Goal: Task Accomplishment & Management: Complete application form

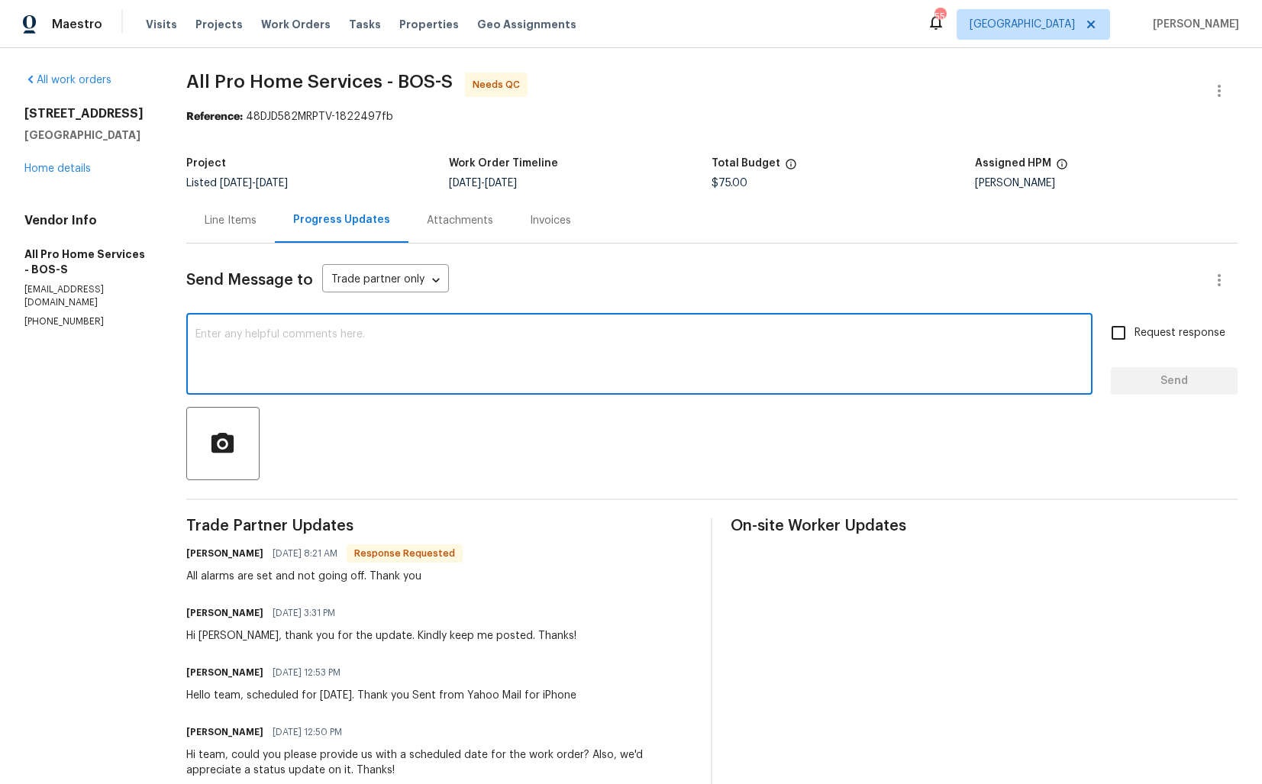
click at [357, 358] on textarea at bounding box center [640, 355] width 888 height 53
click at [473, 432] on div at bounding box center [712, 443] width 1052 height 73
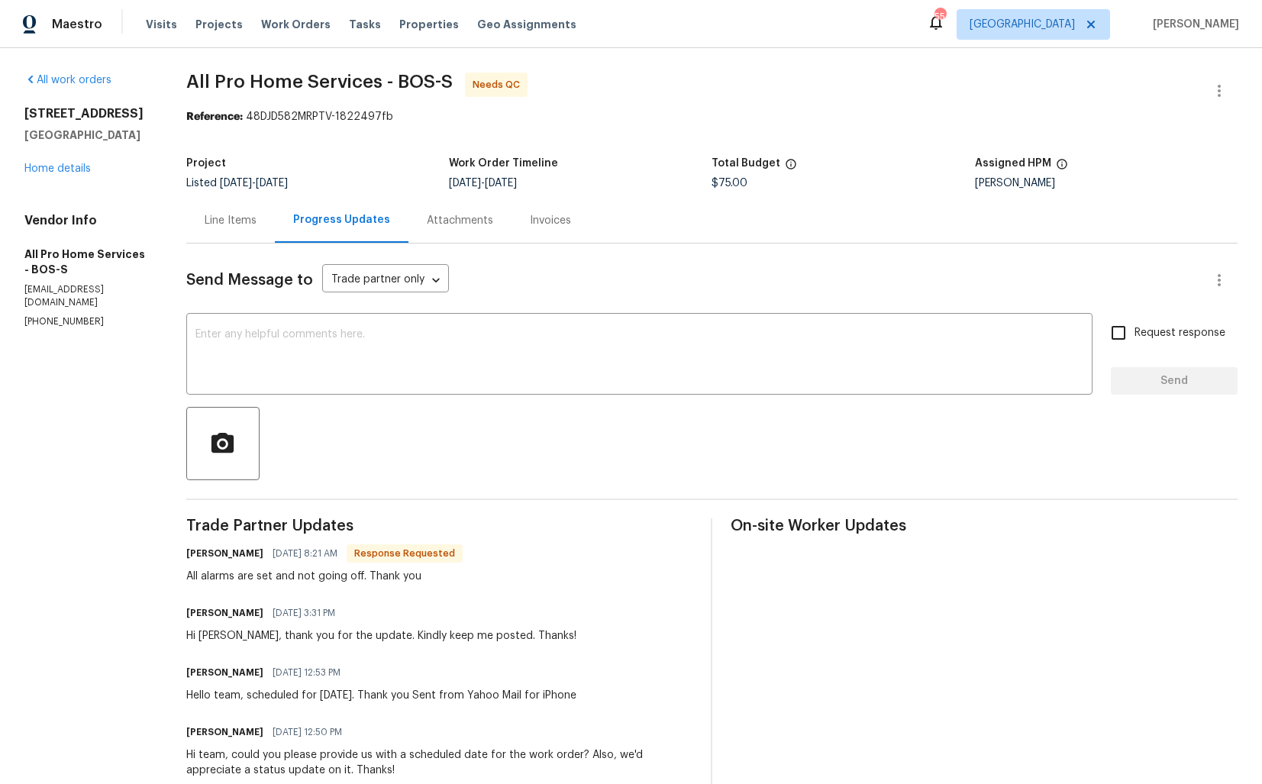
click at [238, 233] on div "Line Items" at bounding box center [230, 220] width 89 height 45
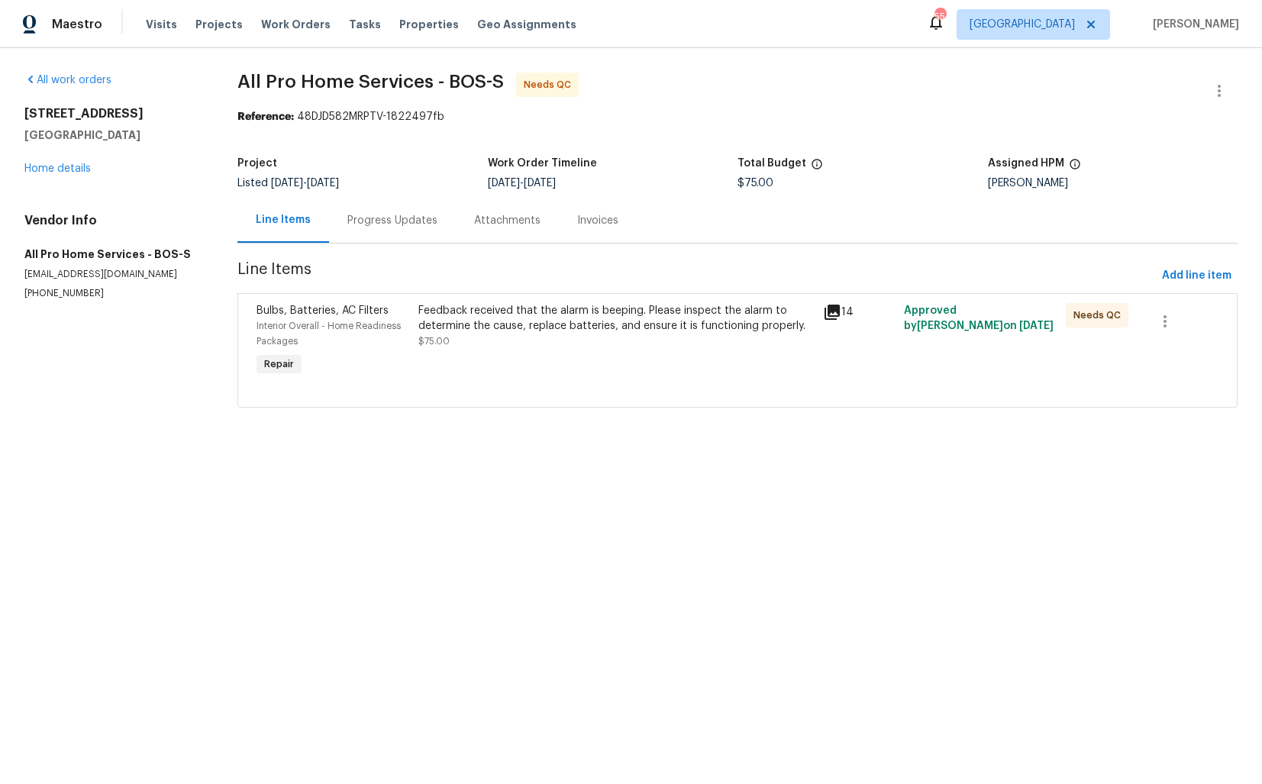
click at [464, 349] on div "Feedback received that the alarm is beeping. Please inspect the alarm to determ…" at bounding box center [616, 342] width 405 height 86
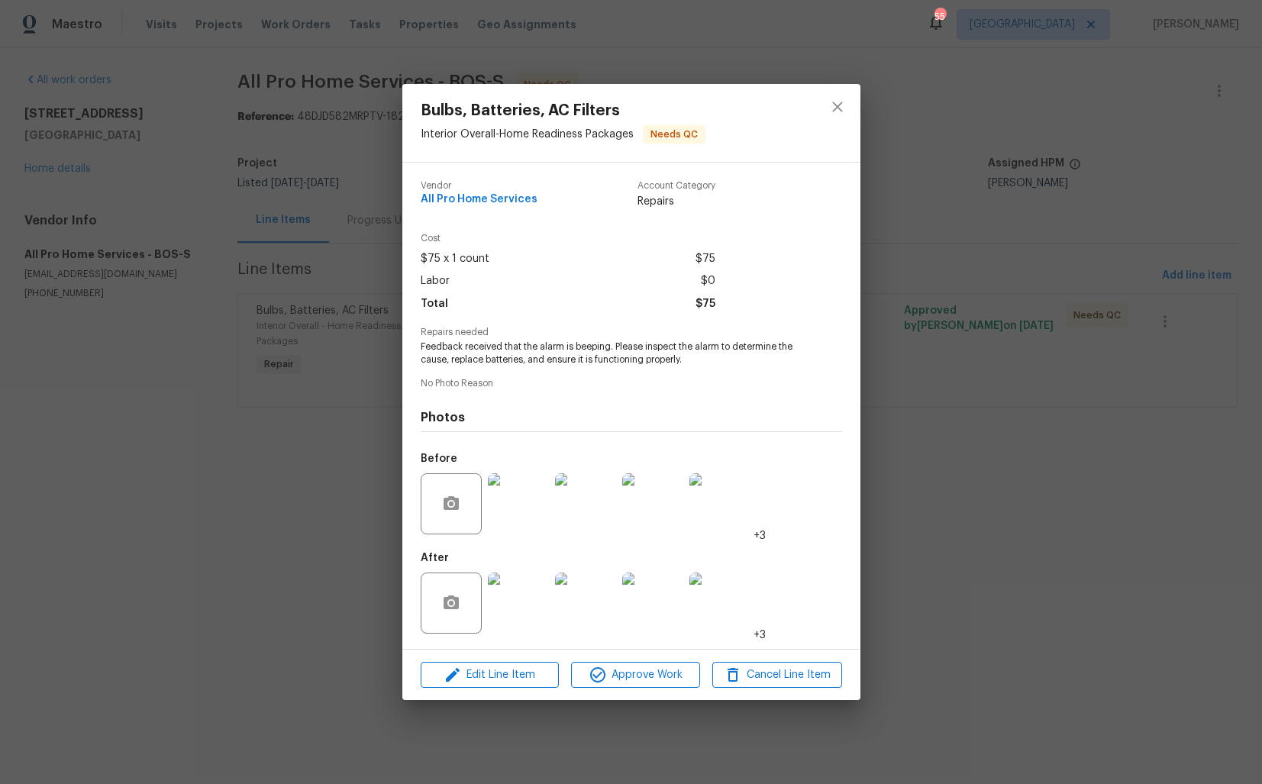
click at [330, 273] on div "Bulbs, Batteries, AC Filters Interior Overall - Home Readiness Packages Needs Q…" at bounding box center [631, 392] width 1262 height 784
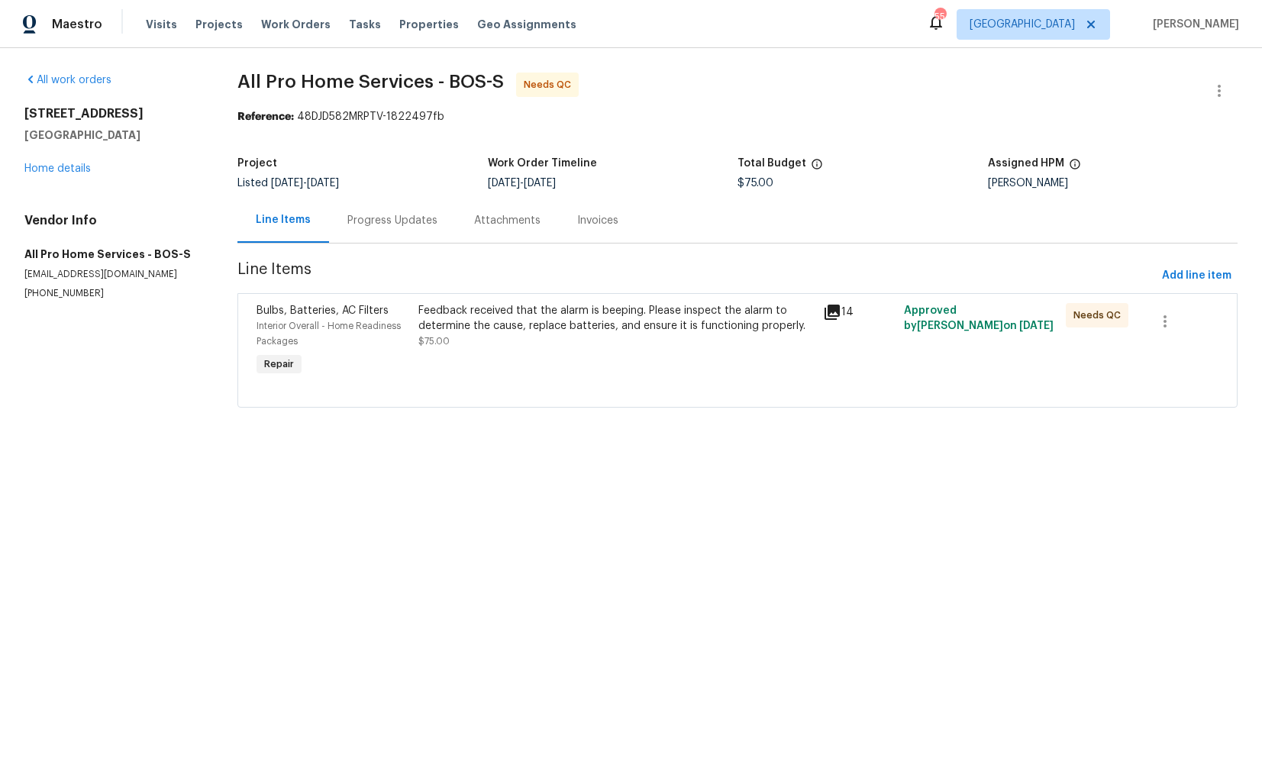
click at [450, 166] on div "Project" at bounding box center [363, 168] width 250 height 20
click at [377, 231] on div "Progress Updates" at bounding box center [392, 220] width 127 height 45
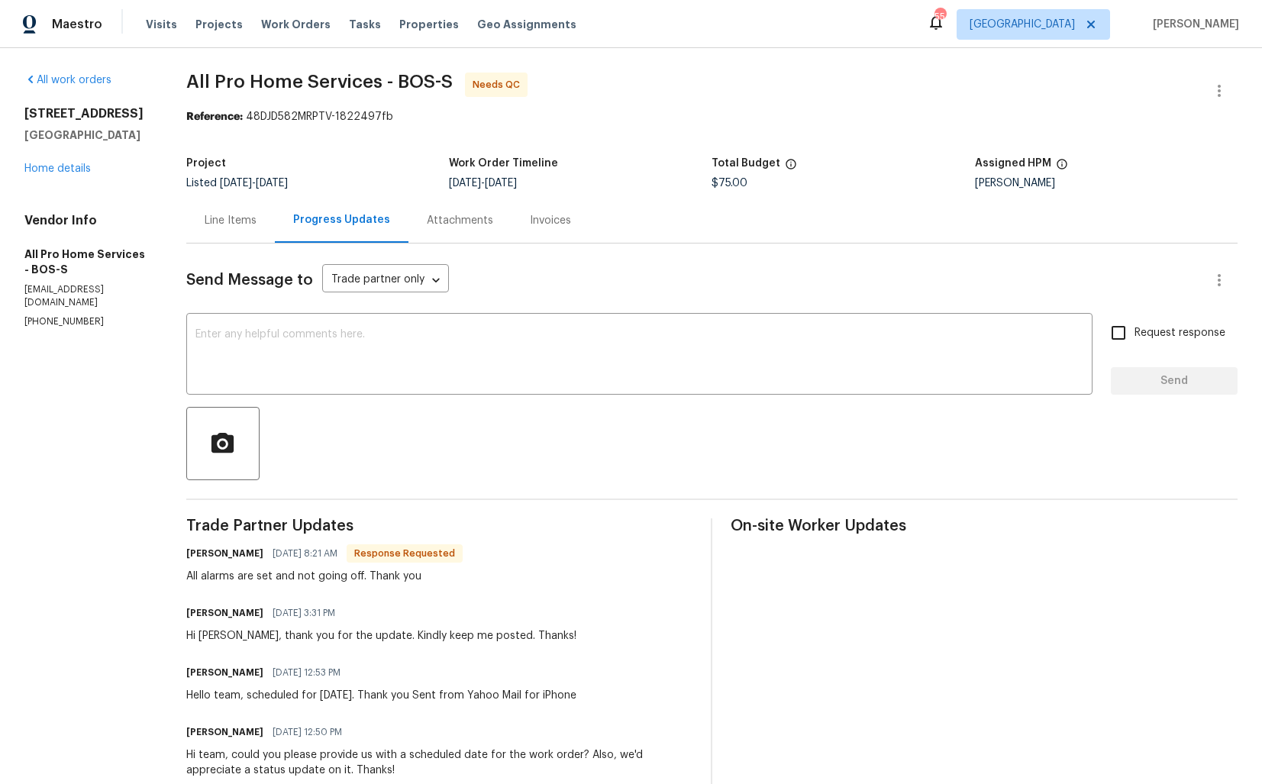
click at [199, 555] on h6 "Scott lucrkut" at bounding box center [224, 553] width 77 height 15
copy h6 "Scott"
click at [435, 379] on textarea at bounding box center [640, 355] width 888 height 53
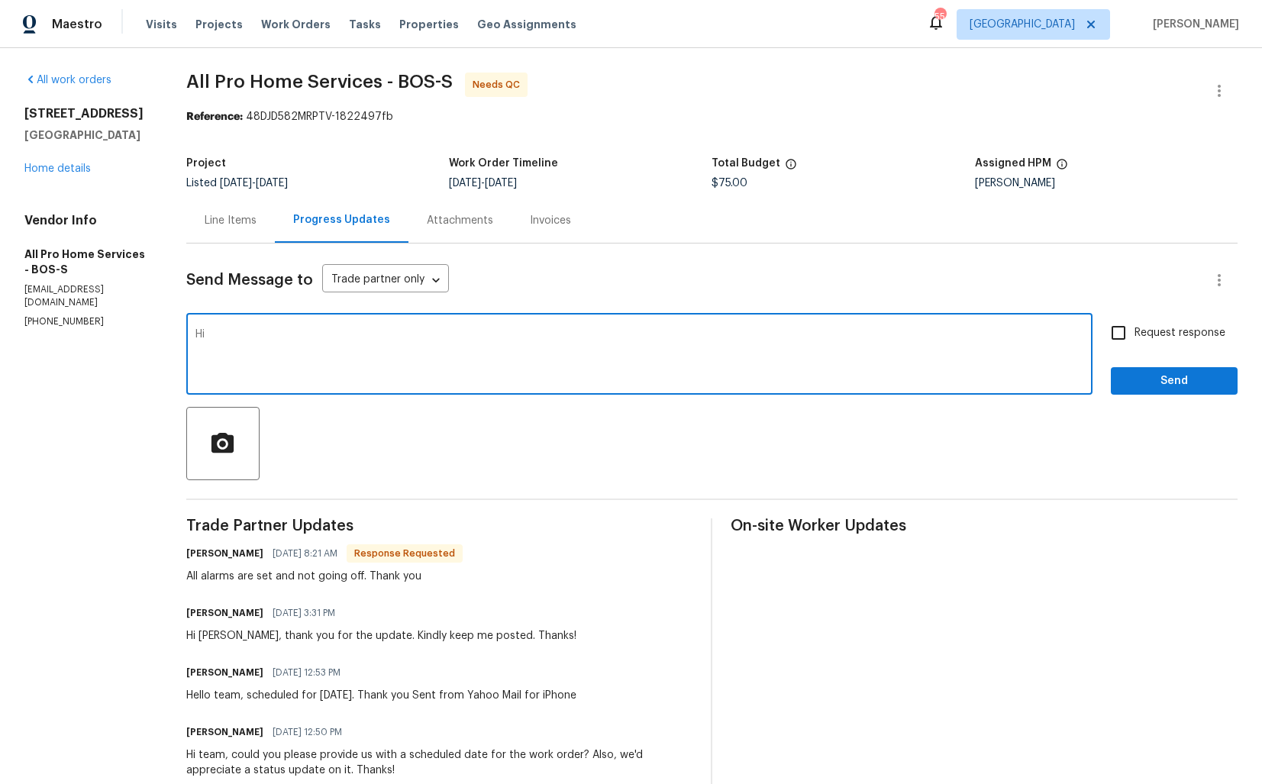
paste textarea "Scott"
click at [486, 336] on textarea "Hi Scott, thank you for completing the job. WO is approved. Thanks!" at bounding box center [640, 355] width 888 height 53
type textarea "Hi Scott, thank you for completing the job. WO is approved. Thanks!"
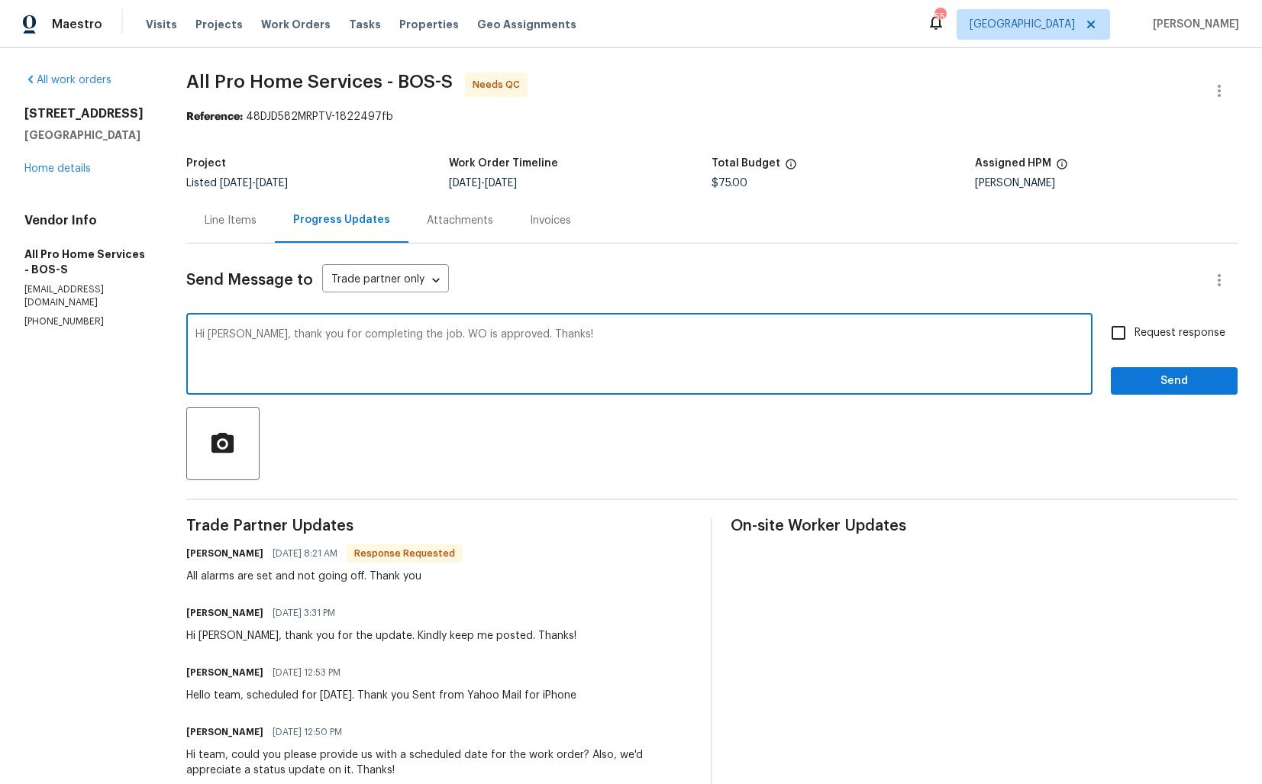
click at [840, 383] on div "Hi Scott, thank you for completing the job. WO is approved. Thanks! x ​" at bounding box center [639, 356] width 907 height 78
click at [783, 341] on textarea "Hi Scott, thank you for completing the job. WO is approved. Thanks!" at bounding box center [640, 355] width 888 height 53
click at [693, 342] on textarea "Hi Scott, thank you for completing the job. WO is approved. Thanks!" at bounding box center [640, 355] width 888 height 53
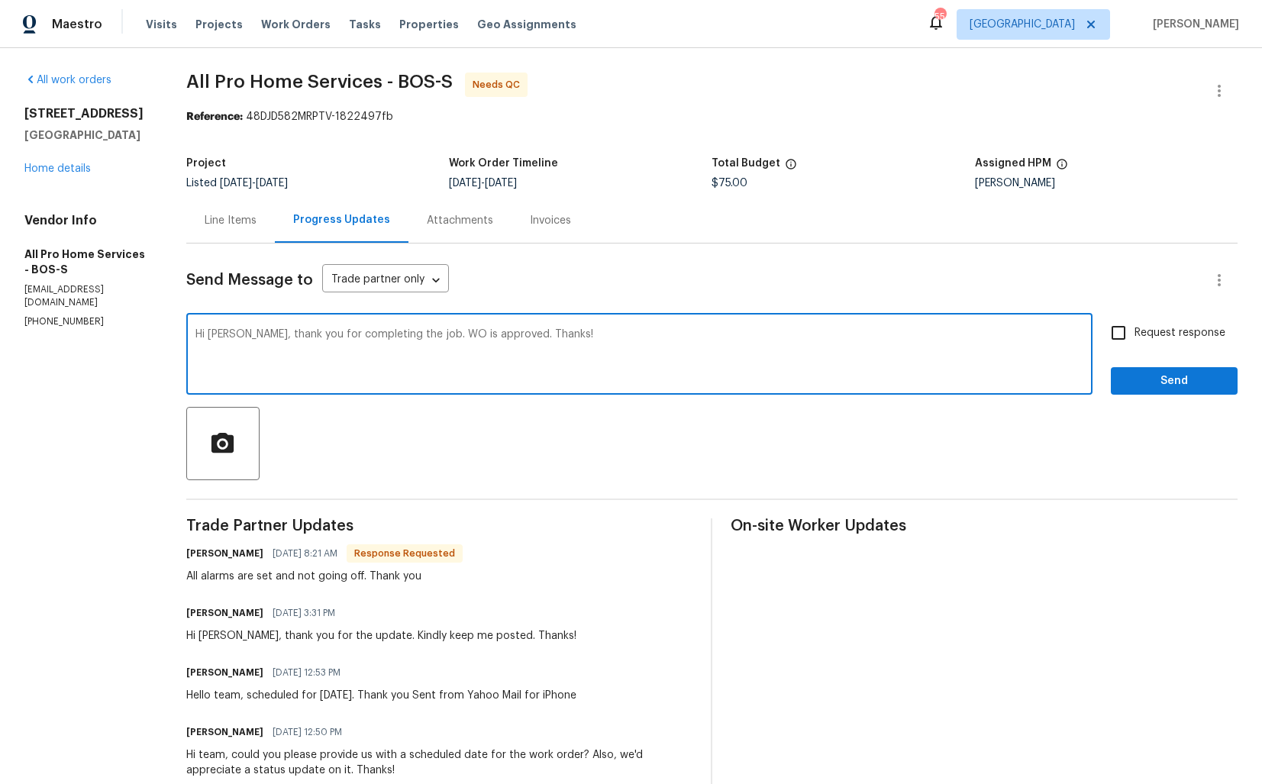
click at [208, 202] on div "Line Items" at bounding box center [230, 220] width 89 height 45
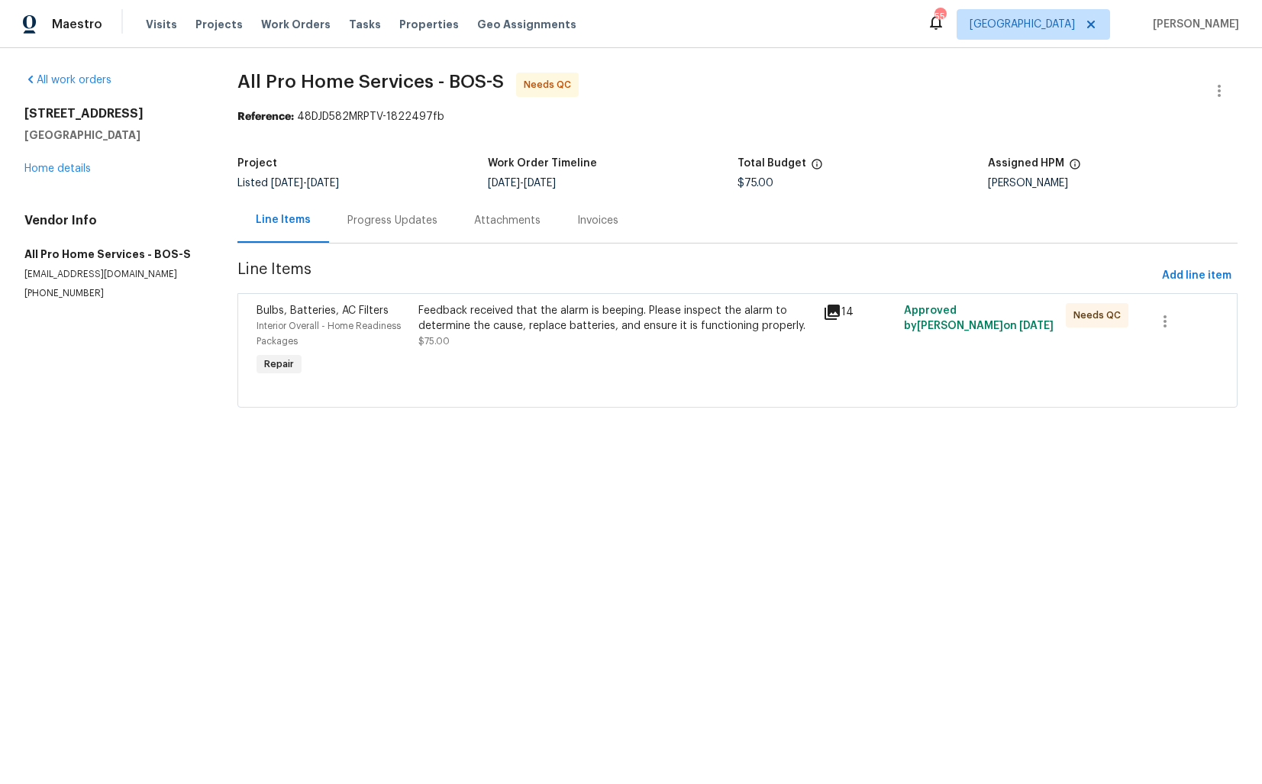
click at [488, 301] on div "Feedback received that the alarm is beeping. Please inspect the alarm to determ…" at bounding box center [616, 342] width 405 height 86
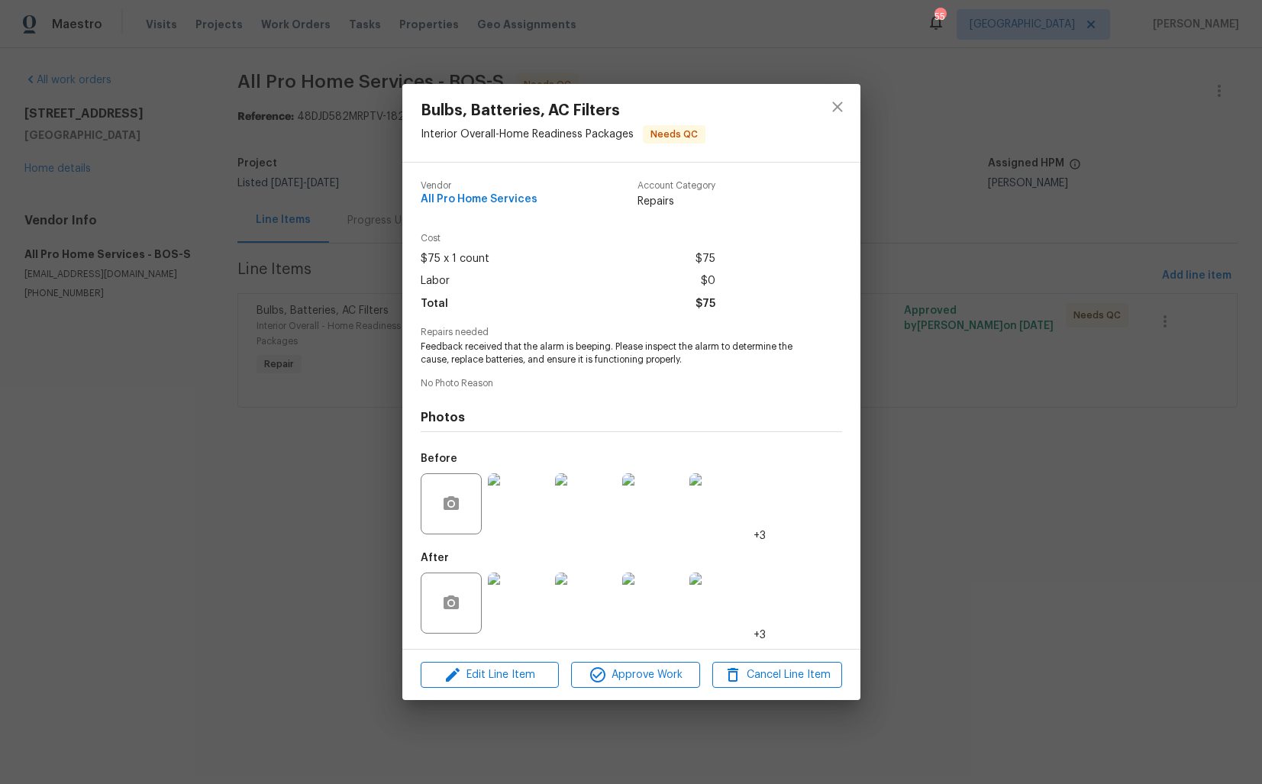
click at [531, 501] on img at bounding box center [518, 504] width 61 height 61
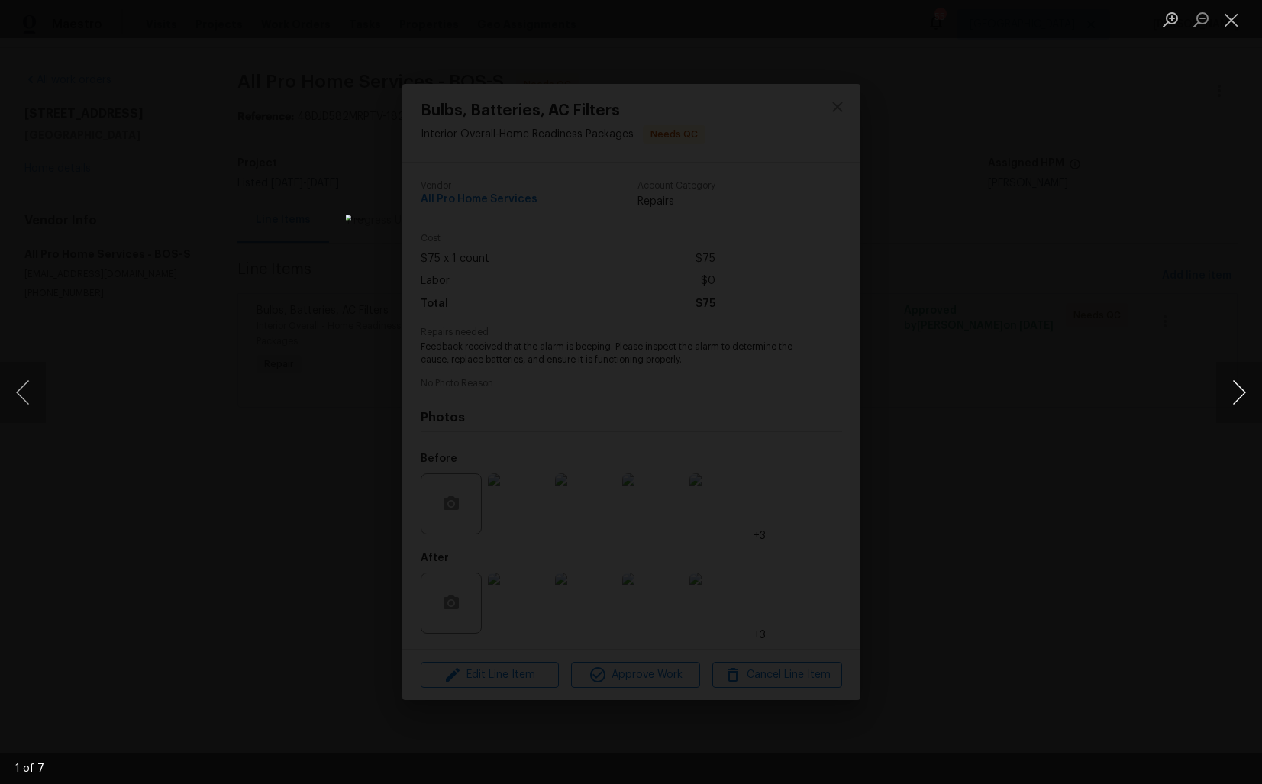
click at [1217, 383] on button "Next image" at bounding box center [1240, 392] width 46 height 61
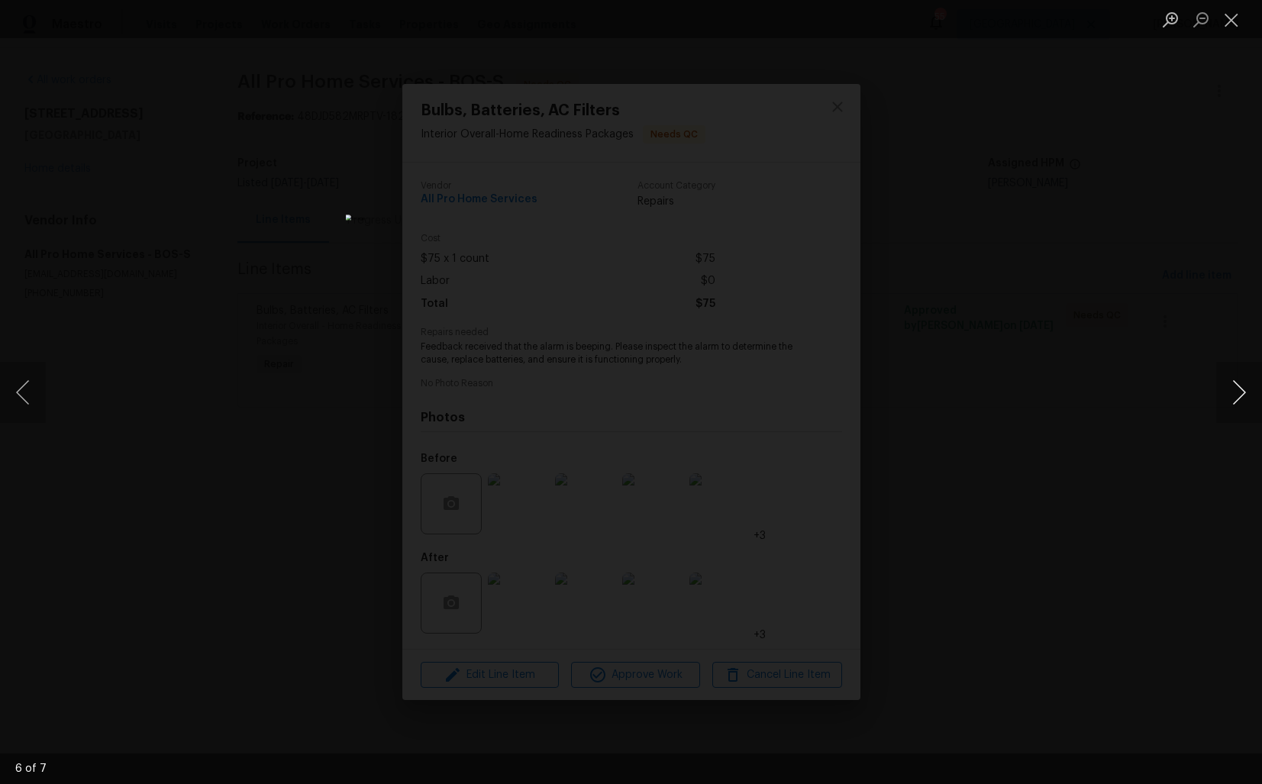
click at [1217, 383] on button "Next image" at bounding box center [1240, 392] width 46 height 61
click at [1091, 391] on div "Lightbox" at bounding box center [631, 392] width 1262 height 784
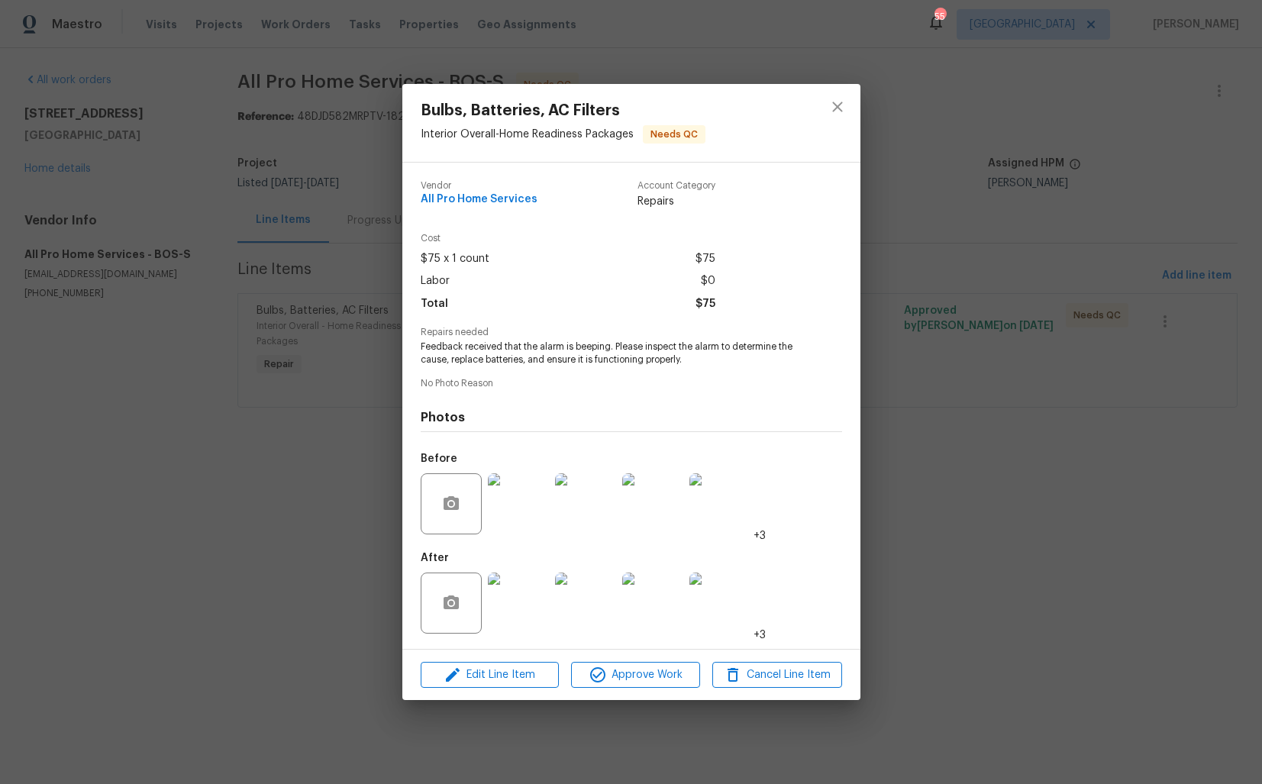
click at [552, 599] on div at bounding box center [585, 603] width 67 height 79
click at [529, 601] on img at bounding box center [518, 603] width 61 height 61
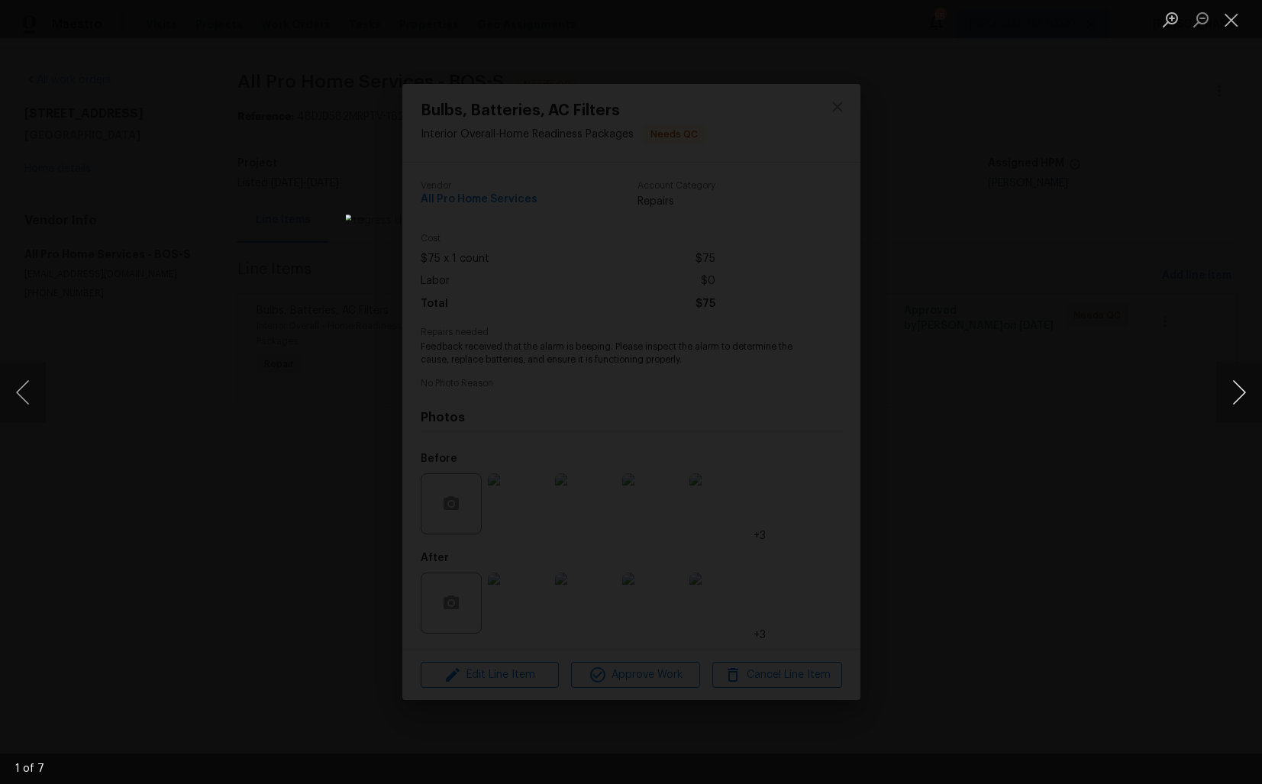
click at [1240, 400] on button "Next image" at bounding box center [1240, 392] width 46 height 61
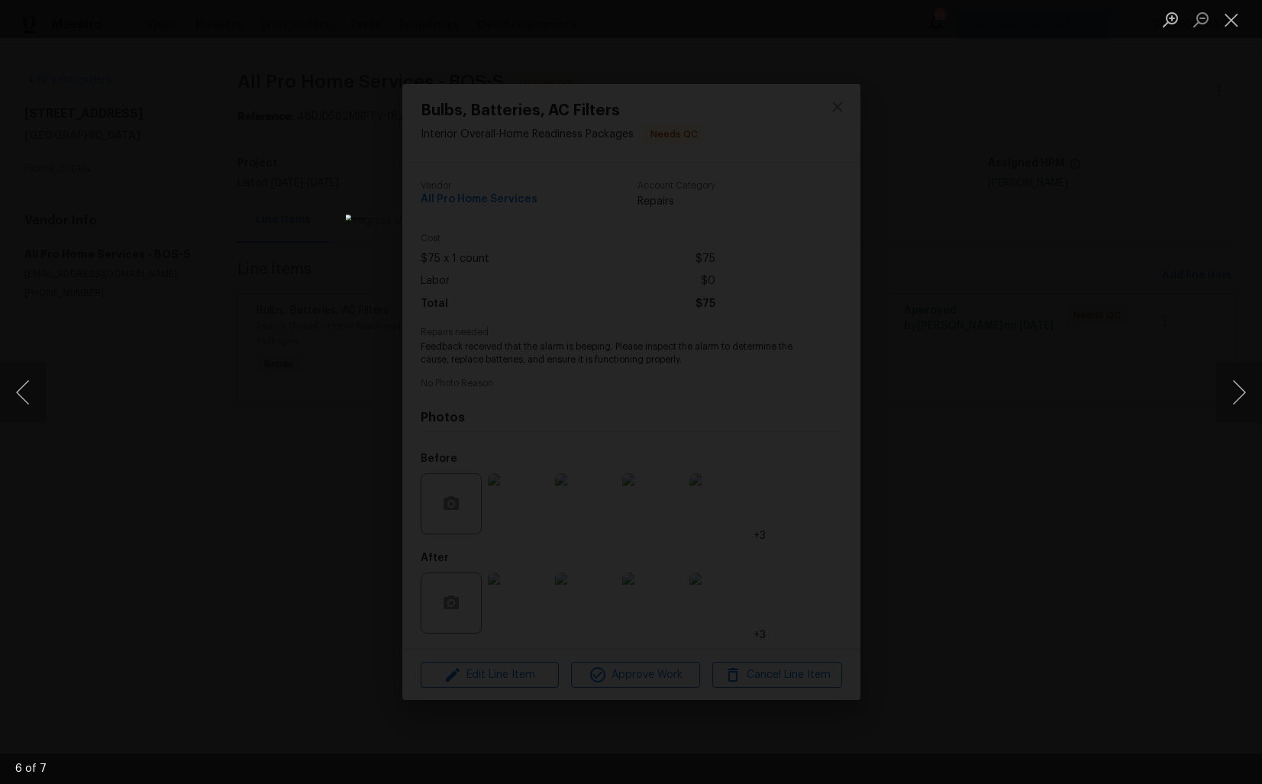
click at [1025, 375] on div "Lightbox" at bounding box center [631, 392] width 1262 height 784
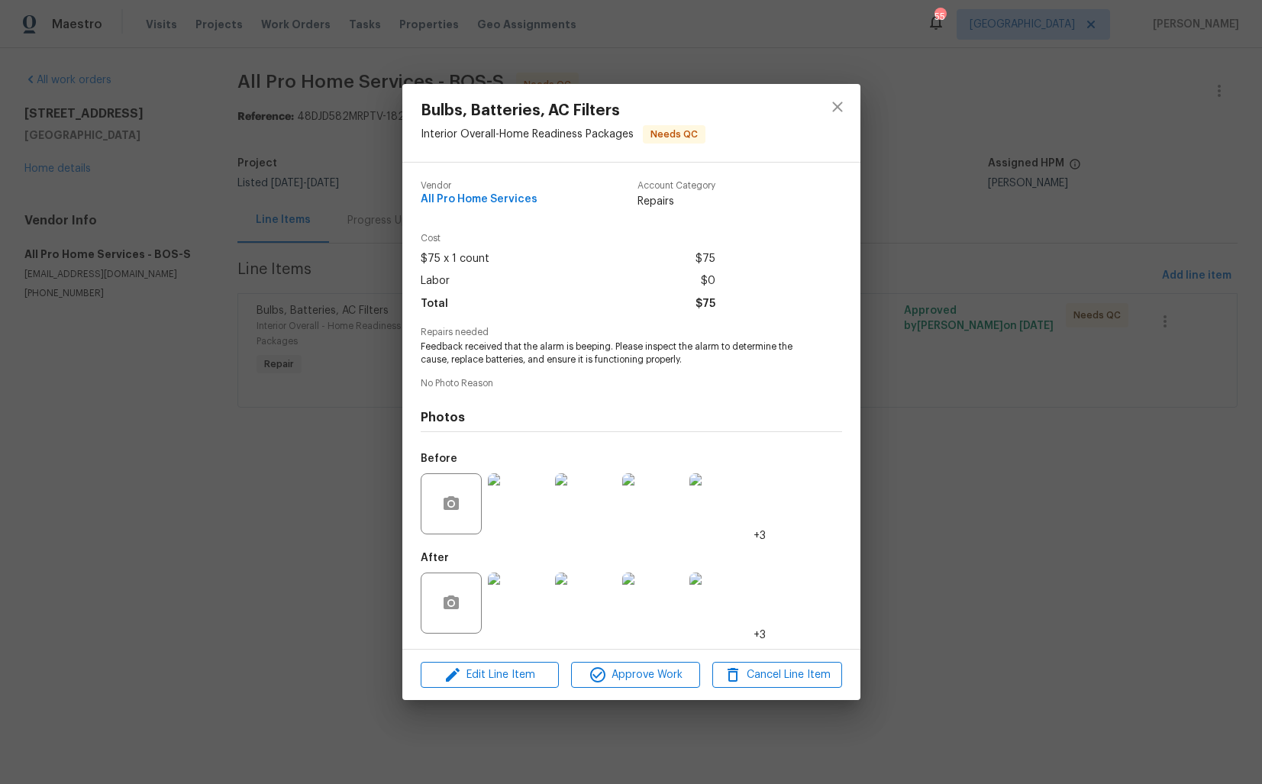
click at [1025, 375] on div "Bulbs, Batteries, AC Filters Interior Overall - Home Readiness Packages Needs Q…" at bounding box center [631, 392] width 1262 height 784
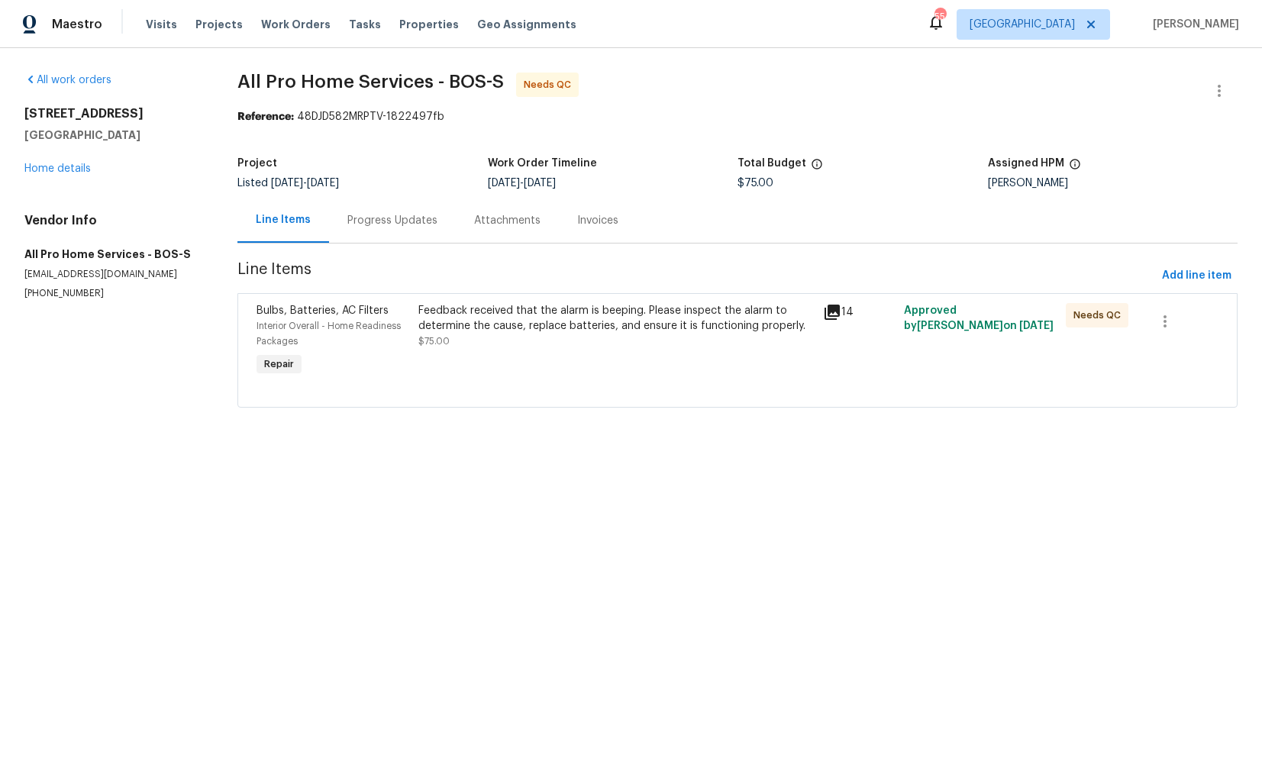
click at [354, 202] on div "Progress Updates" at bounding box center [392, 220] width 127 height 45
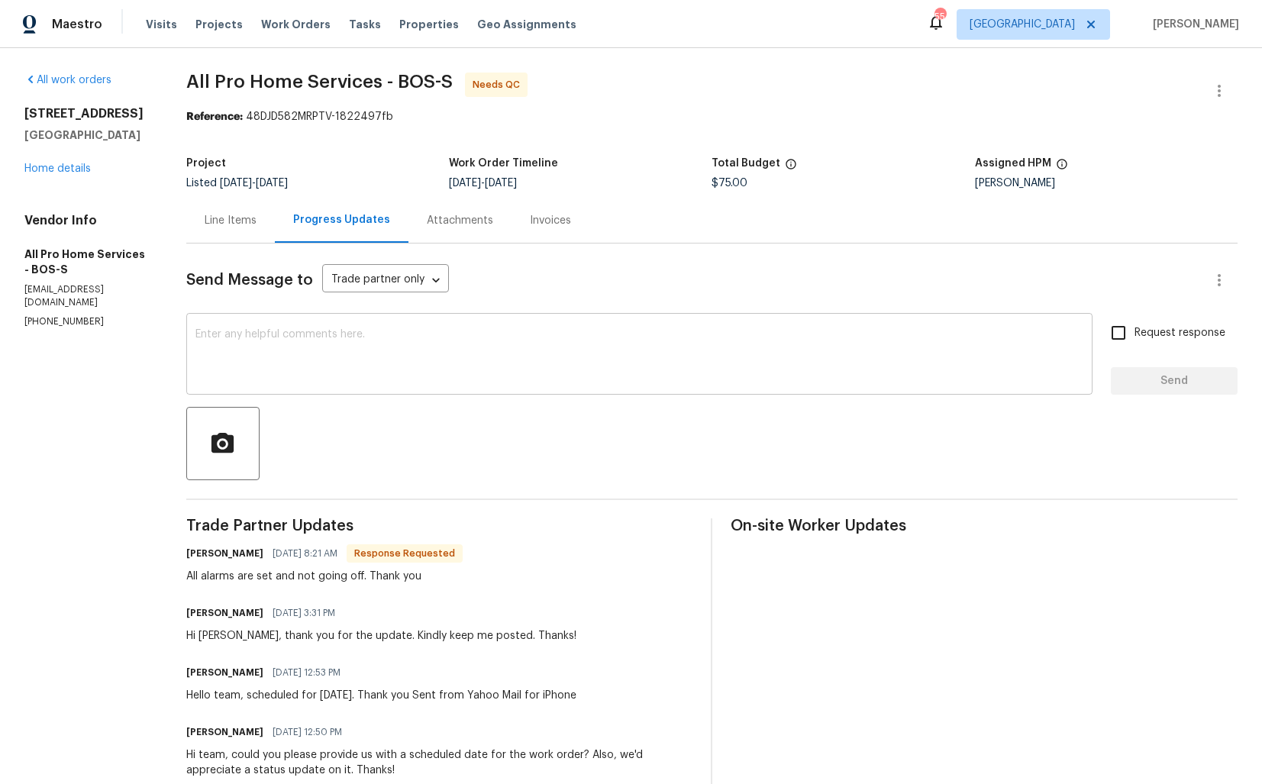
click at [396, 381] on textarea at bounding box center [640, 355] width 888 height 53
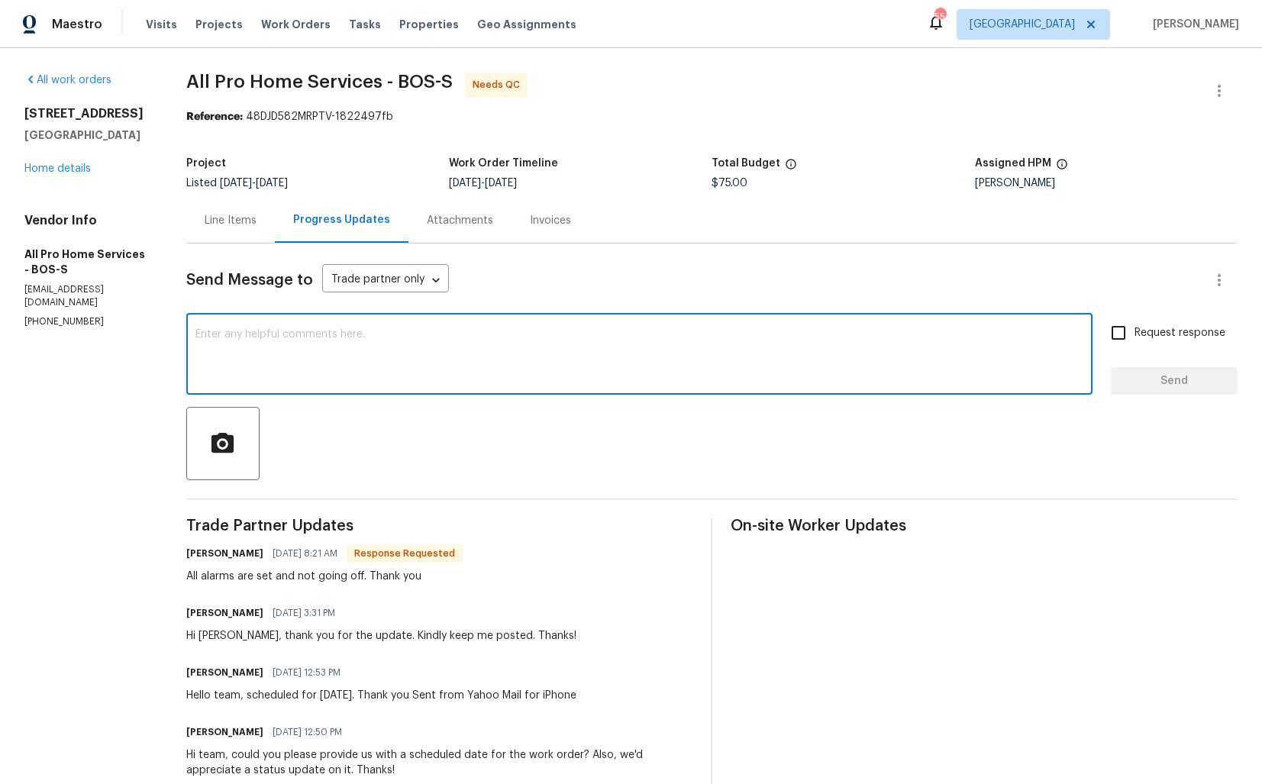
paste textarea "Hi Scott, thank you for completing the job. WO is approved. Thanks!"
type textarea "Hi Scott, thank you for completing the job. WO is approved. Thanks!"
click at [1143, 375] on span "Send" at bounding box center [1174, 381] width 102 height 19
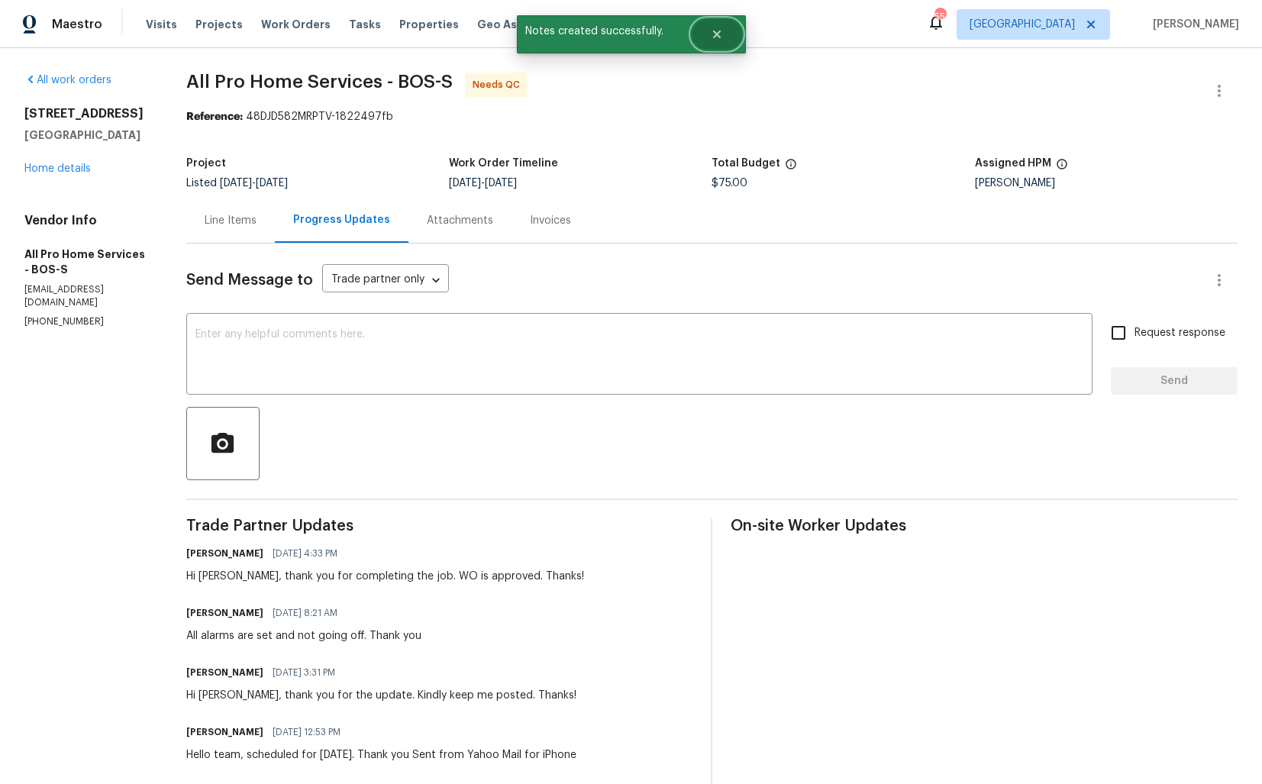
click at [728, 45] on button "Close" at bounding box center [717, 34] width 50 height 31
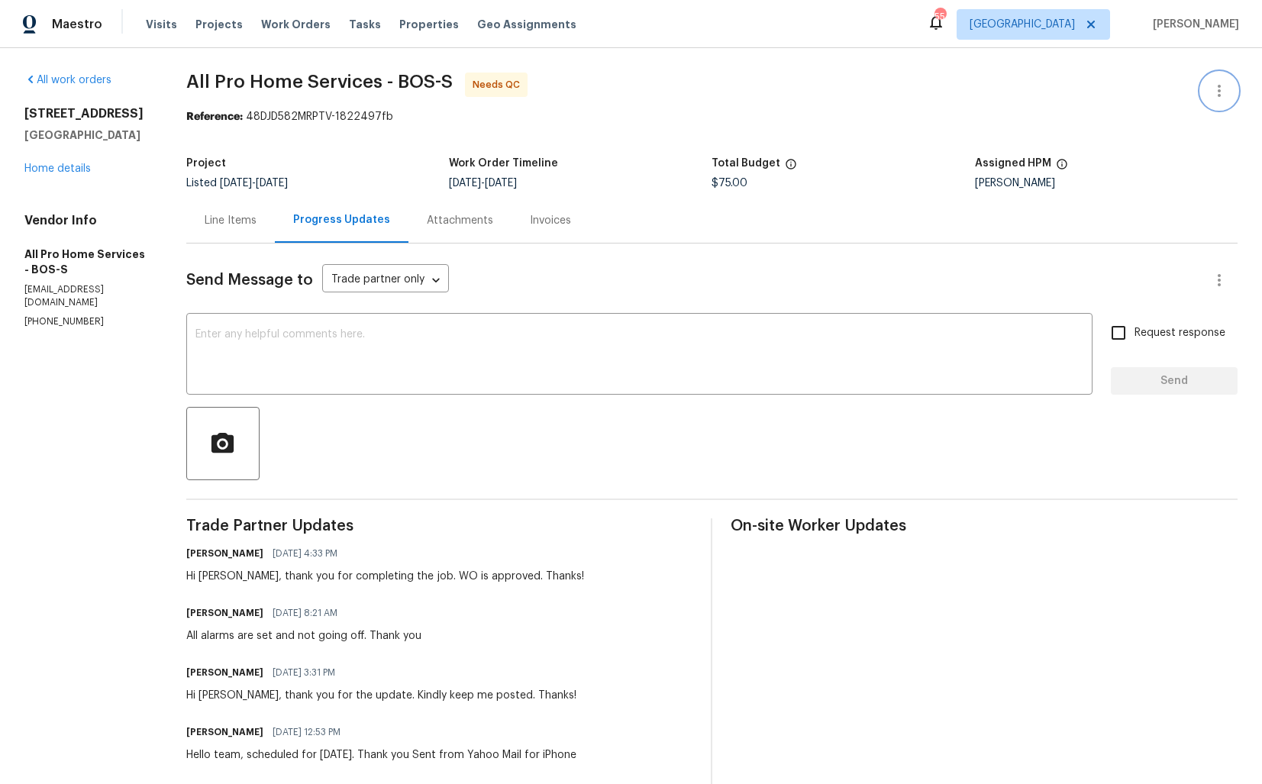
click at [1207, 97] on button "button" at bounding box center [1219, 91] width 37 height 37
click at [1156, 88] on li "Edit" at bounding box center [1170, 91] width 165 height 25
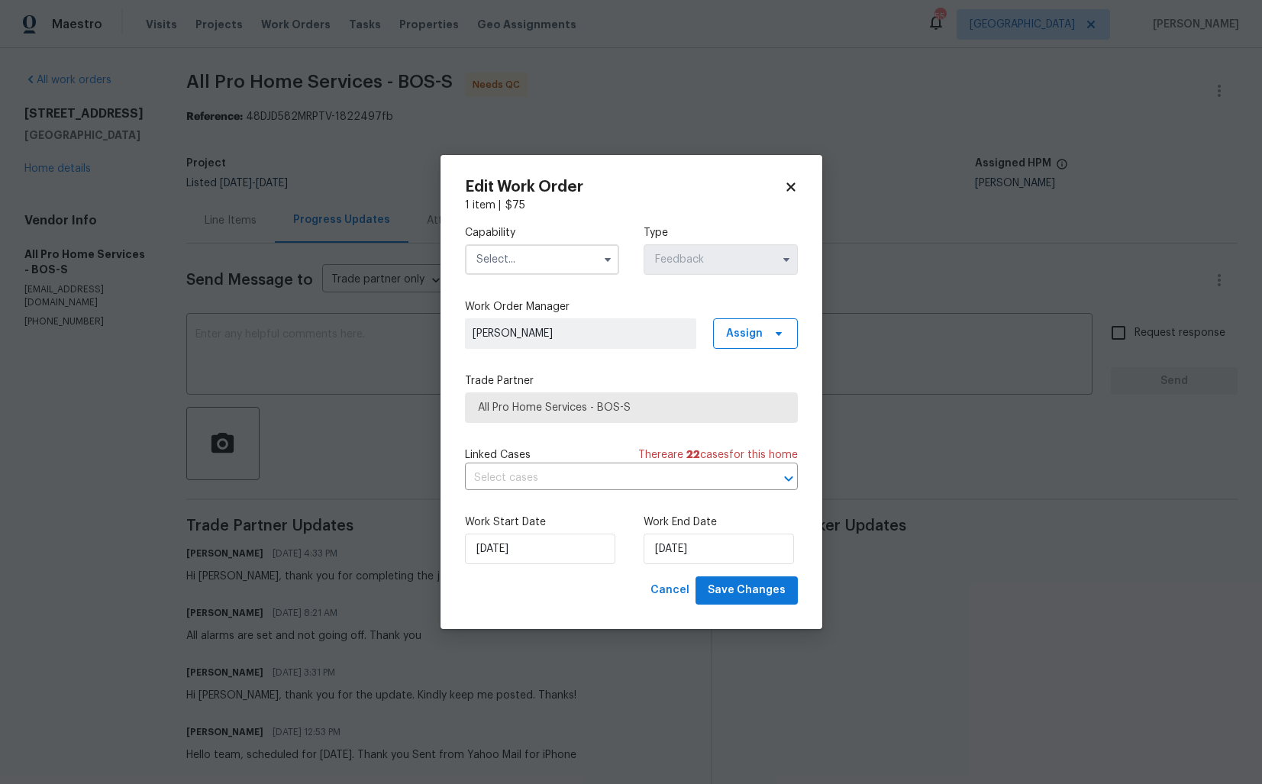
click at [519, 261] on input "text" at bounding box center [542, 259] width 154 height 31
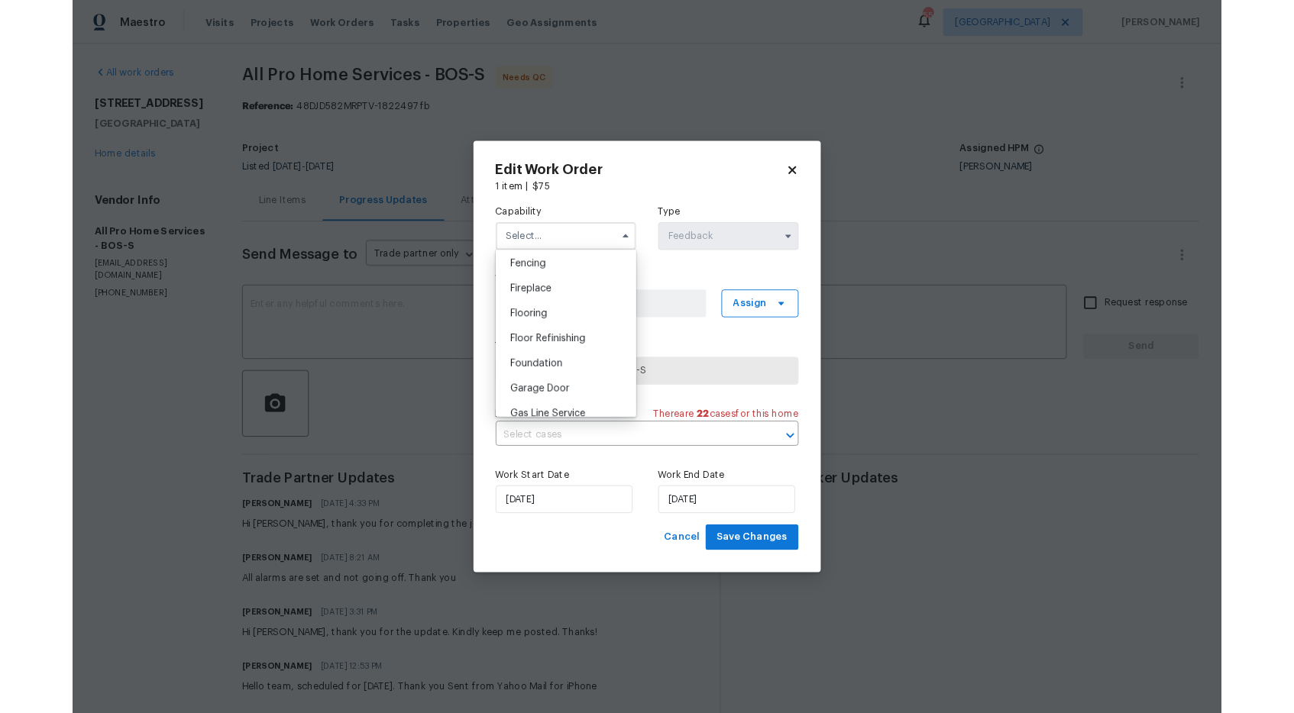
scroll to position [594, 0]
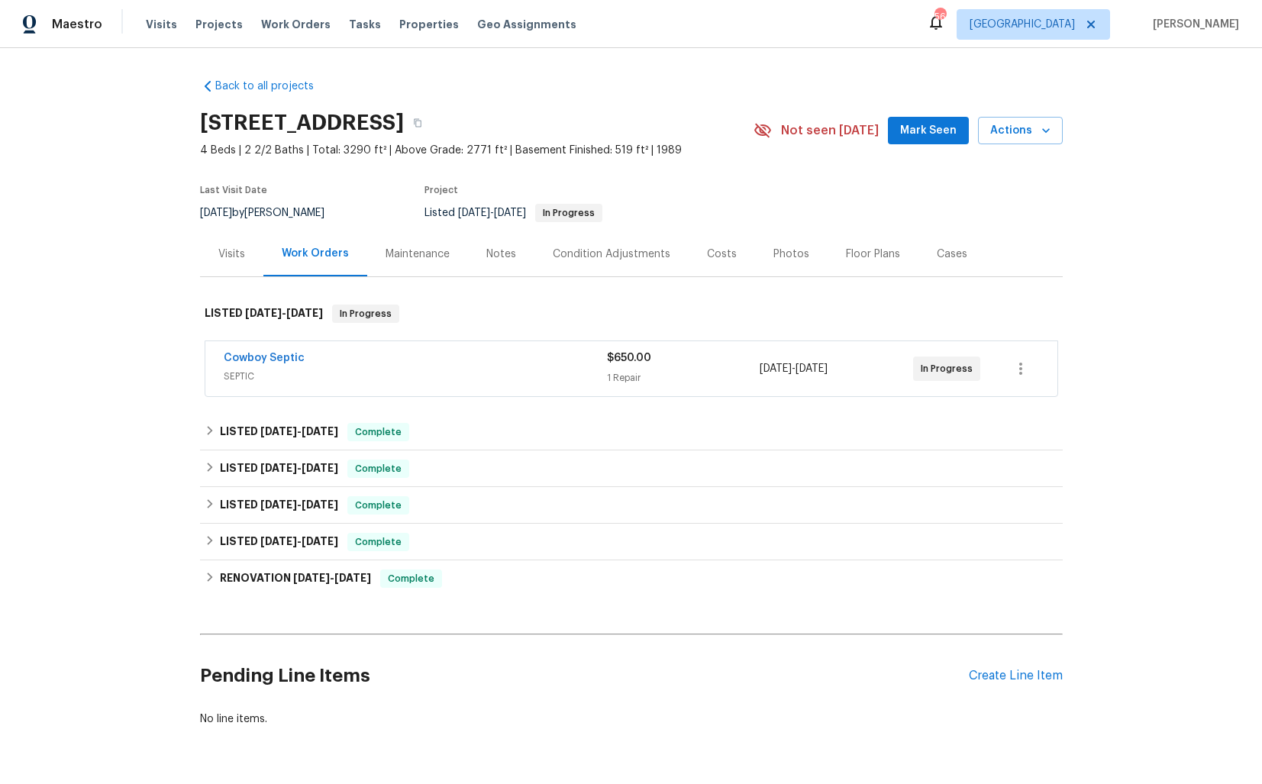
click at [230, 259] on div "Visits" at bounding box center [231, 254] width 27 height 15
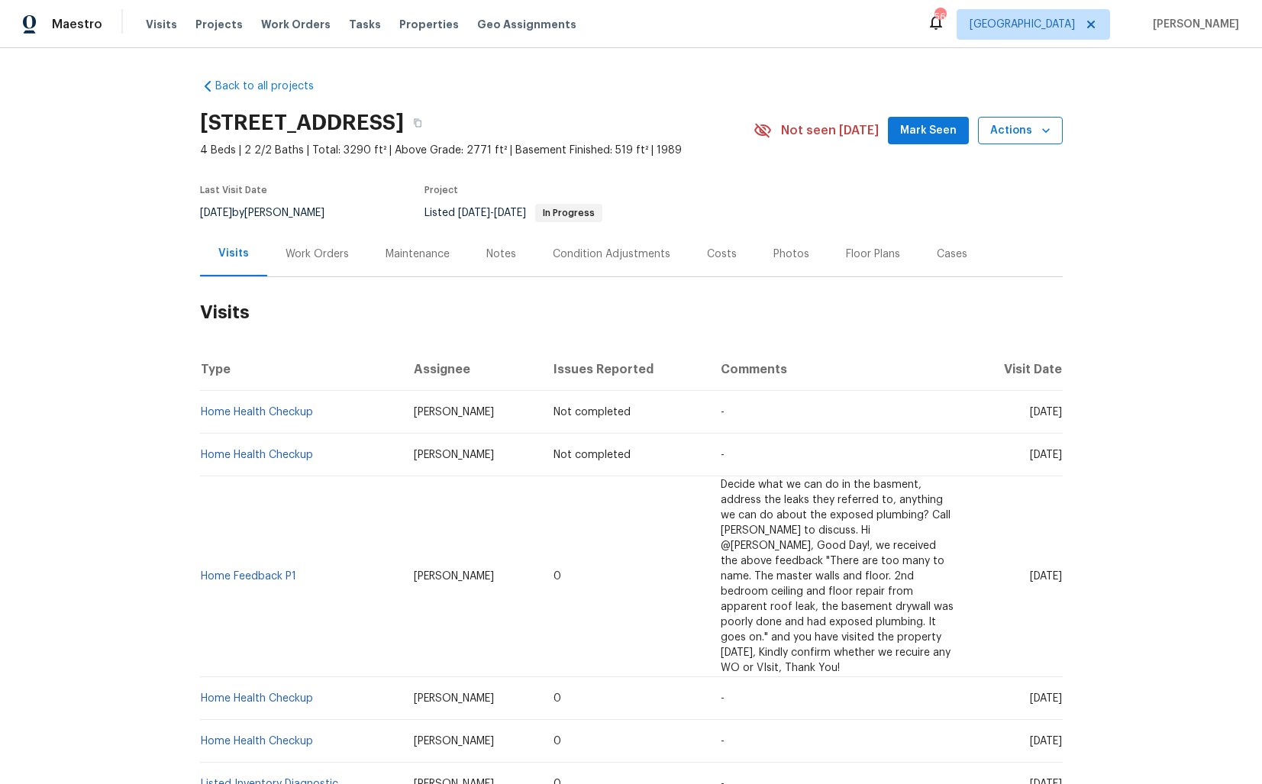
click at [1019, 137] on span "Actions" at bounding box center [1021, 130] width 60 height 19
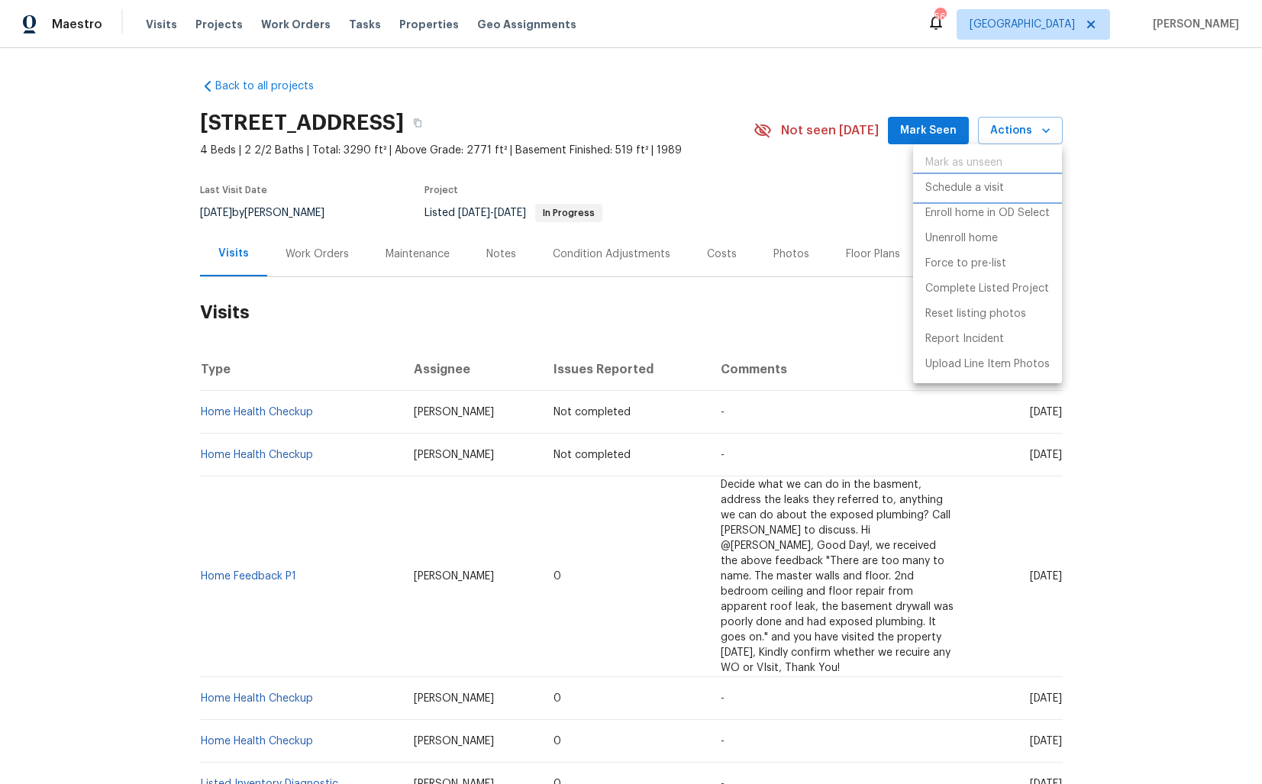
click at [940, 192] on p "Schedule a visit" at bounding box center [965, 188] width 79 height 16
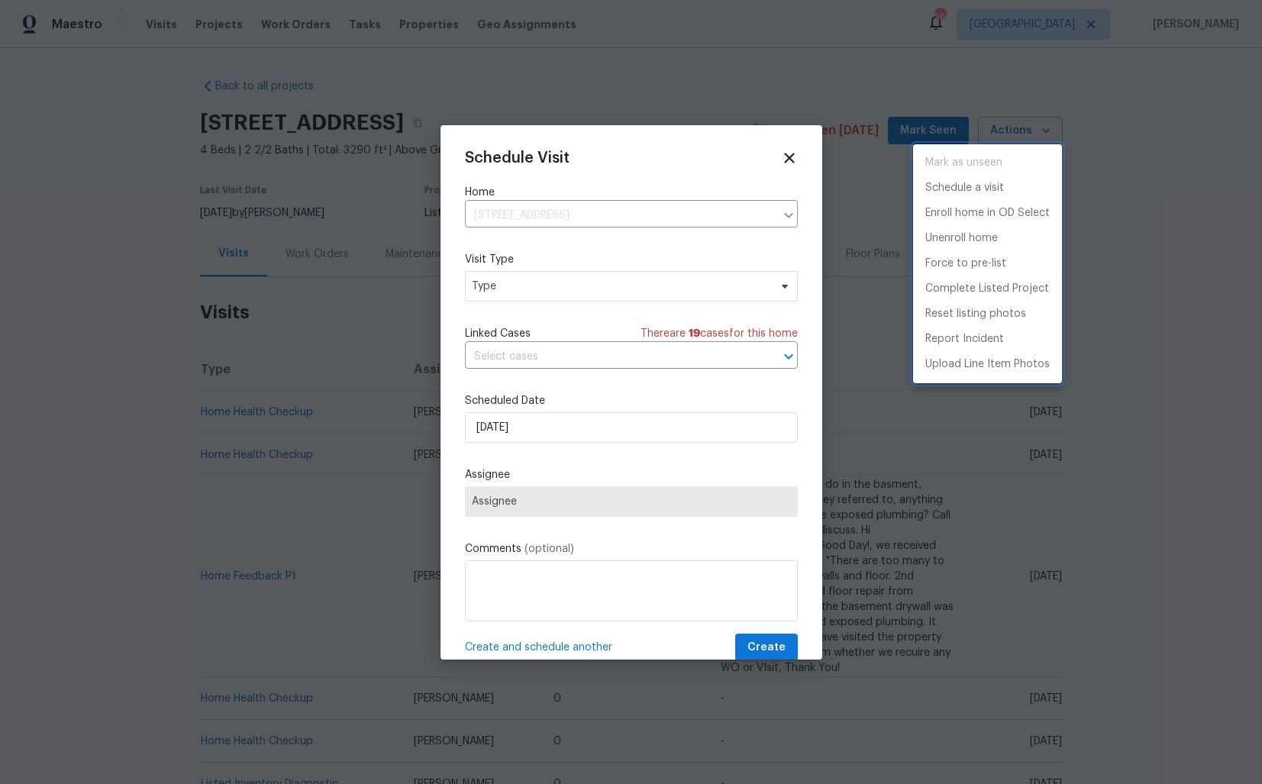
click at [497, 287] on div at bounding box center [631, 392] width 1262 height 784
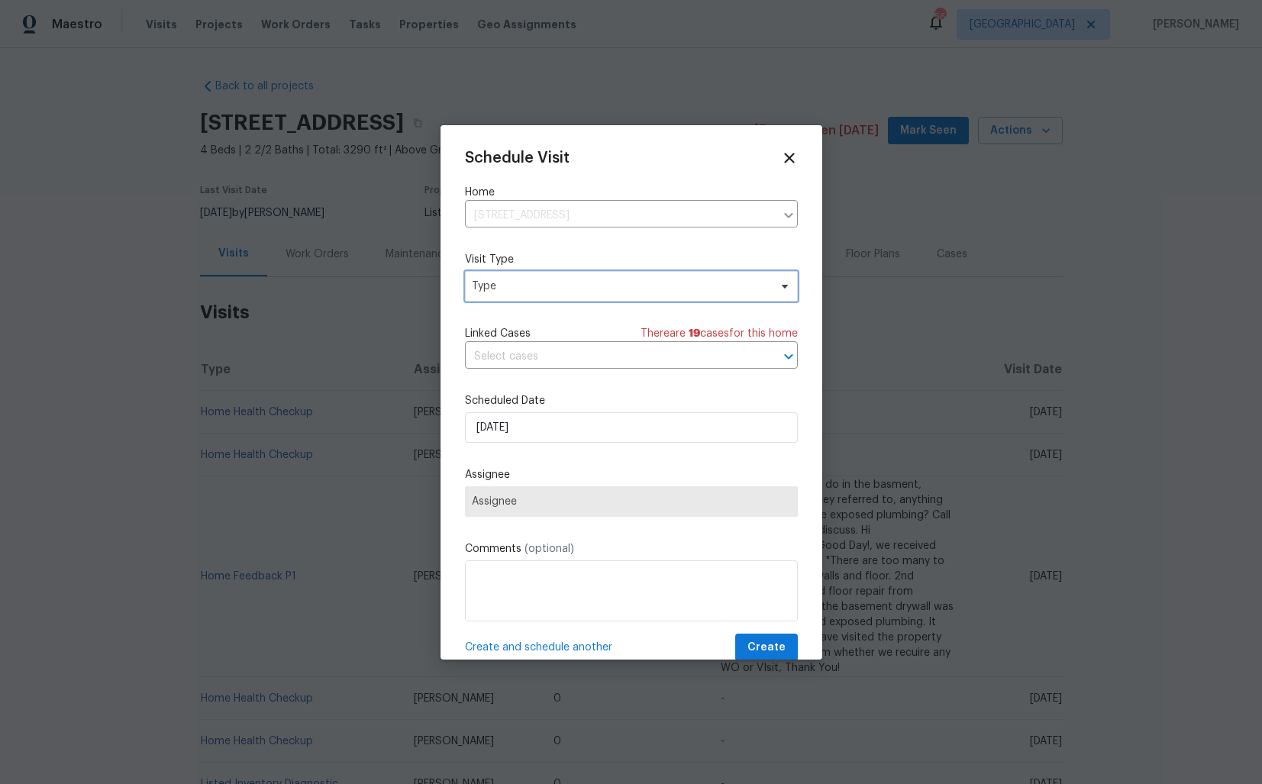
click at [527, 285] on span "Type" at bounding box center [620, 286] width 297 height 15
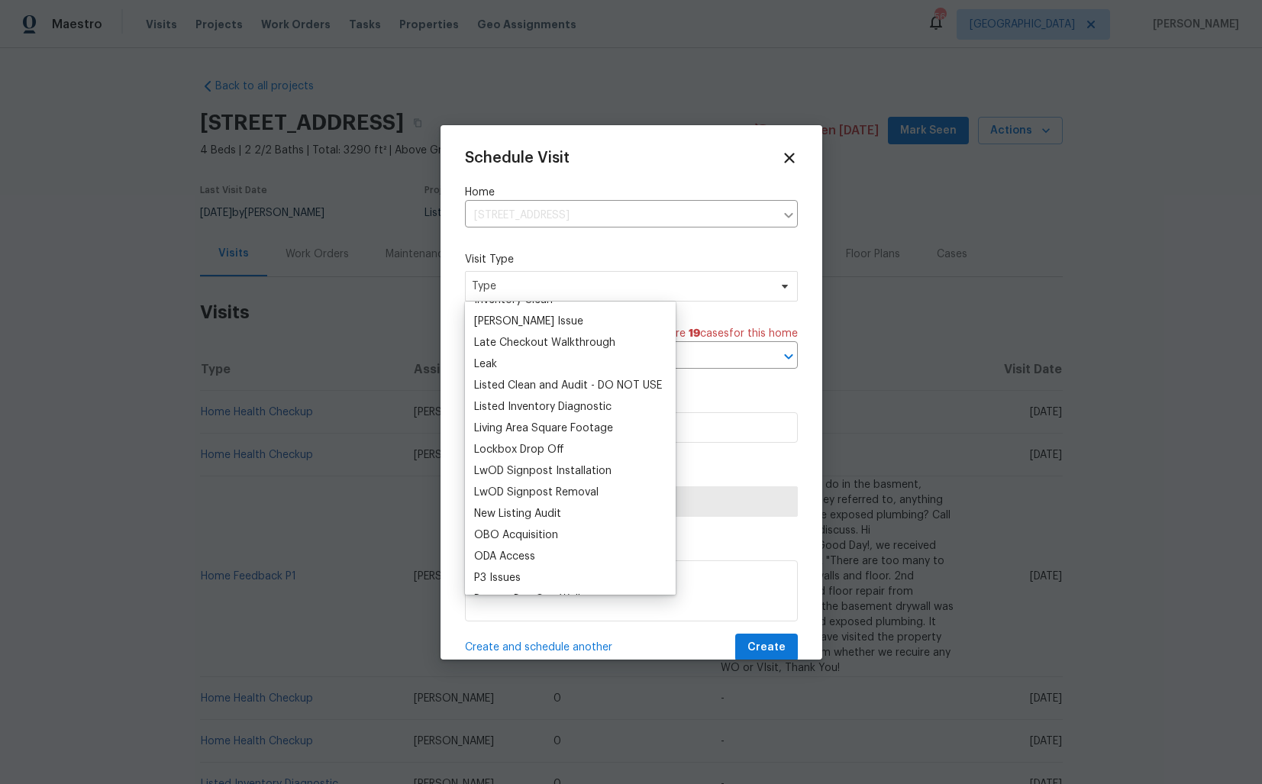
scroll to position [675, 0]
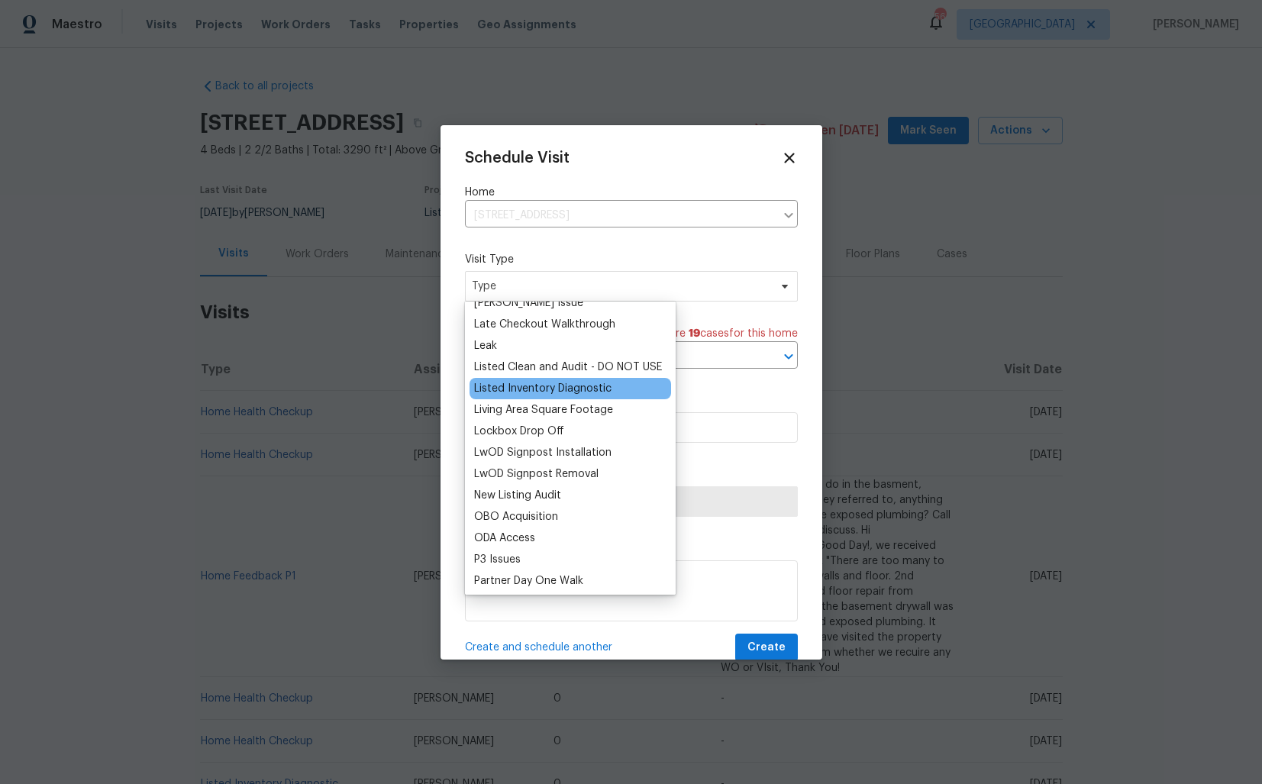
click at [525, 389] on div "Listed Inventory Diagnostic" at bounding box center [542, 388] width 137 height 15
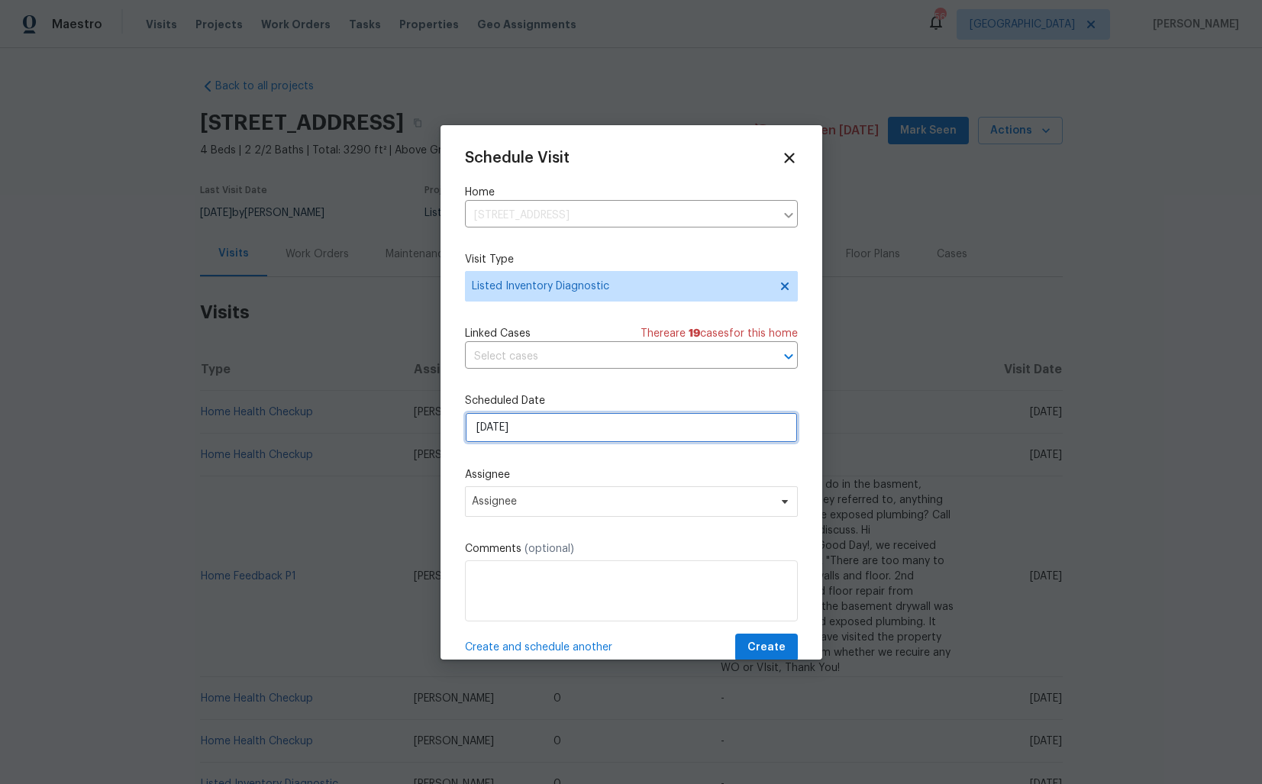
click at [554, 433] on input "[DATE]" at bounding box center [631, 427] width 333 height 31
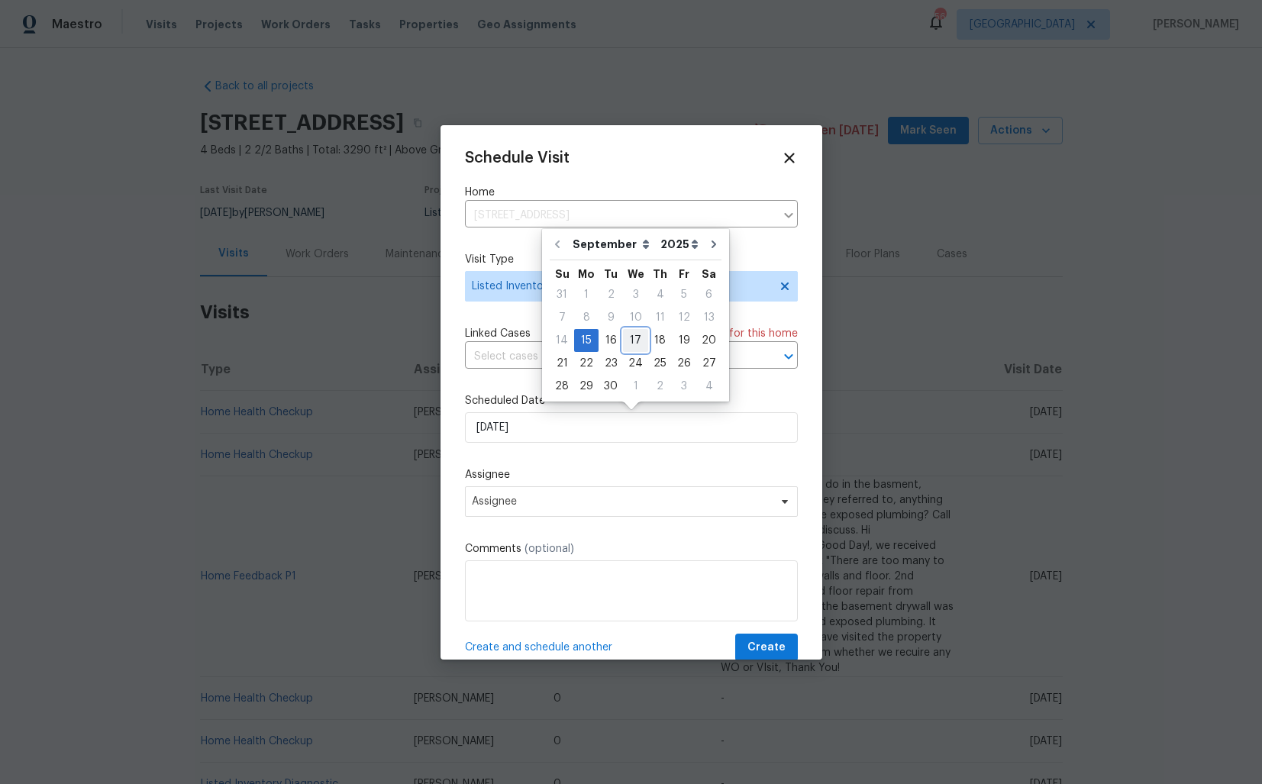
click at [642, 336] on div "17" at bounding box center [635, 340] width 25 height 21
type input "17/09/2025"
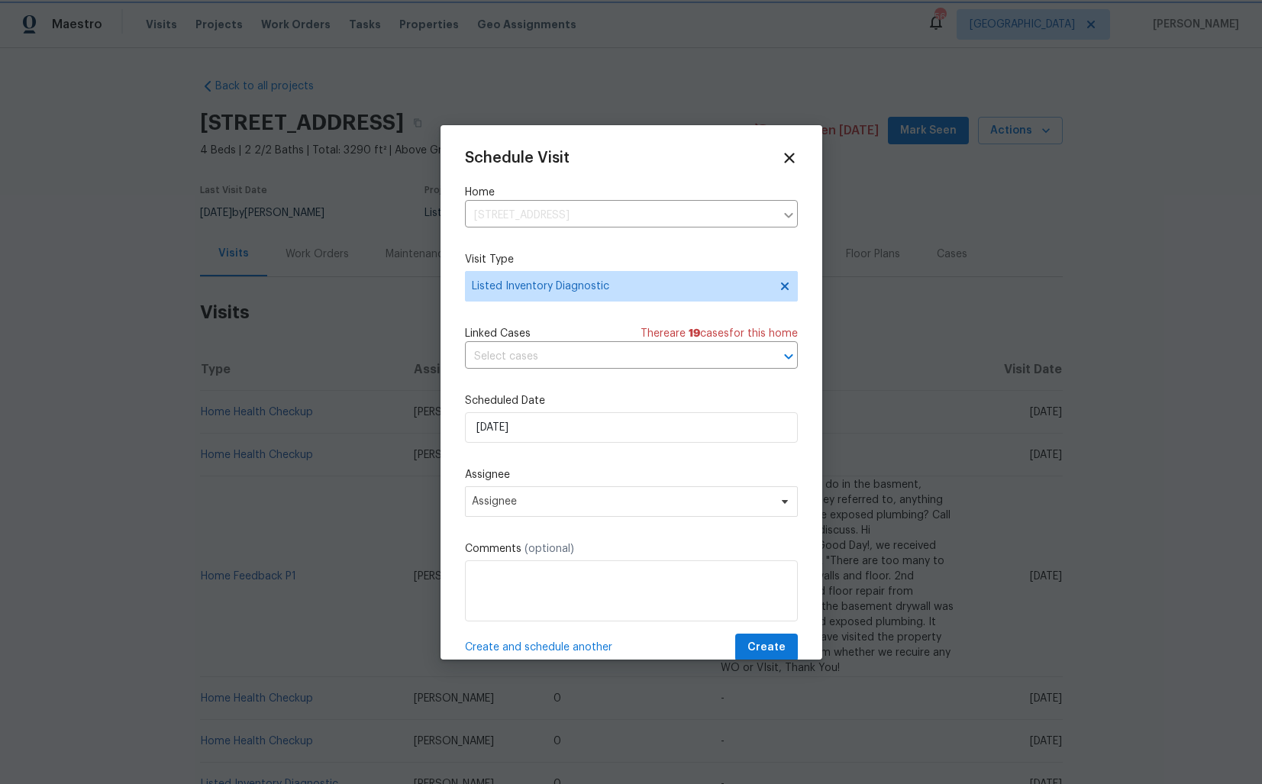
scroll to position [27, 0]
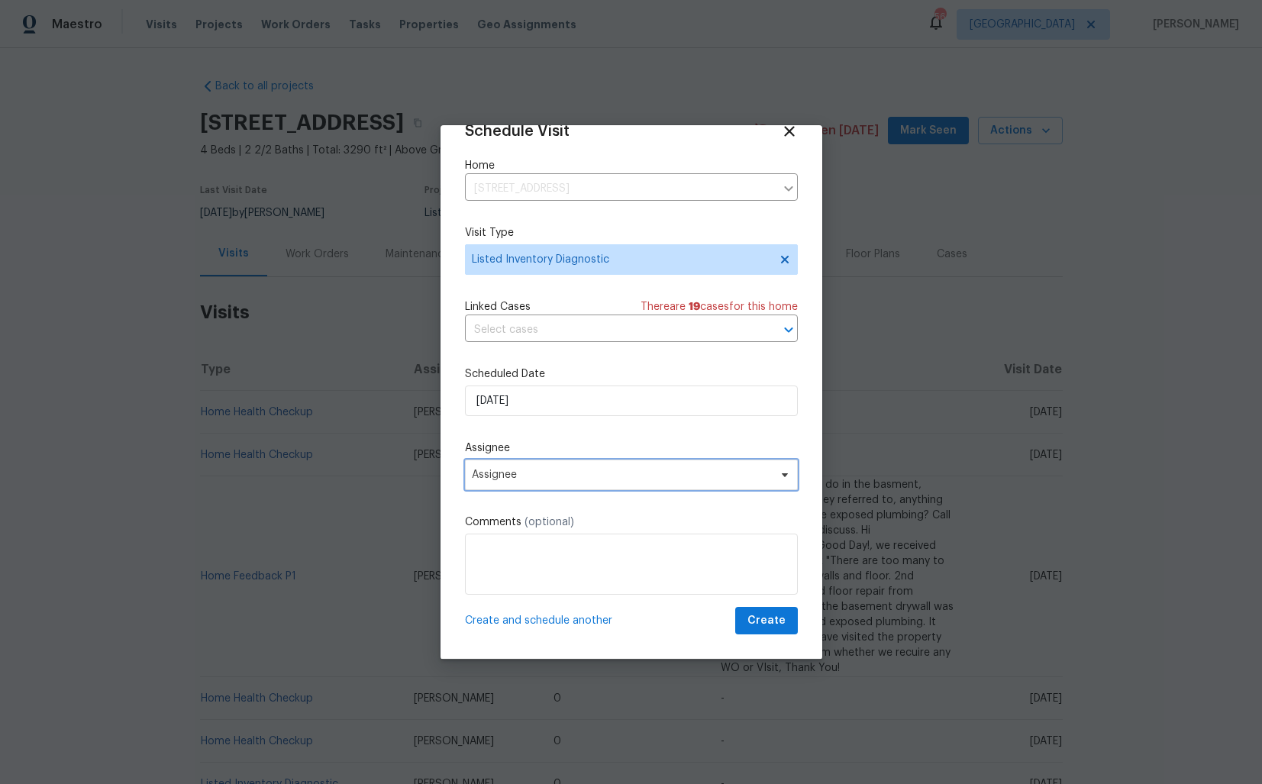
click at [645, 480] on span "Assignee" at bounding box center [621, 475] width 299 height 12
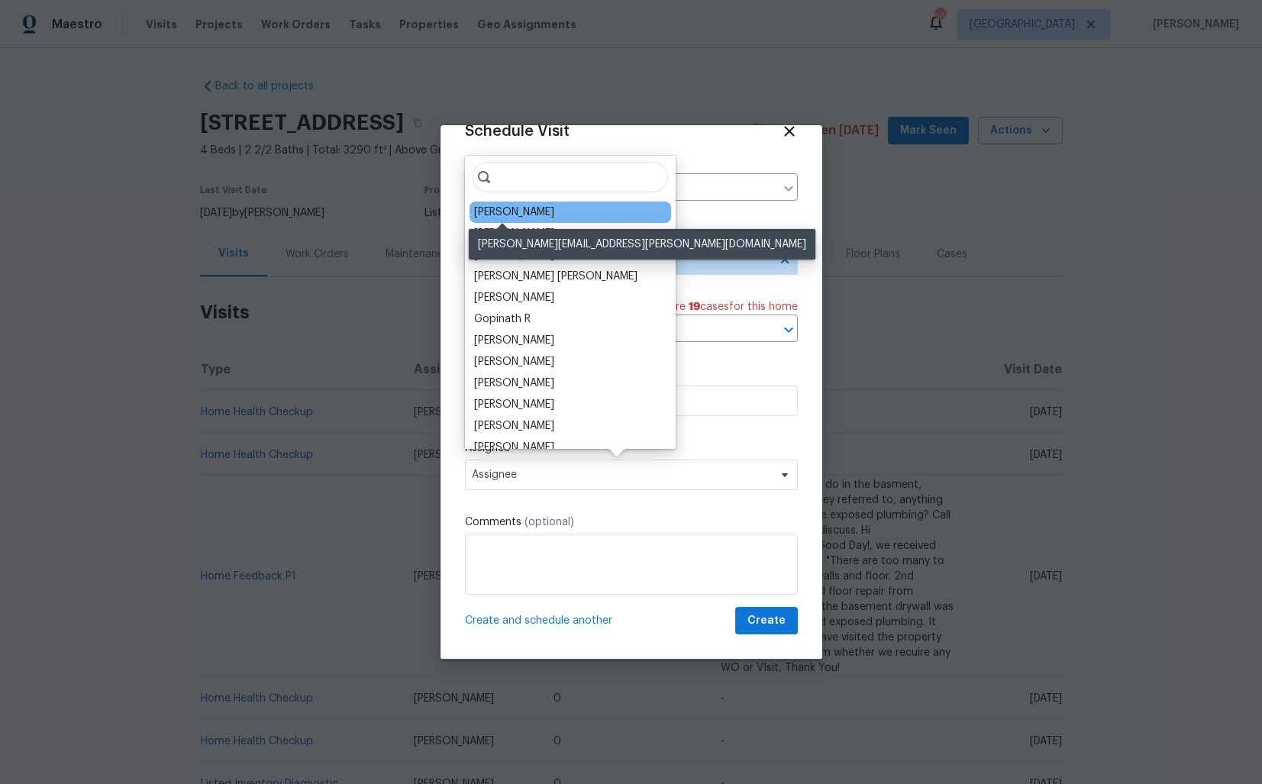
click at [504, 213] on div "[PERSON_NAME]" at bounding box center [514, 212] width 80 height 15
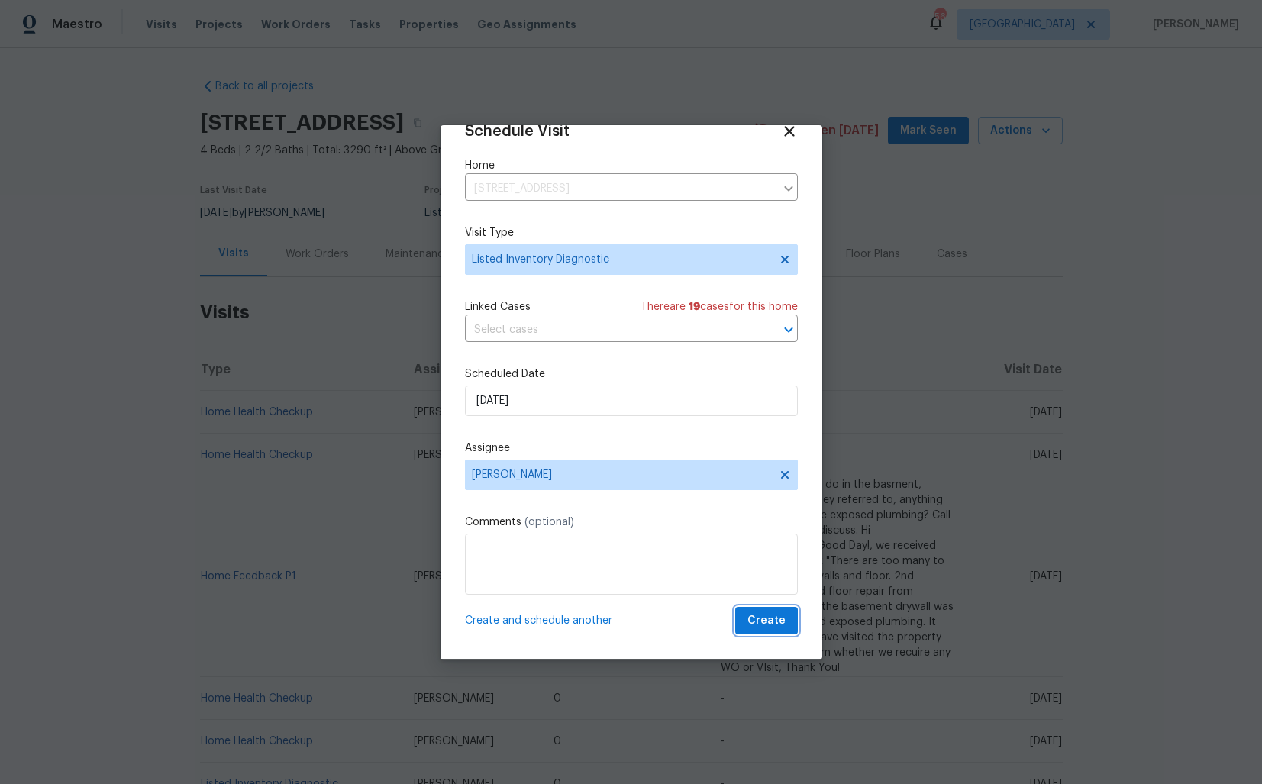
click at [756, 625] on span "Create" at bounding box center [767, 621] width 38 height 19
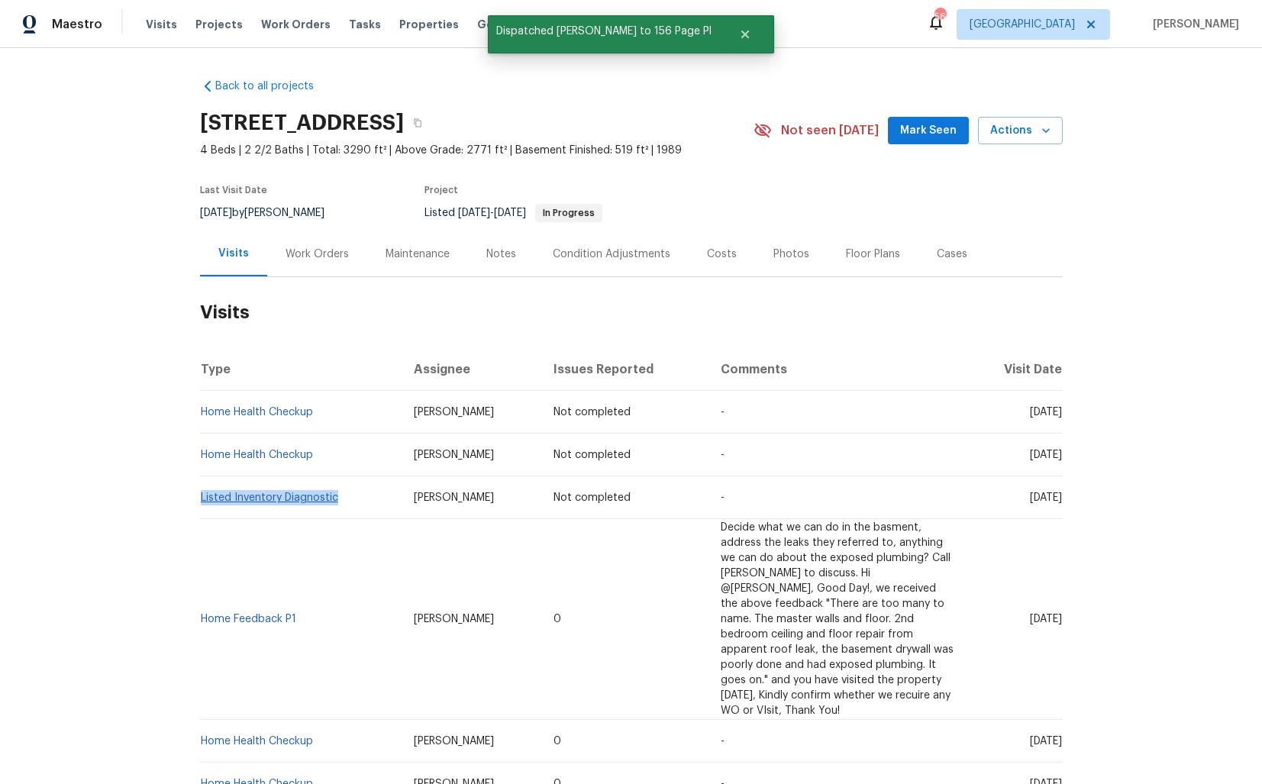
drag, startPoint x: 340, startPoint y: 499, endPoint x: 200, endPoint y: 497, distance: 139.8
click at [200, 497] on td "Listed Inventory Diagnostic" at bounding box center [301, 498] width 202 height 43
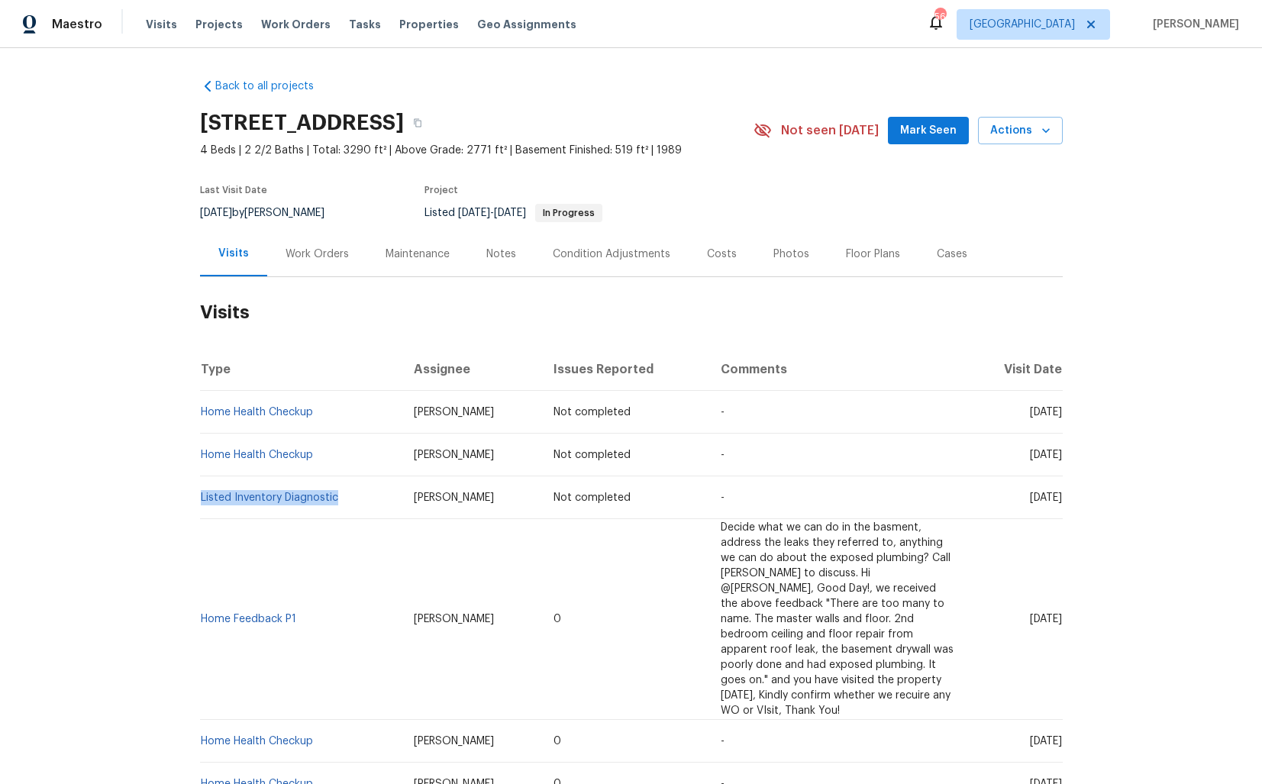
copy link "Listed Inventory Diagnostic"
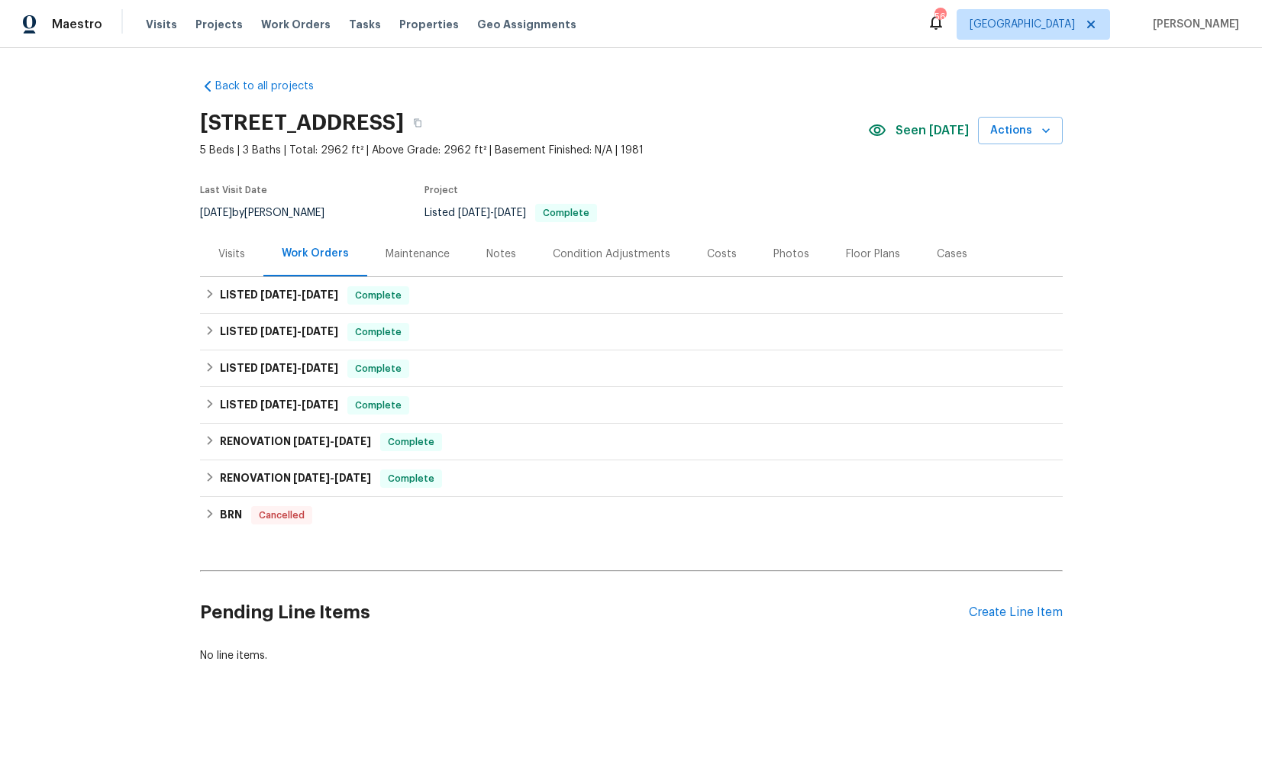
click at [215, 252] on div "Visits" at bounding box center [231, 253] width 63 height 45
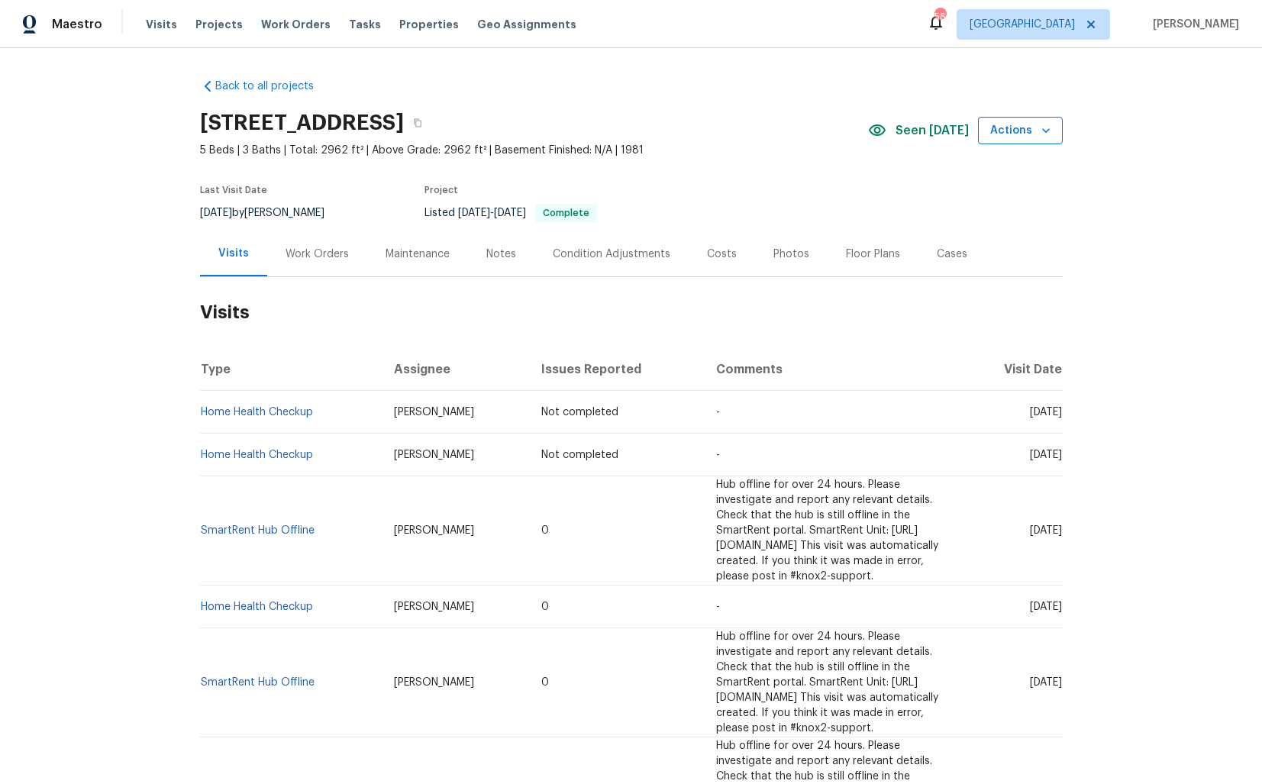
click at [1041, 132] on icon "button" at bounding box center [1046, 130] width 15 height 15
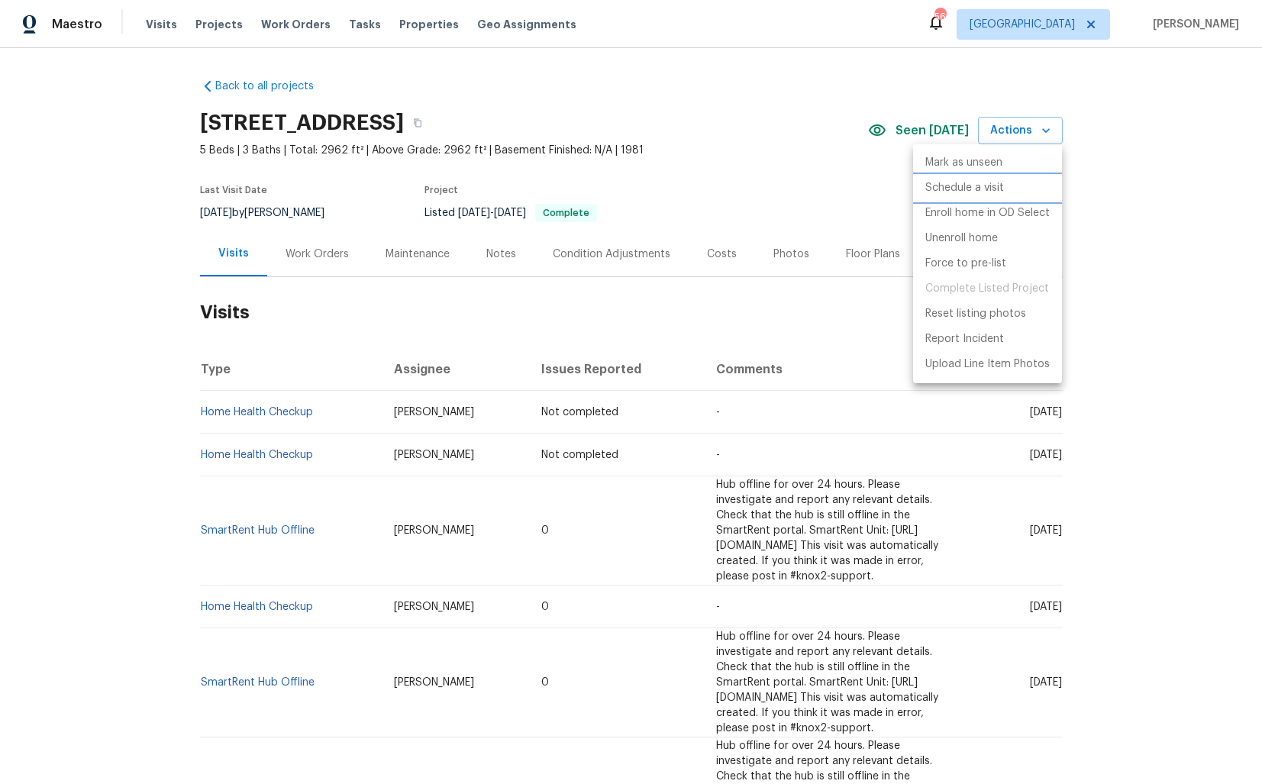
click at [957, 184] on p "Schedule a visit" at bounding box center [965, 188] width 79 height 16
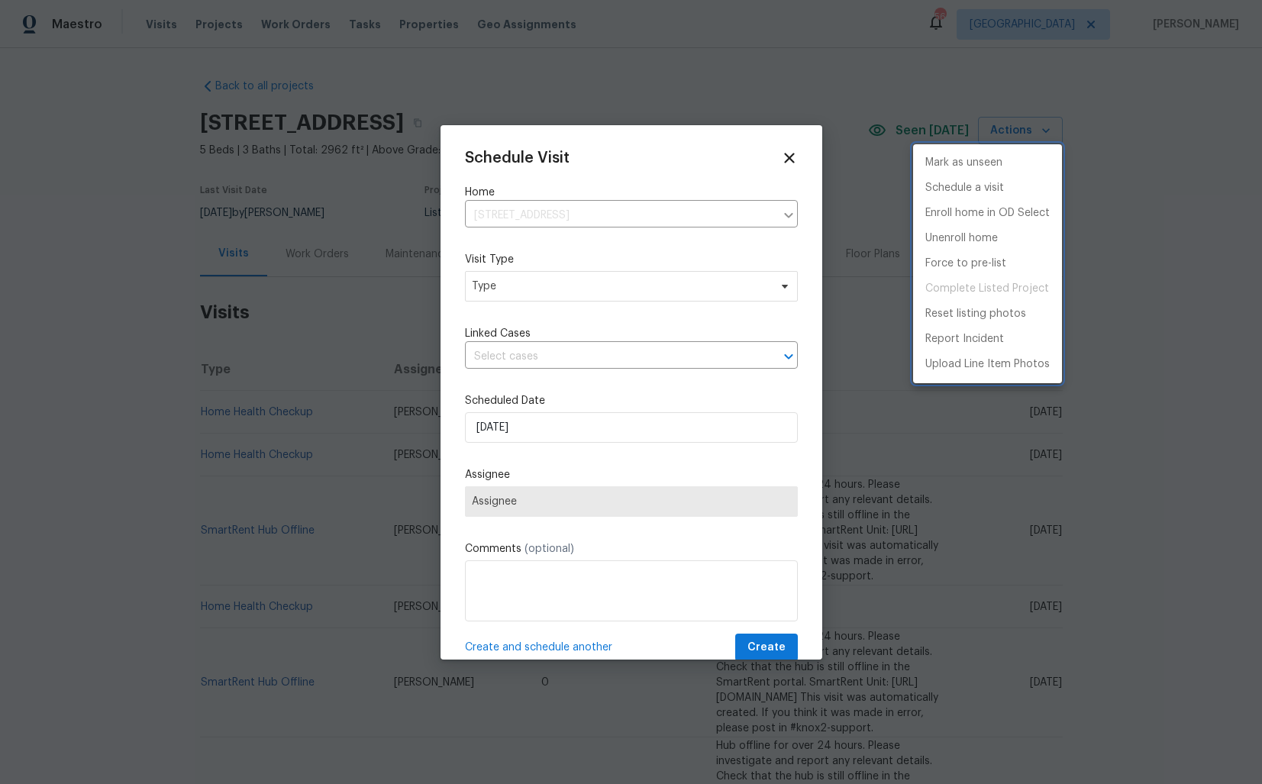
click at [497, 293] on div at bounding box center [631, 392] width 1262 height 784
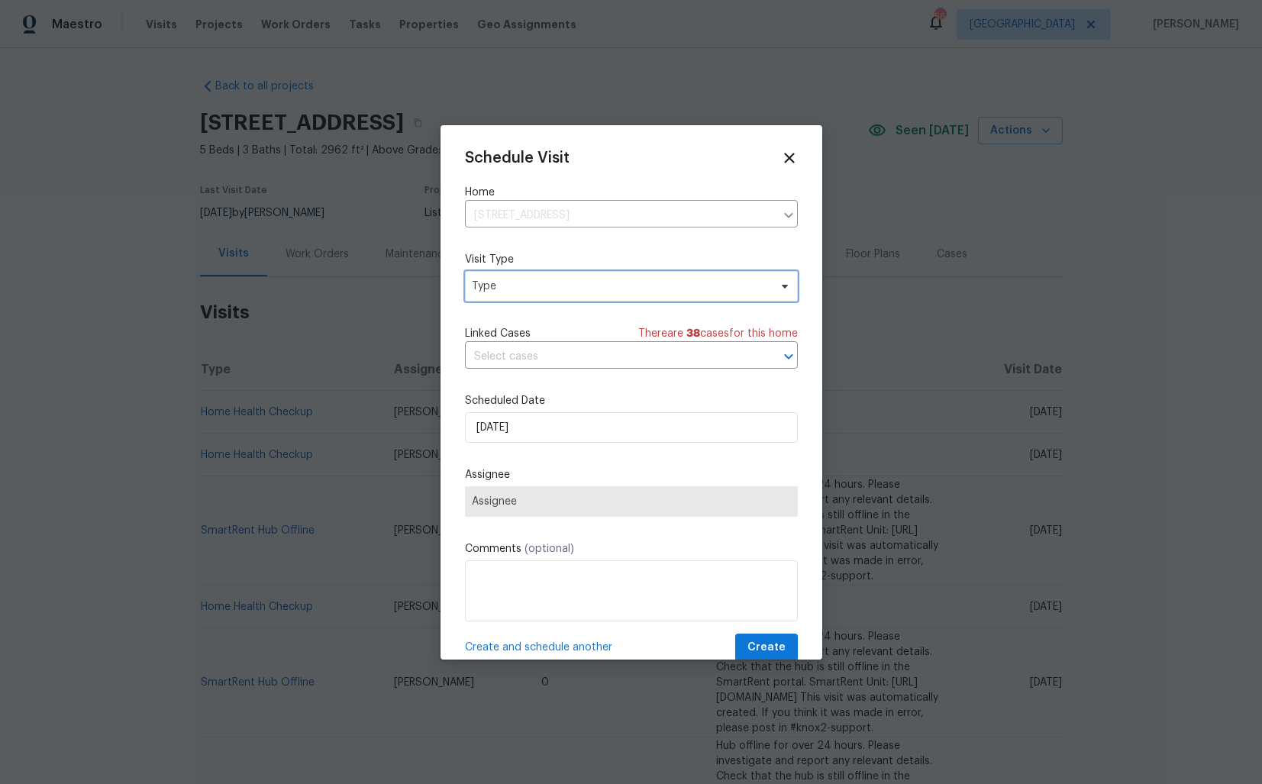
click at [527, 283] on span "Type" at bounding box center [620, 286] width 297 height 15
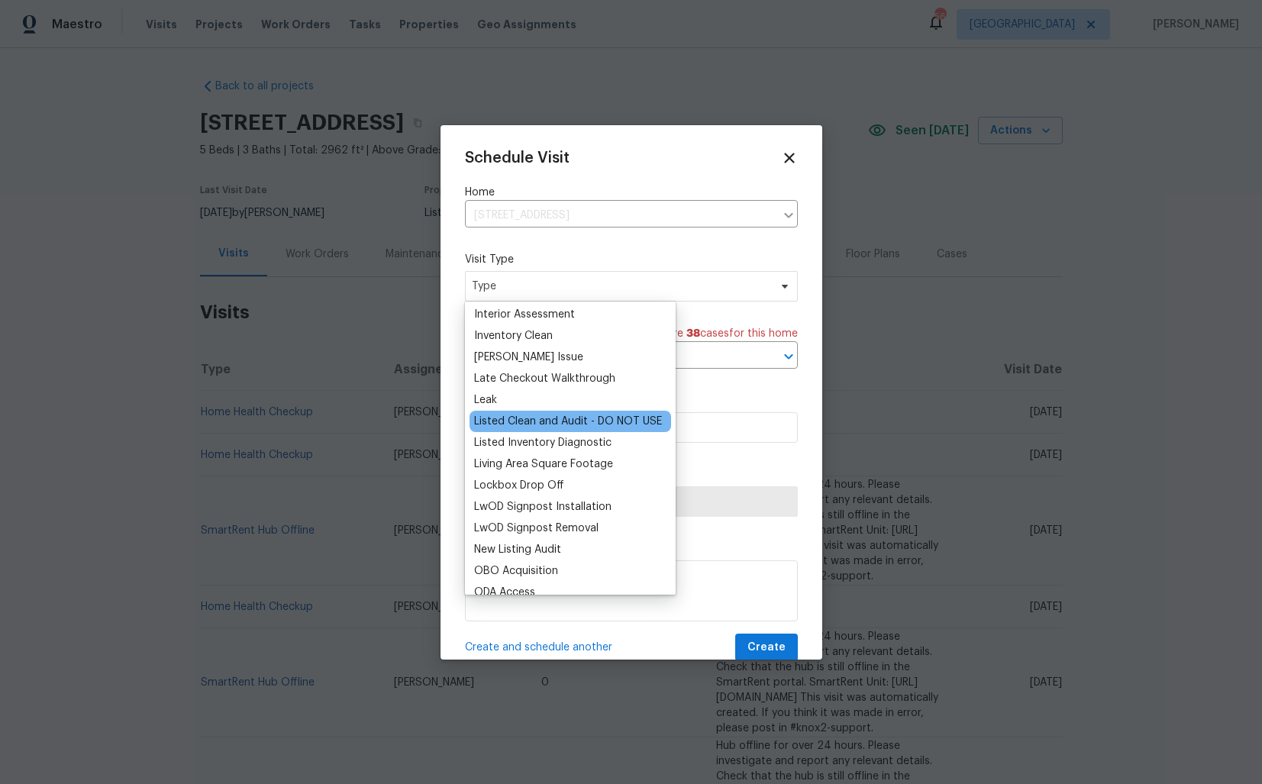
scroll to position [622, 0]
click at [525, 442] on div "Listed Inventory Diagnostic" at bounding box center [542, 442] width 137 height 15
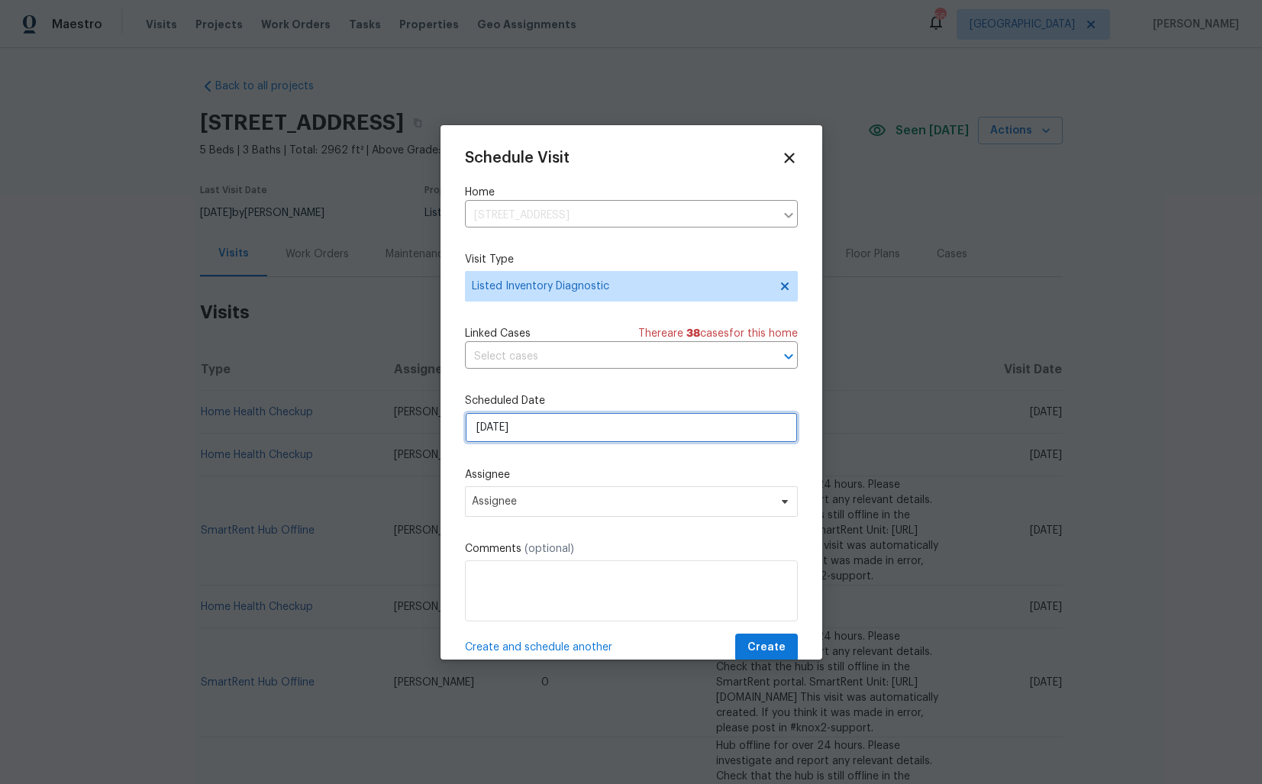
click at [551, 425] on input "[DATE]" at bounding box center [631, 427] width 333 height 31
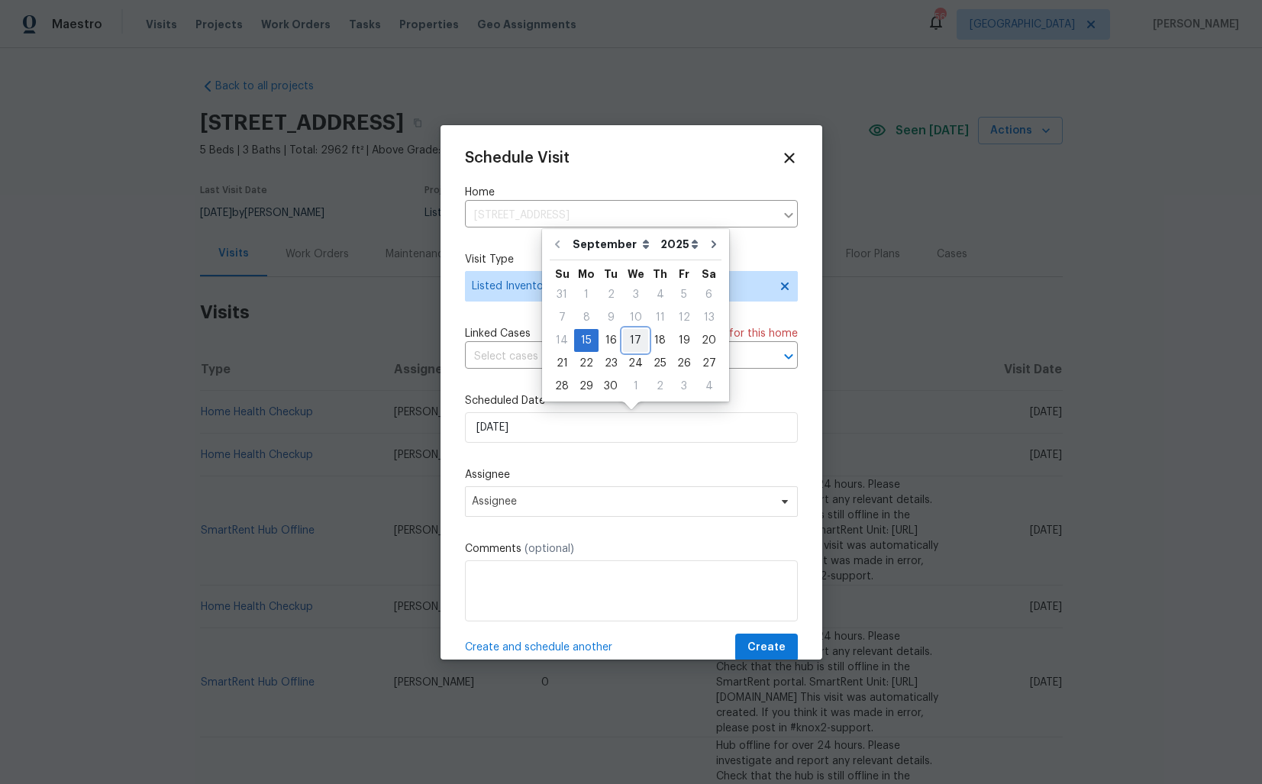
click at [632, 338] on div "17" at bounding box center [635, 340] width 25 height 21
type input "[DATE]"
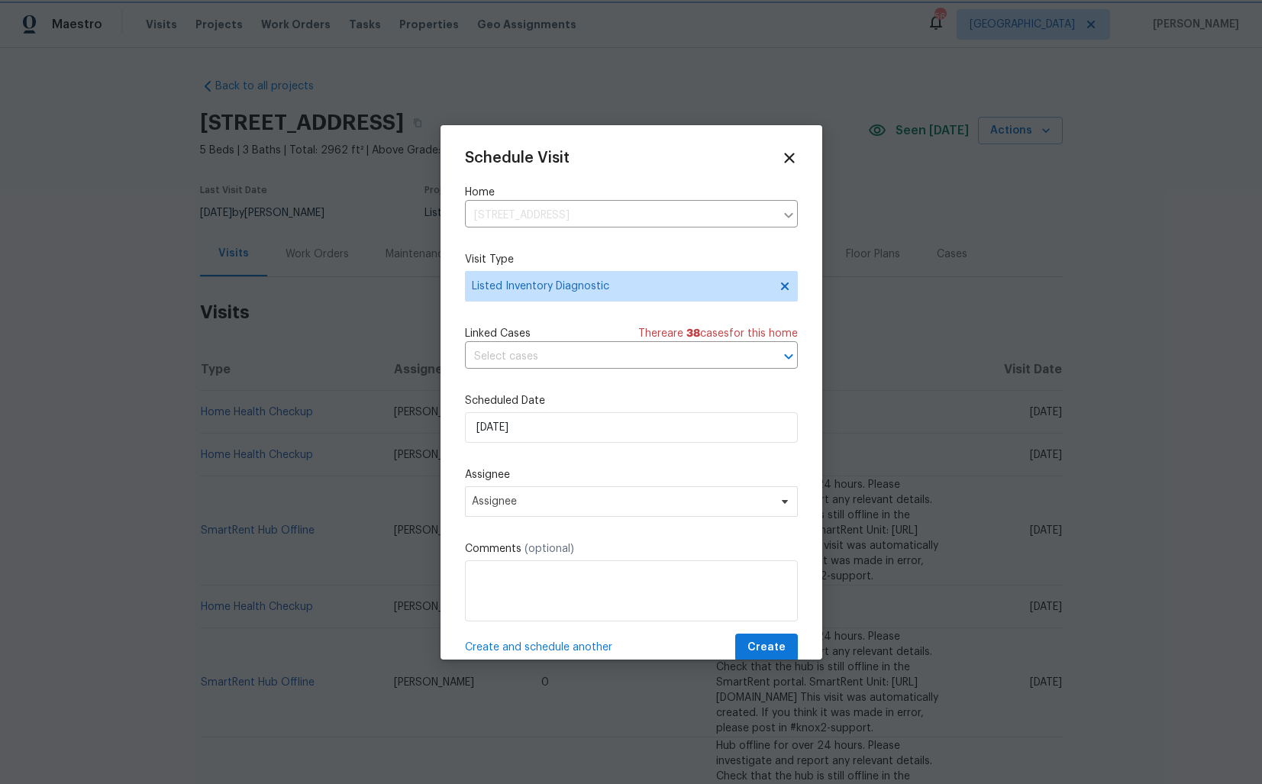
scroll to position [27, 0]
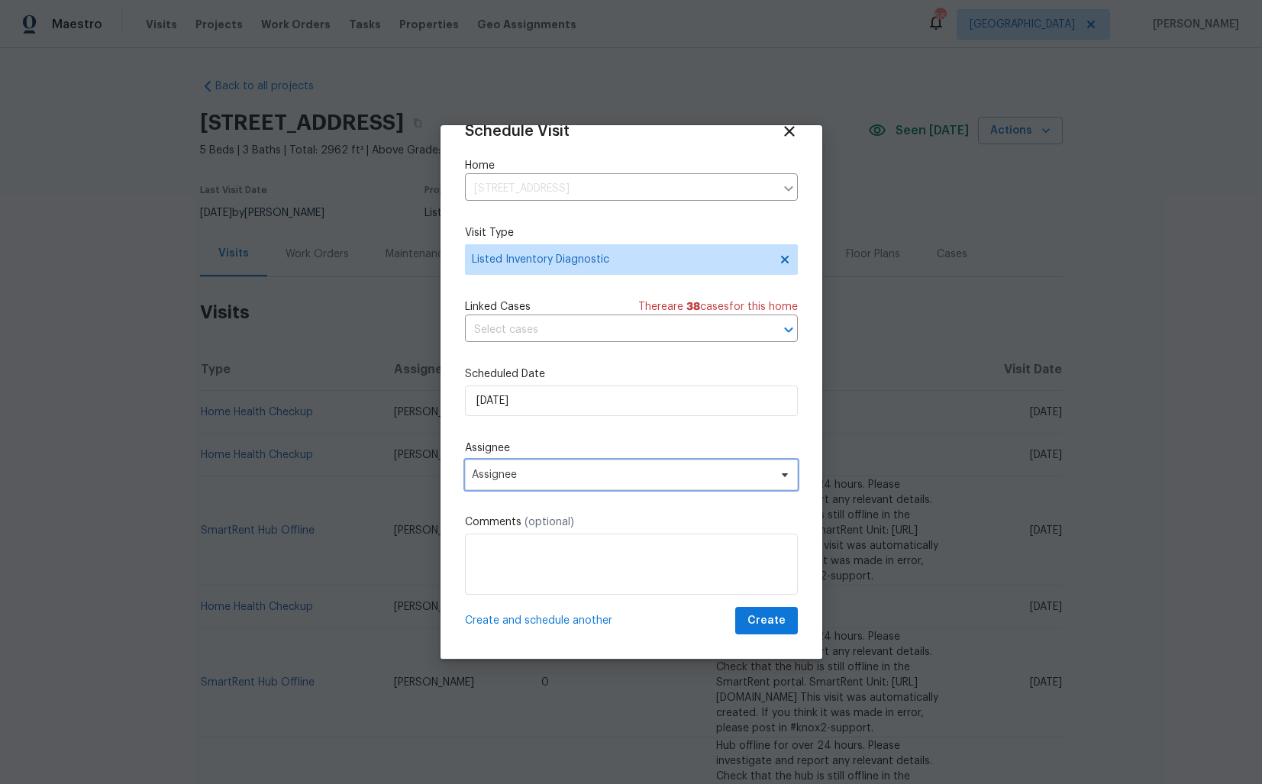
click at [628, 482] on span "Assignee" at bounding box center [631, 475] width 333 height 31
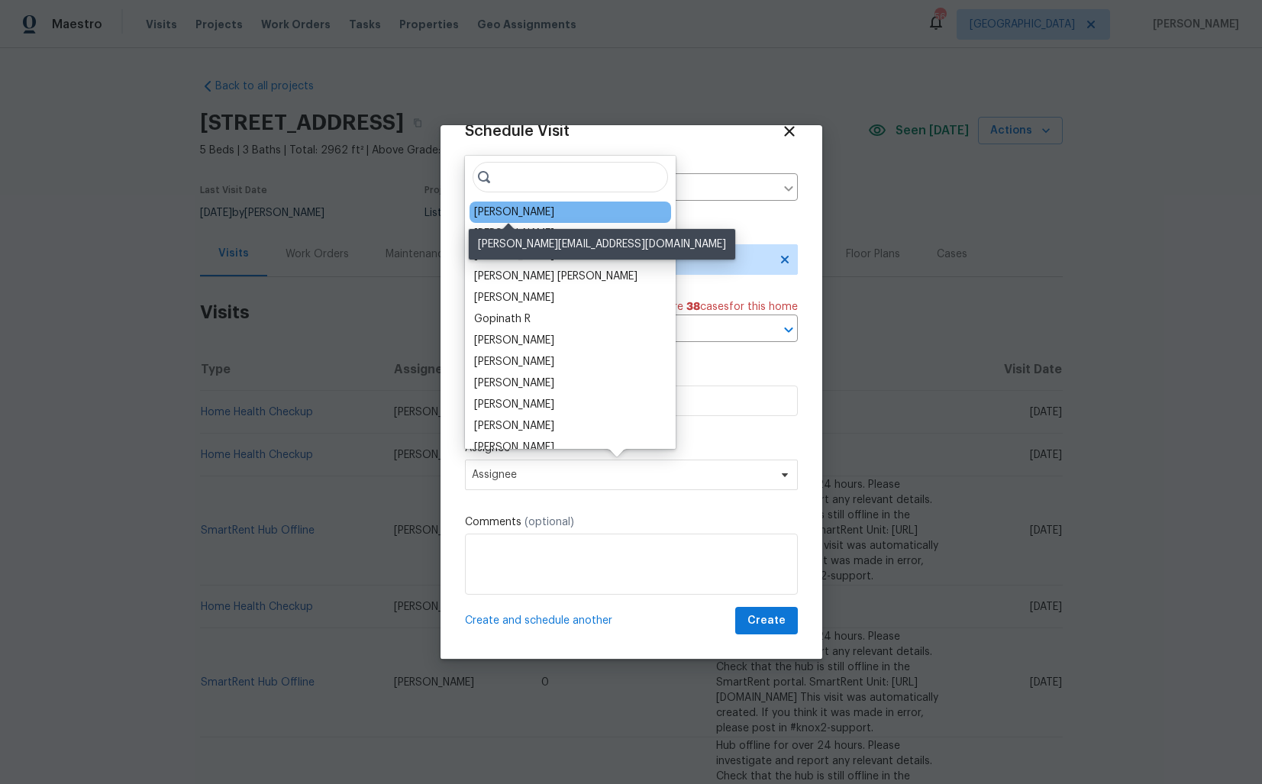
click at [503, 215] on div "[PERSON_NAME]" at bounding box center [514, 212] width 80 height 15
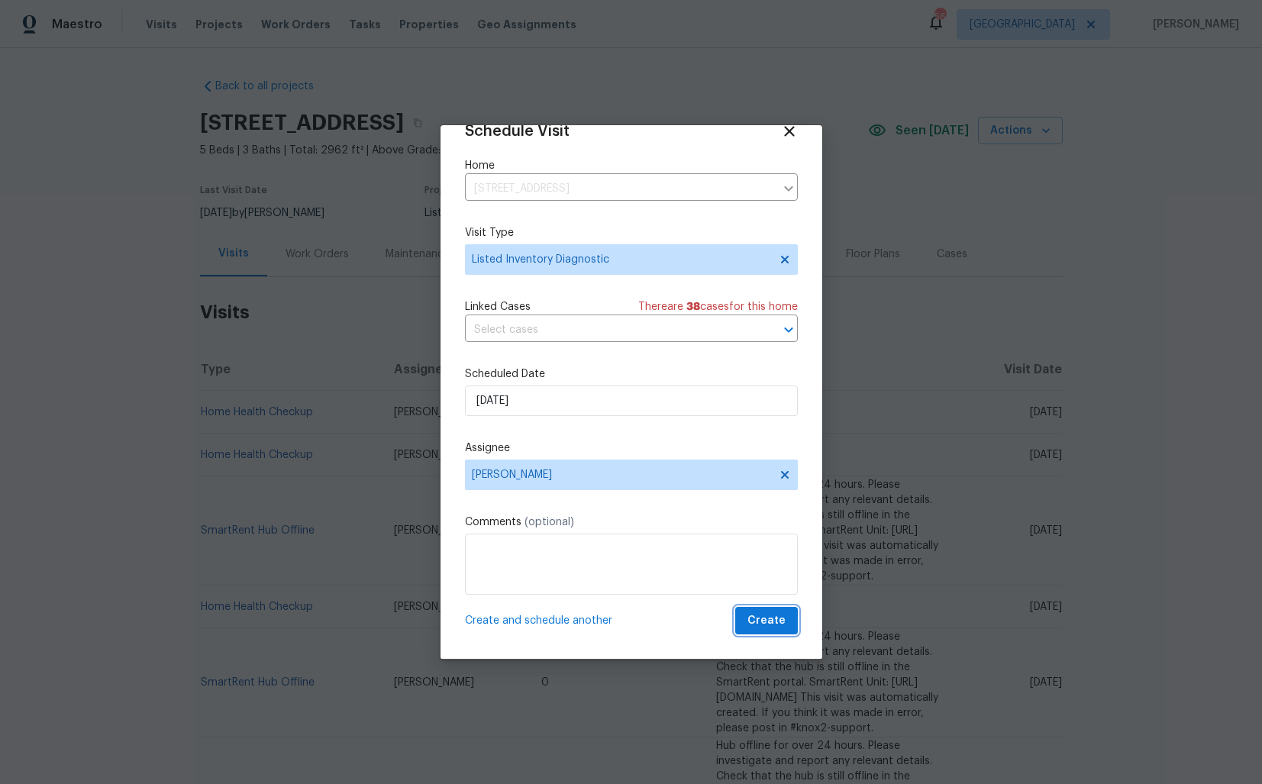
click at [767, 621] on span "Create" at bounding box center [767, 621] width 38 height 19
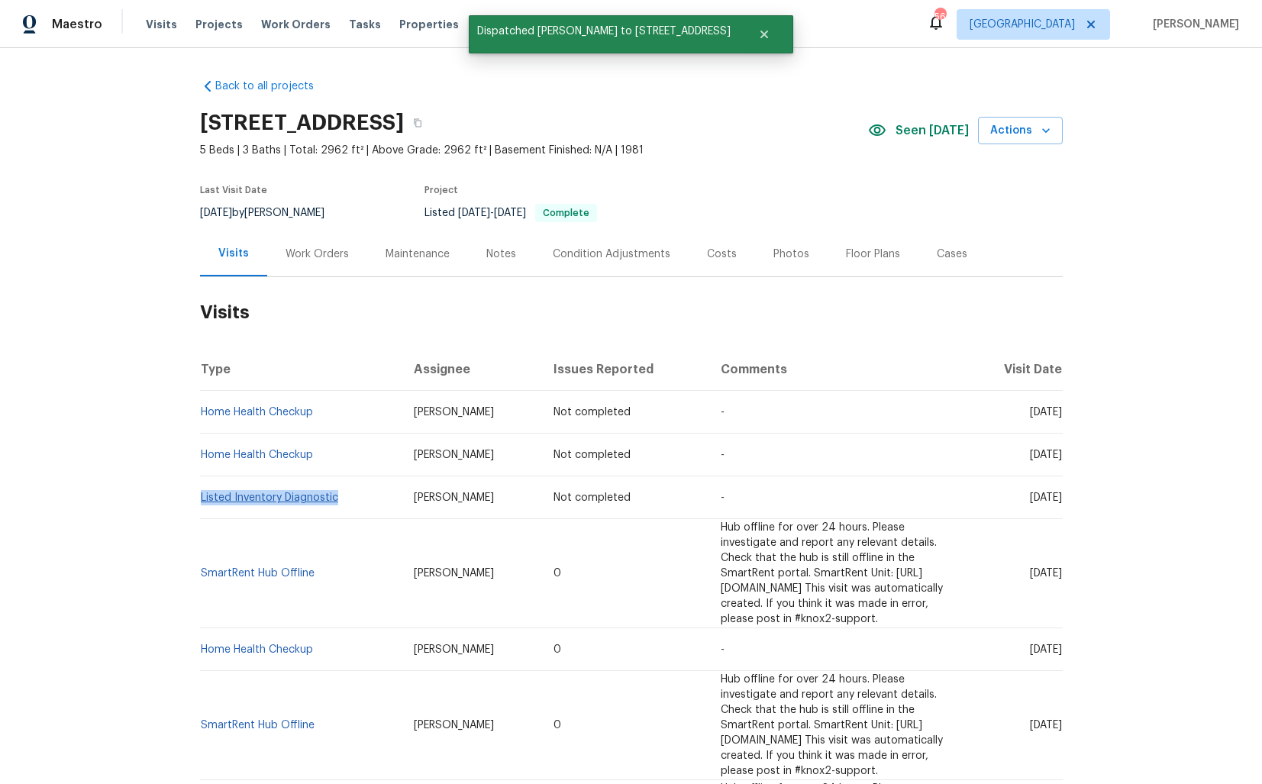
drag, startPoint x: 339, startPoint y: 499, endPoint x: 200, endPoint y: 499, distance: 139.0
click at [200, 499] on td "Listed Inventory Diagnostic" at bounding box center [301, 498] width 202 height 43
copy link "Listed Inventory Diagnostic"
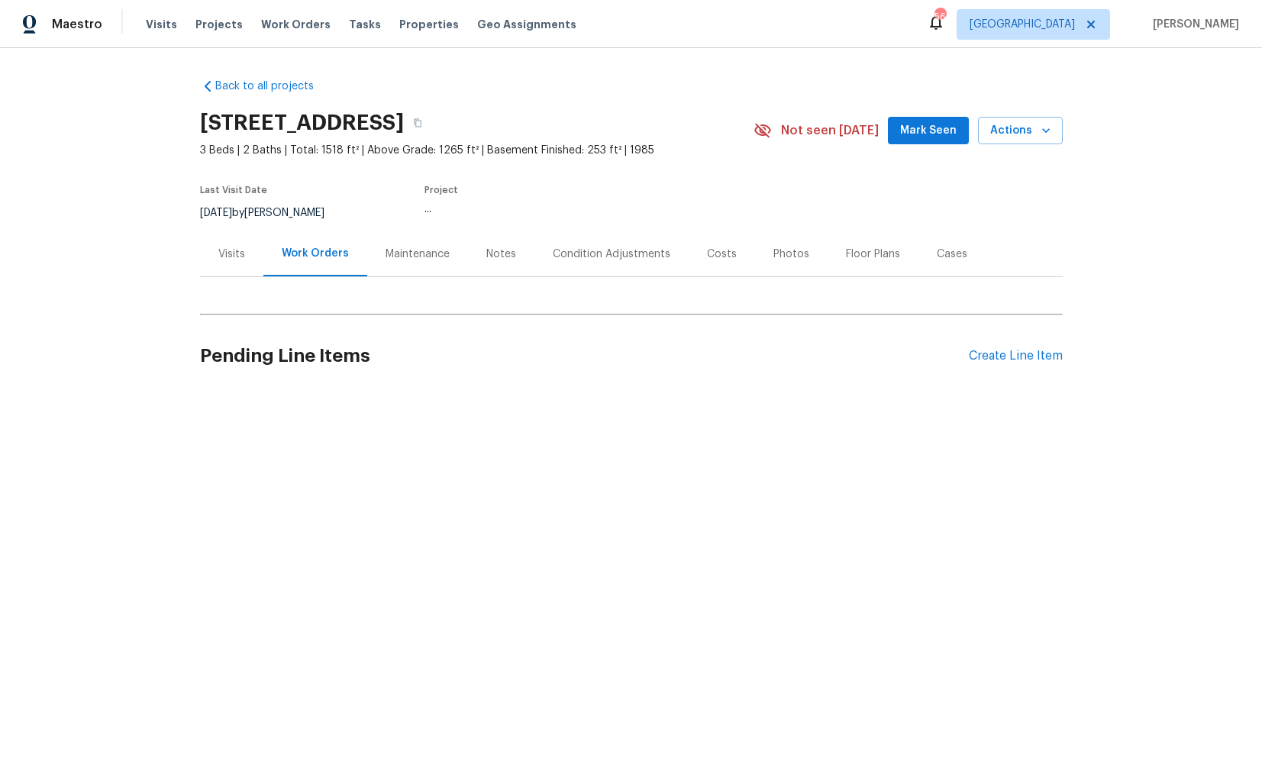
click at [234, 254] on div "Visits" at bounding box center [231, 254] width 27 height 15
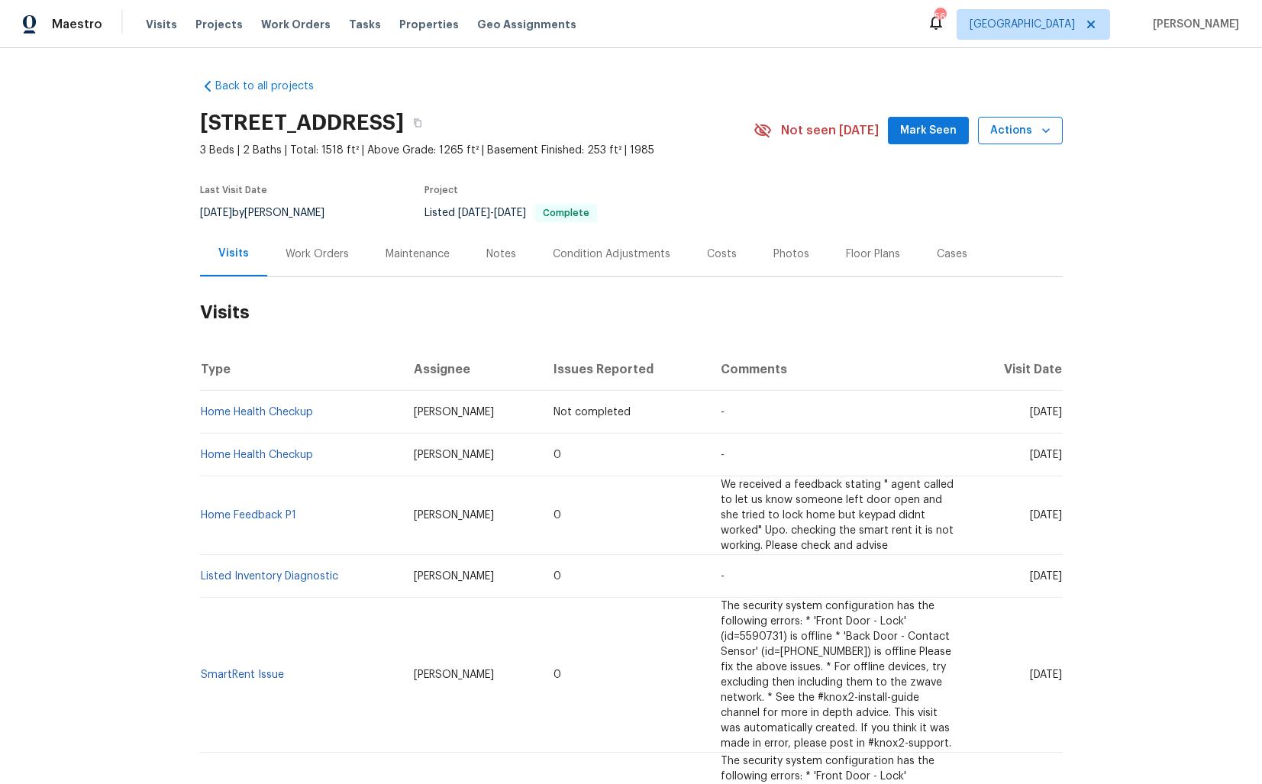
click at [1028, 137] on span "Actions" at bounding box center [1021, 130] width 60 height 19
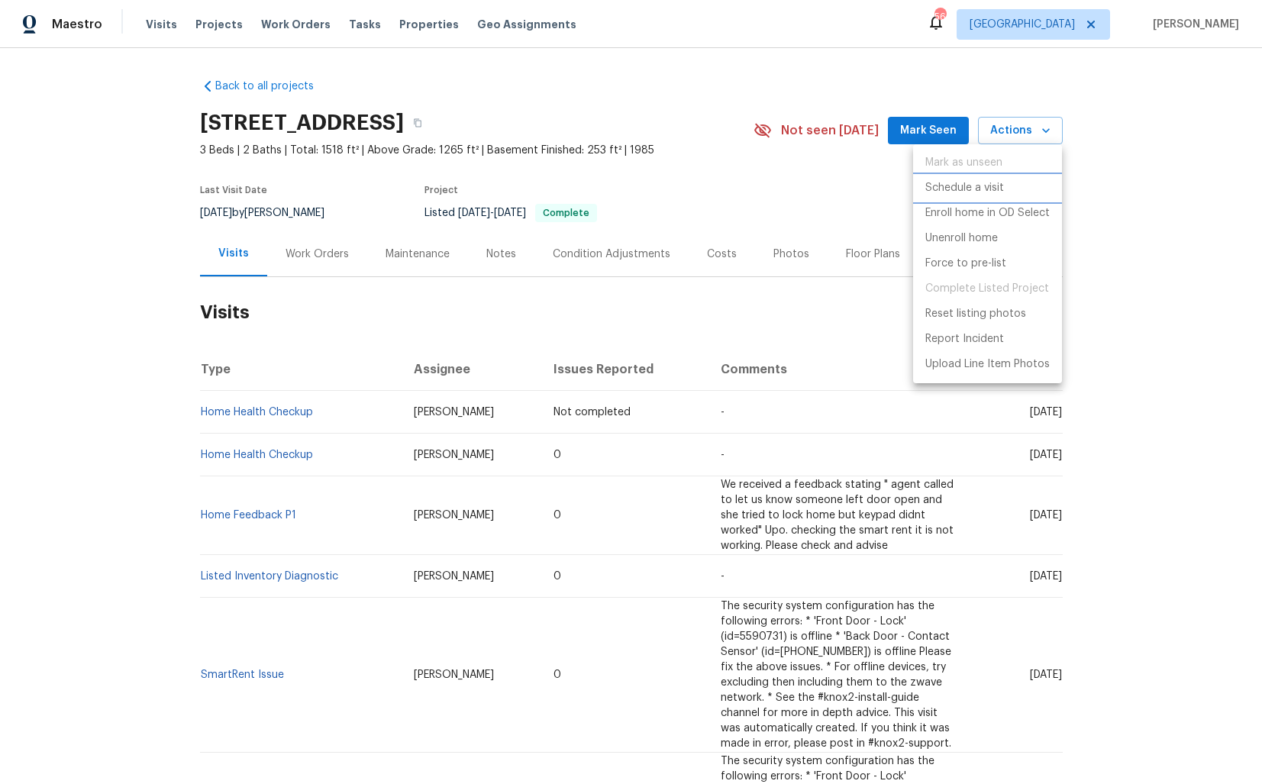
click at [965, 191] on p "Schedule a visit" at bounding box center [965, 188] width 79 height 16
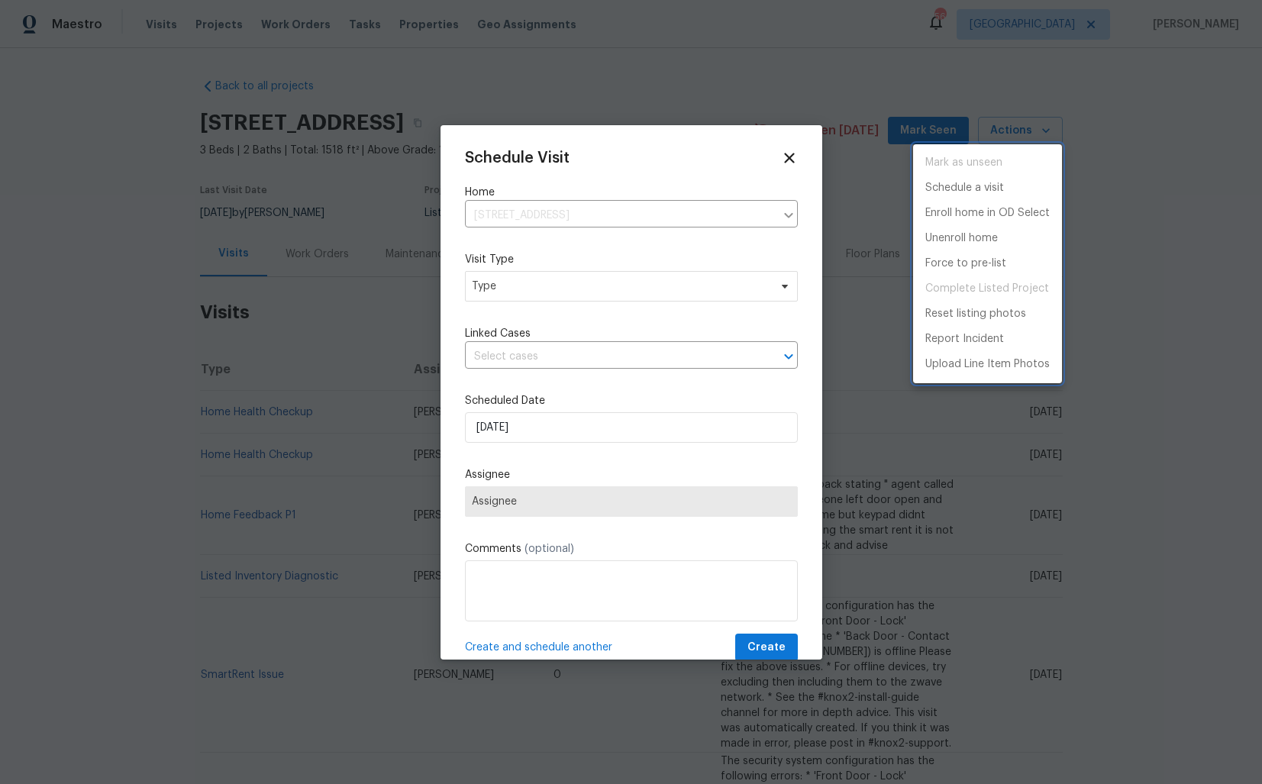
click at [509, 286] on div at bounding box center [631, 392] width 1262 height 784
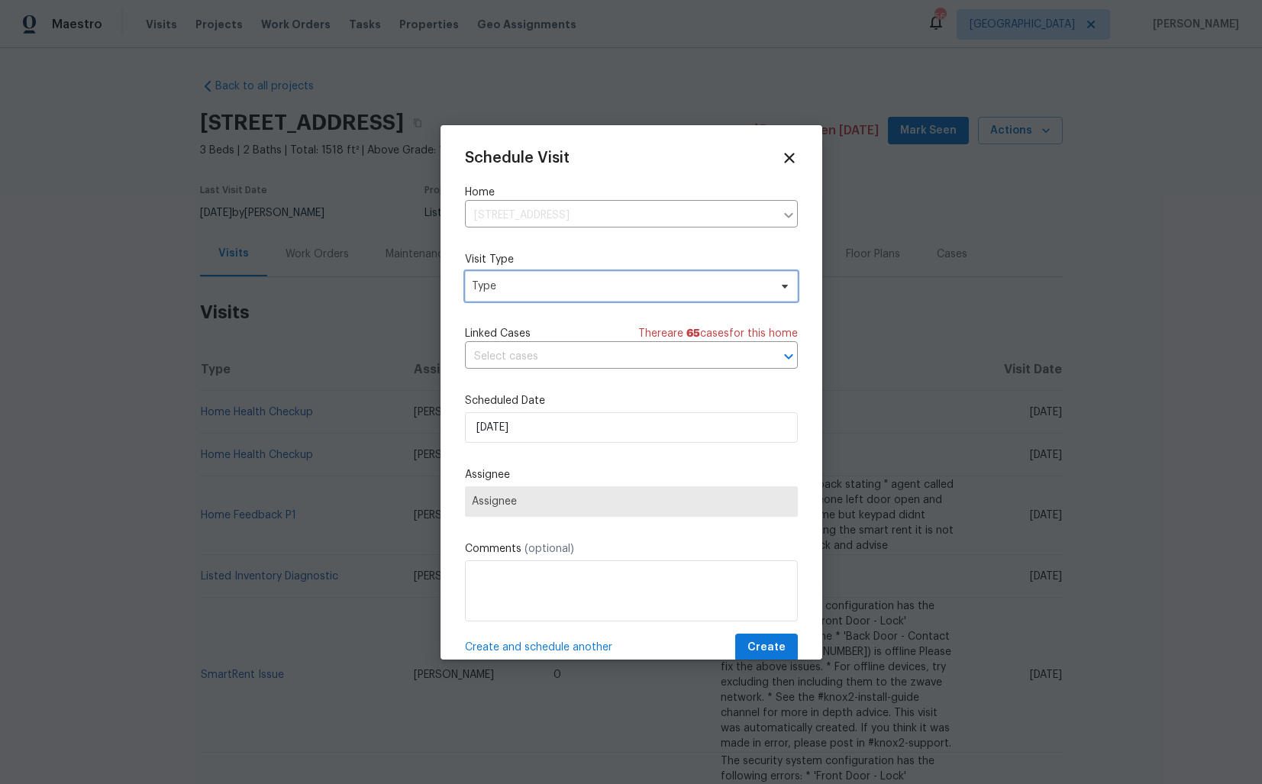
click at [542, 286] on span "Type" at bounding box center [620, 286] width 297 height 15
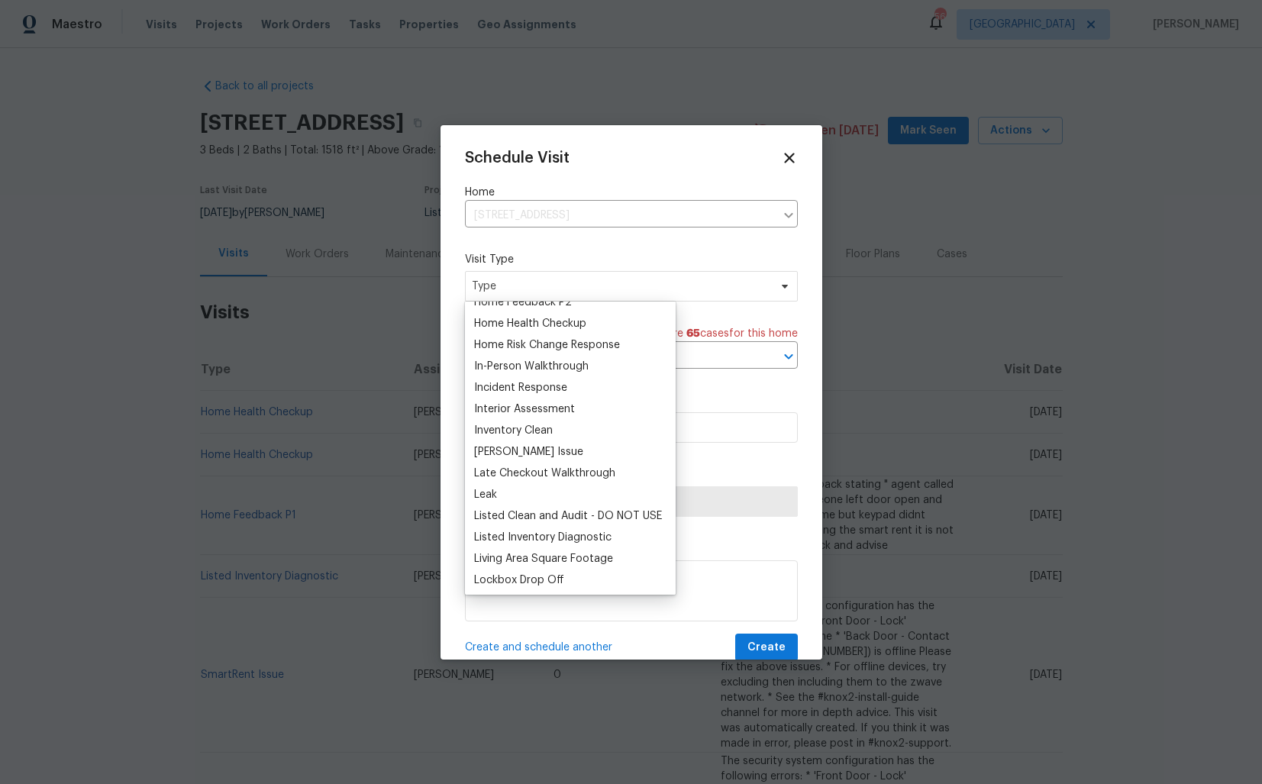
scroll to position [614, 0]
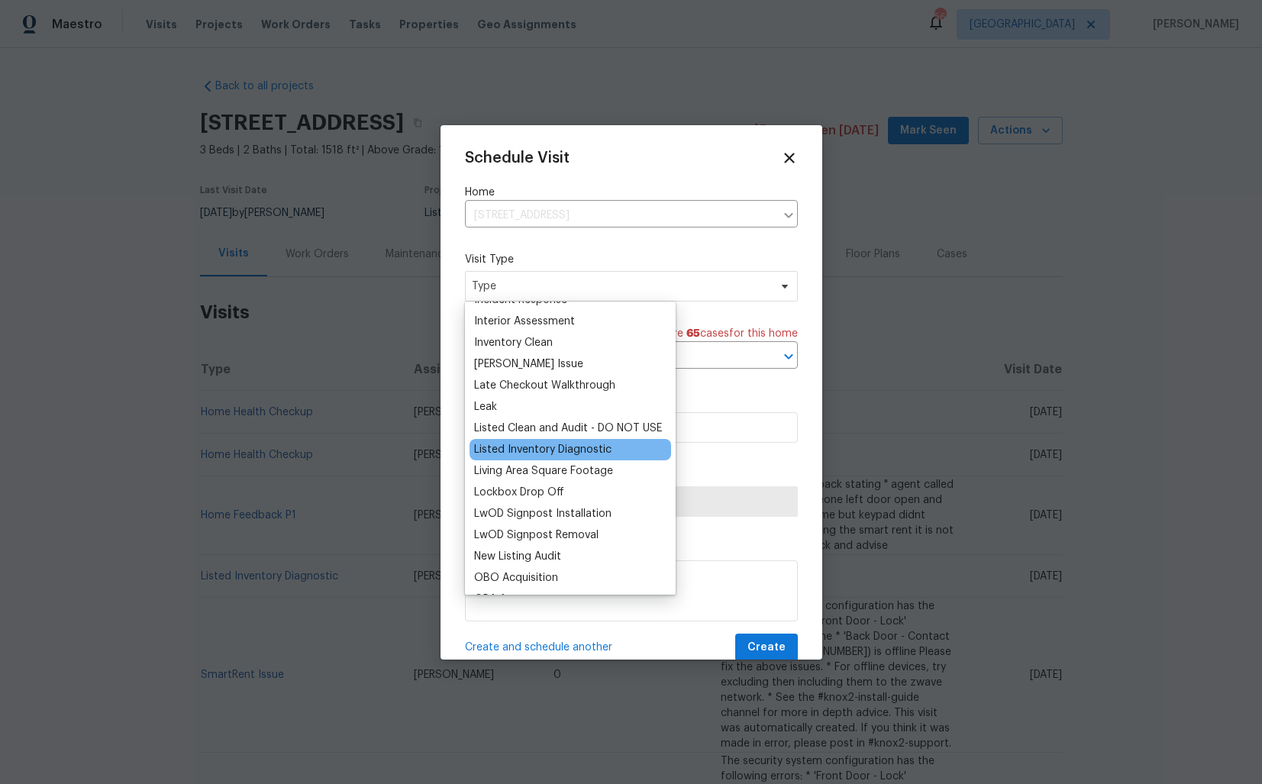
click at [531, 448] on div "Listed Inventory Diagnostic" at bounding box center [542, 449] width 137 height 15
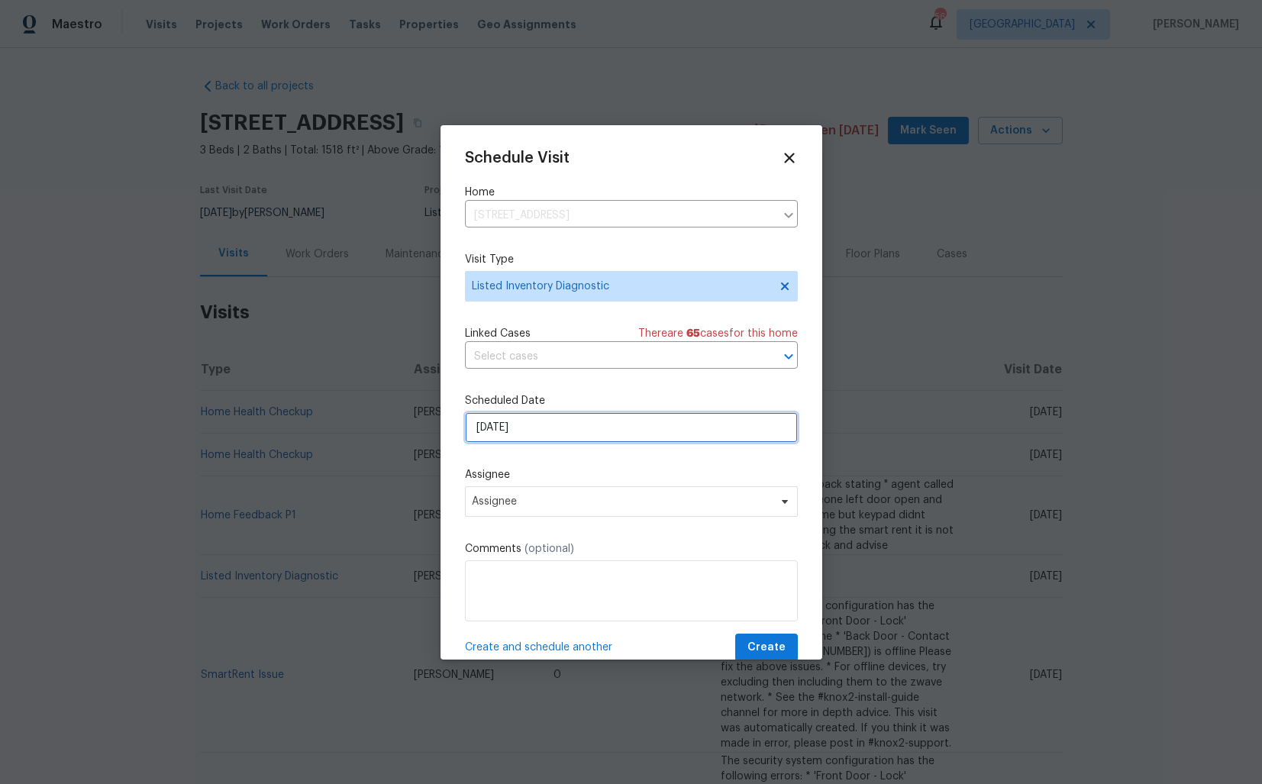
click at [548, 428] on input "[DATE]" at bounding box center [631, 427] width 333 height 31
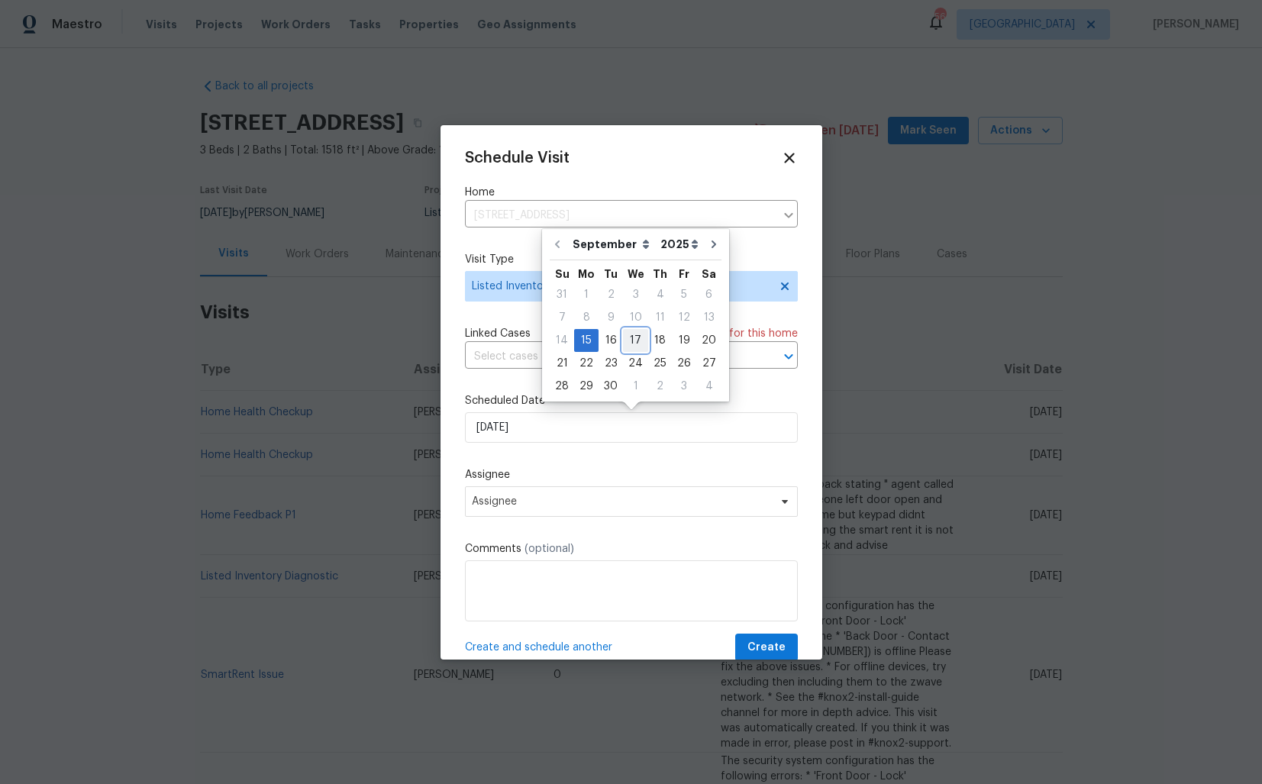
click at [633, 338] on div "17" at bounding box center [635, 340] width 25 height 21
type input "[DATE]"
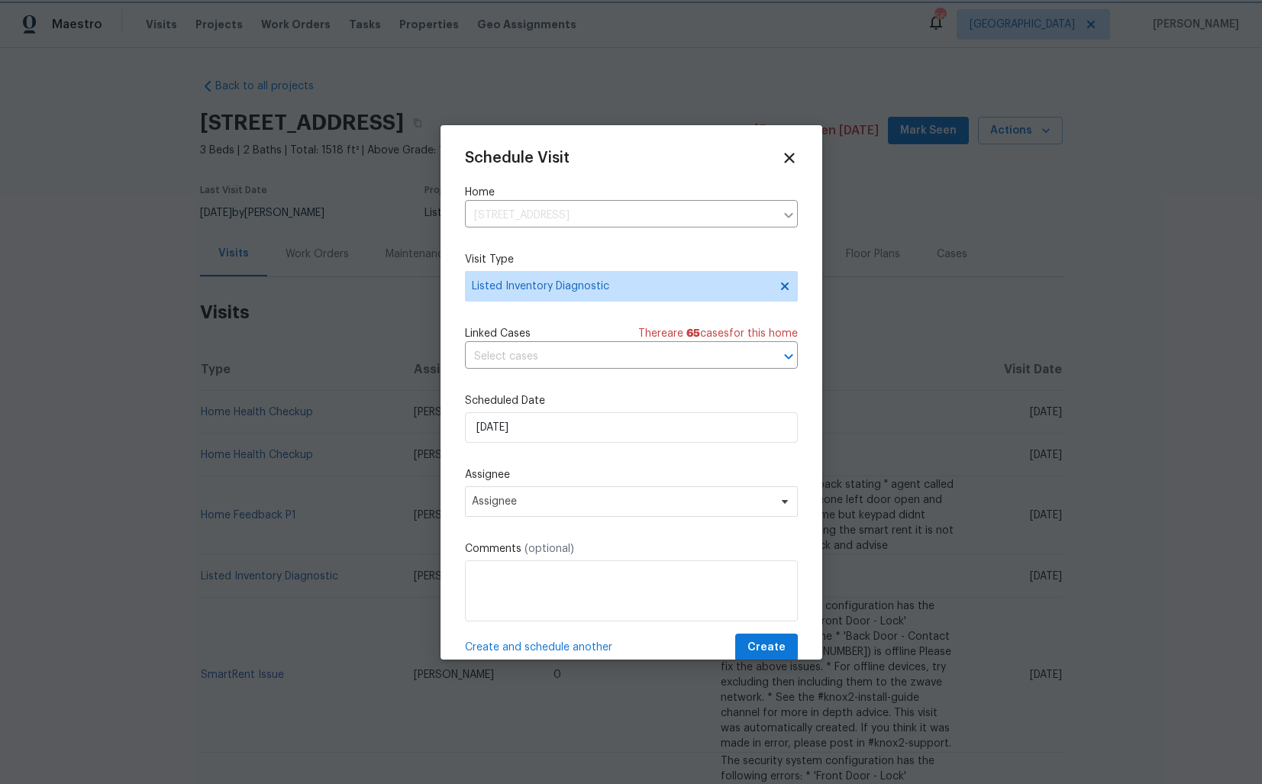
scroll to position [27, 0]
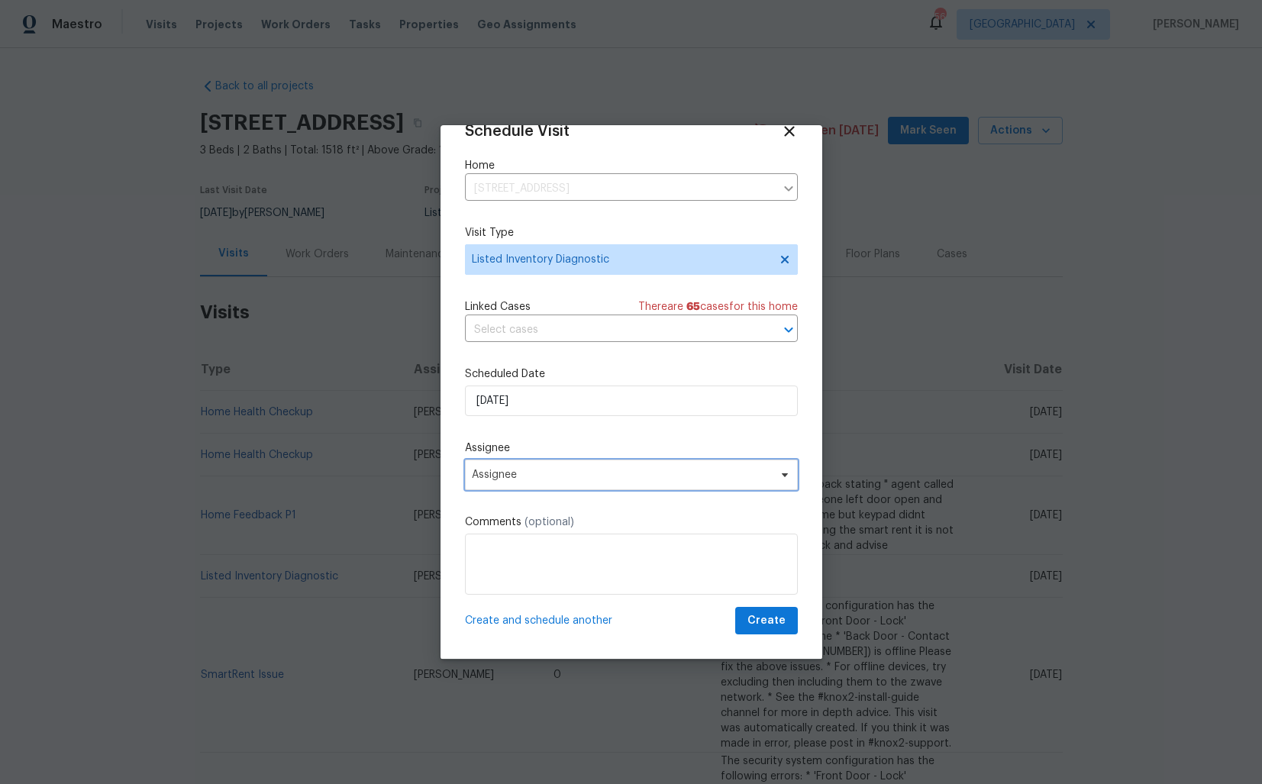
click at [556, 474] on span "Assignee" at bounding box center [621, 475] width 299 height 12
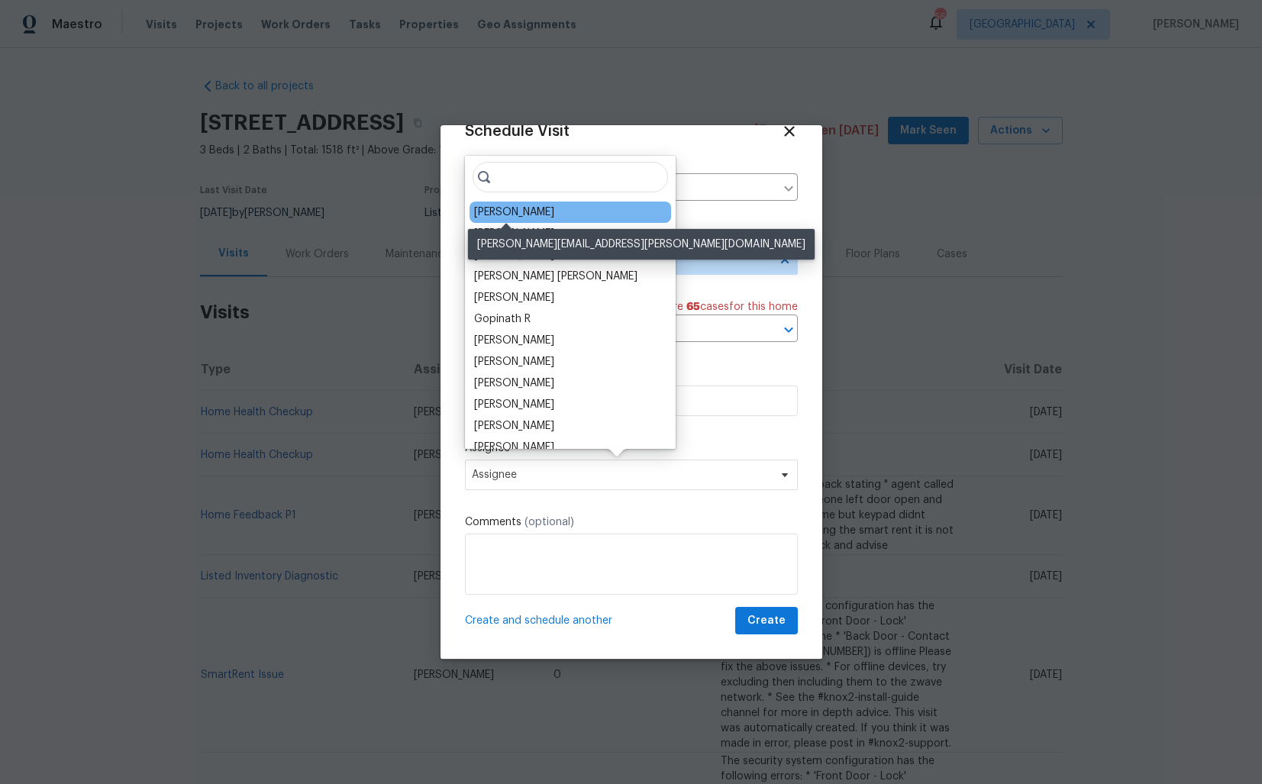
click at [509, 213] on div "[PERSON_NAME]" at bounding box center [514, 212] width 80 height 15
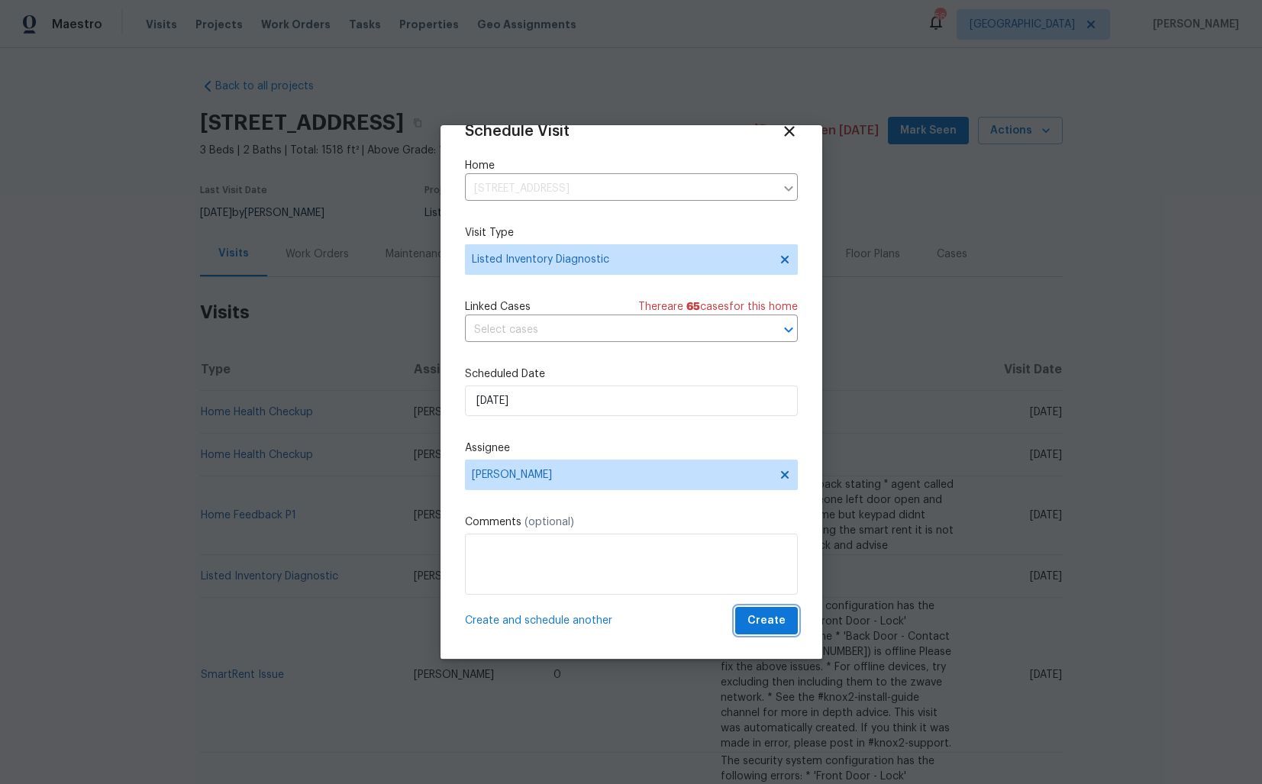
click at [764, 622] on span "Create" at bounding box center [767, 621] width 38 height 19
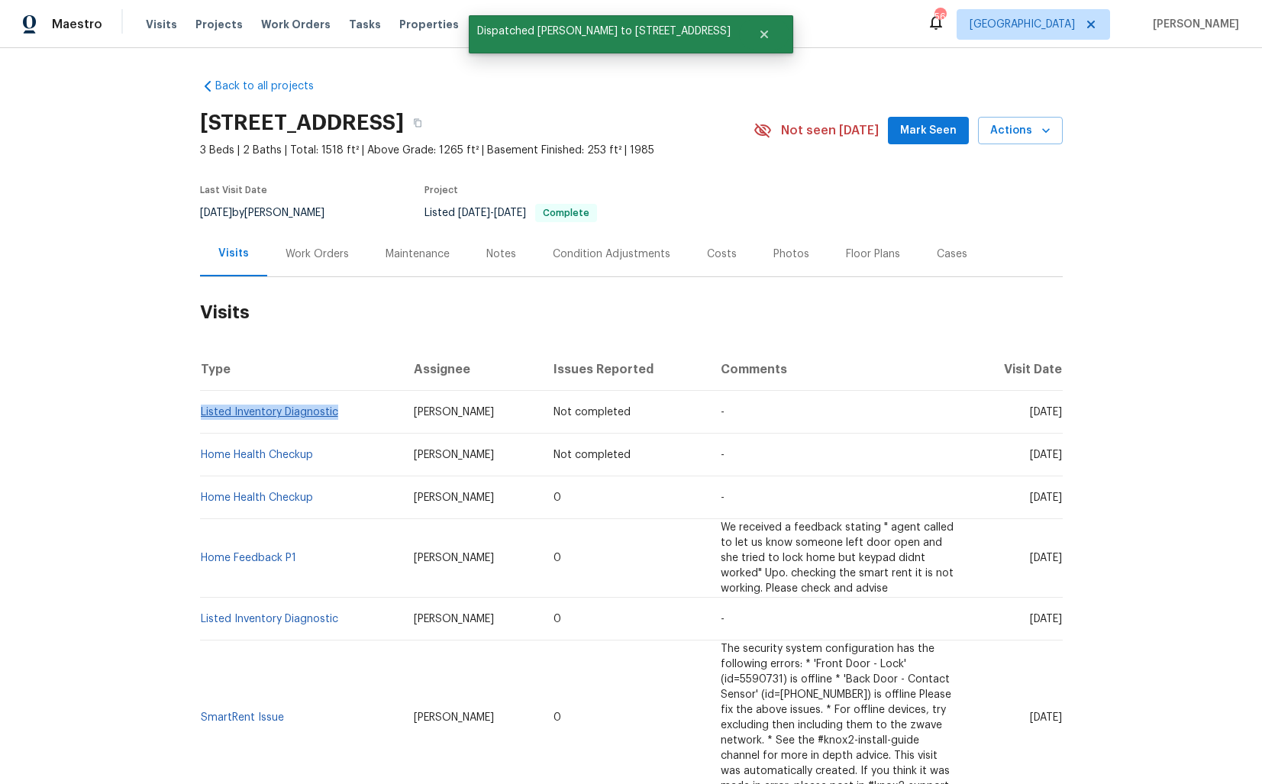
drag, startPoint x: 341, startPoint y: 411, endPoint x: 200, endPoint y: 413, distance: 140.5
click at [201, 413] on td "Listed Inventory Diagnostic" at bounding box center [301, 412] width 202 height 43
copy link "Listed Inventory Diagnostic"
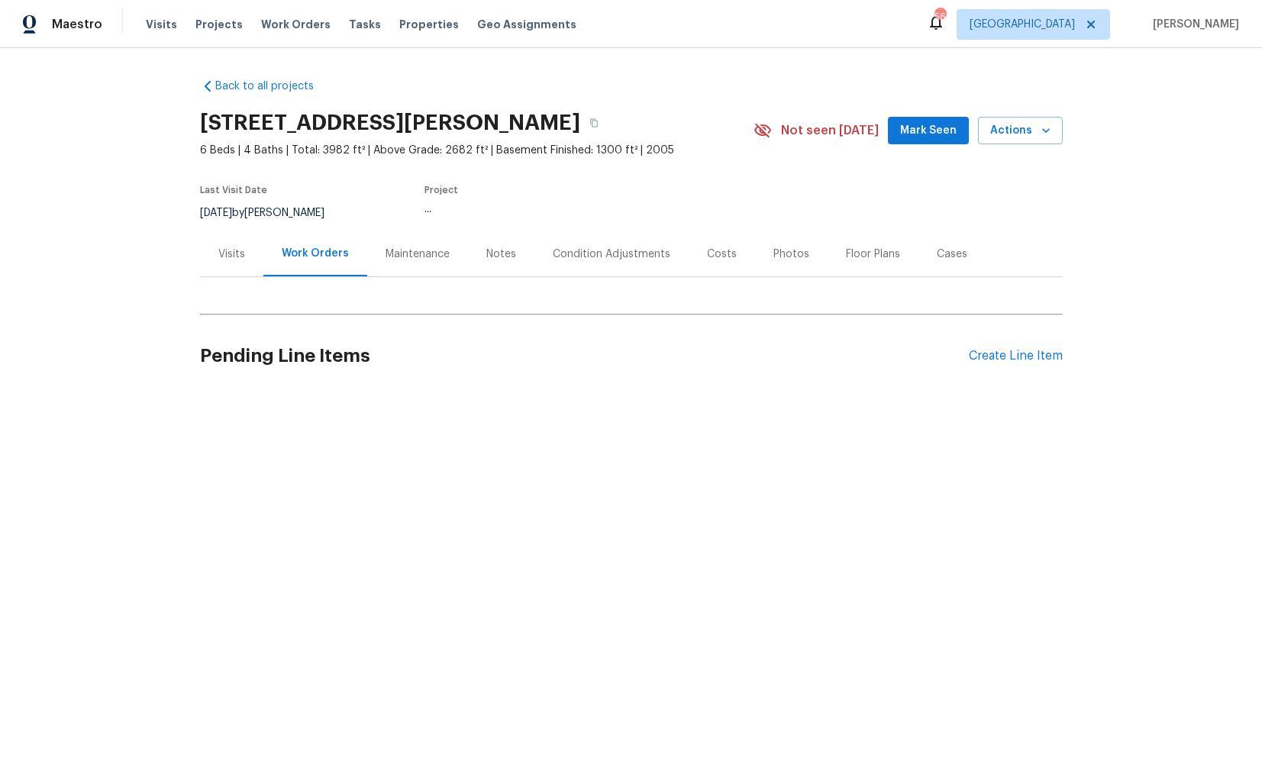
click at [224, 262] on div "Visits" at bounding box center [231, 253] width 63 height 45
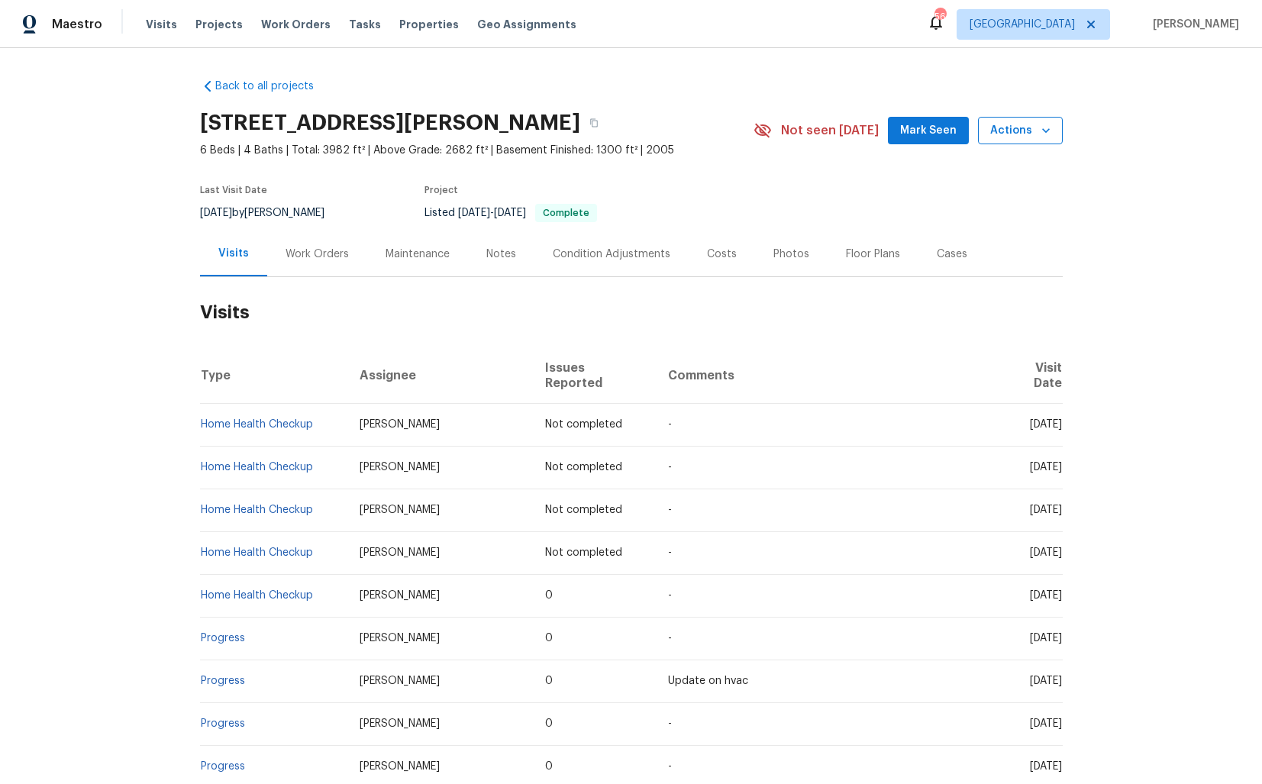
click at [1023, 143] on button "Actions" at bounding box center [1020, 131] width 85 height 28
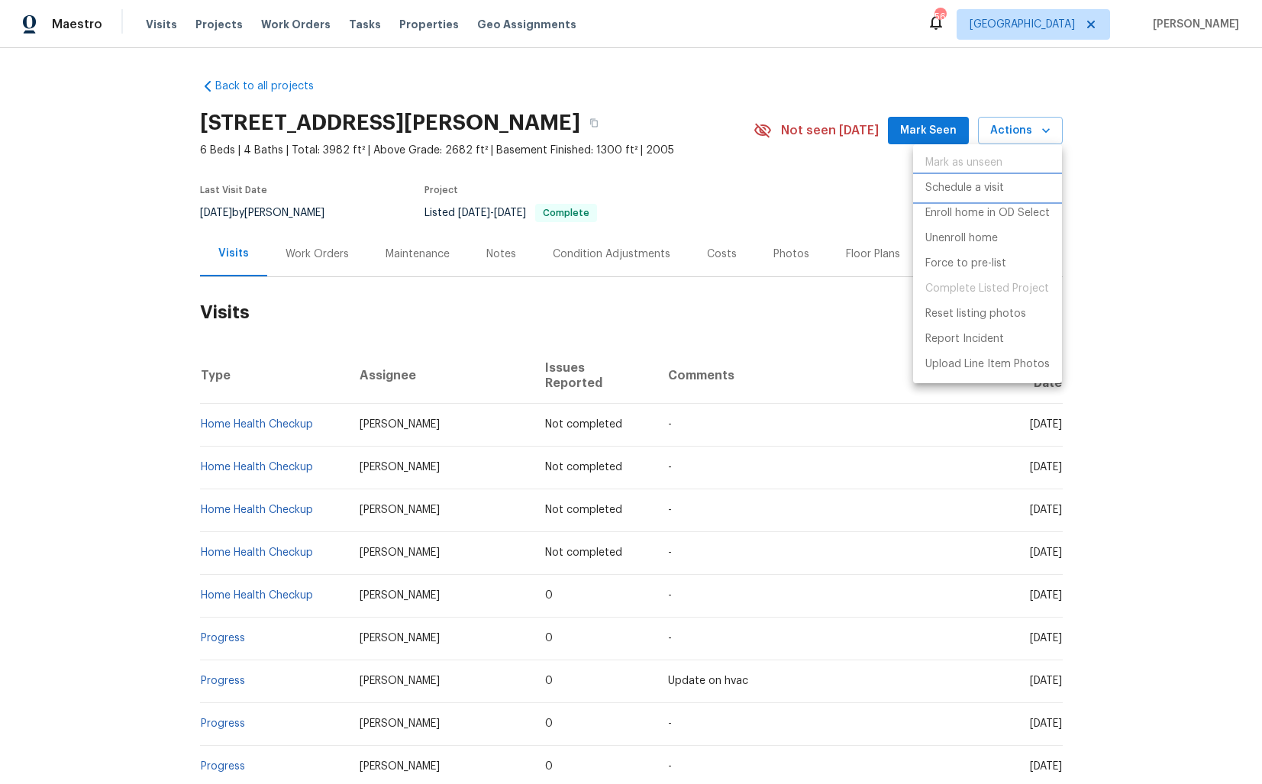
click at [979, 196] on li "Schedule a visit" at bounding box center [987, 188] width 149 height 25
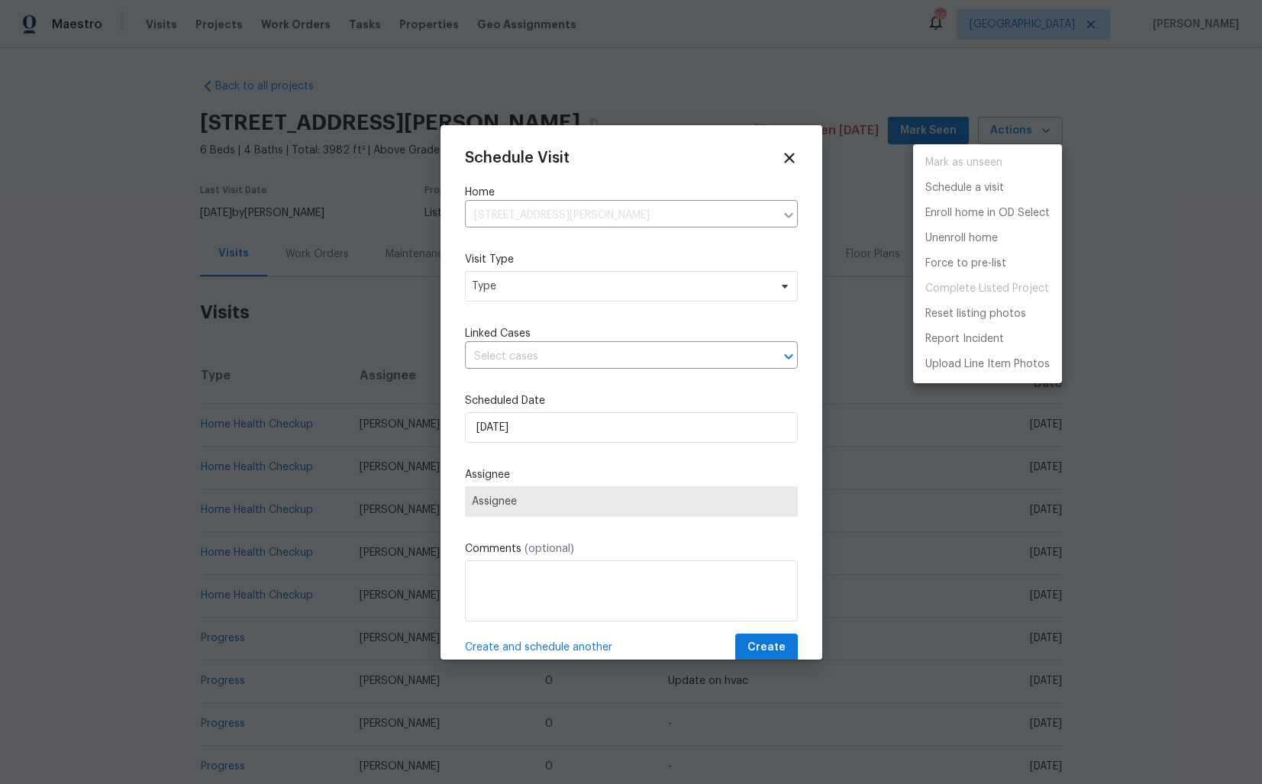
click at [520, 281] on div at bounding box center [631, 392] width 1262 height 784
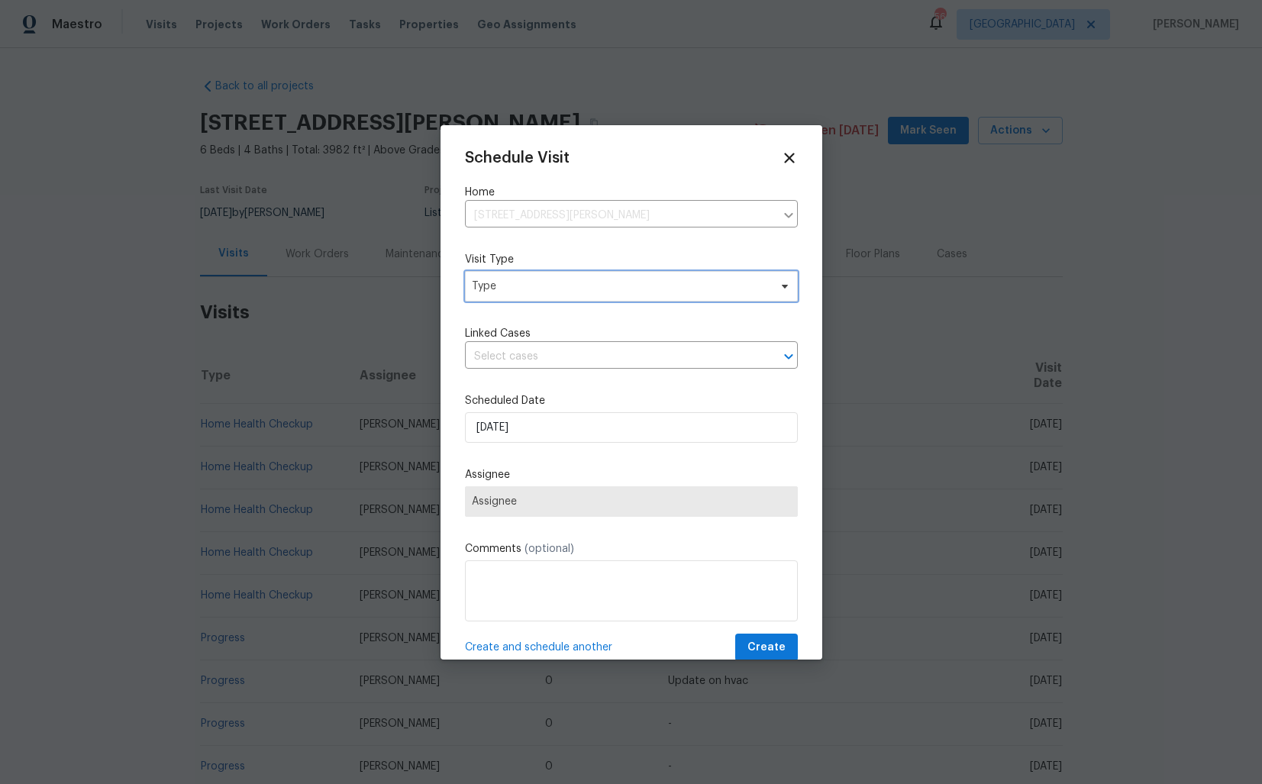
click at [483, 289] on span "Type" at bounding box center [620, 286] width 297 height 15
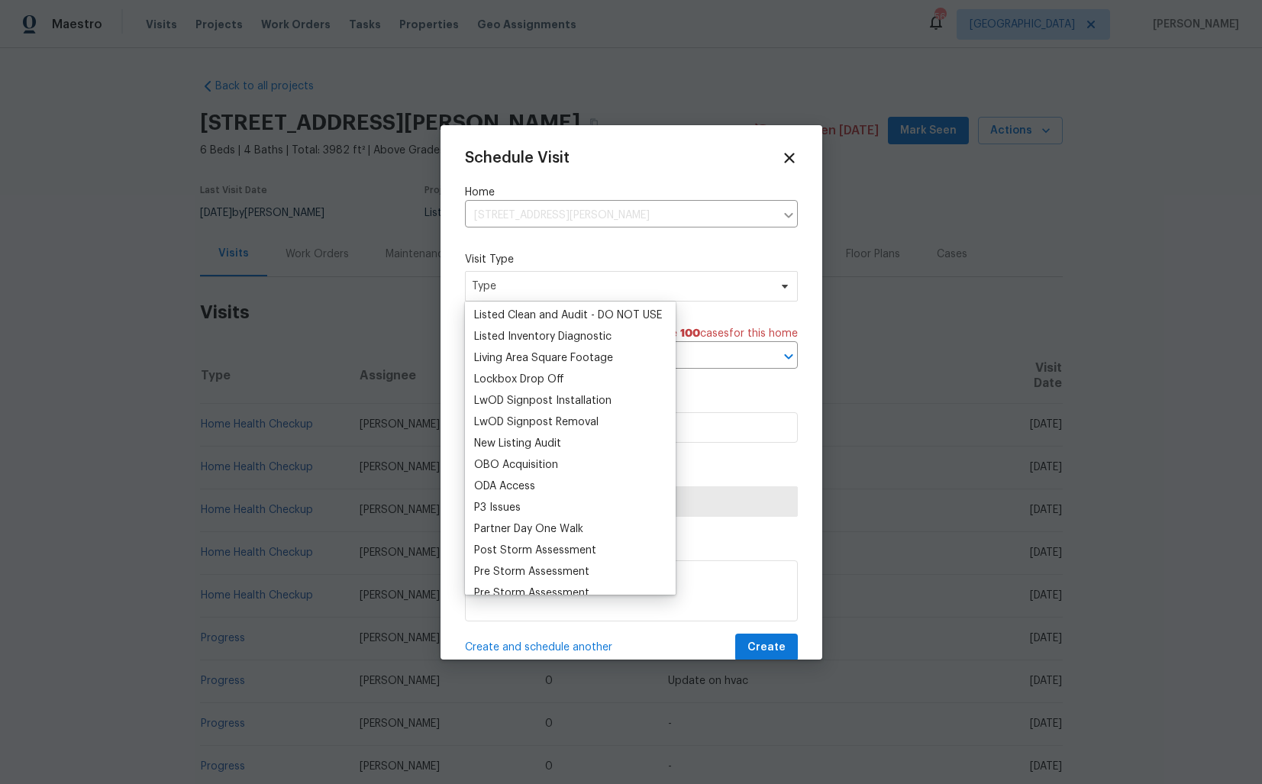
scroll to position [739, 0]
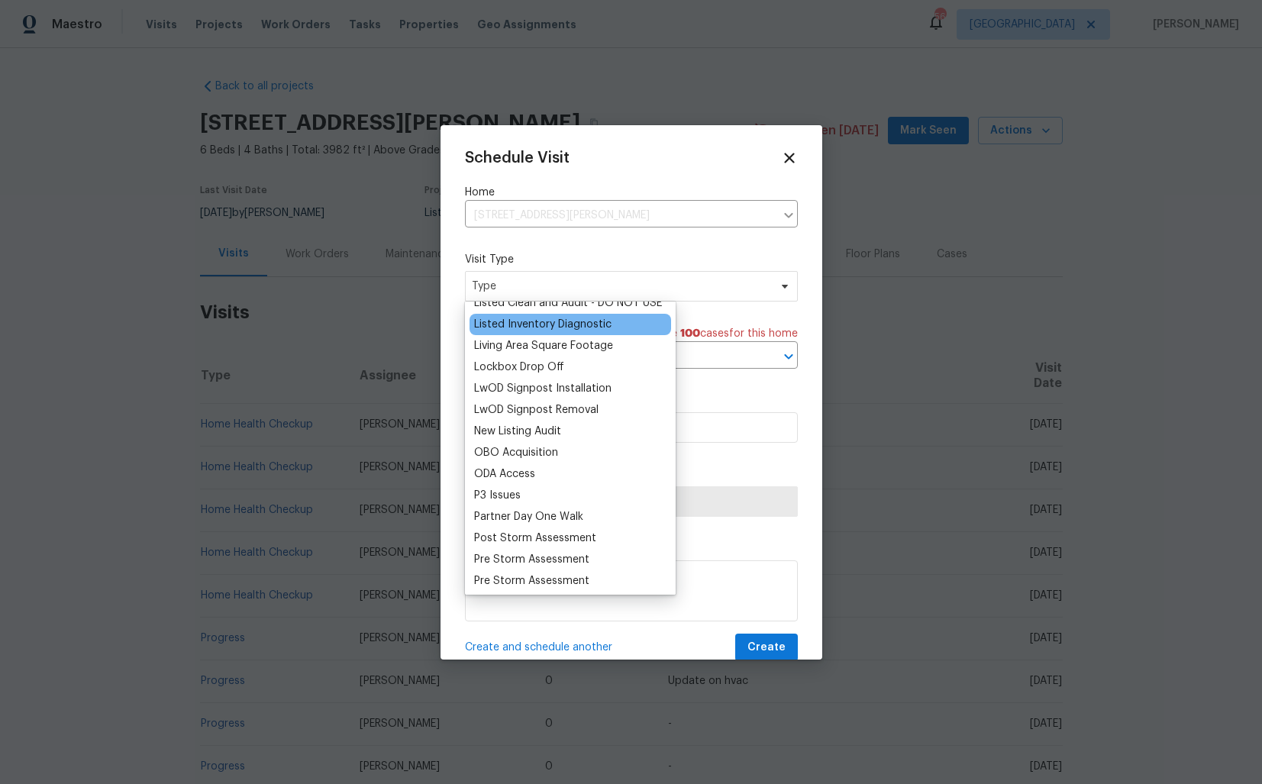
click at [526, 328] on div "Listed Inventory Diagnostic" at bounding box center [542, 324] width 137 height 15
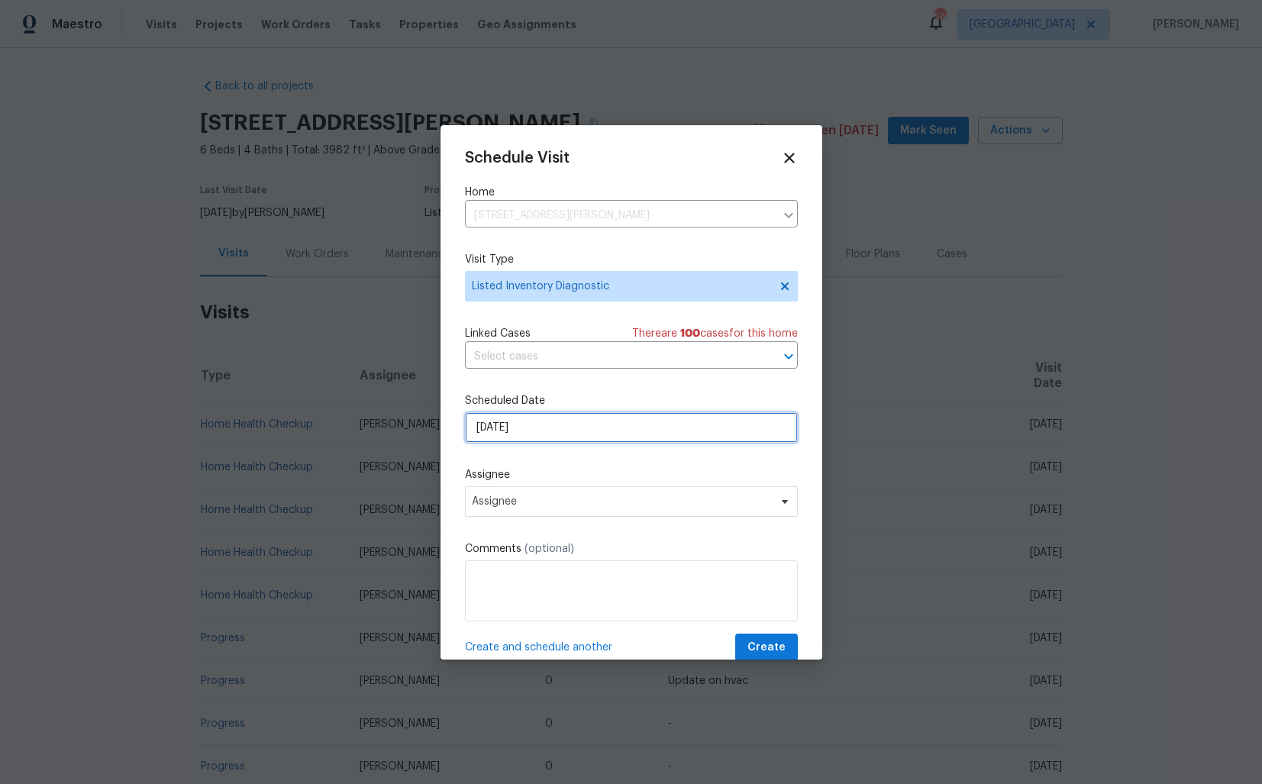
click at [590, 423] on input "[DATE]" at bounding box center [631, 427] width 333 height 31
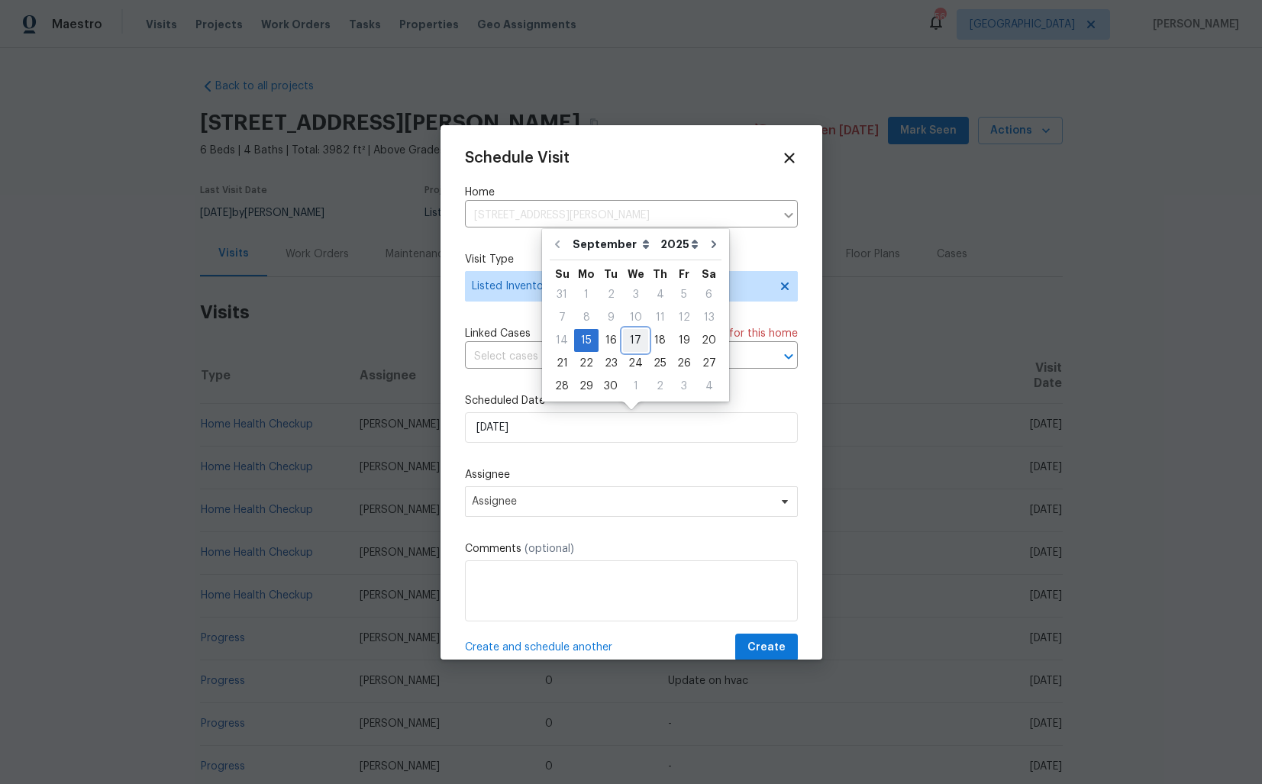
click at [629, 336] on div "17" at bounding box center [635, 340] width 25 height 21
type input "[DATE]"
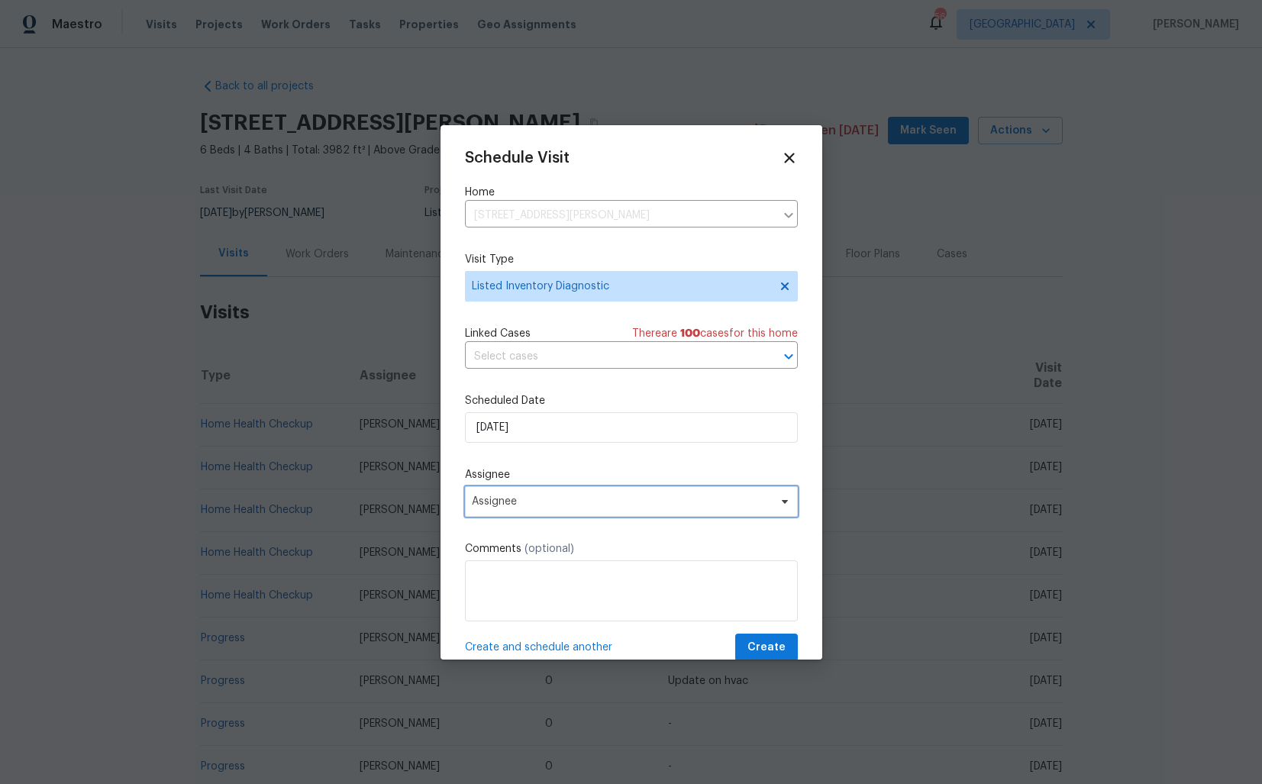
click at [634, 501] on span "Assignee" at bounding box center [621, 502] width 299 height 12
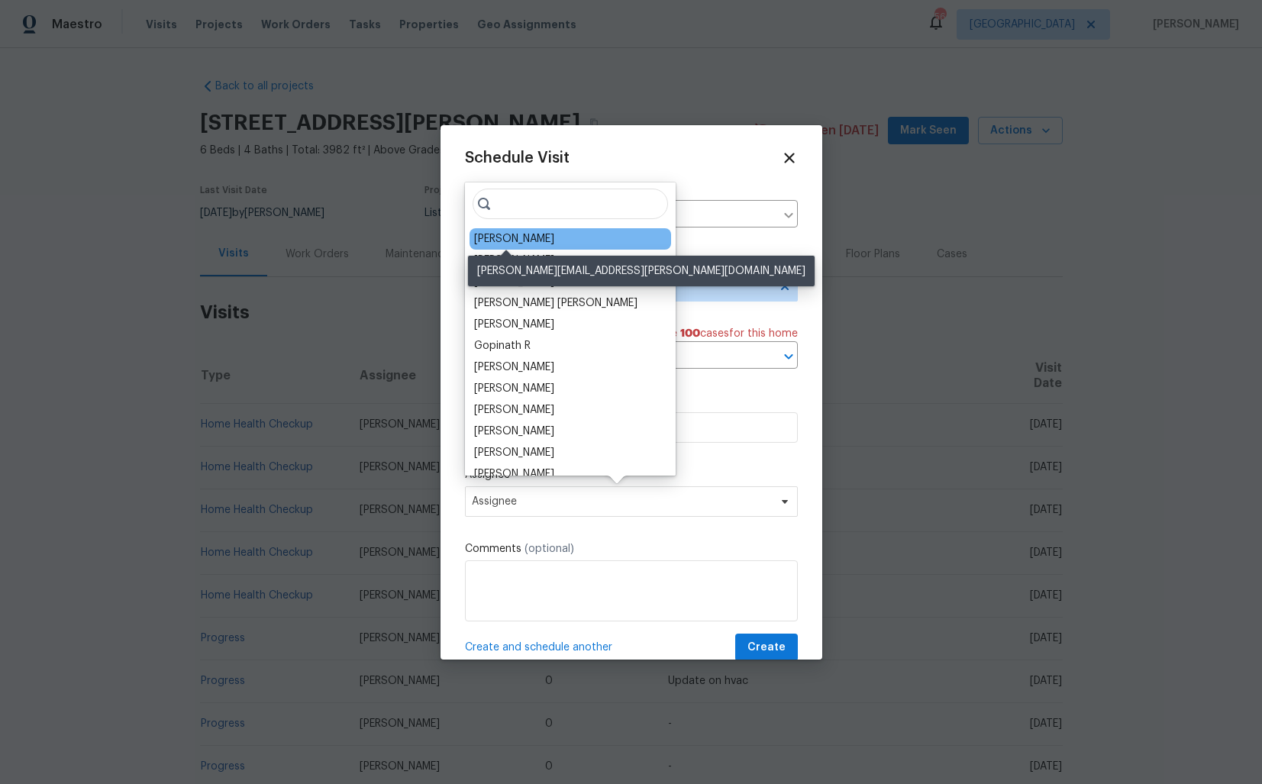
click at [509, 242] on div "Ryan Fogarty" at bounding box center [514, 238] width 80 height 15
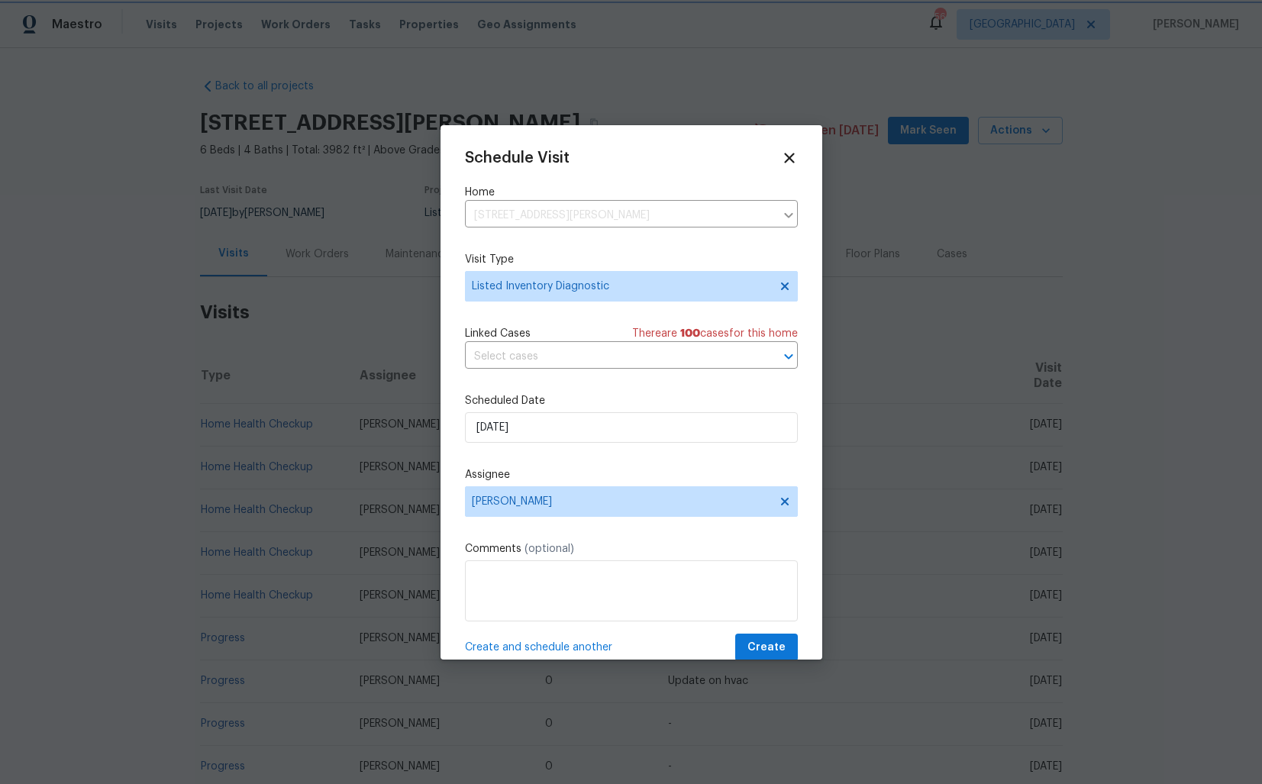
scroll to position [27, 0]
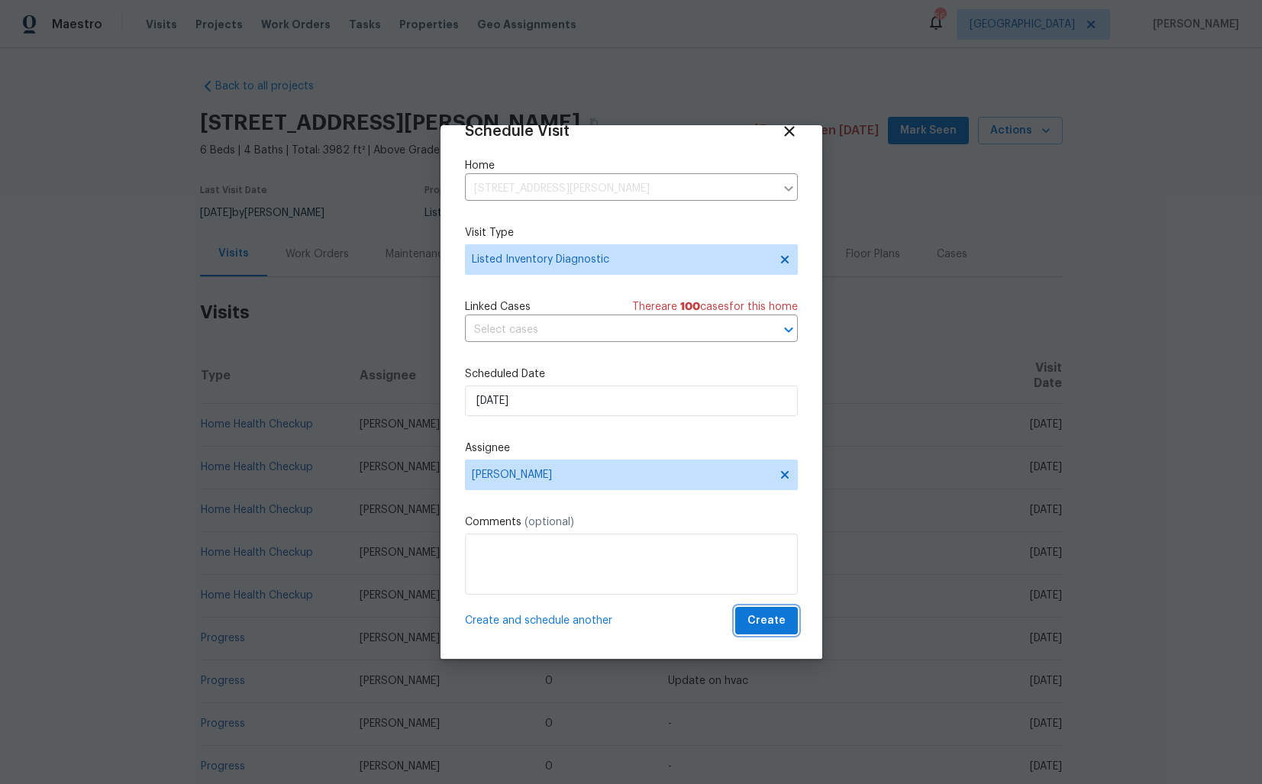
click at [757, 629] on span "Create" at bounding box center [767, 621] width 38 height 19
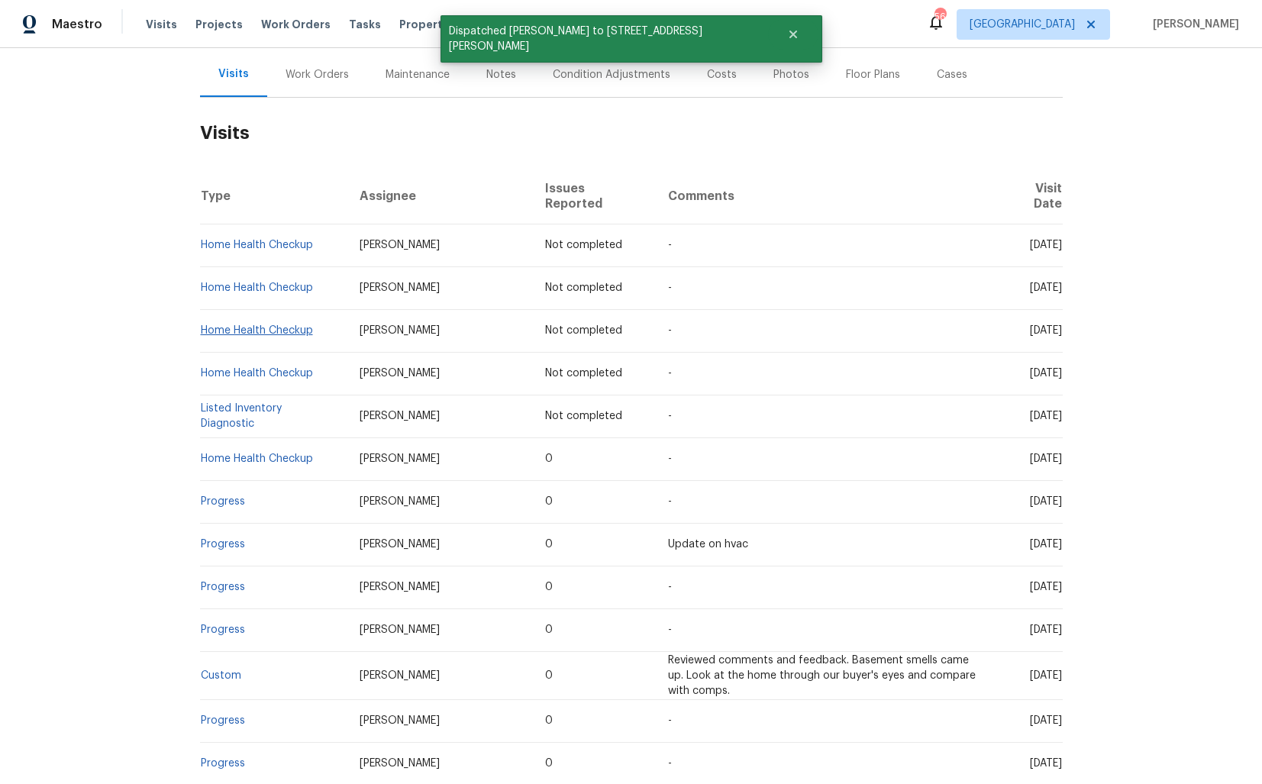
scroll to position [181, 0]
drag, startPoint x: 259, startPoint y: 423, endPoint x: 201, endPoint y: 408, distance: 60.0
click at [201, 408] on td "Listed Inventory Diagnostic" at bounding box center [274, 414] width 148 height 43
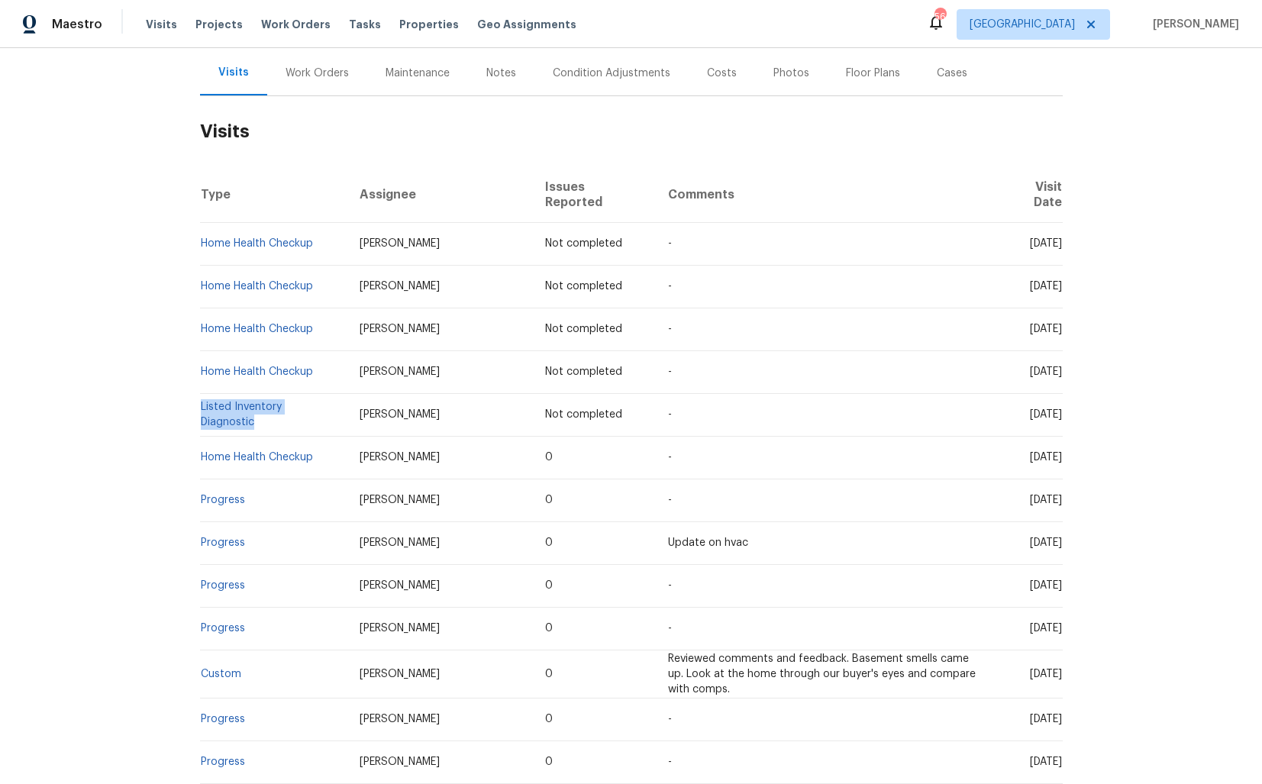
copy link "Listed Inventory Diagnostic"
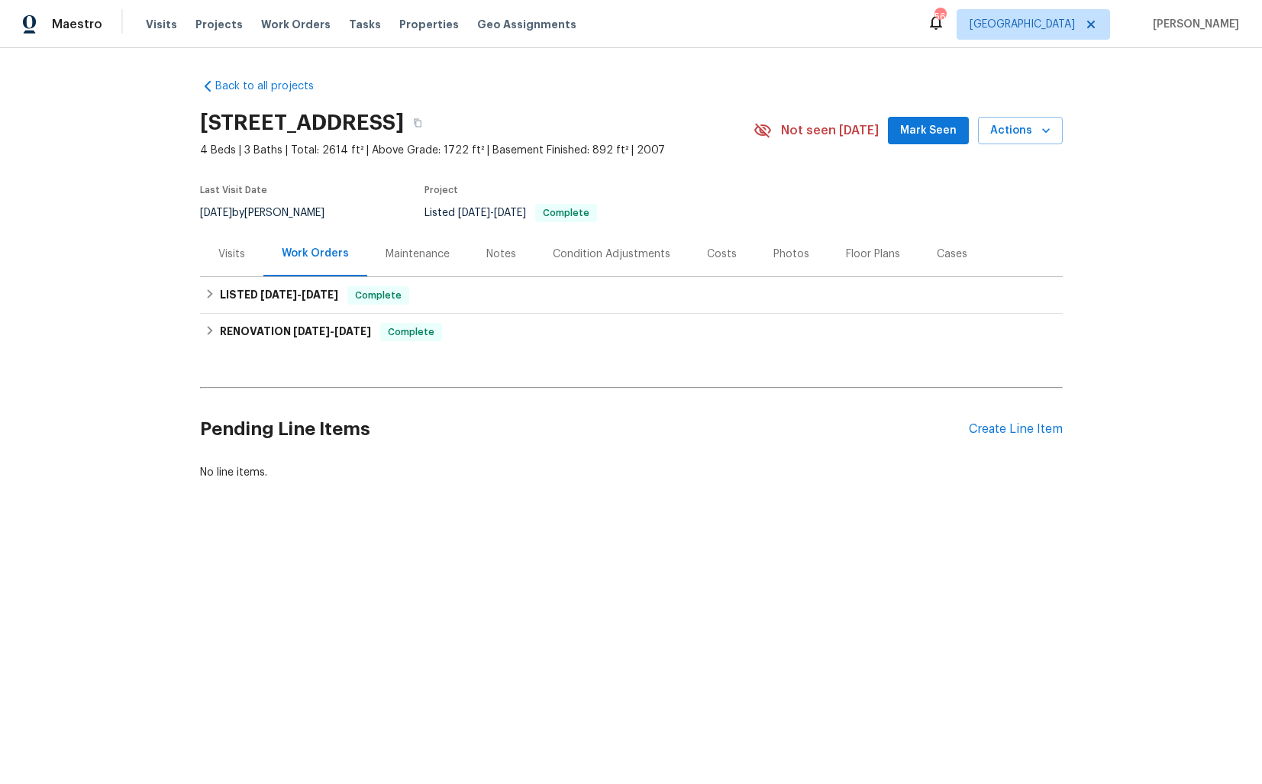
click at [231, 251] on div "Visits" at bounding box center [231, 254] width 27 height 15
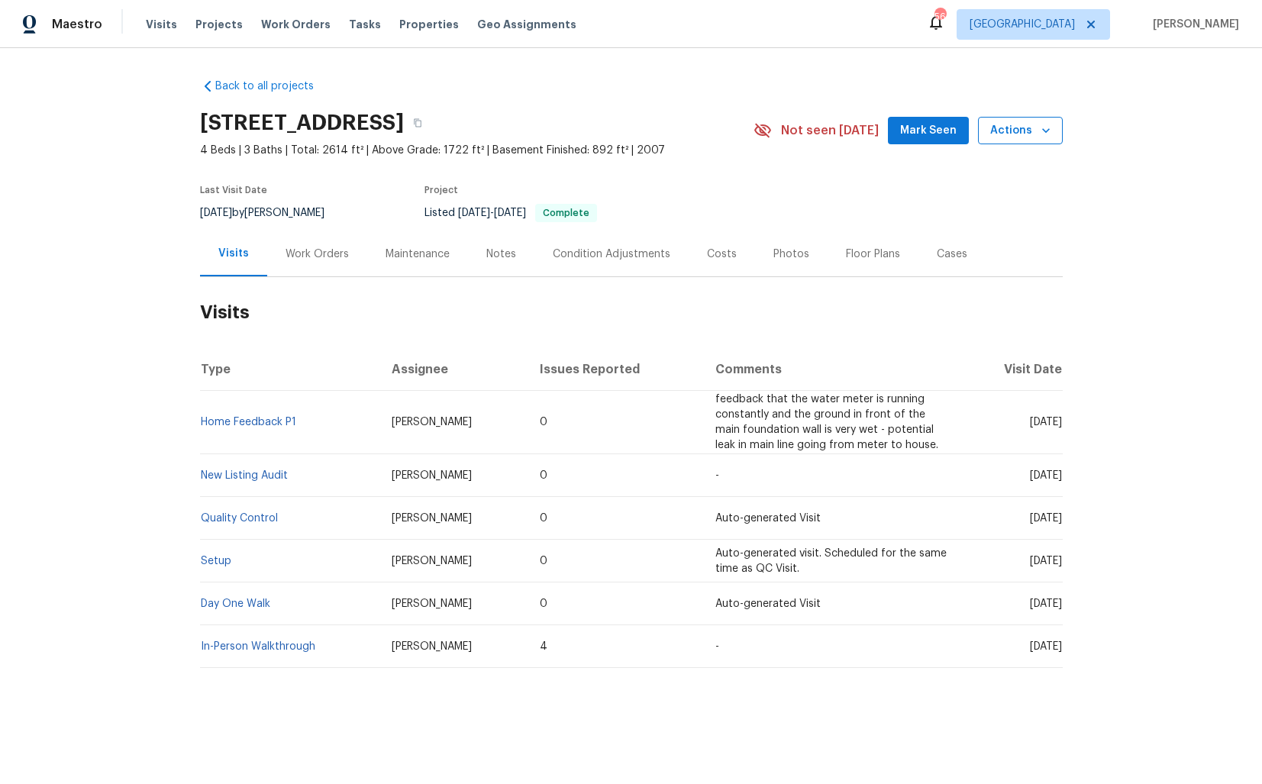
click at [1026, 133] on span "Actions" at bounding box center [1021, 130] width 60 height 19
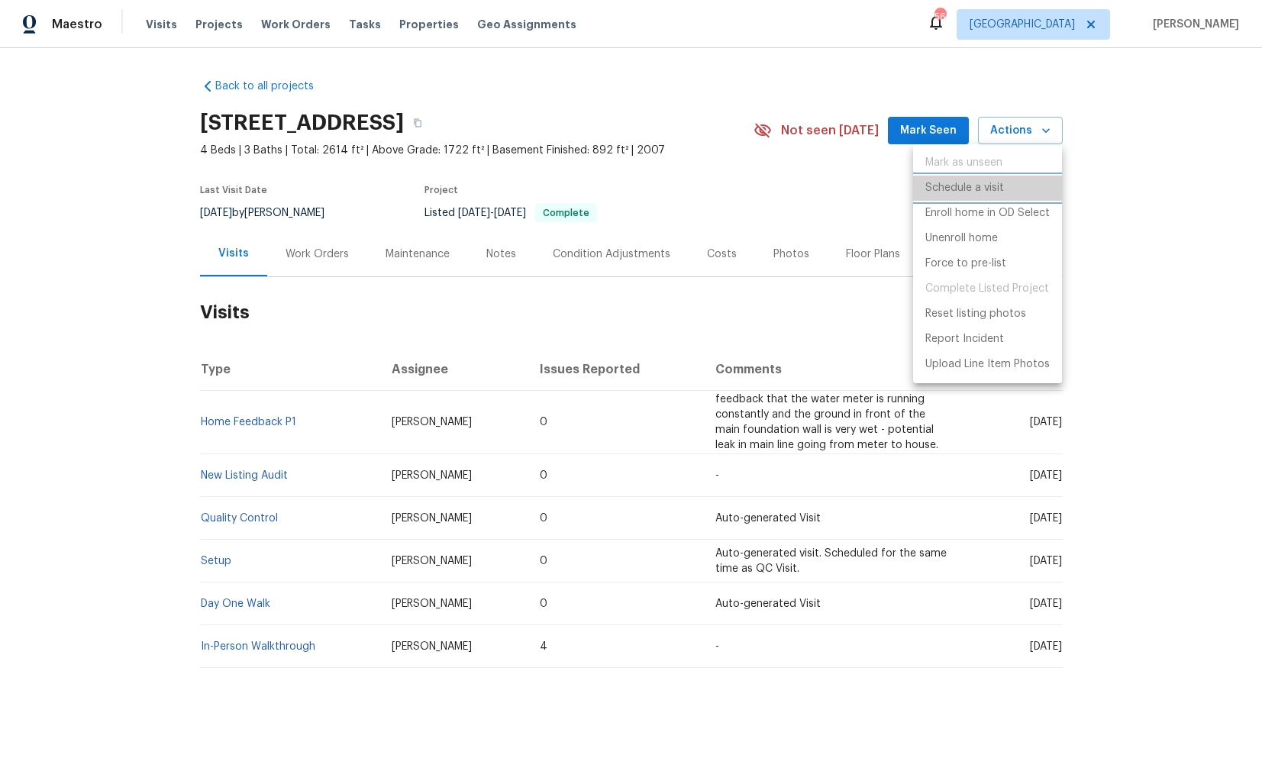
click at [973, 185] on p "Schedule a visit" at bounding box center [965, 188] width 79 height 16
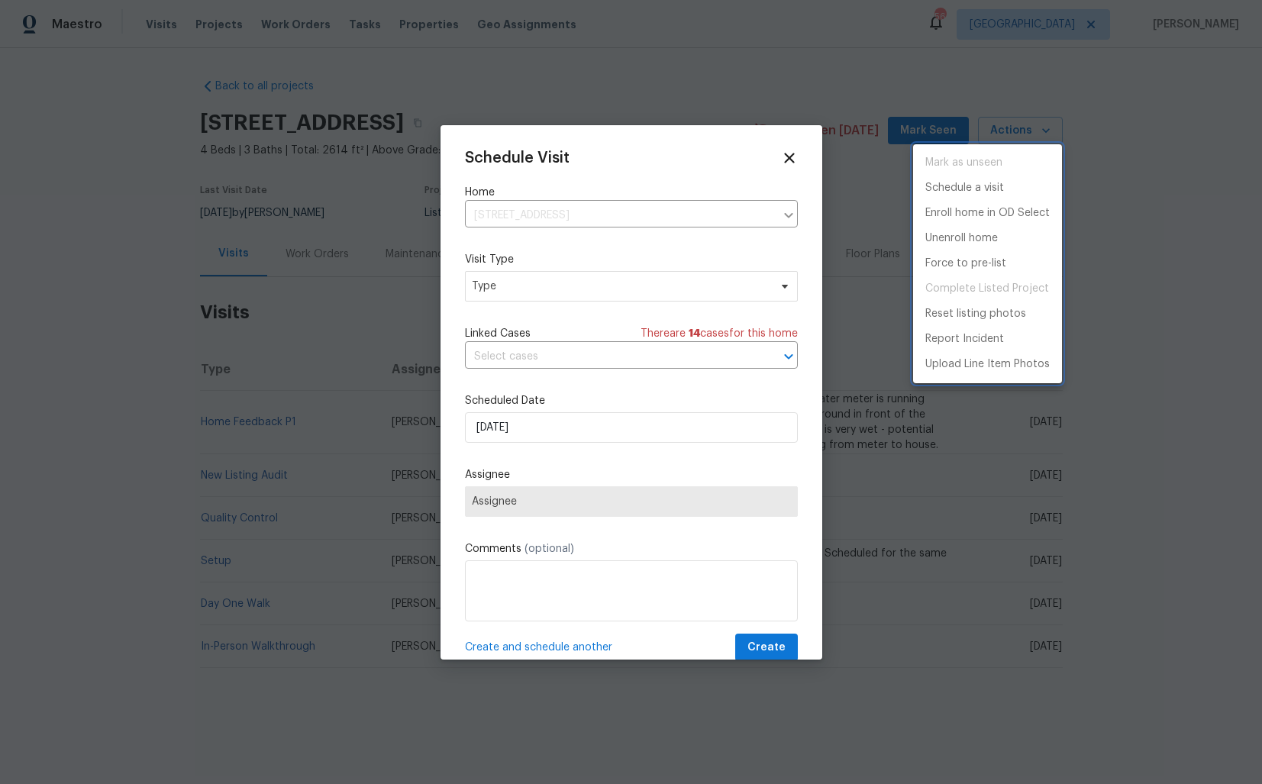
click at [564, 290] on div at bounding box center [631, 392] width 1262 height 784
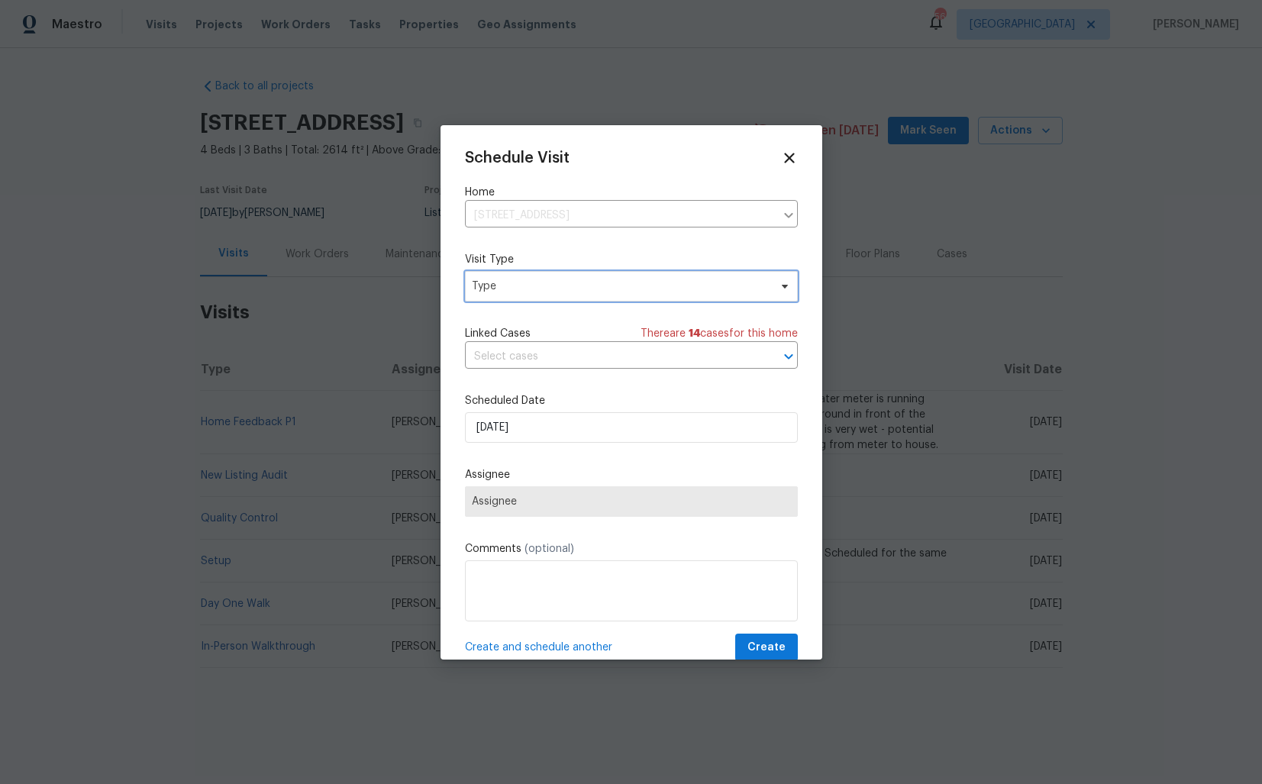
click at [516, 289] on span "Type" at bounding box center [620, 286] width 297 height 15
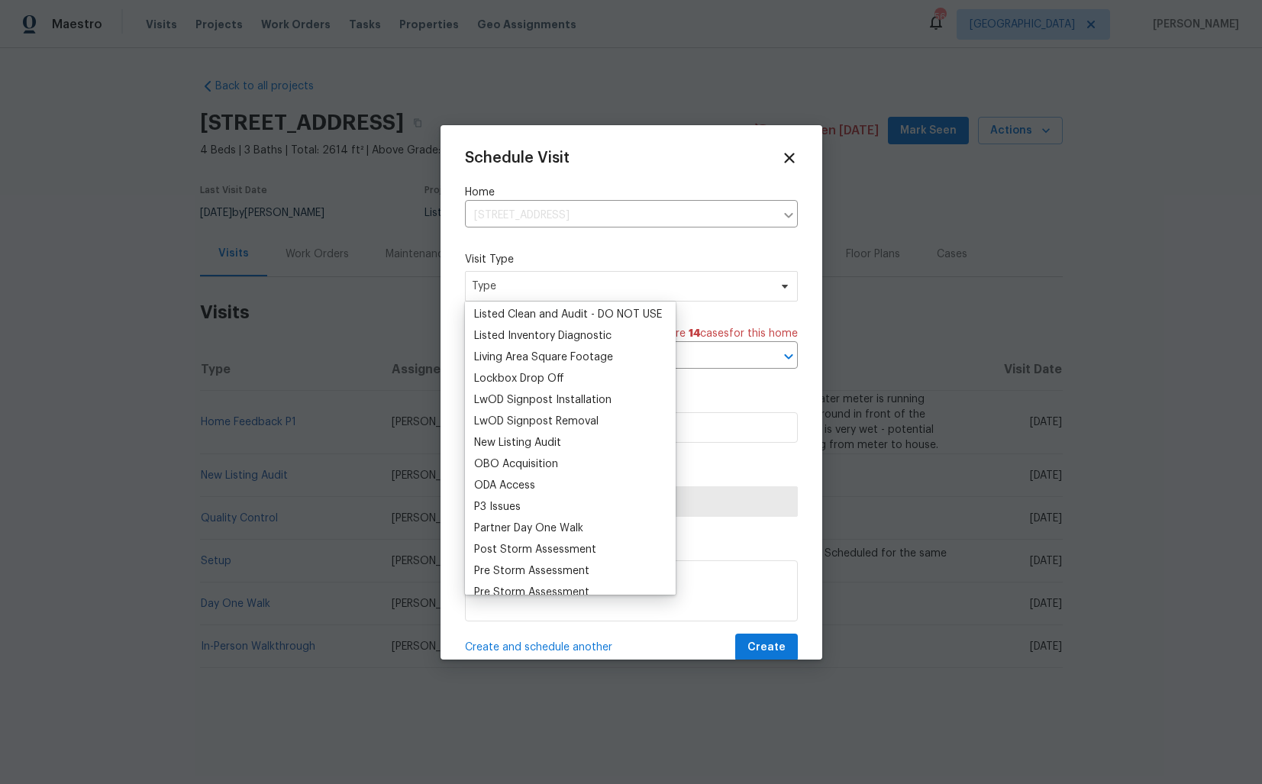
scroll to position [735, 0]
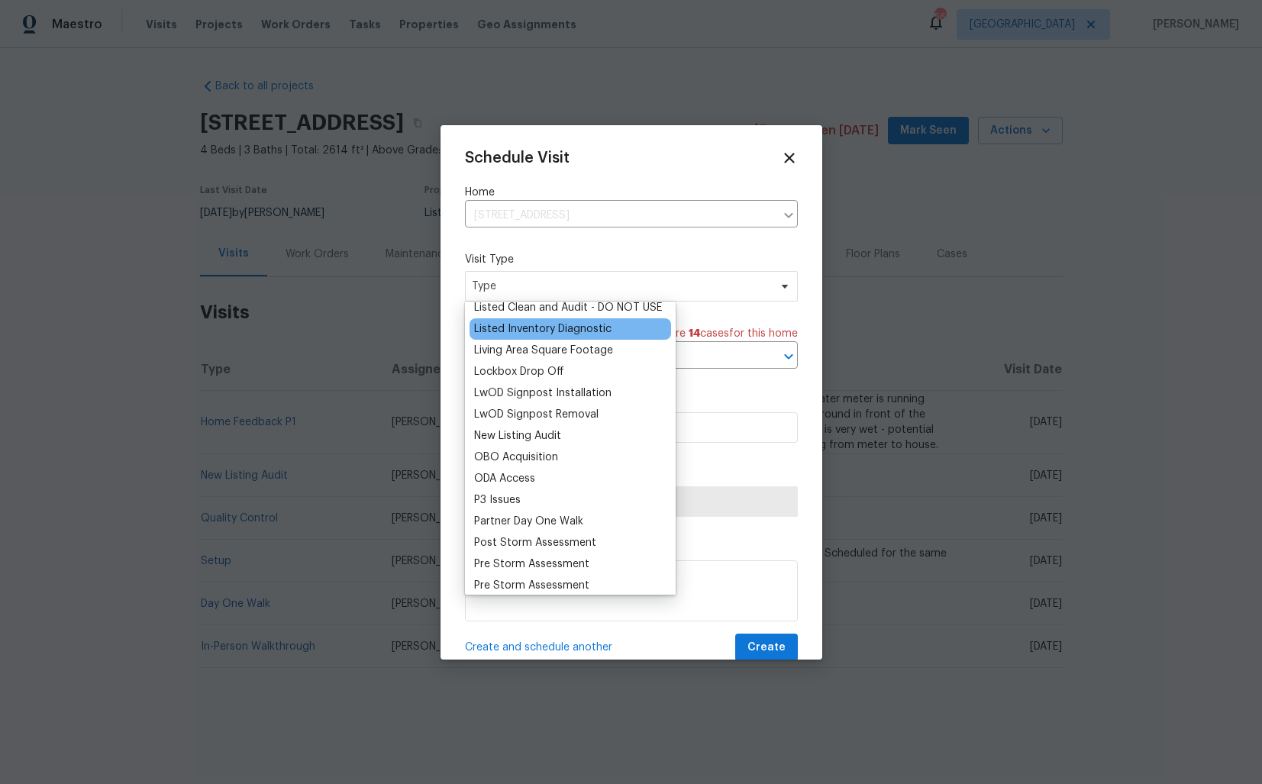
click at [520, 326] on div "Listed Inventory Diagnostic" at bounding box center [542, 329] width 137 height 15
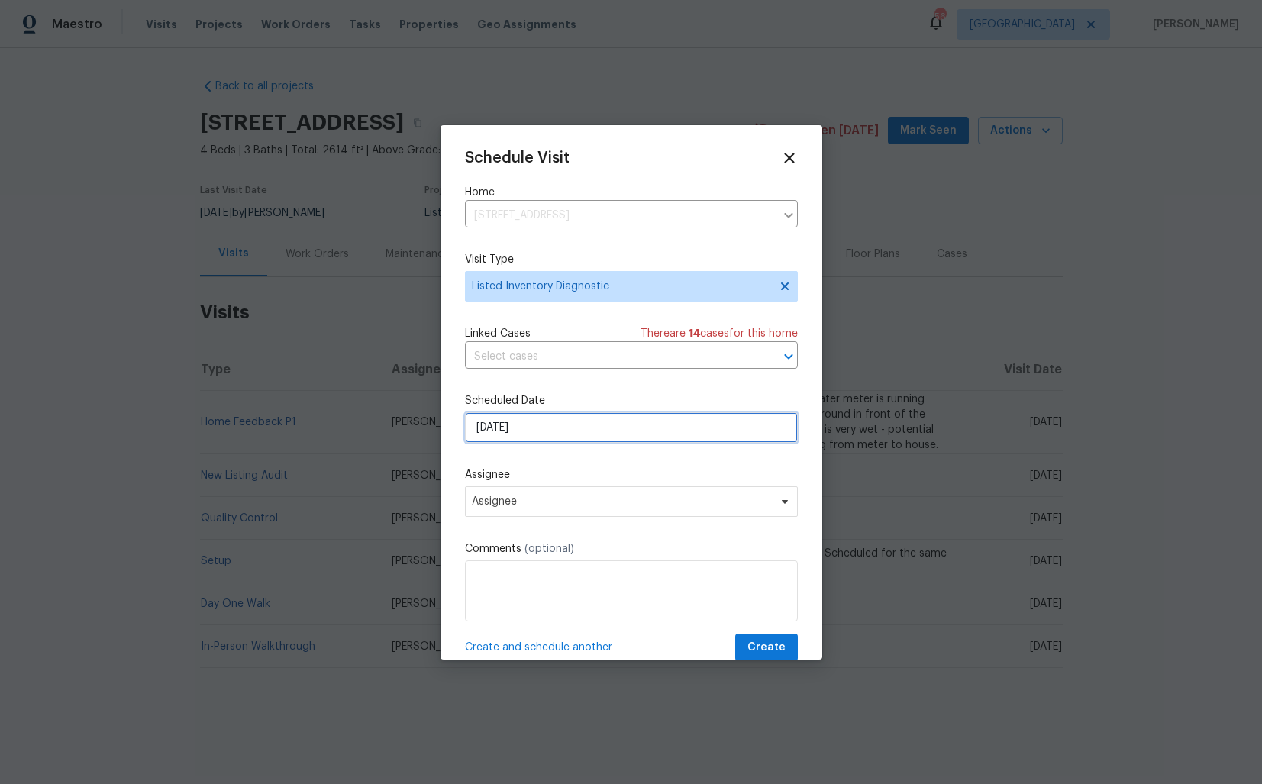
click at [535, 428] on input "[DATE]" at bounding box center [631, 427] width 333 height 31
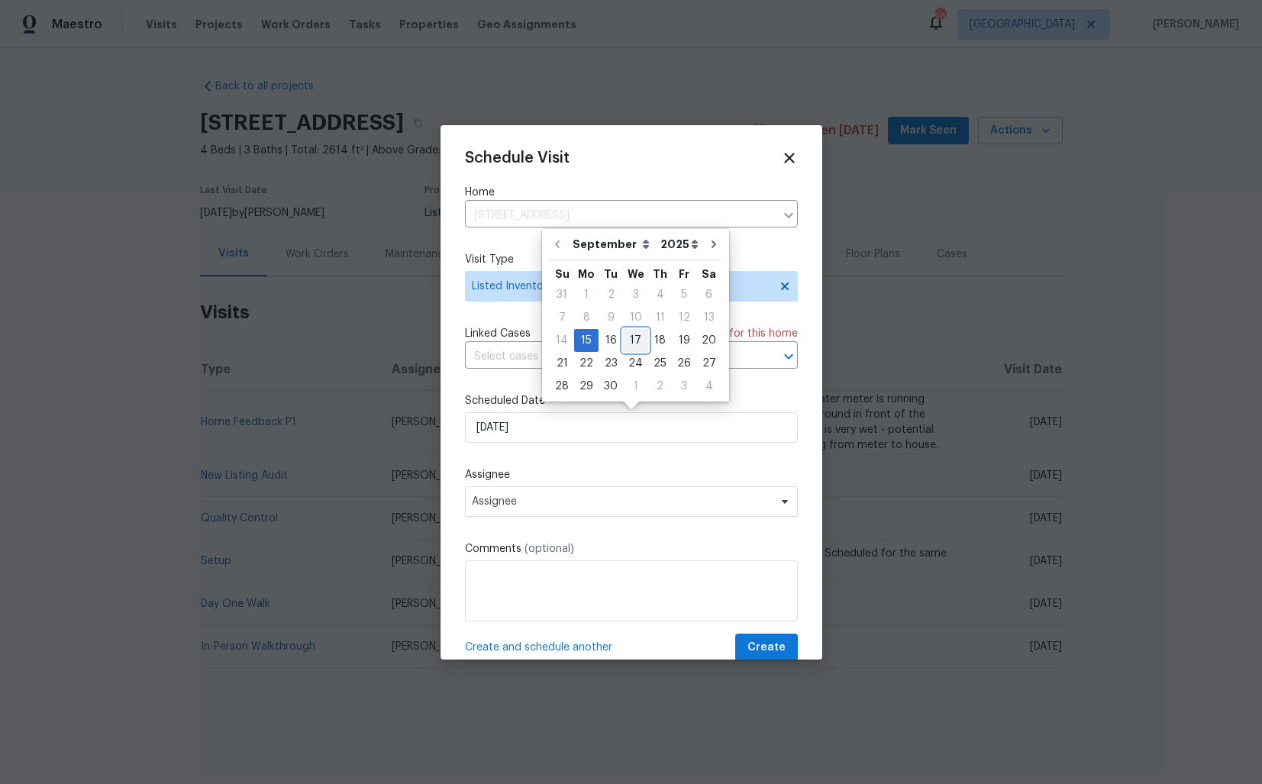
click at [630, 341] on div "17" at bounding box center [635, 340] width 25 height 21
type input "[DATE]"
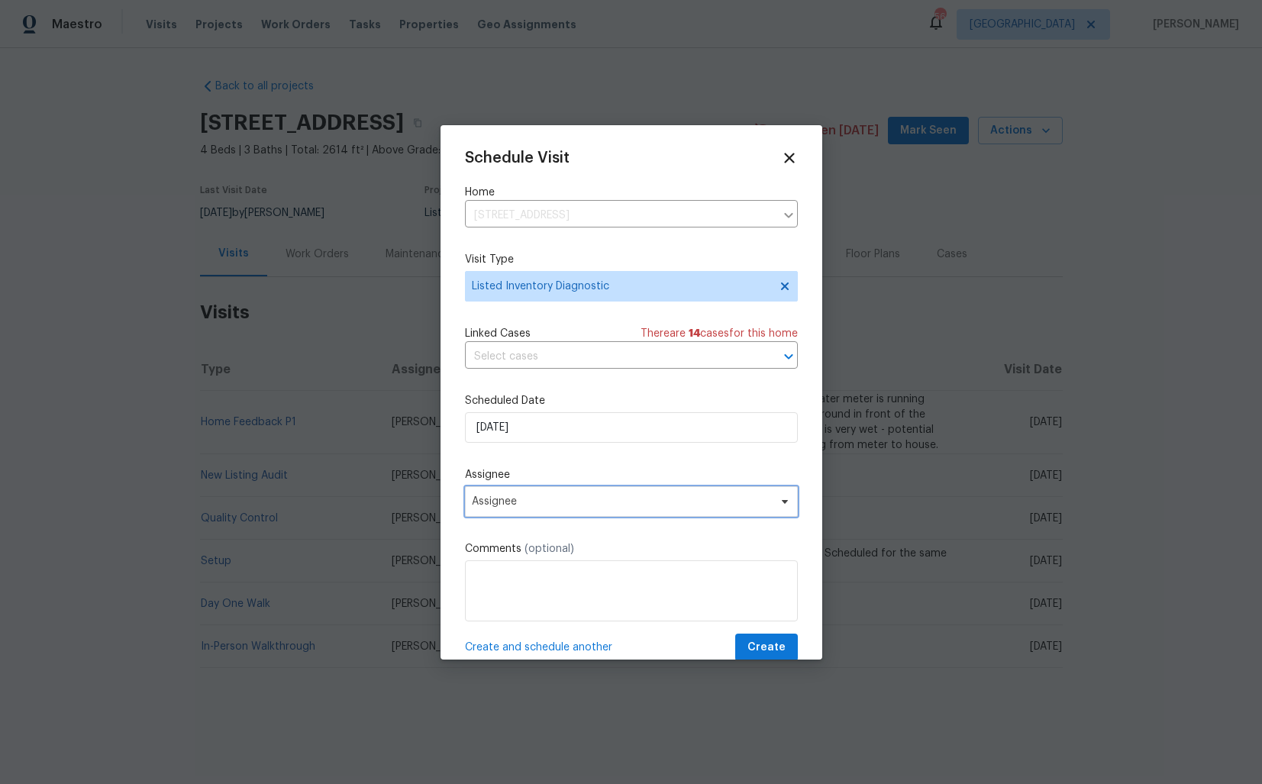
click at [556, 499] on span "Assignee" at bounding box center [621, 502] width 299 height 12
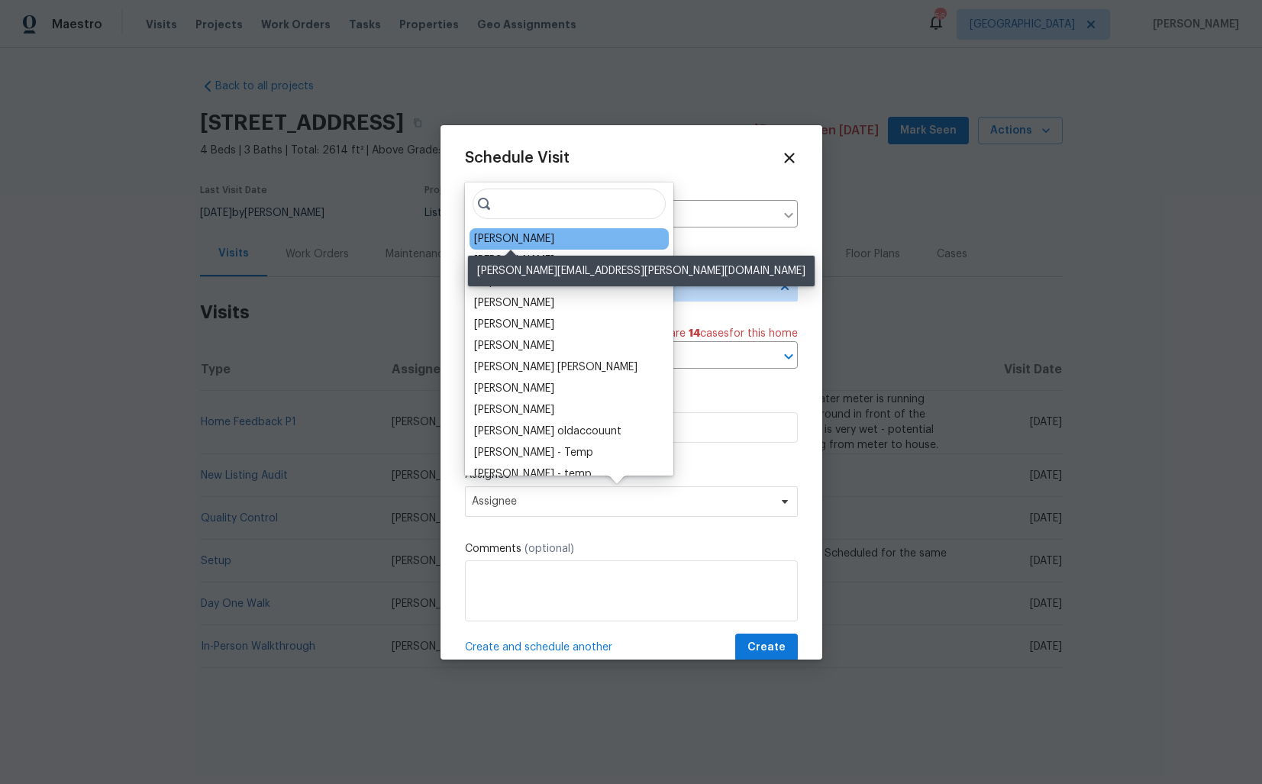
click at [498, 239] on div "[PERSON_NAME]" at bounding box center [514, 238] width 80 height 15
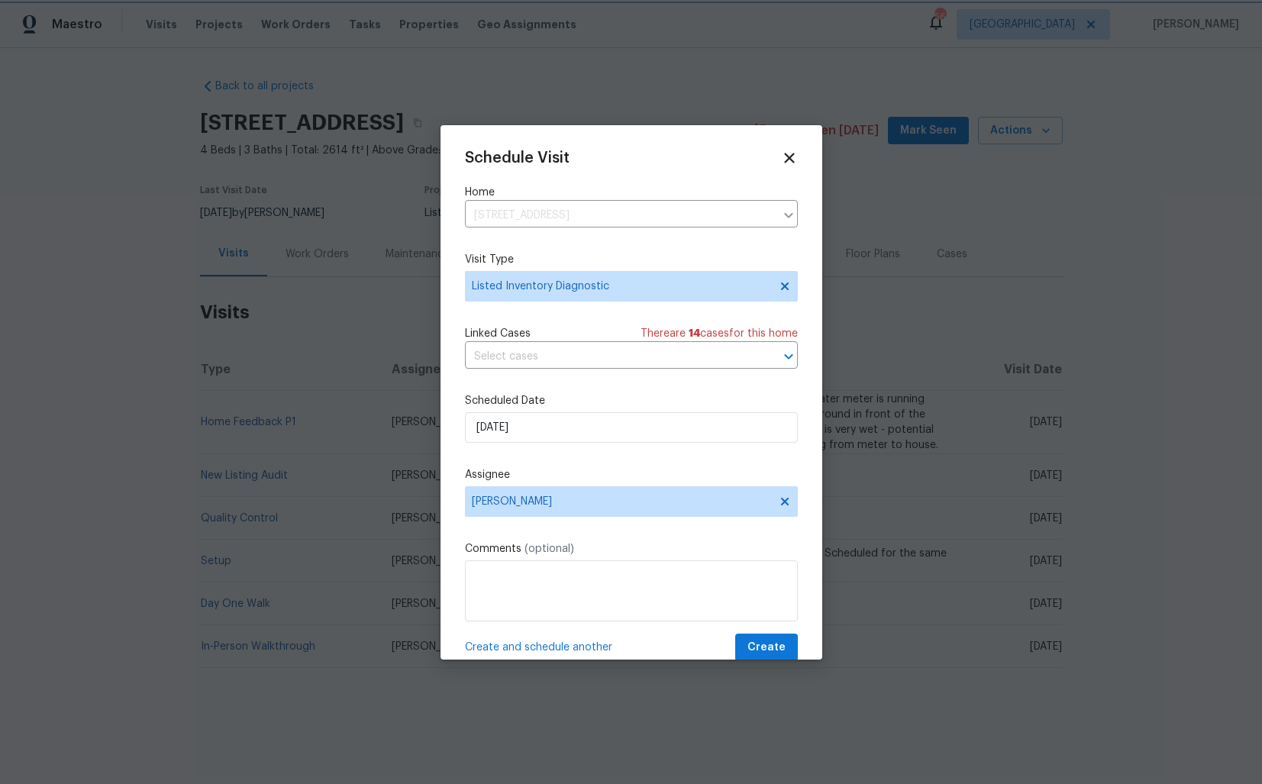
scroll to position [27, 0]
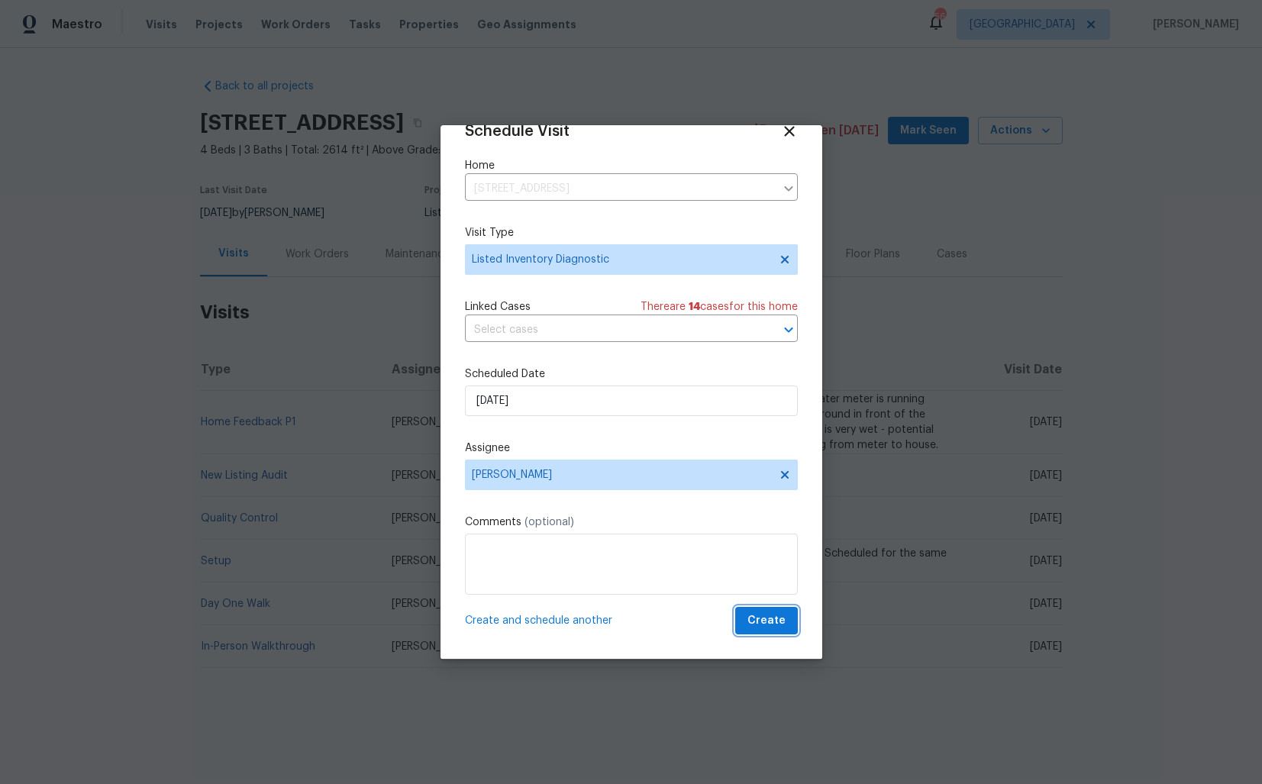
click at [763, 621] on span "Create" at bounding box center [767, 621] width 38 height 19
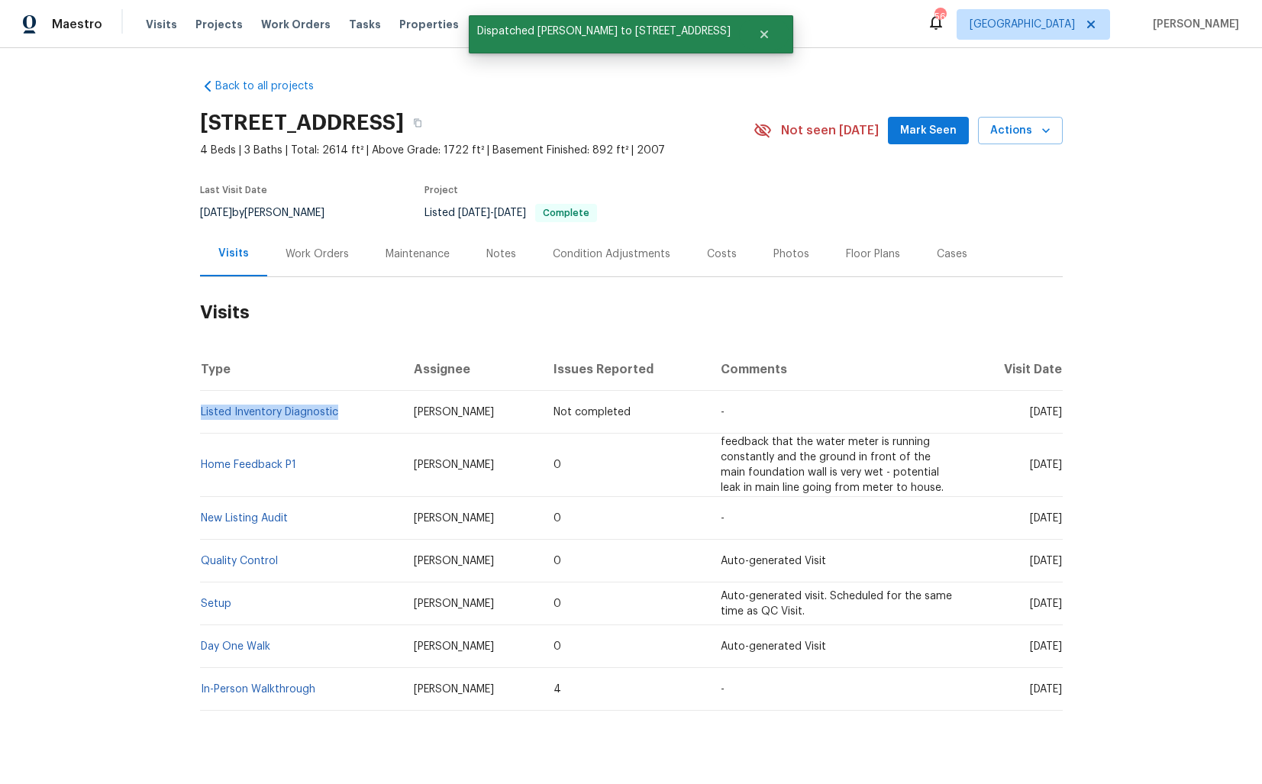
drag, startPoint x: 340, startPoint y: 413, endPoint x: 198, endPoint y: 409, distance: 142.1
click at [198, 409] on div "Back to all projects 121 Old Spanish Trl, Alabaster, AL 35007 4 Beds | 3 Baths …" at bounding box center [631, 416] width 1262 height 736
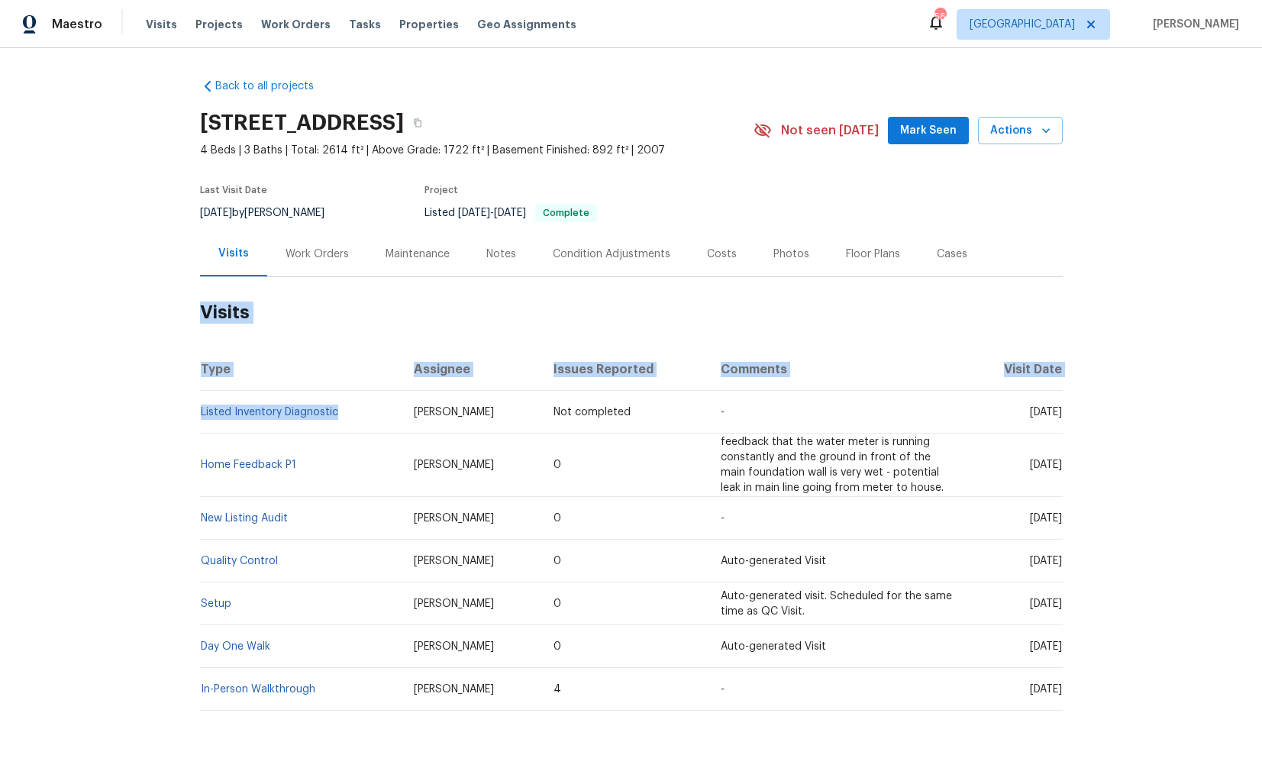
click at [351, 430] on td "Listed Inventory Diagnostic" at bounding box center [301, 412] width 202 height 43
drag, startPoint x: 339, startPoint y: 413, endPoint x: 199, endPoint y: 411, distance: 139.8
click at [199, 412] on div "Back to all projects 121 Old Spanish Trl, Alabaster, AL 35007 4 Beds | 3 Baths …" at bounding box center [631, 416] width 1262 height 736
click at [349, 393] on td "Listed Inventory Diagnostic" at bounding box center [301, 412] width 202 height 43
drag, startPoint x: 345, startPoint y: 406, endPoint x: 199, endPoint y: 409, distance: 145.9
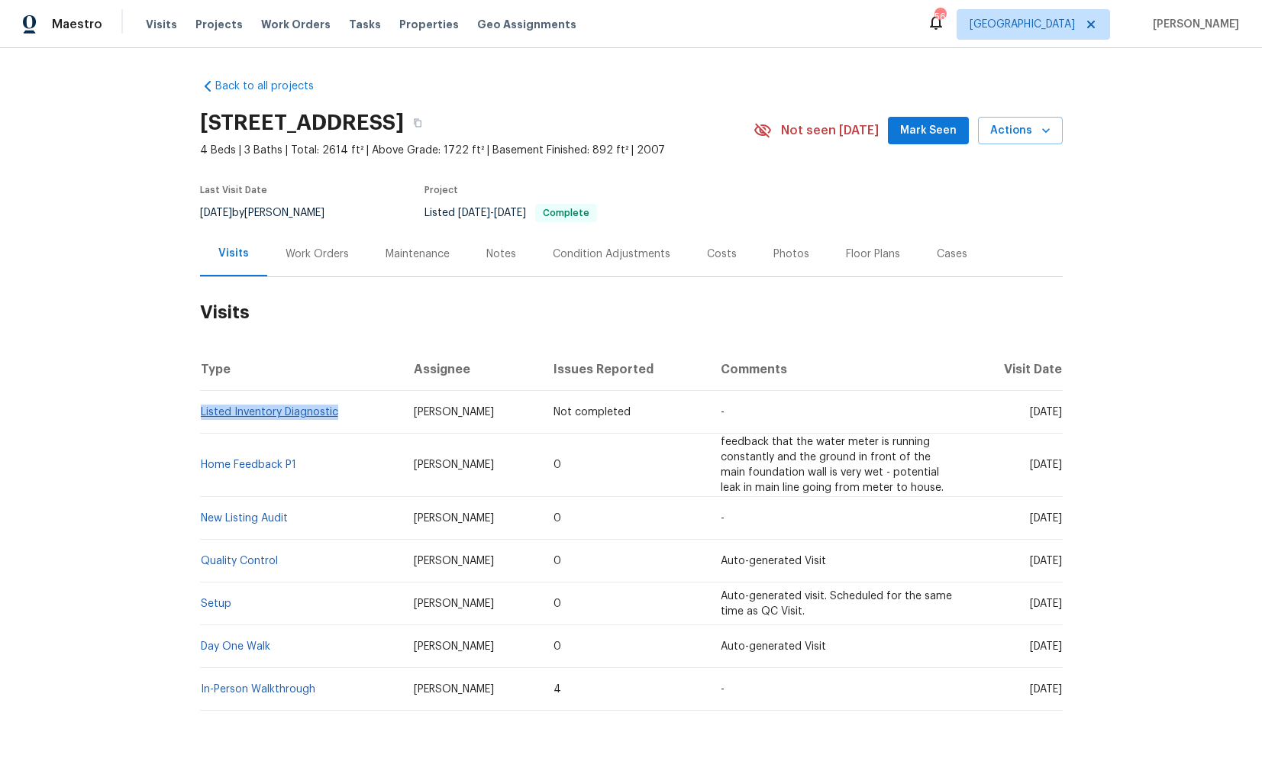
click at [200, 409] on td "Listed Inventory Diagnostic" at bounding box center [301, 412] width 202 height 43
copy link "Listed Inventory Diagnostic"
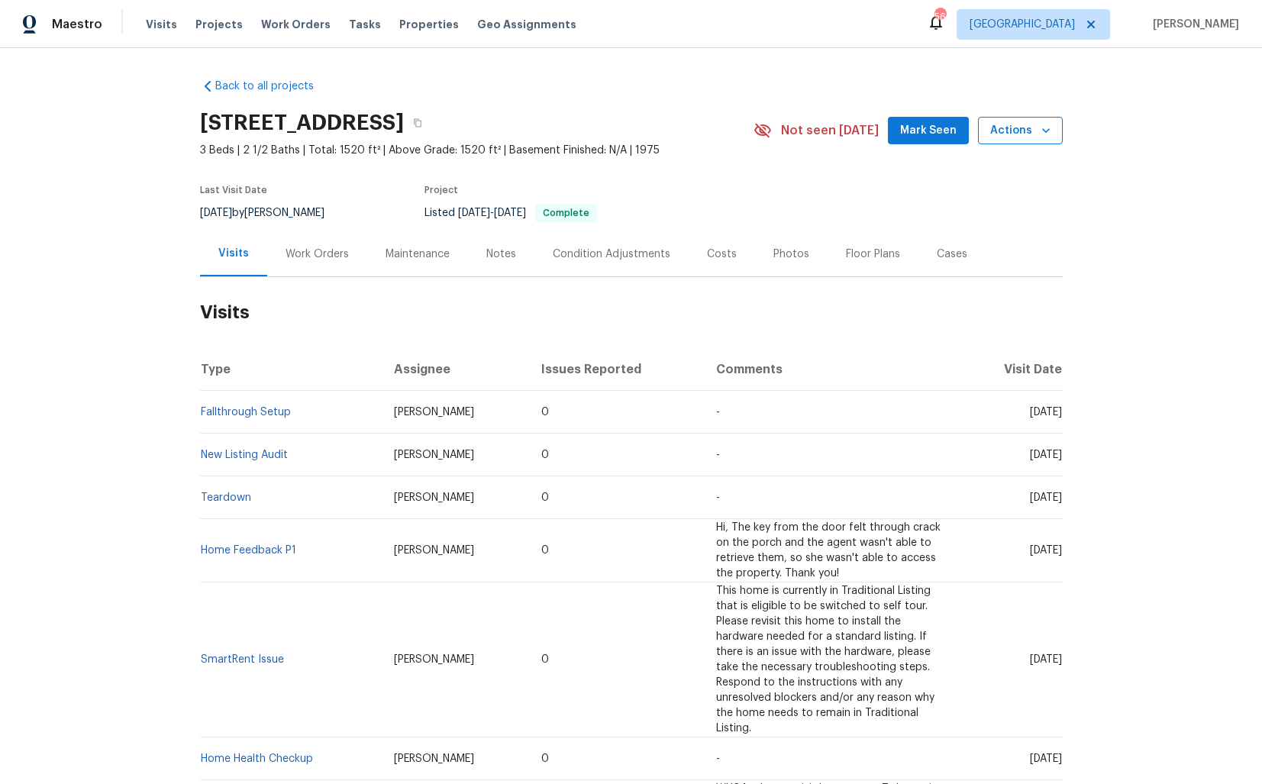
click at [1029, 137] on span "Actions" at bounding box center [1021, 130] width 60 height 19
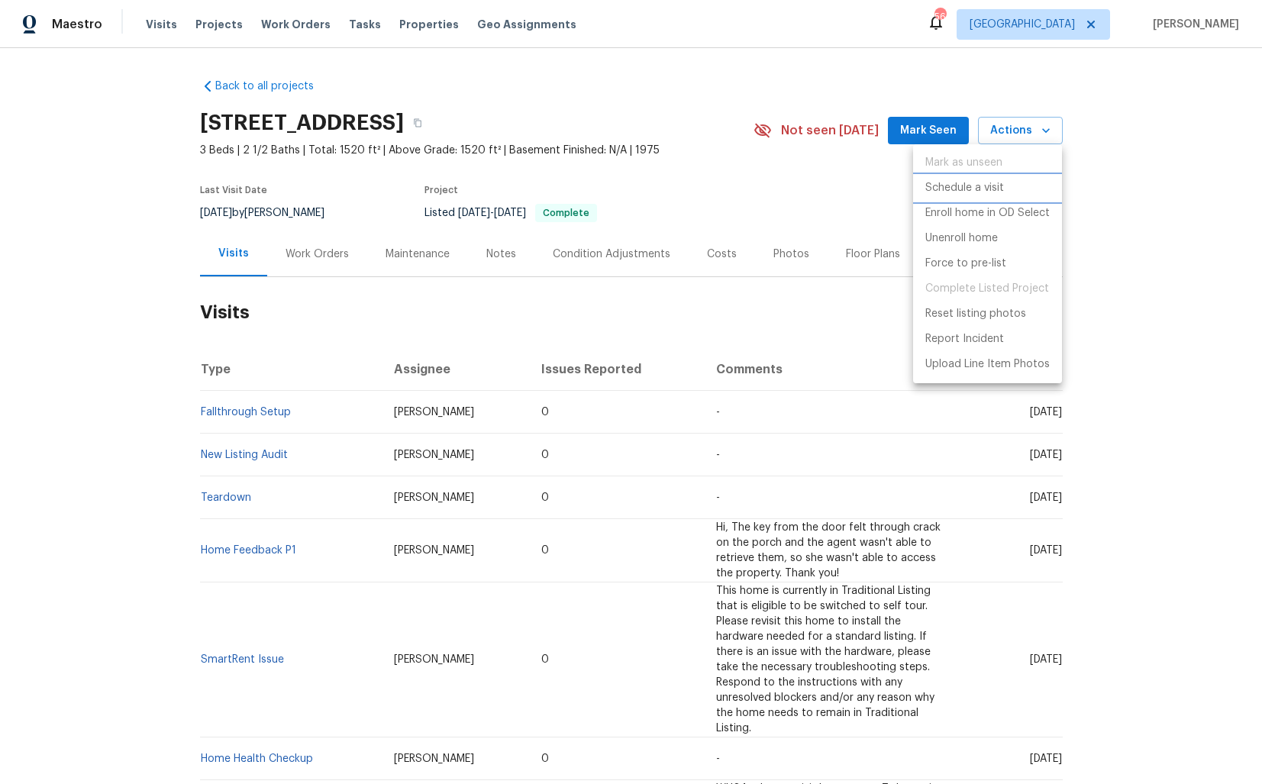
click at [962, 190] on p "Schedule a visit" at bounding box center [965, 188] width 79 height 16
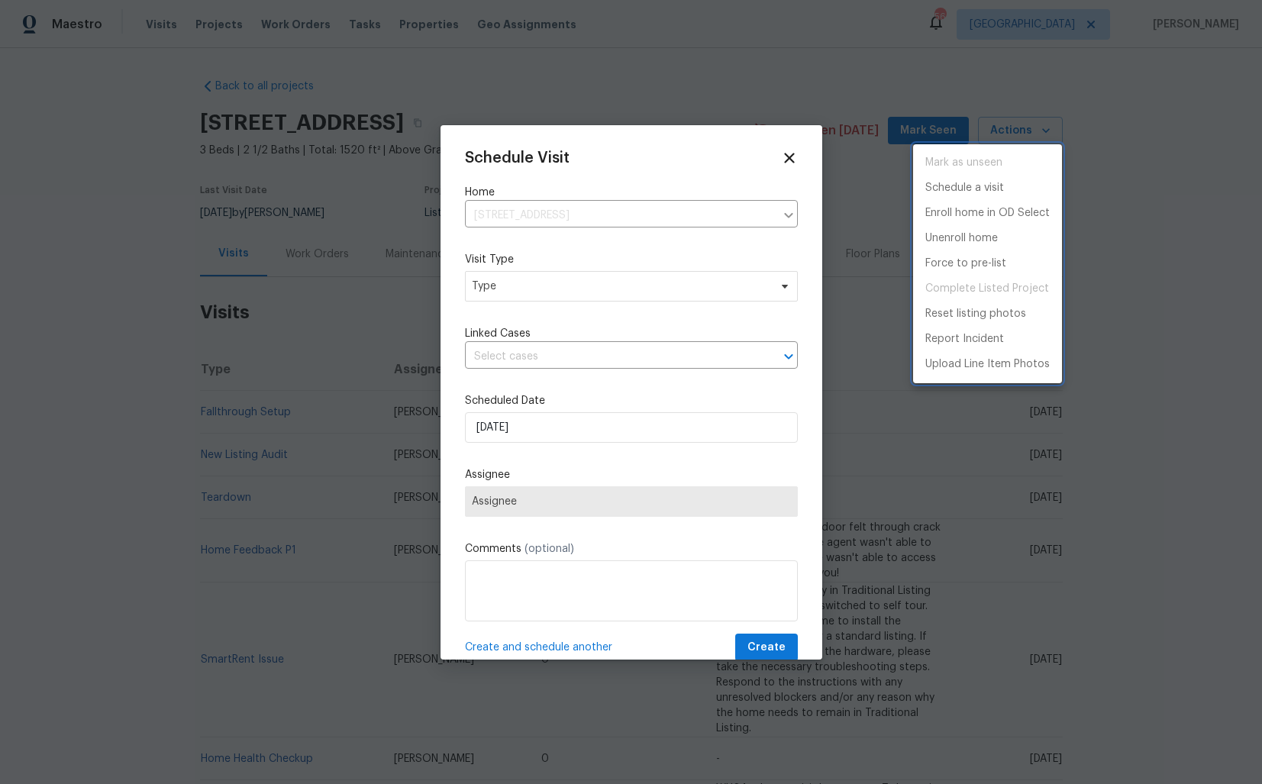
click at [509, 280] on div at bounding box center [631, 392] width 1262 height 784
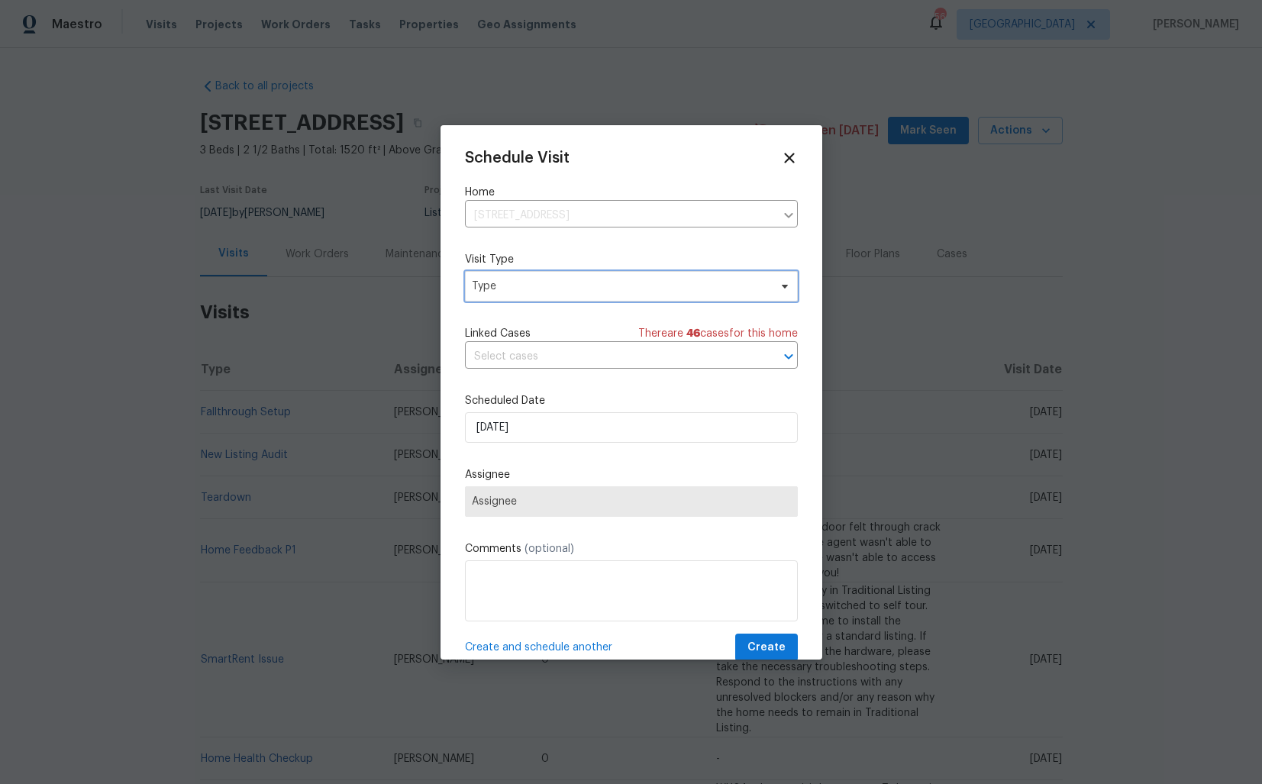
click at [492, 283] on span "Type" at bounding box center [620, 286] width 297 height 15
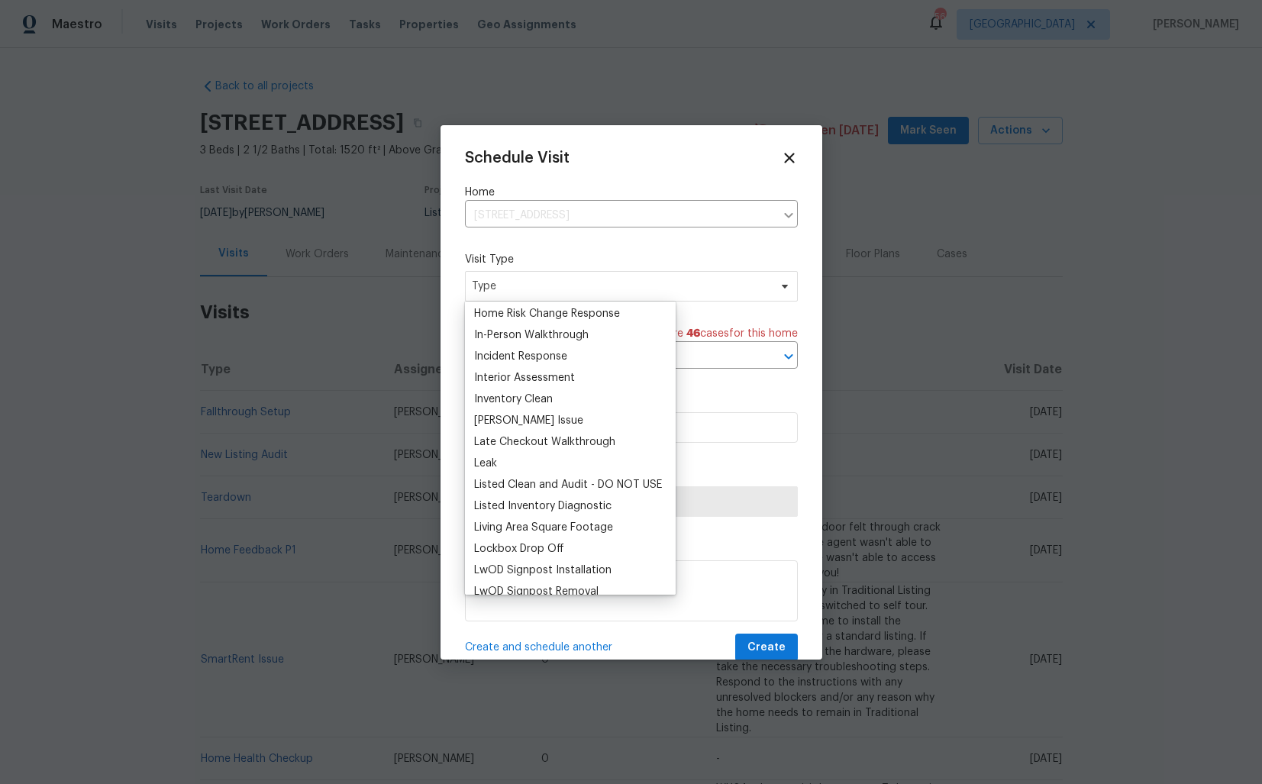
scroll to position [566, 0]
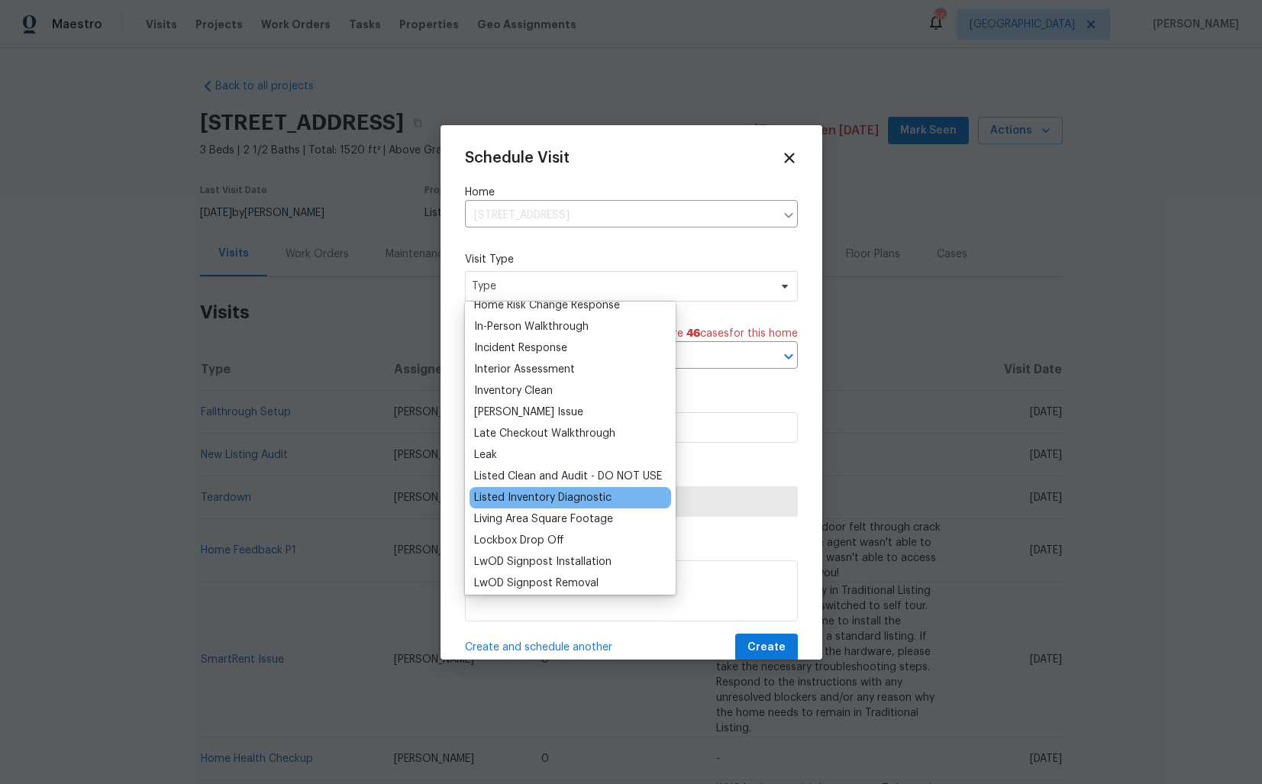
click at [538, 501] on div "Listed Inventory Diagnostic" at bounding box center [542, 497] width 137 height 15
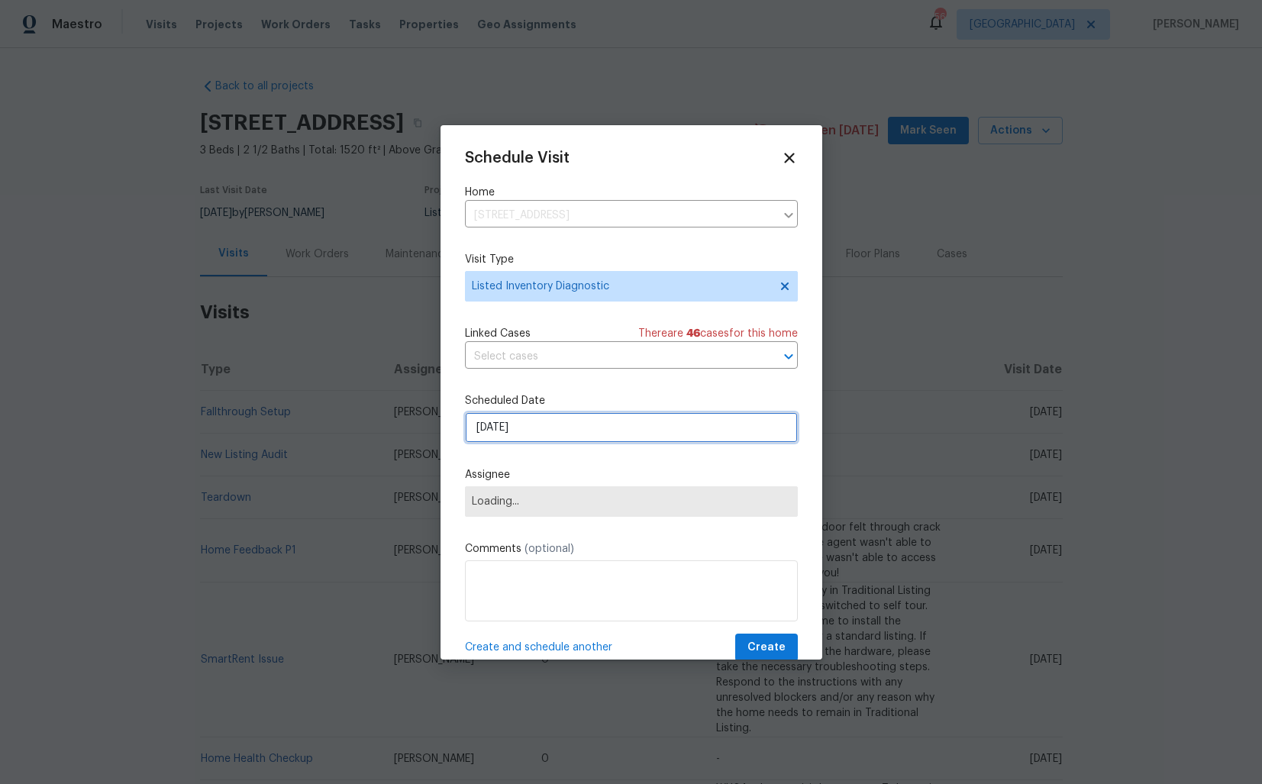
click at [641, 420] on input "[DATE]" at bounding box center [631, 427] width 333 height 31
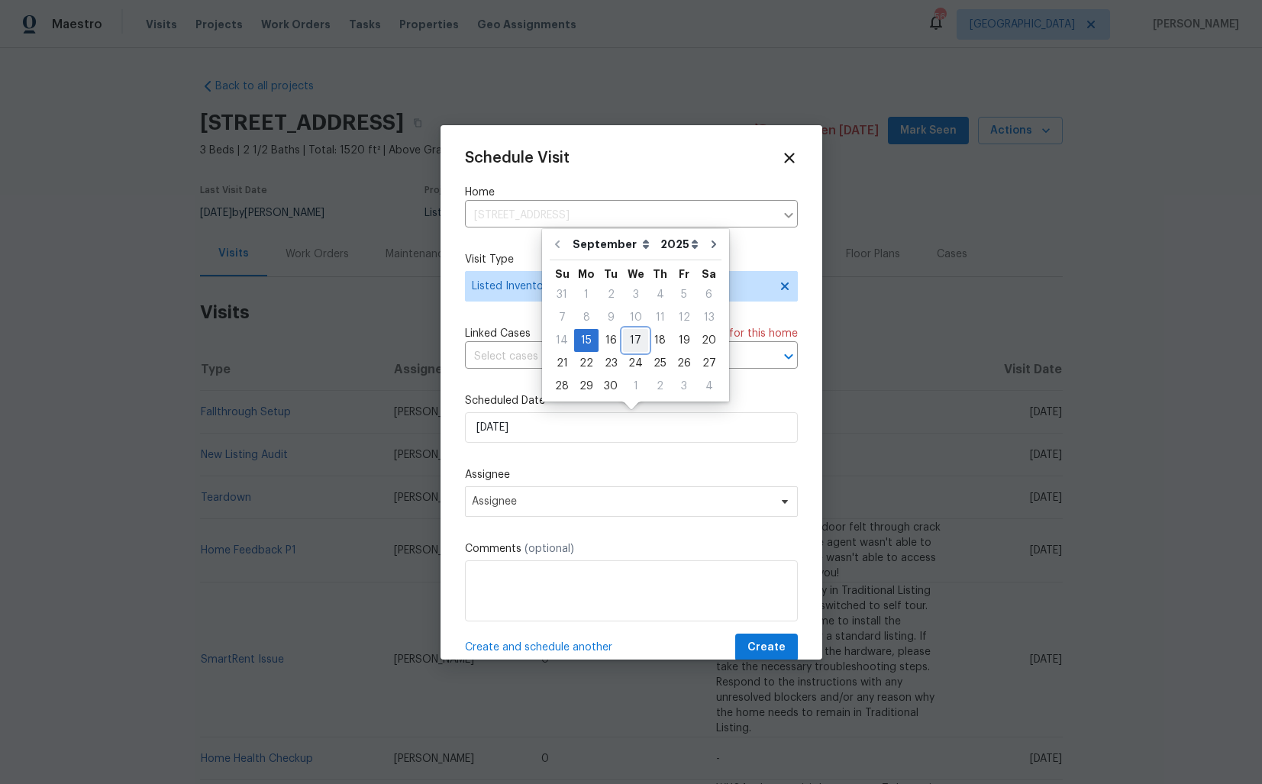
click at [628, 341] on div "17" at bounding box center [635, 340] width 25 height 21
type input "[DATE]"
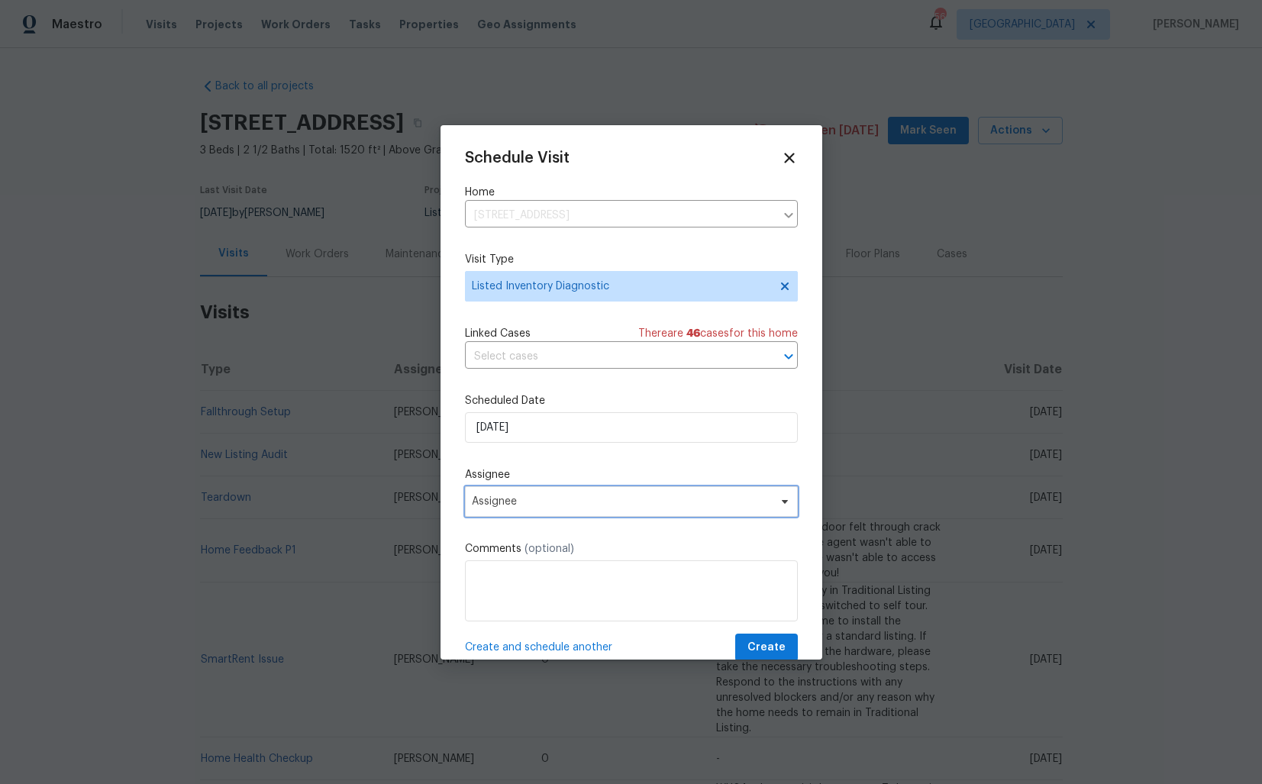
click at [587, 493] on span "Assignee" at bounding box center [631, 501] width 333 height 31
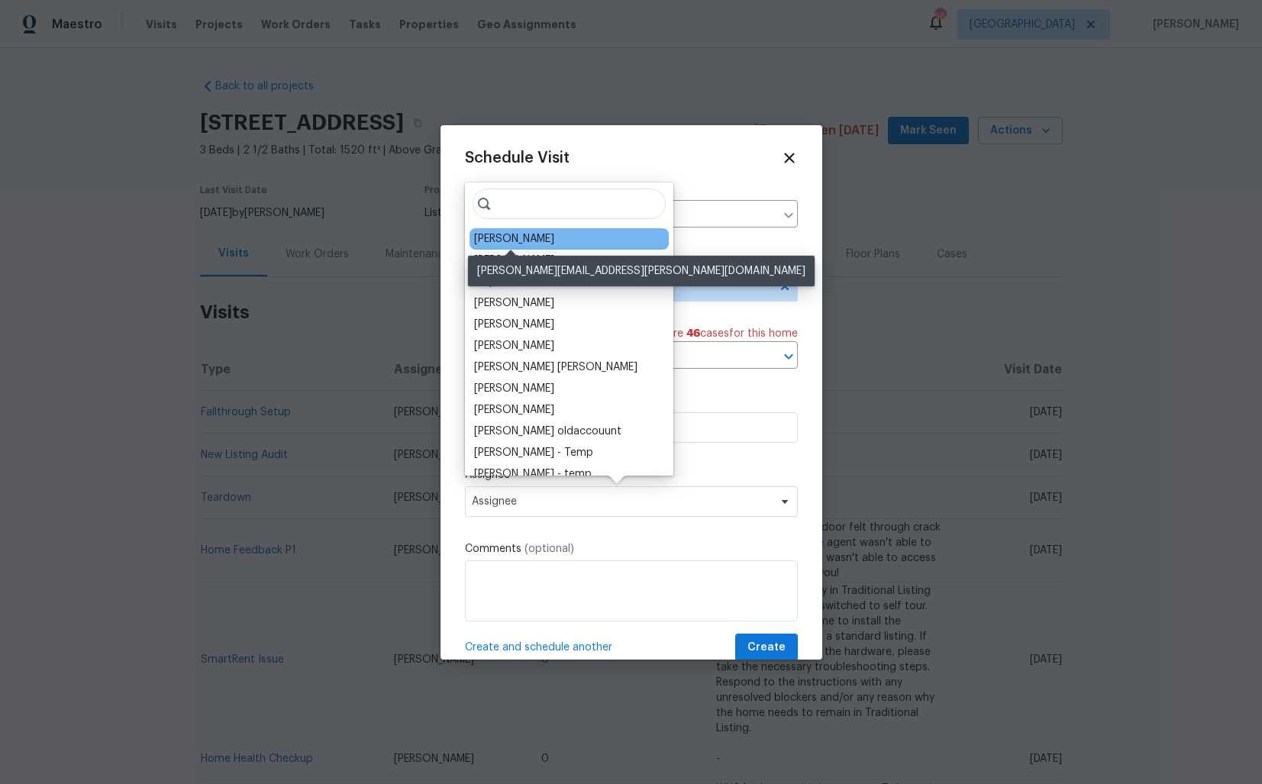
click at [494, 241] on div "[PERSON_NAME]" at bounding box center [514, 238] width 80 height 15
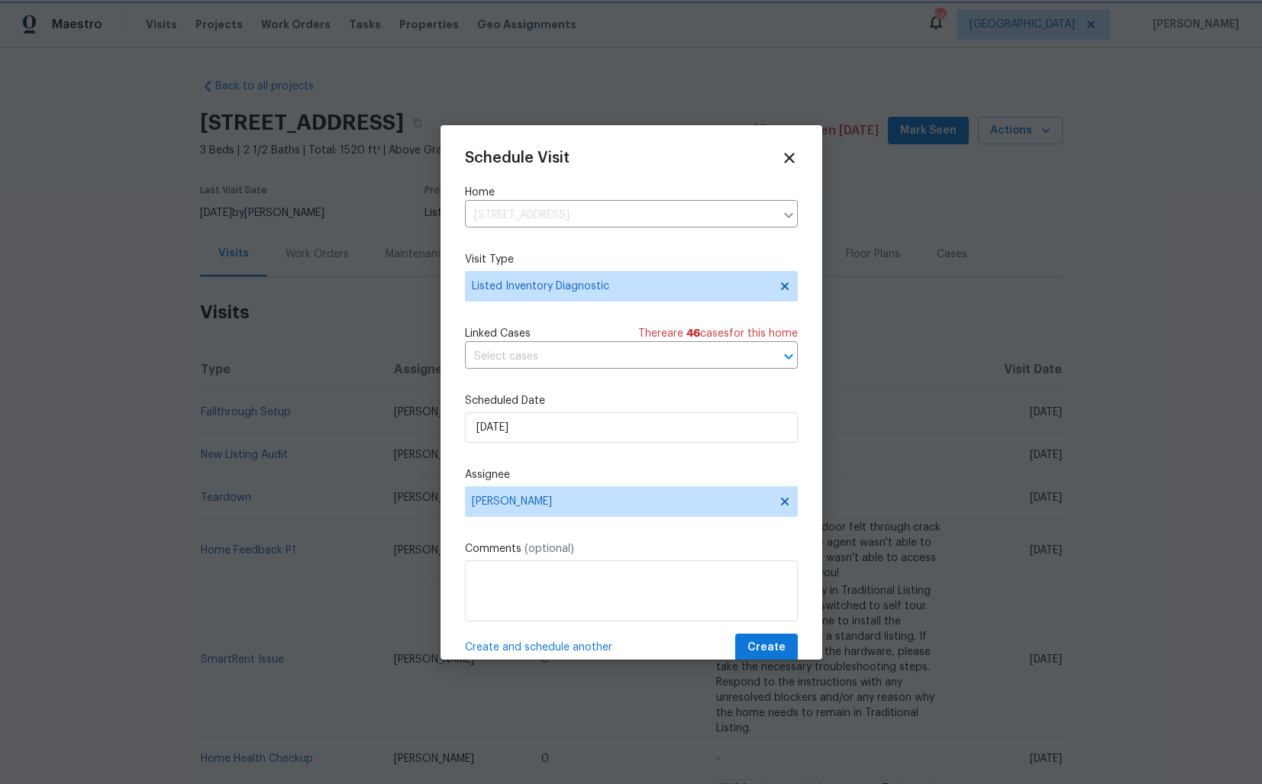
scroll to position [27, 0]
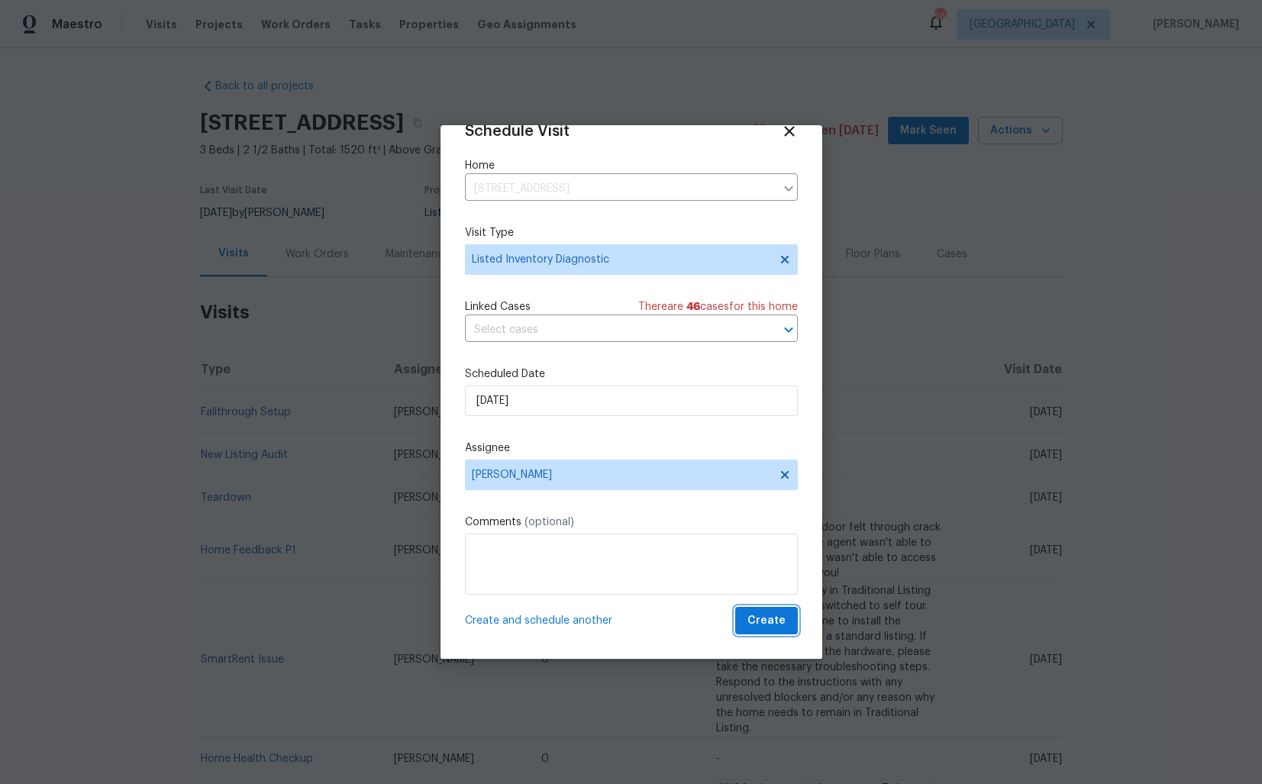
click at [760, 629] on span "Create" at bounding box center [767, 621] width 38 height 19
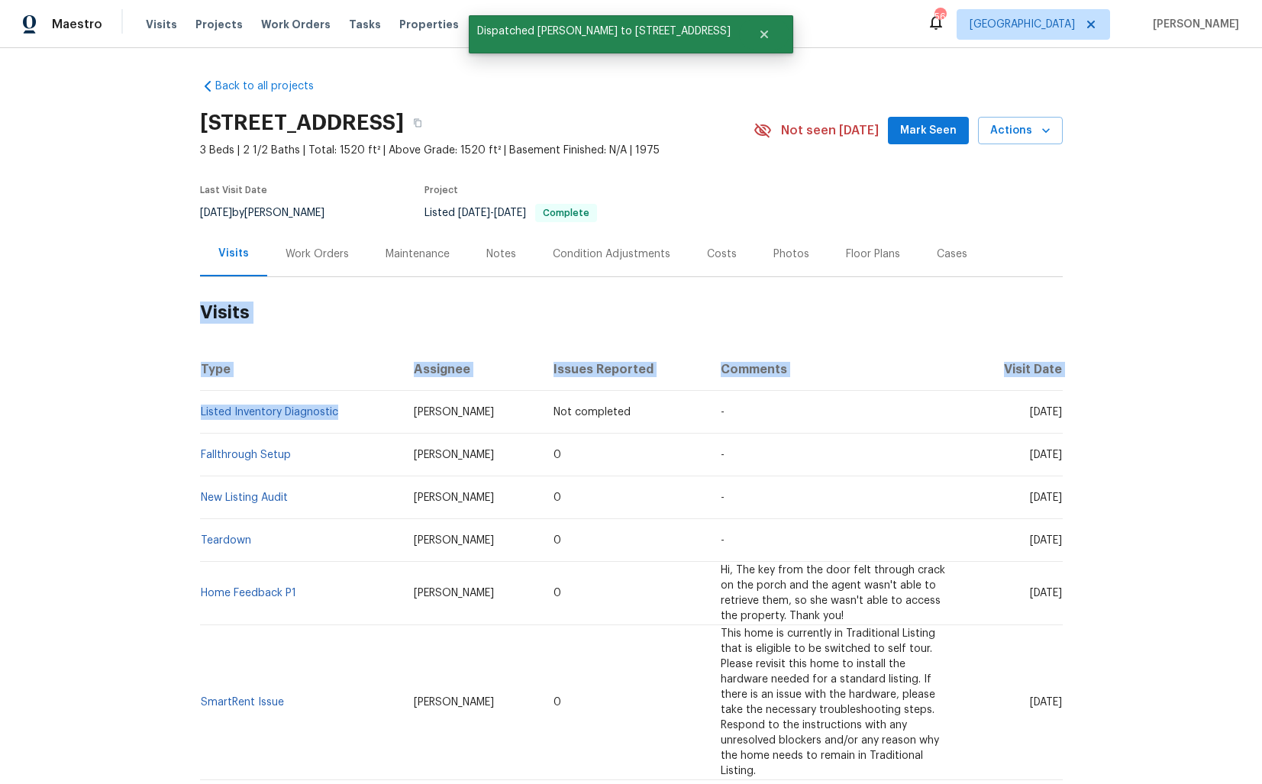
drag, startPoint x: 338, startPoint y: 413, endPoint x: 198, endPoint y: 413, distance: 139.8
click at [197, 413] on div "Back to all projects 2431 Dove Pl, Vestavia Hills, AL 35216 3 Beds | 2 1/2 Bath…" at bounding box center [631, 416] width 1262 height 736
click at [402, 354] on th "Assignee" at bounding box center [472, 369] width 141 height 43
drag, startPoint x: 341, startPoint y: 413, endPoint x: 202, endPoint y: 412, distance: 139.0
click at [202, 412] on td "Listed Inventory Diagnostic" at bounding box center [301, 412] width 202 height 43
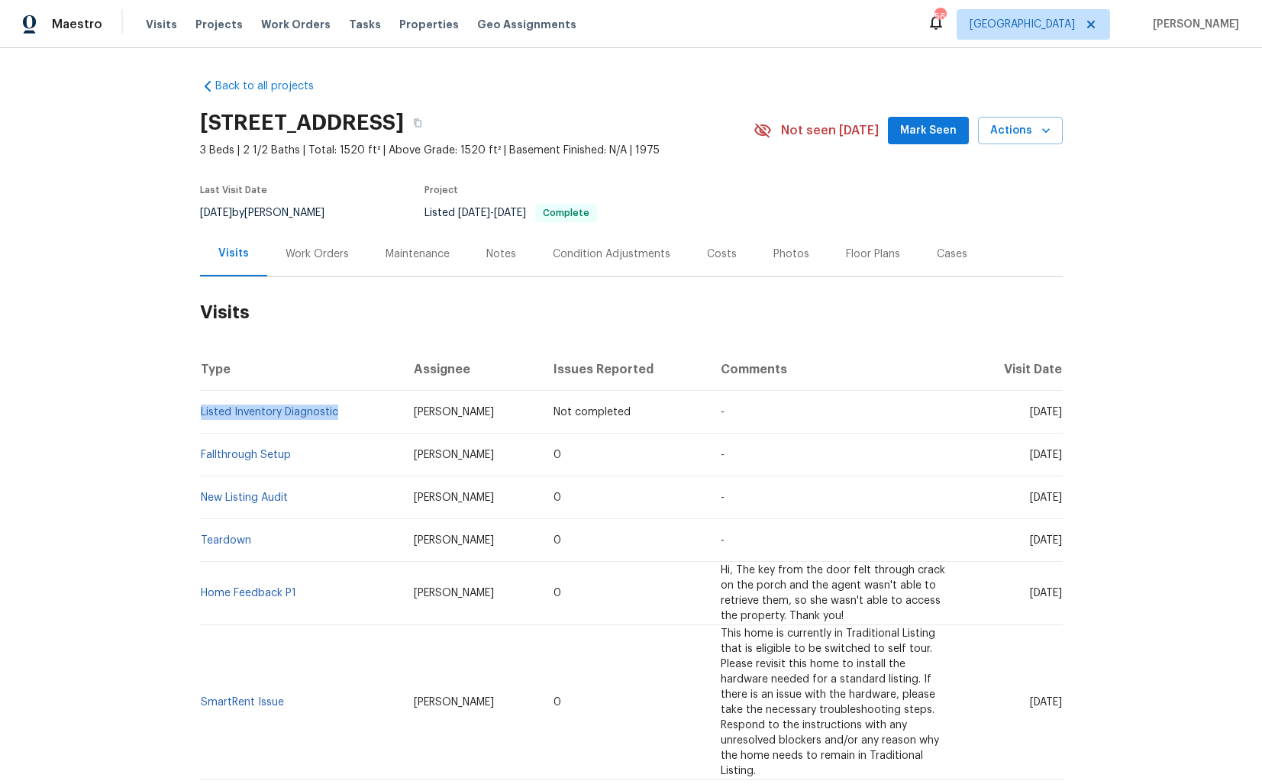
copy link "Listed Inventory Diagnostic"
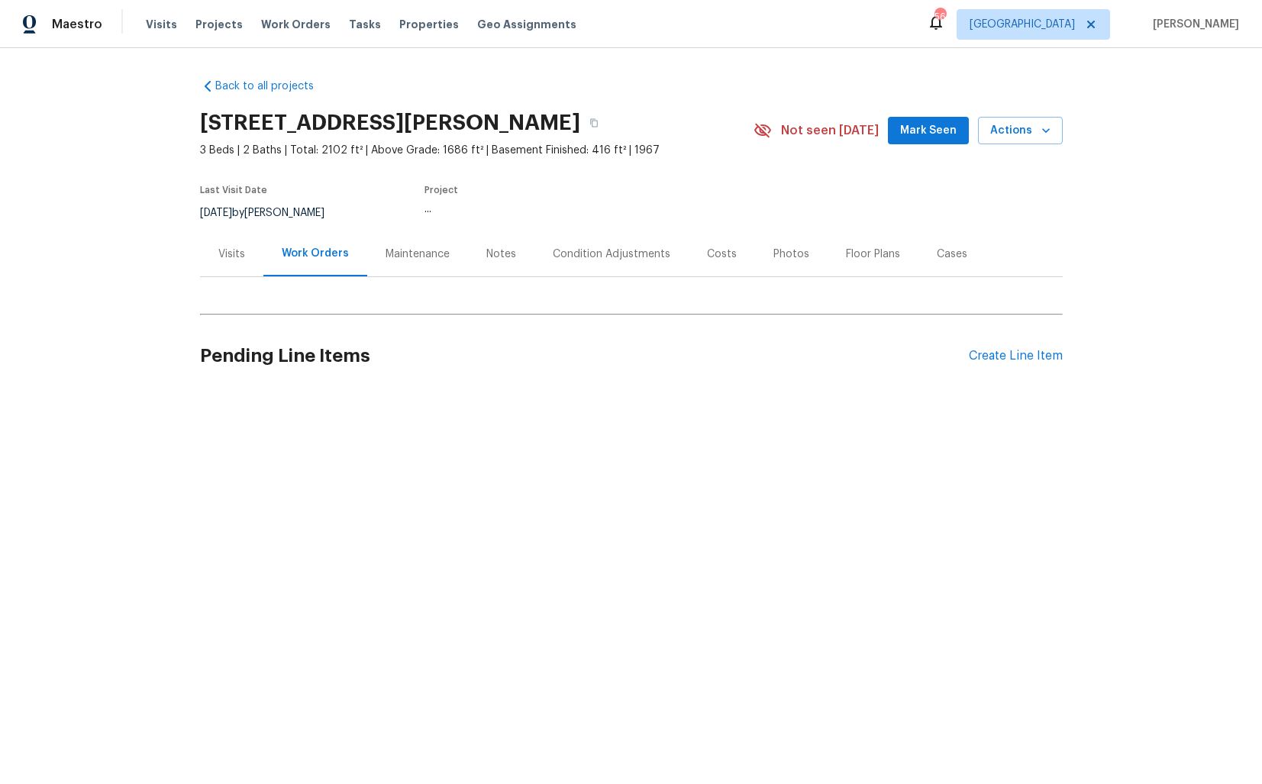
click at [234, 256] on div "Visits" at bounding box center [231, 254] width 27 height 15
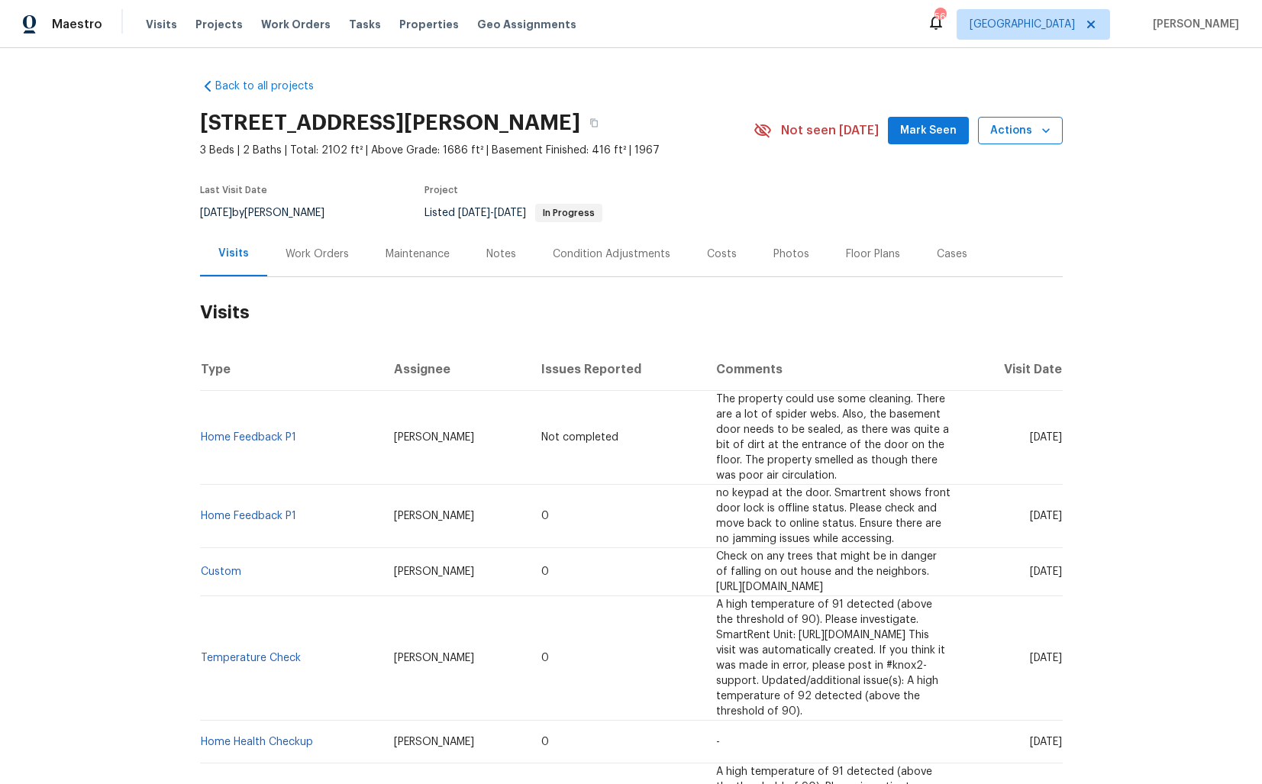
click at [1022, 140] on button "Actions" at bounding box center [1020, 131] width 85 height 28
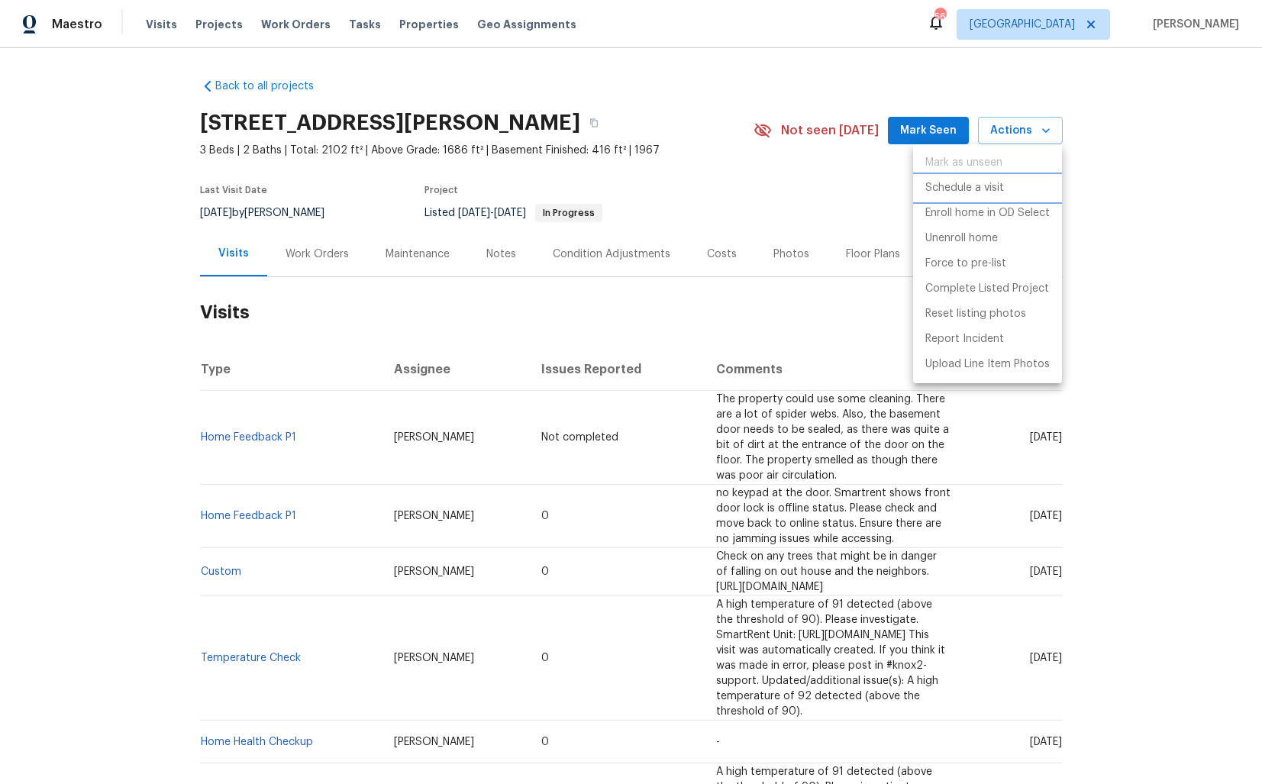
click at [965, 190] on p "Schedule a visit" at bounding box center [965, 188] width 79 height 16
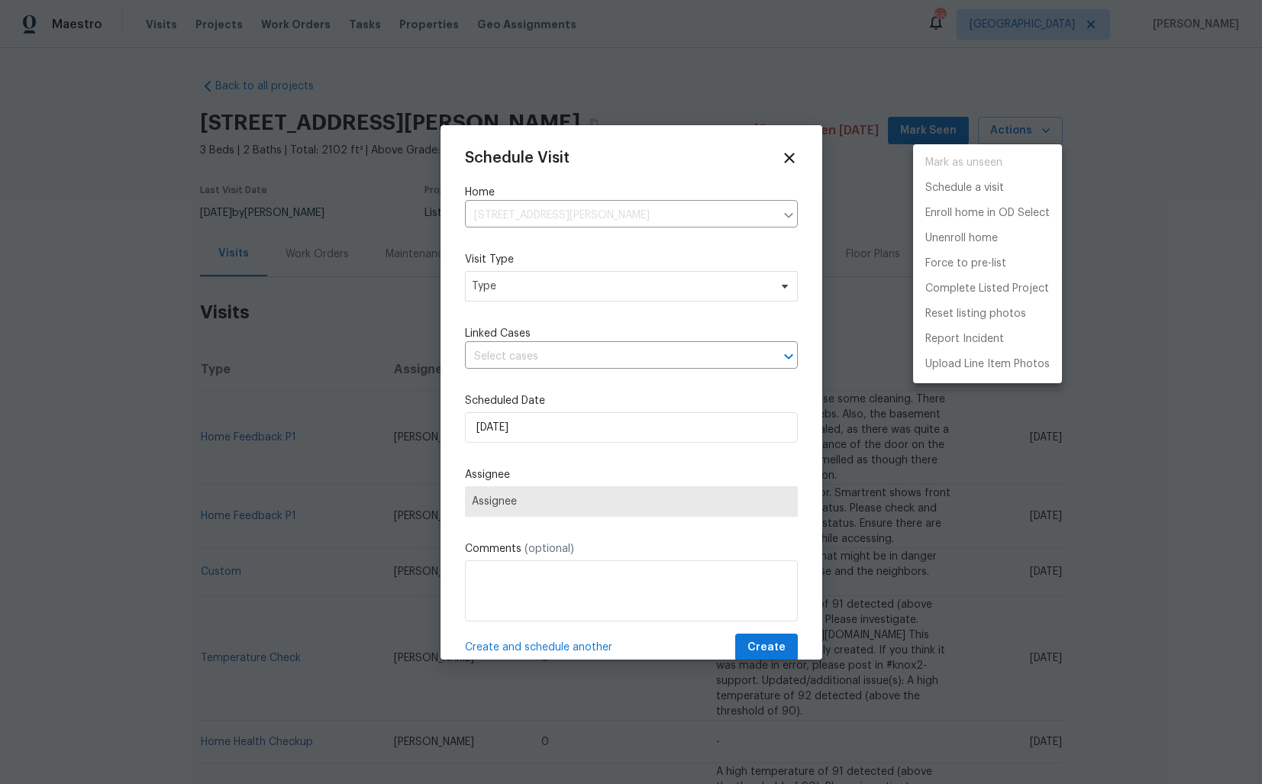
click at [528, 289] on div at bounding box center [631, 392] width 1262 height 784
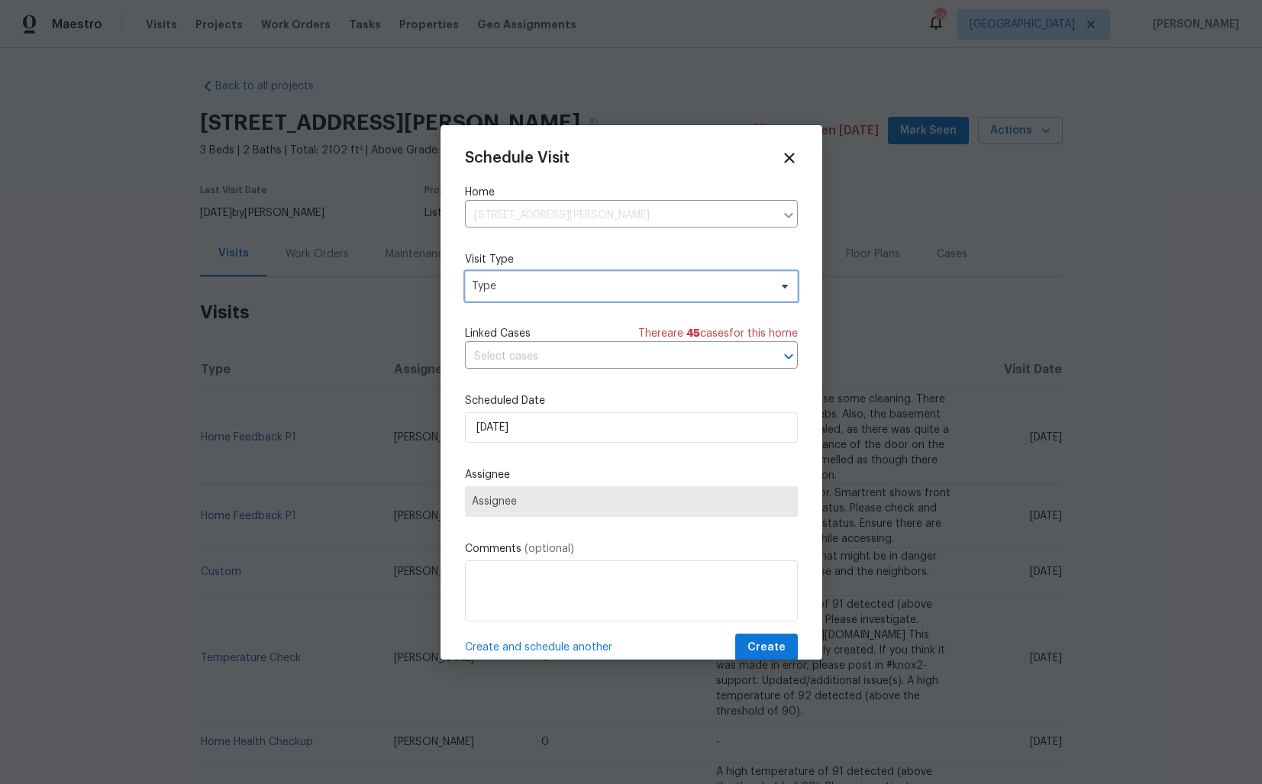
click at [497, 288] on span "Type" at bounding box center [620, 286] width 297 height 15
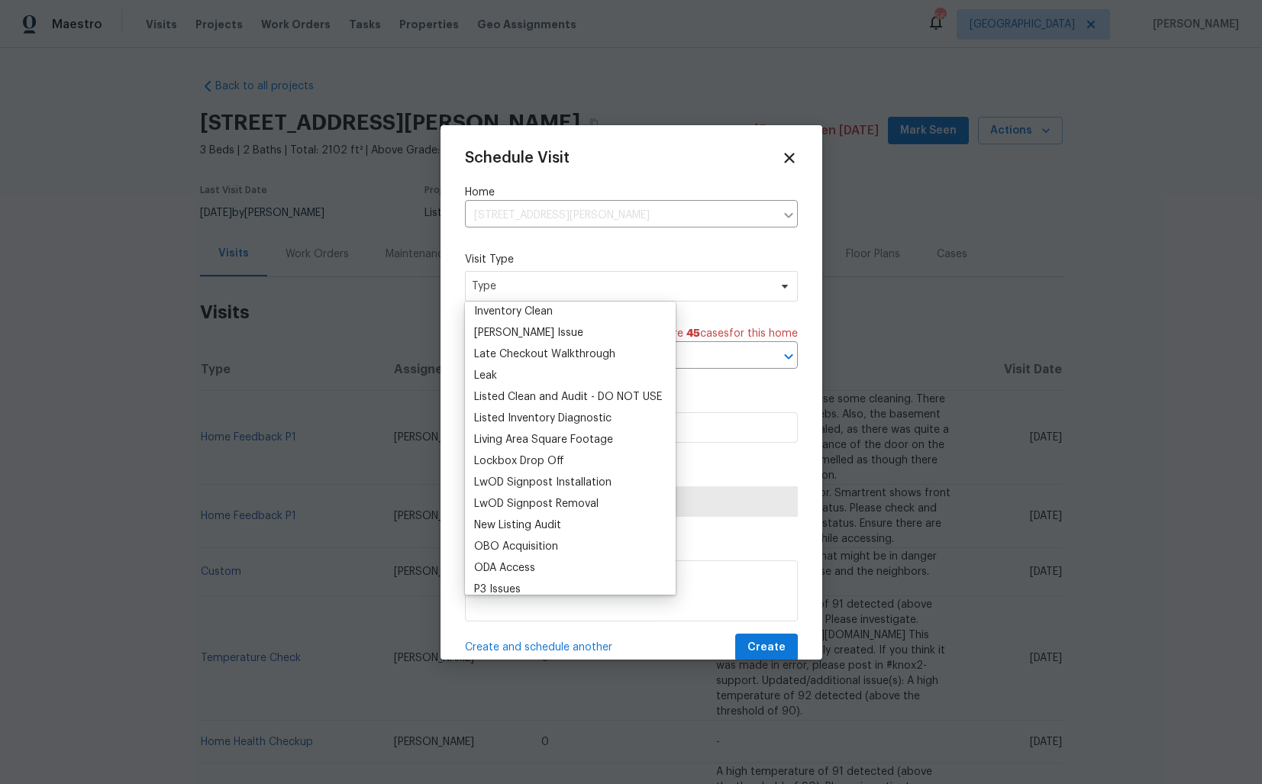
scroll to position [654, 0]
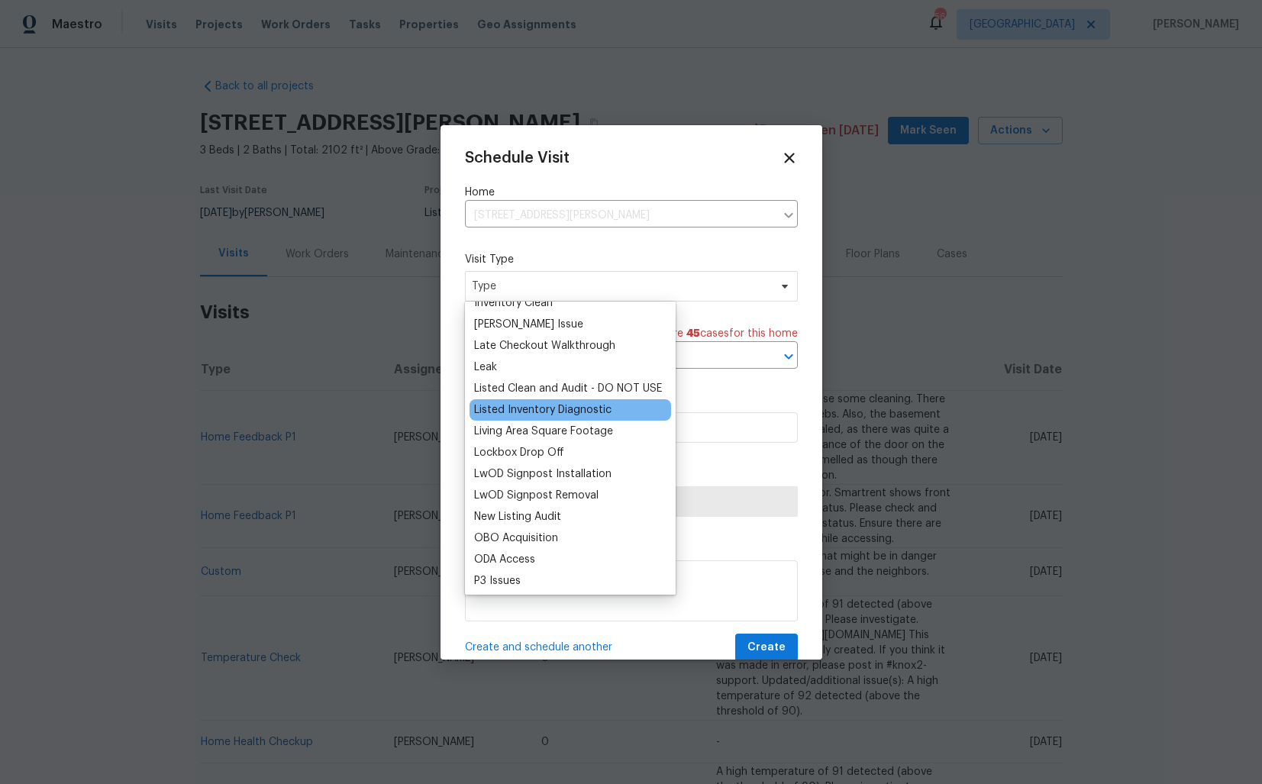
click at [550, 408] on div "Listed Inventory Diagnostic" at bounding box center [542, 409] width 137 height 15
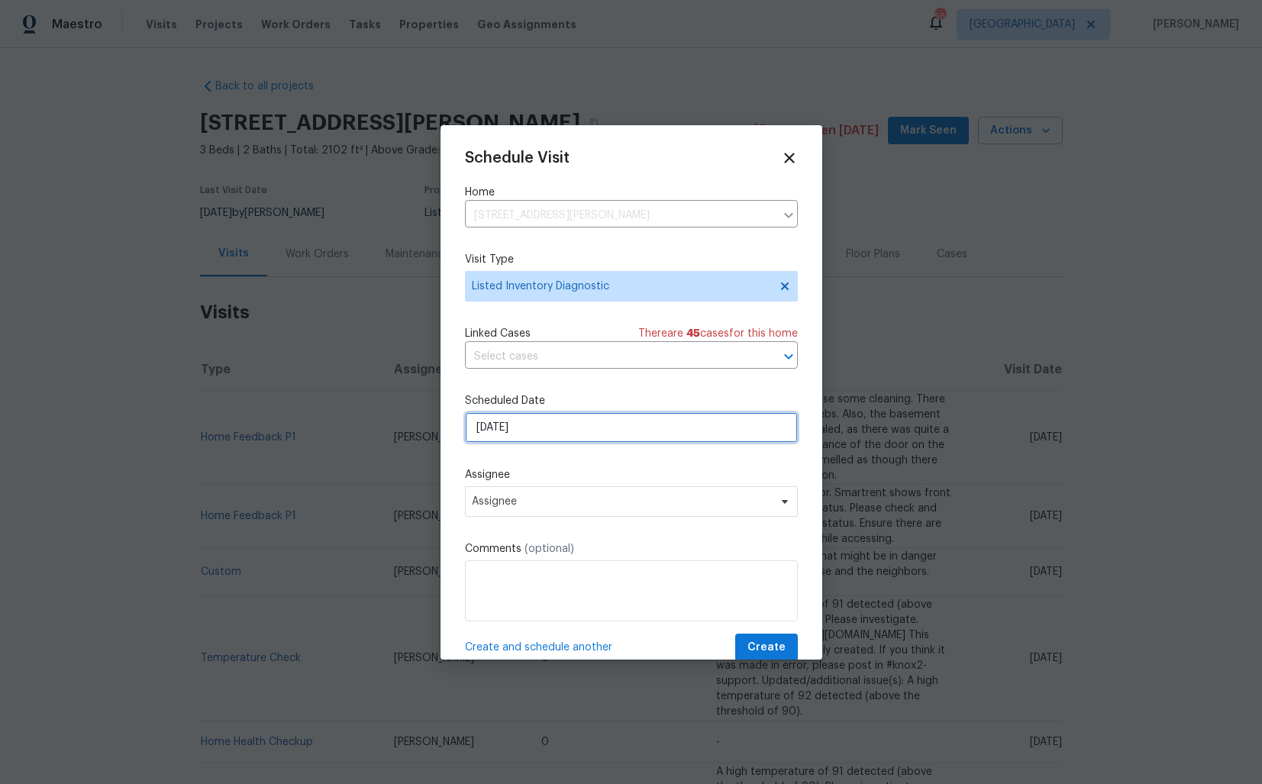
click at [583, 425] on input "[DATE]" at bounding box center [631, 427] width 333 height 31
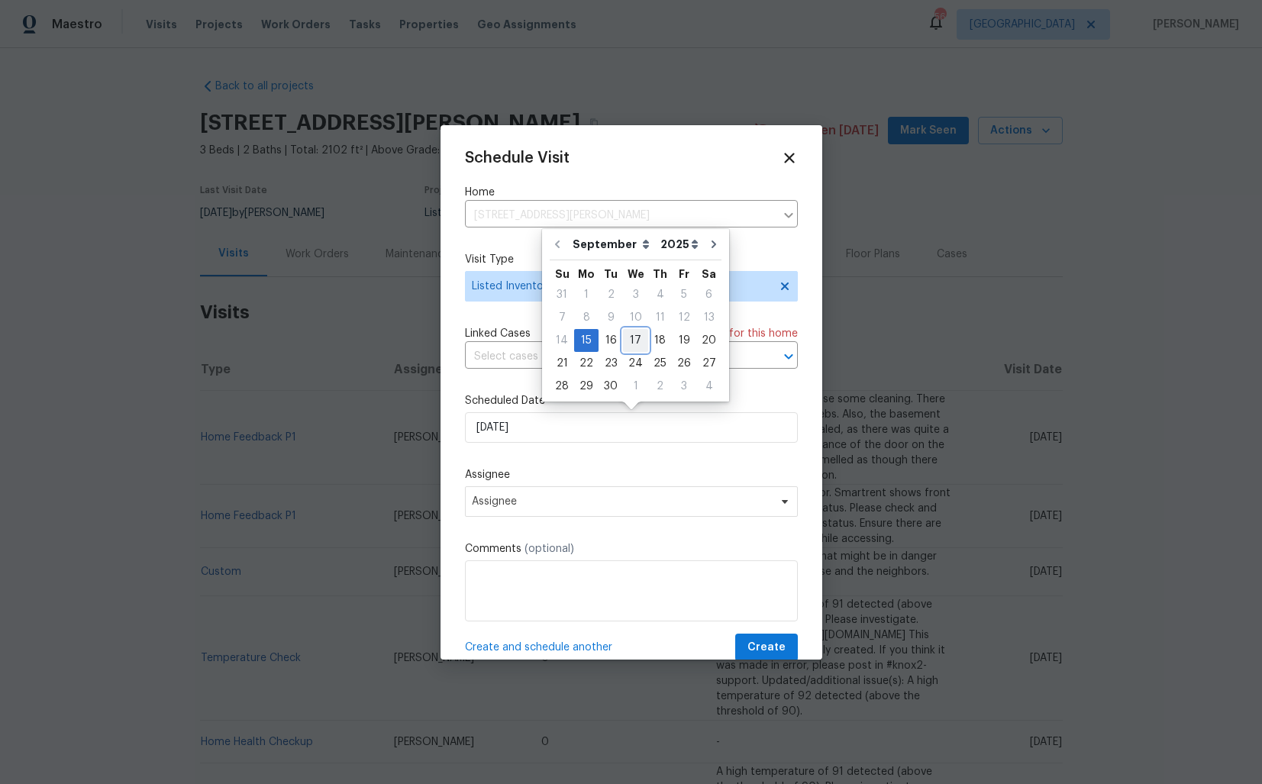
click at [638, 341] on div "17" at bounding box center [635, 340] width 25 height 21
type input "[DATE]"
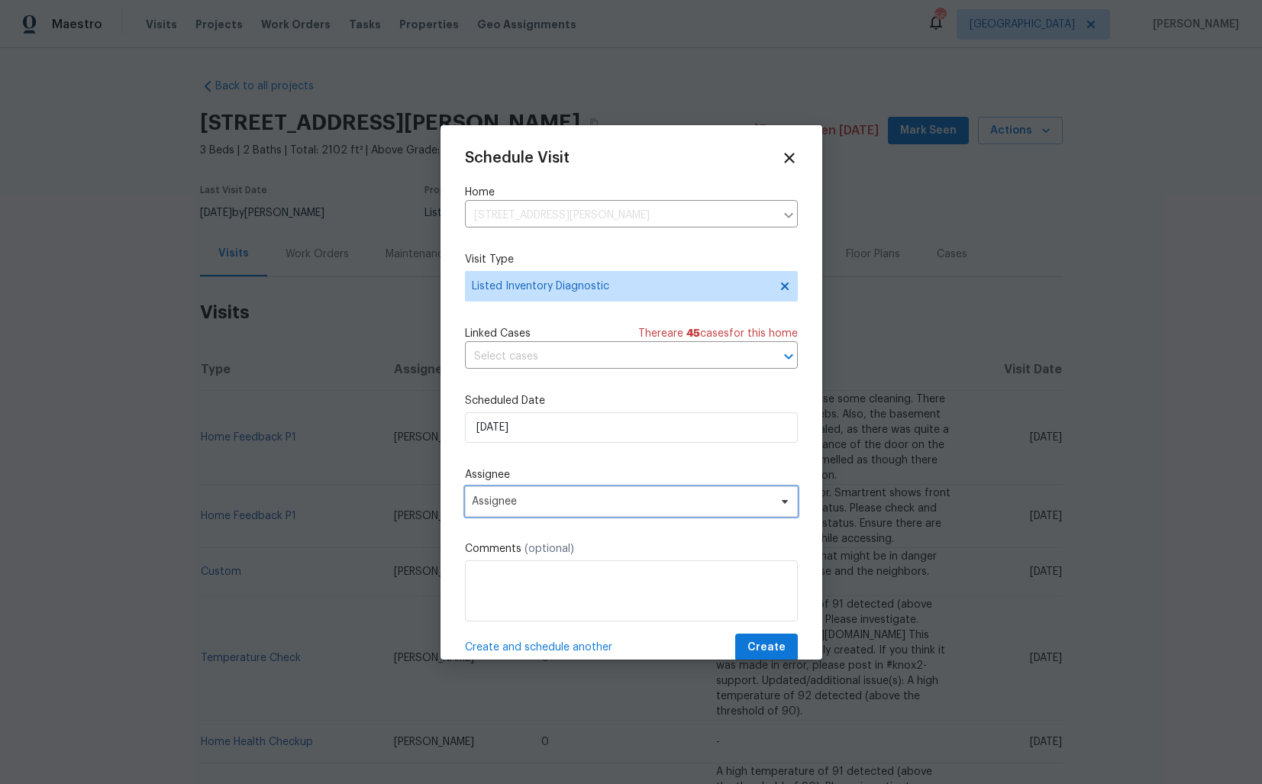
click at [587, 506] on span "Assignee" at bounding box center [621, 502] width 299 height 12
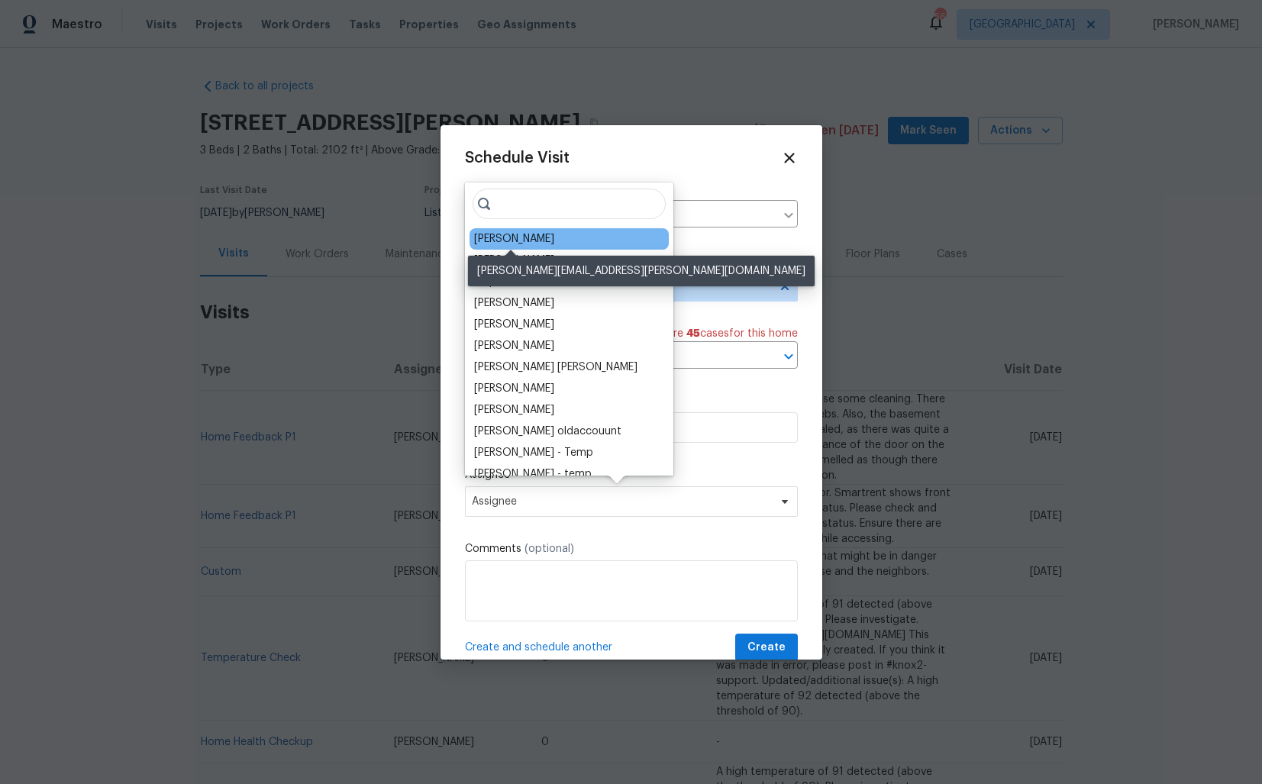
click at [514, 233] on div "[PERSON_NAME]" at bounding box center [514, 238] width 80 height 15
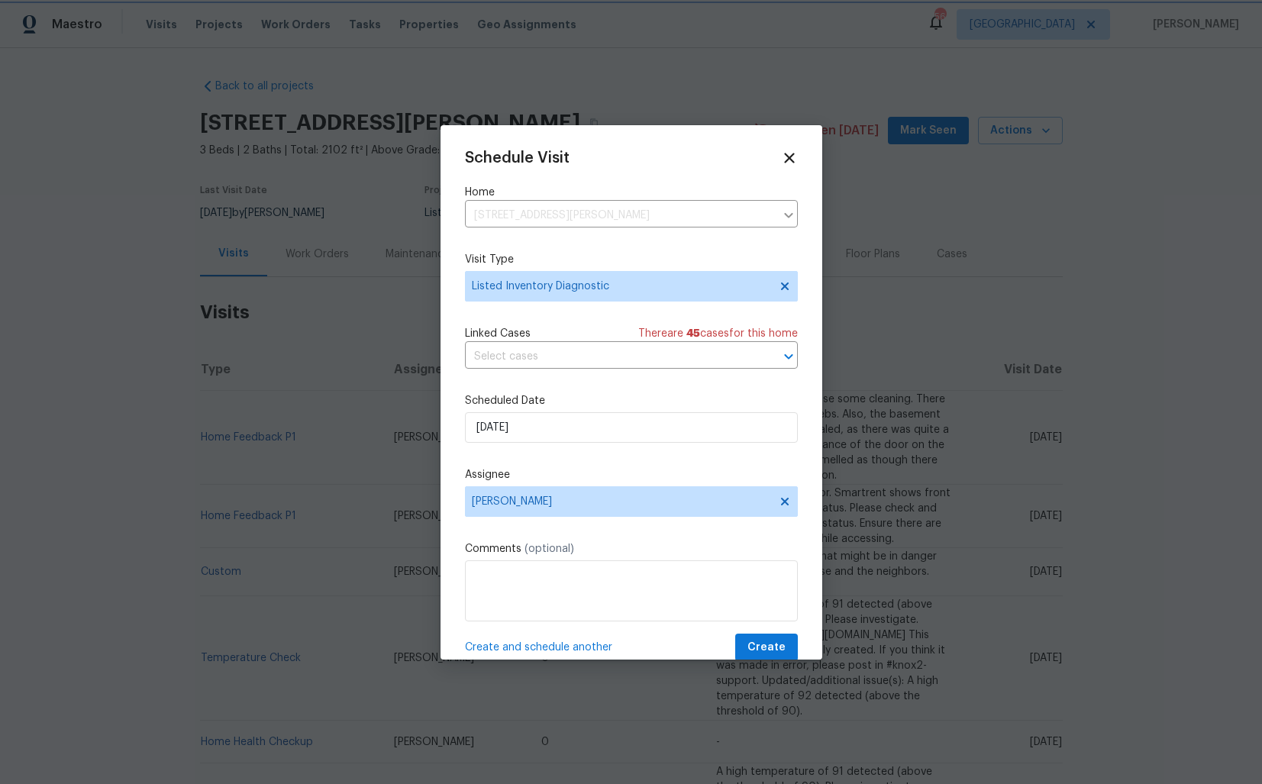
scroll to position [27, 0]
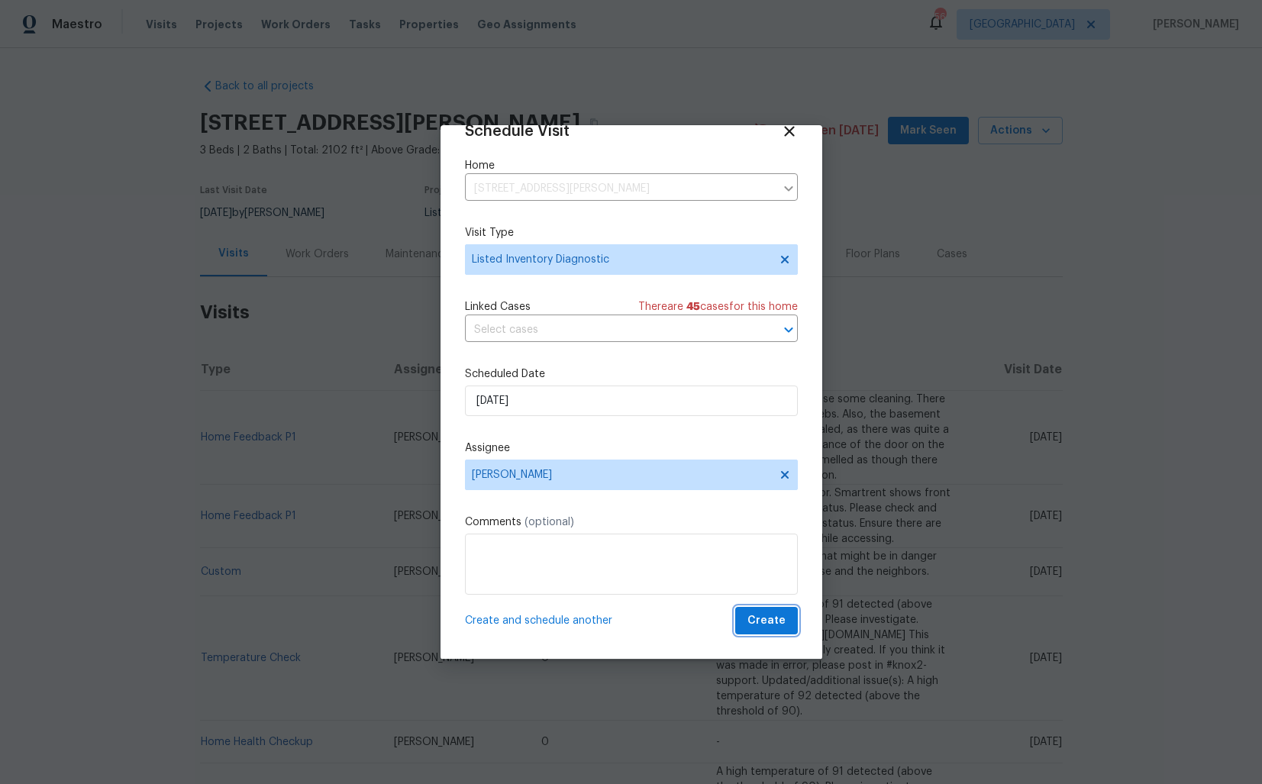
click at [758, 623] on span "Create" at bounding box center [767, 621] width 38 height 19
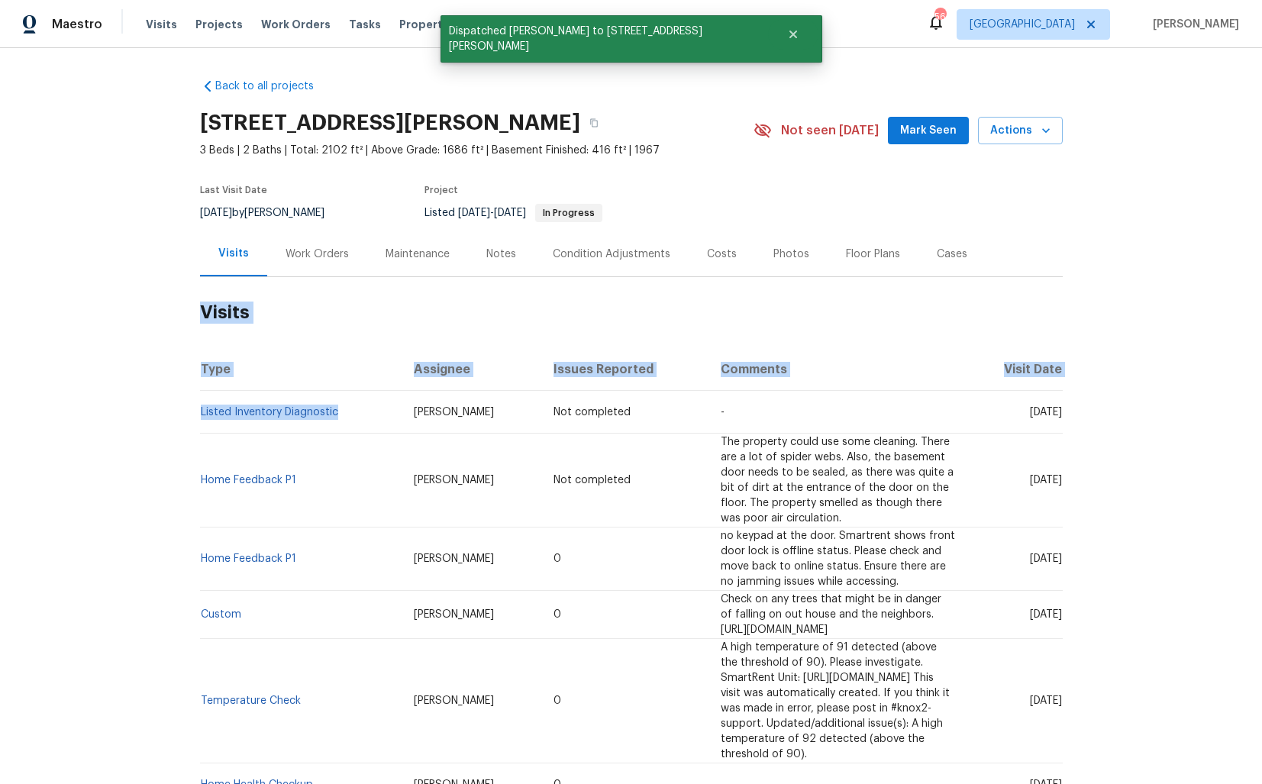
drag, startPoint x: 258, startPoint y: 429, endPoint x: 199, endPoint y: 419, distance: 59.8
click at [200, 419] on td "Listed Inventory Diagnostic" at bounding box center [301, 412] width 202 height 43
copy link "Listed Inventory Diagnostic"
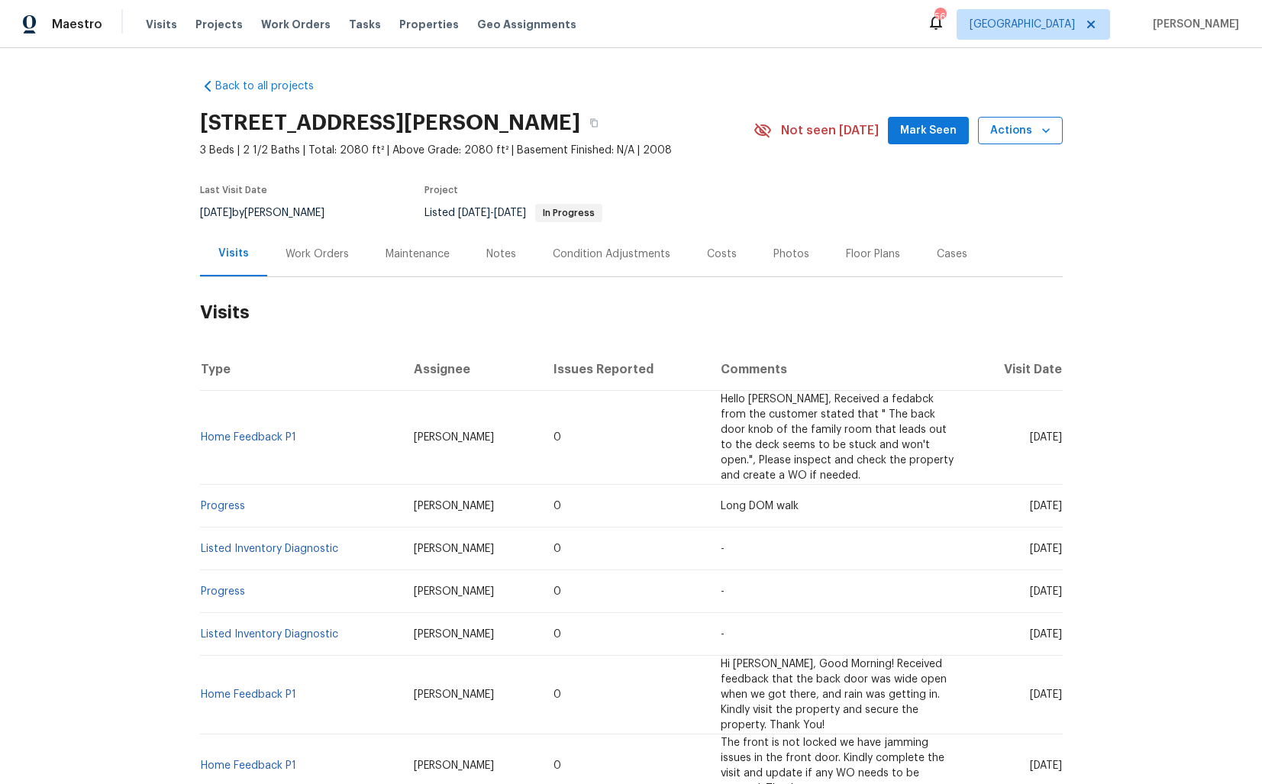
click at [1043, 129] on icon "button" at bounding box center [1046, 130] width 8 height 5
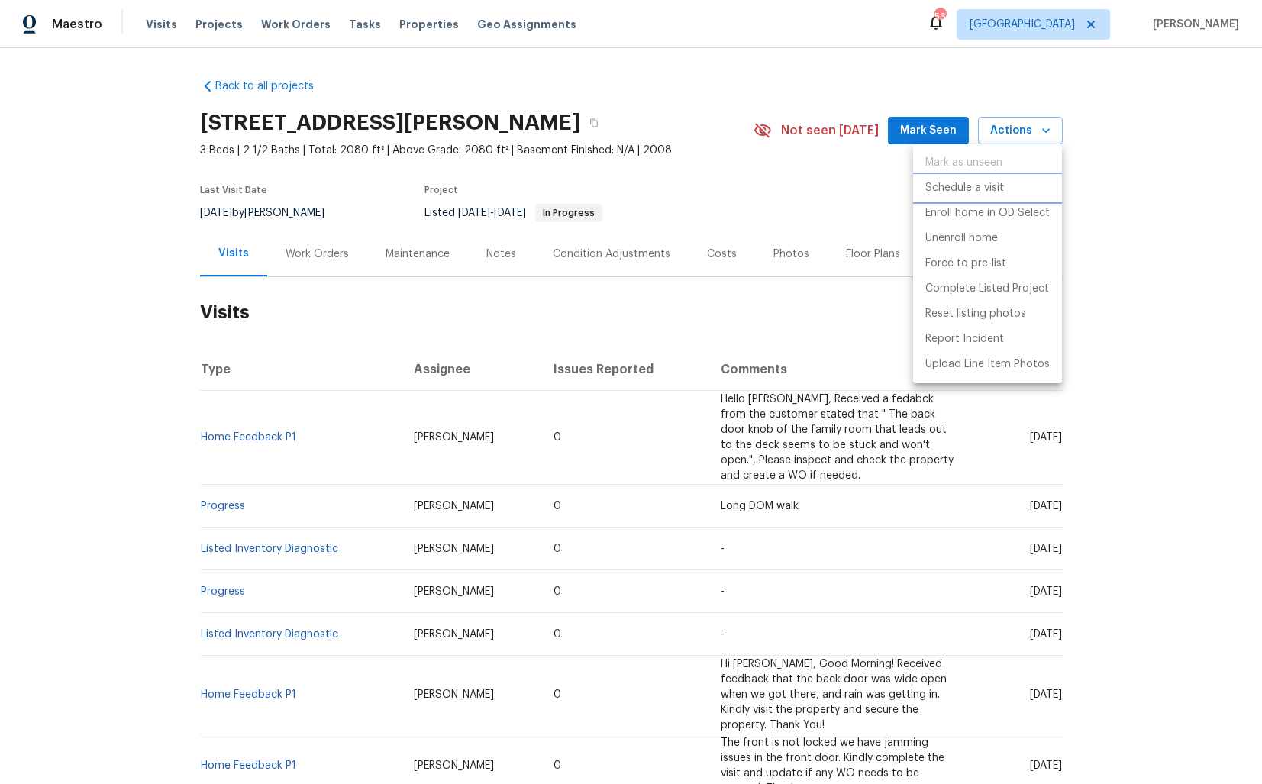
click at [972, 181] on p "Schedule a visit" at bounding box center [965, 188] width 79 height 16
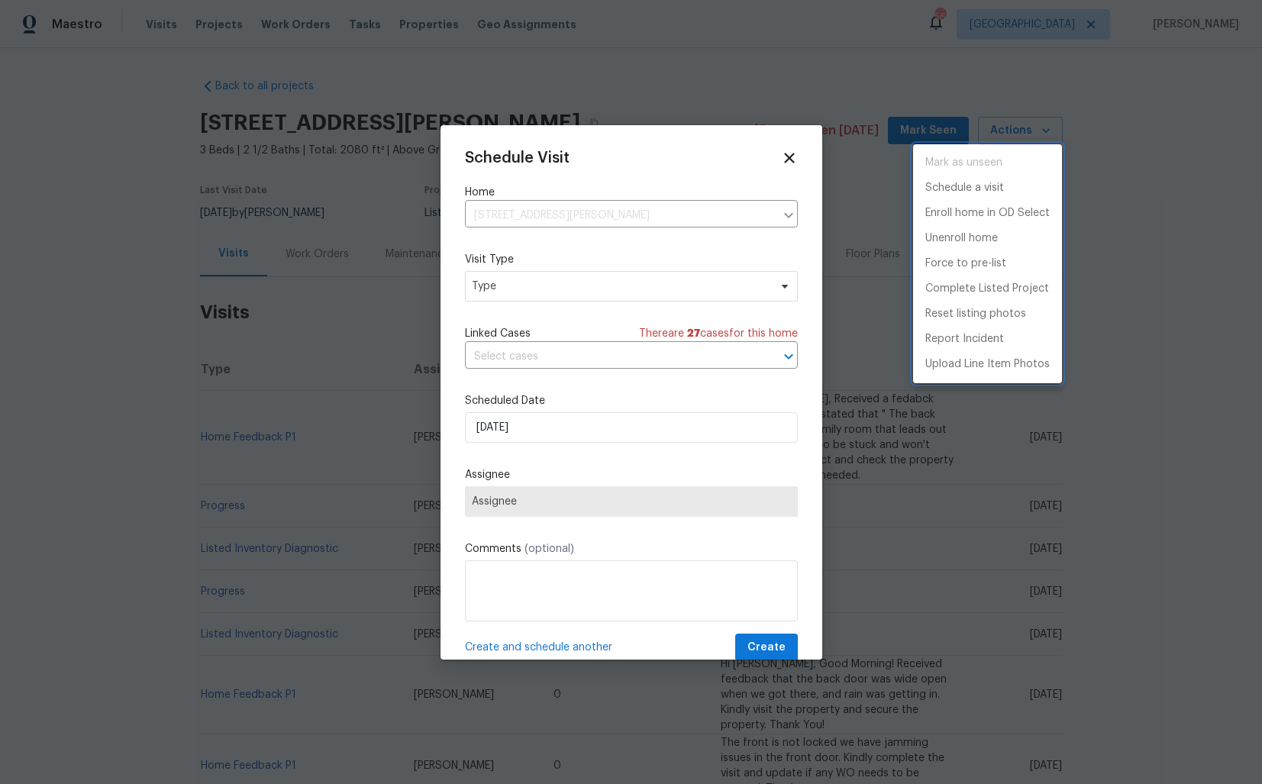
click at [489, 276] on div at bounding box center [631, 392] width 1262 height 784
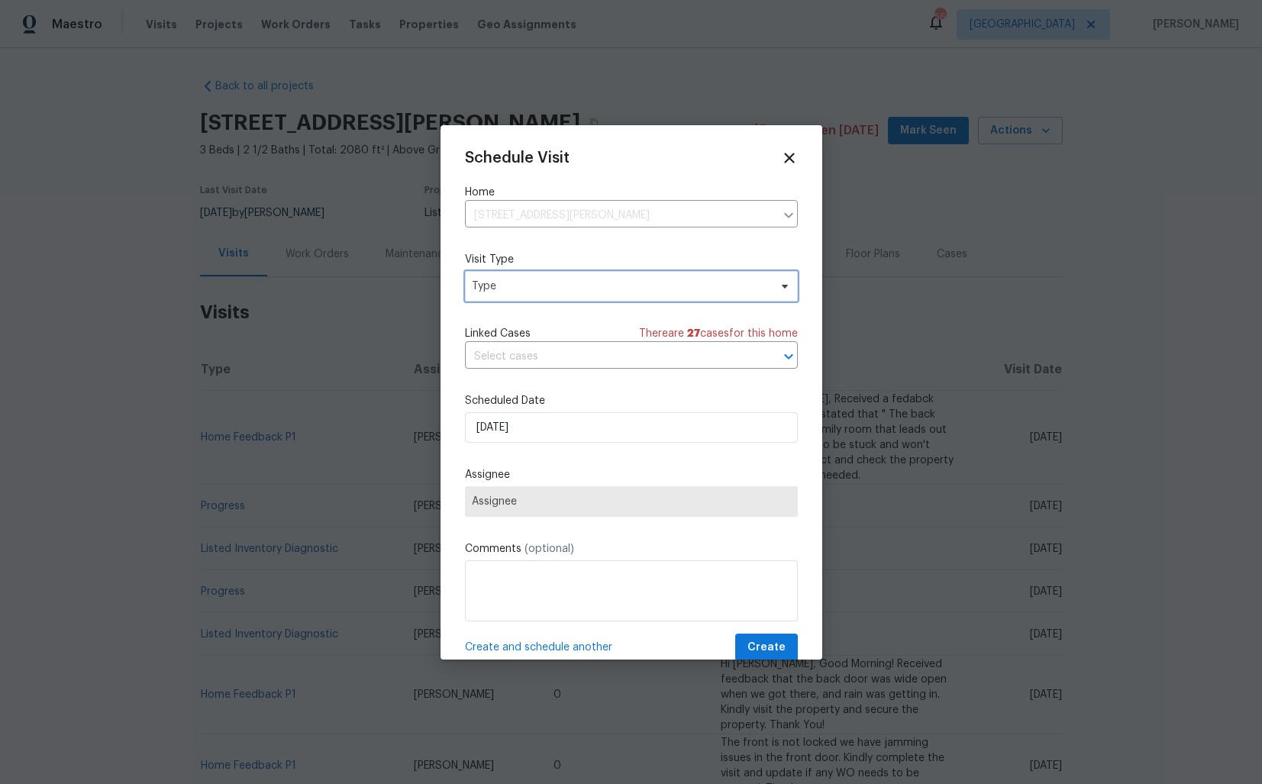
click at [523, 280] on span "Type" at bounding box center [620, 286] width 297 height 15
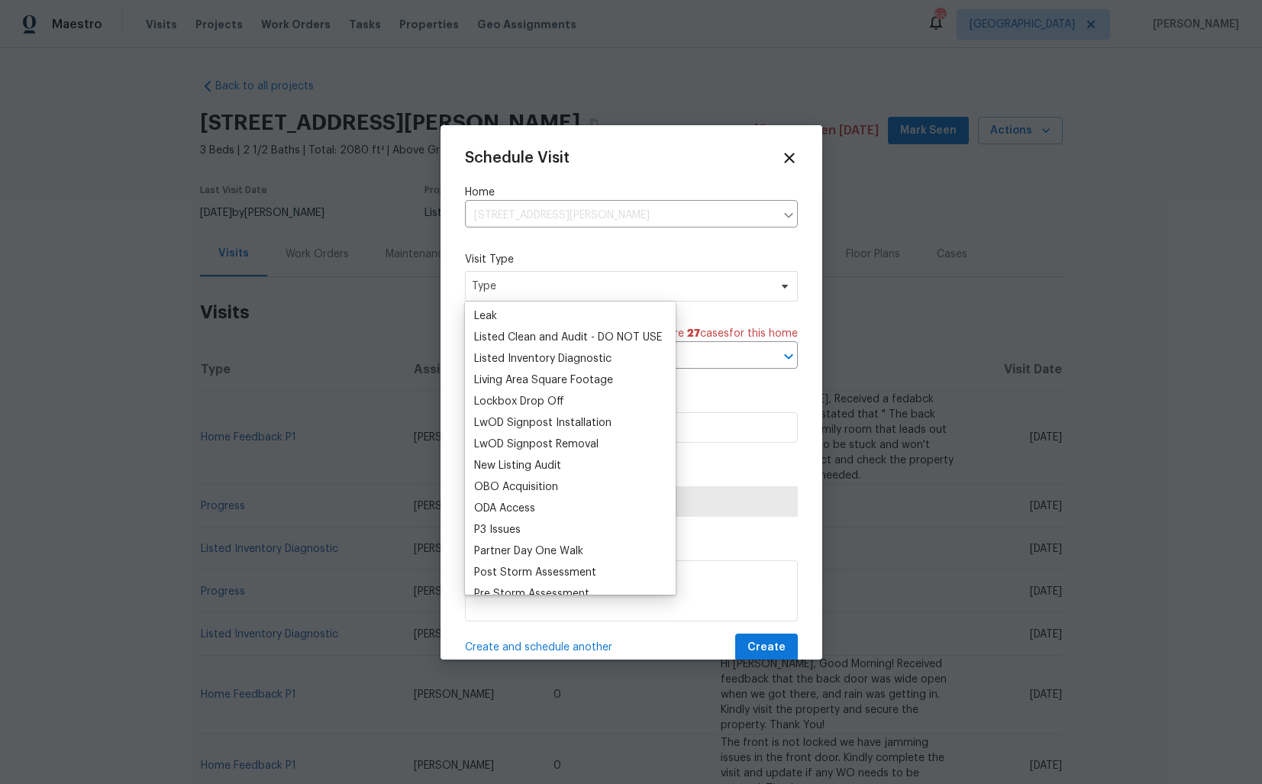
scroll to position [707, 0]
click at [524, 354] on div "Listed Inventory Diagnostic" at bounding box center [542, 356] width 137 height 15
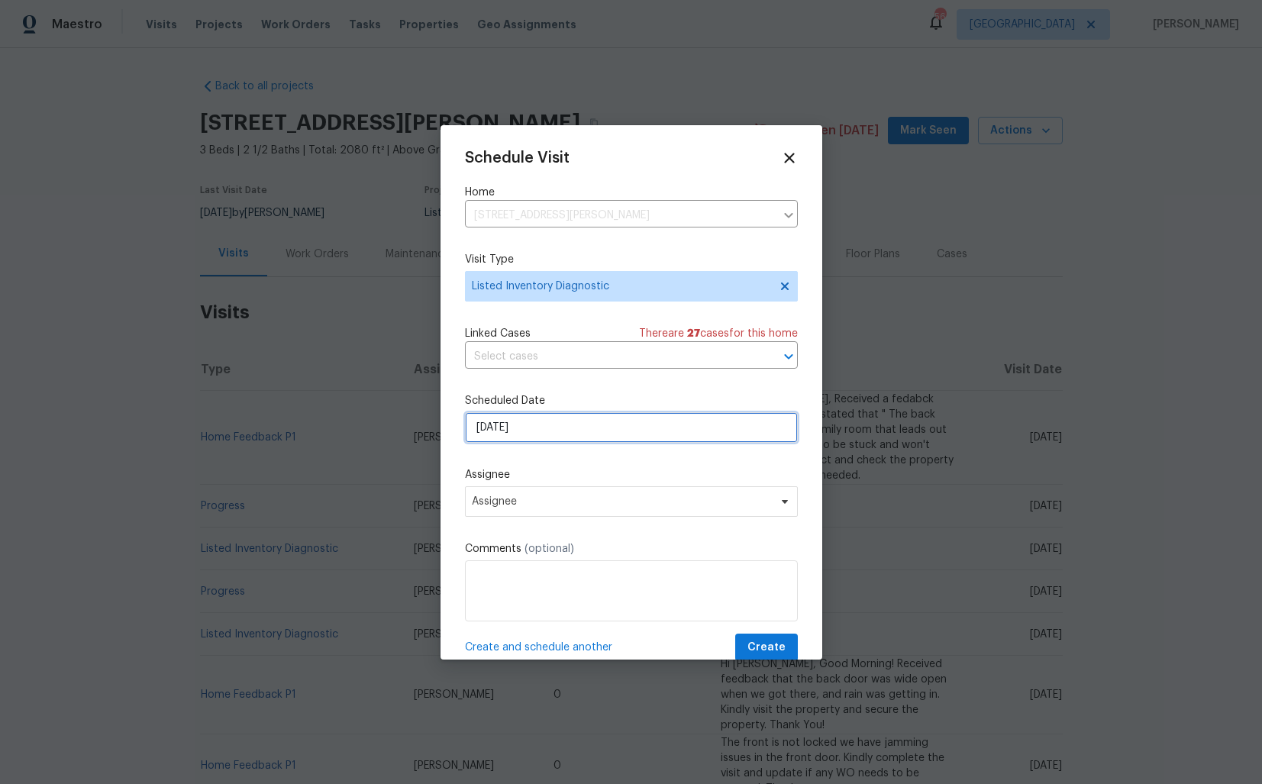
click at [540, 428] on input "[DATE]" at bounding box center [631, 427] width 333 height 31
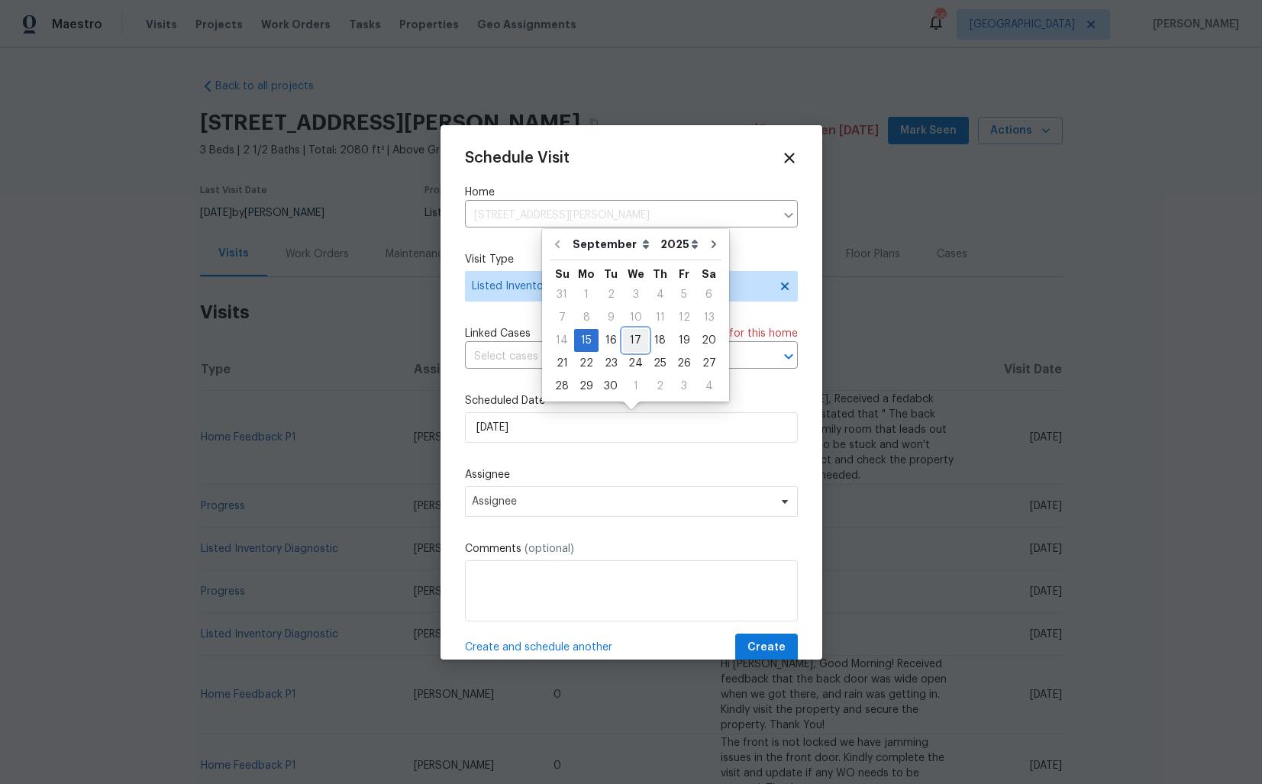
click at [629, 337] on div "17" at bounding box center [635, 340] width 25 height 21
type input "17/09/2025"
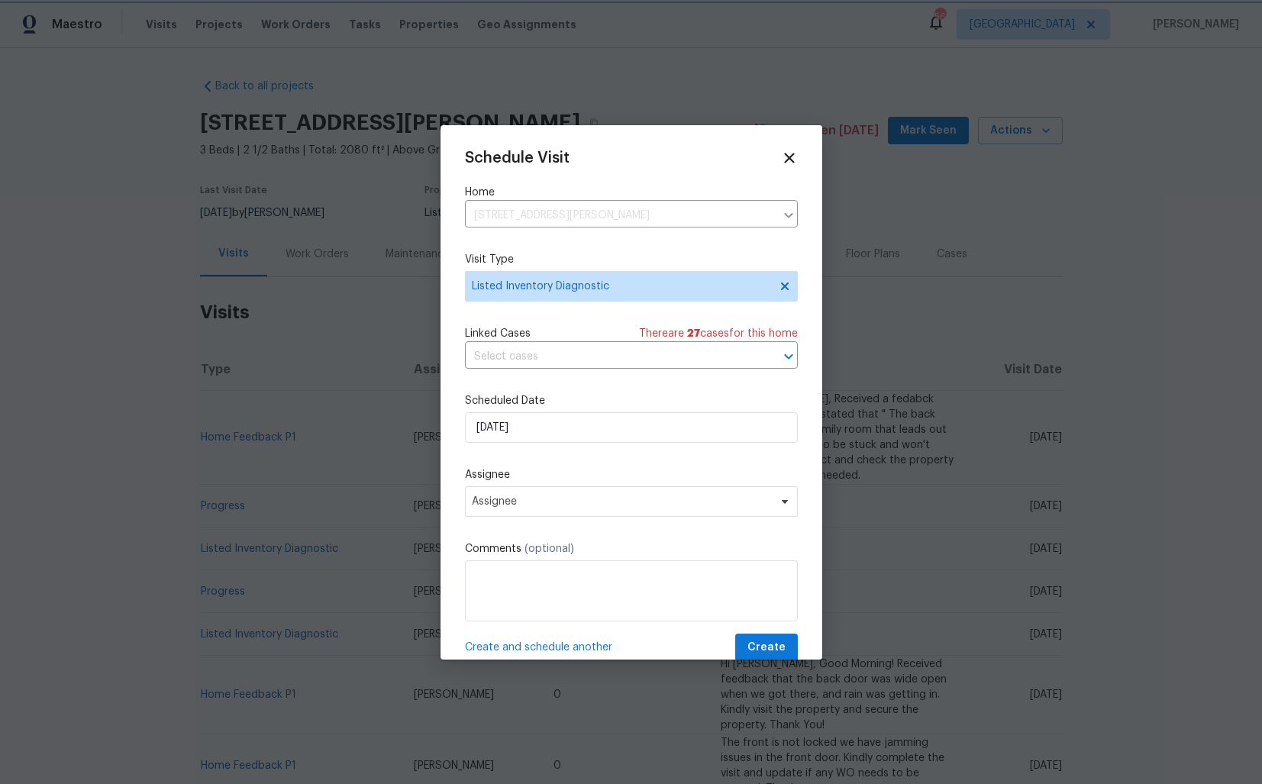
scroll to position [27, 0]
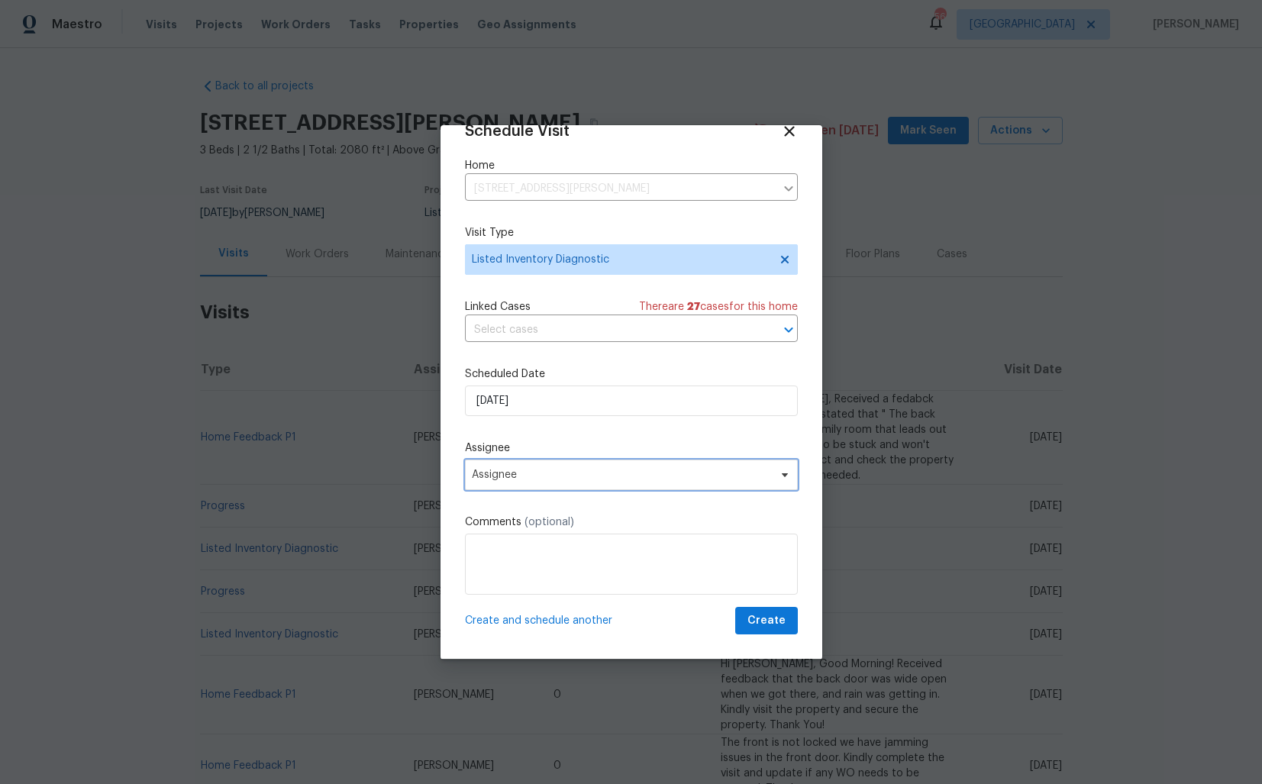
click at [626, 474] on span "Assignee" at bounding box center [621, 475] width 299 height 12
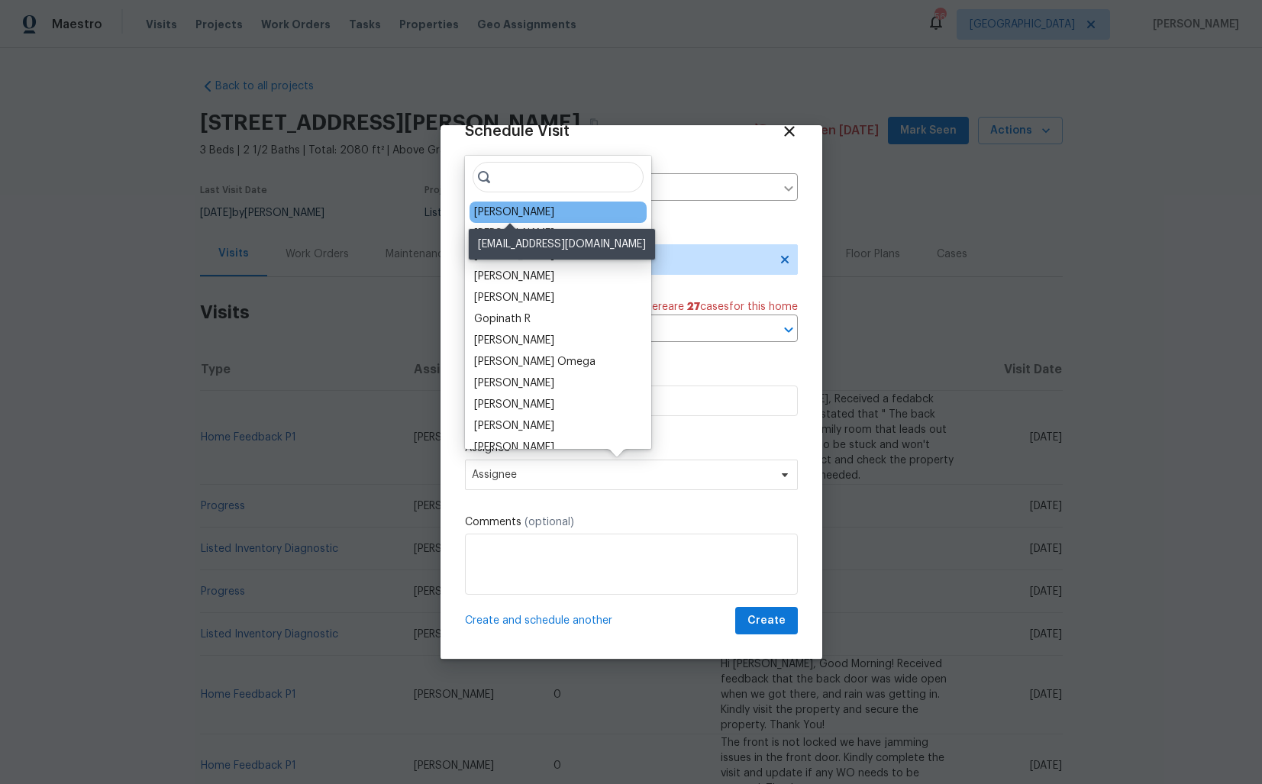
click at [516, 216] on div "[PERSON_NAME]" at bounding box center [514, 212] width 80 height 15
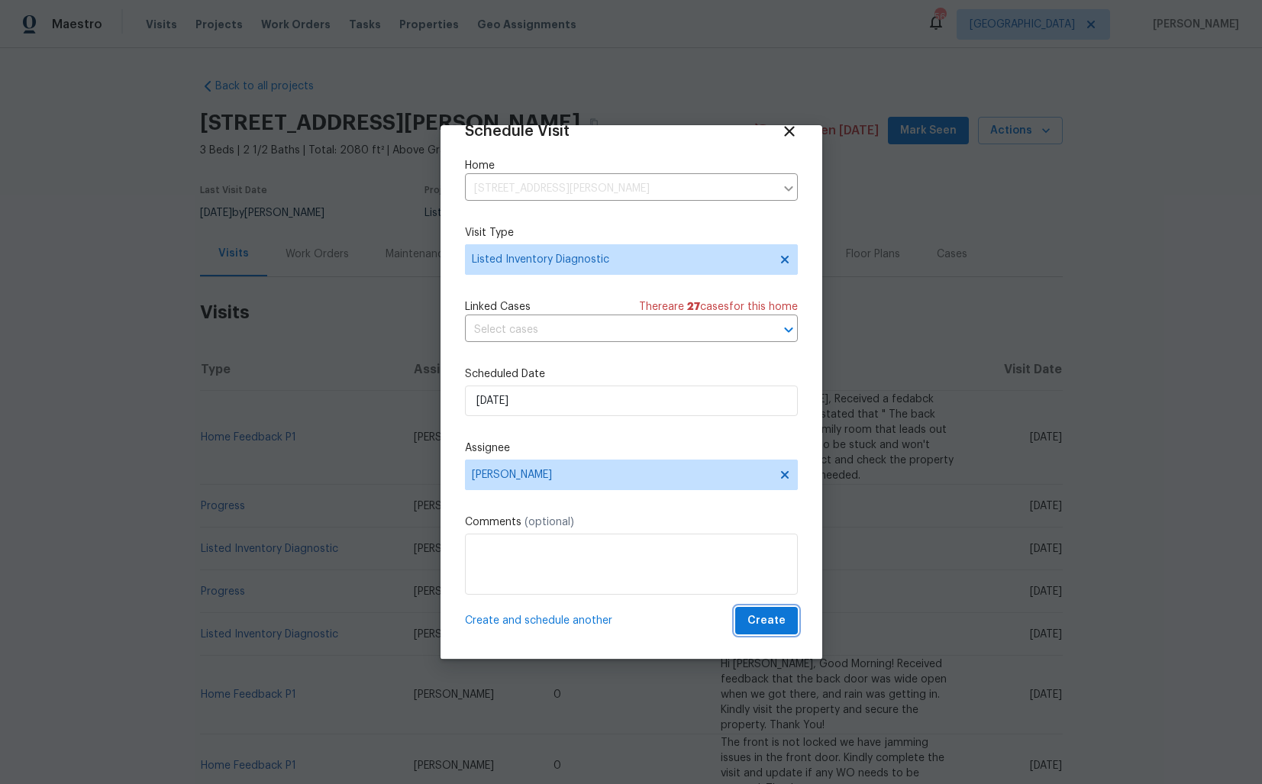
click at [764, 616] on span "Create" at bounding box center [767, 621] width 38 height 19
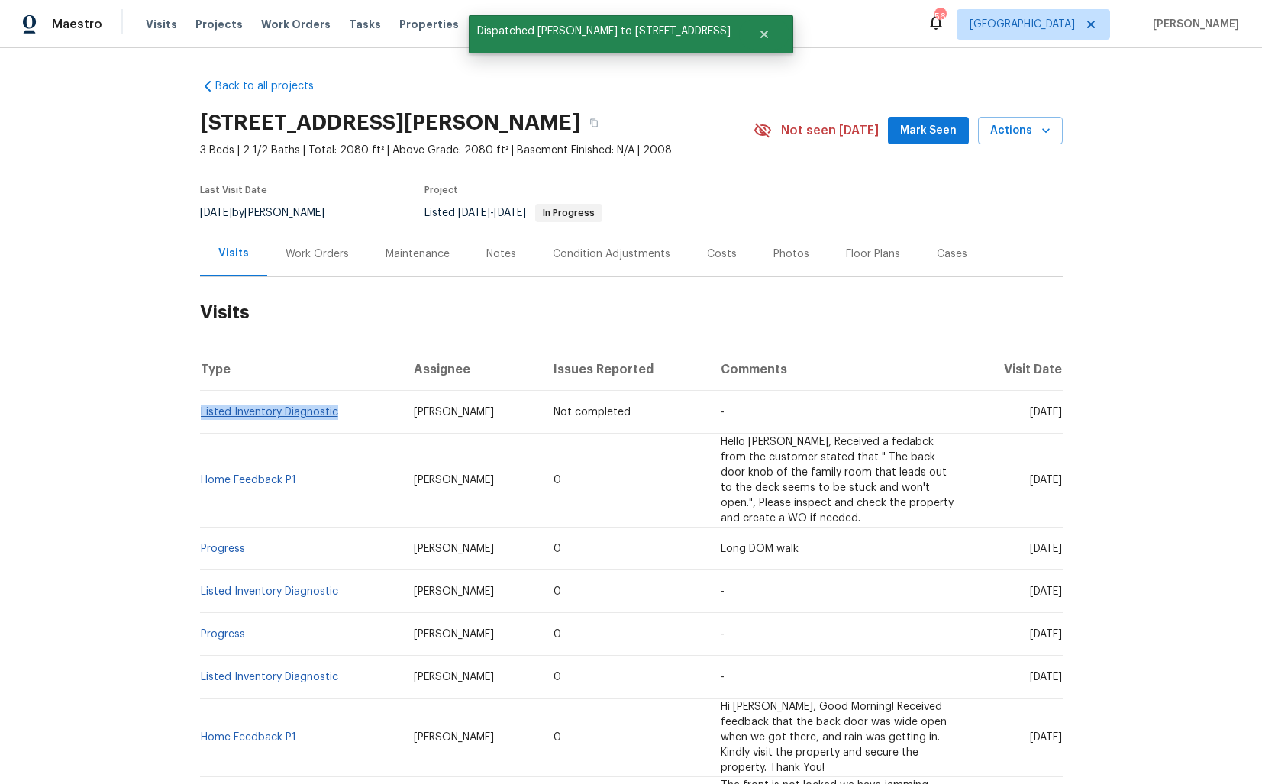
drag, startPoint x: 352, startPoint y: 412, endPoint x: 202, endPoint y: 412, distance: 150.5
click at [202, 412] on td "Listed Inventory Diagnostic" at bounding box center [301, 412] width 202 height 43
copy link "Listed Inventory Diagnostic"
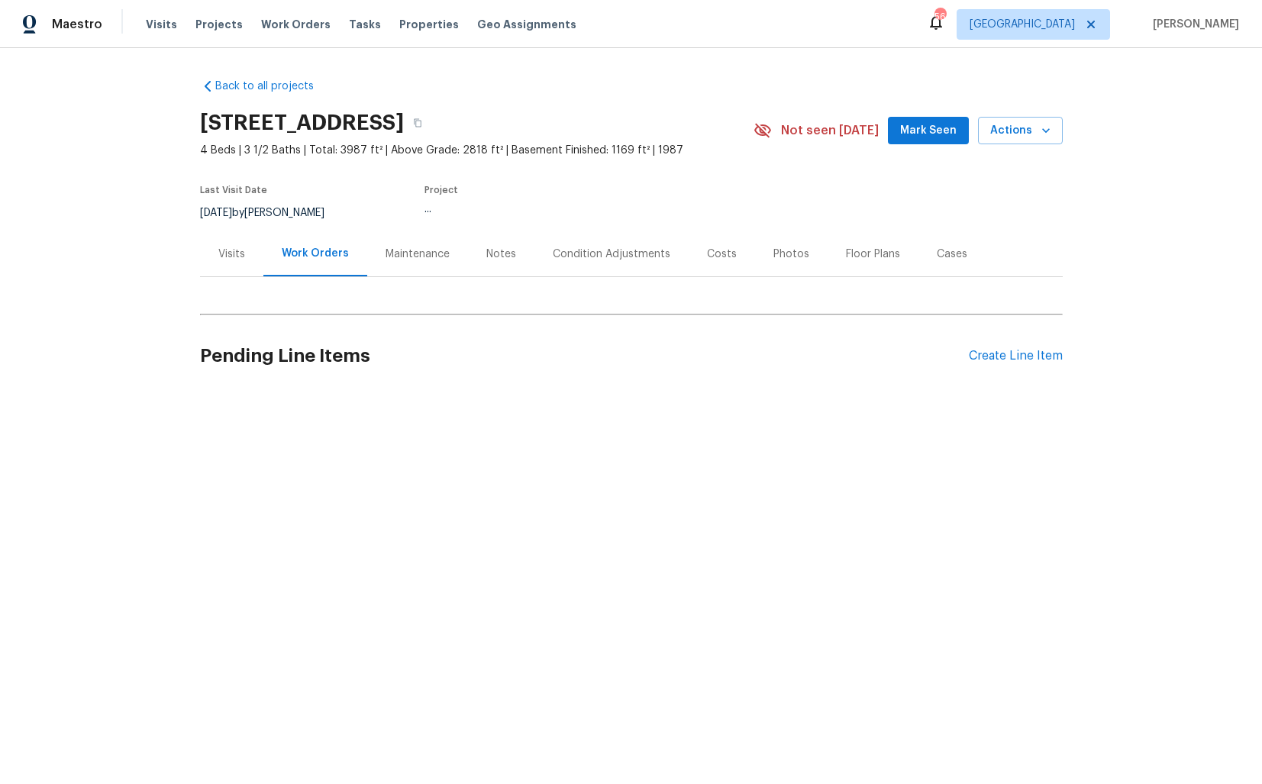
click at [221, 261] on div "Visits" at bounding box center [231, 253] width 63 height 45
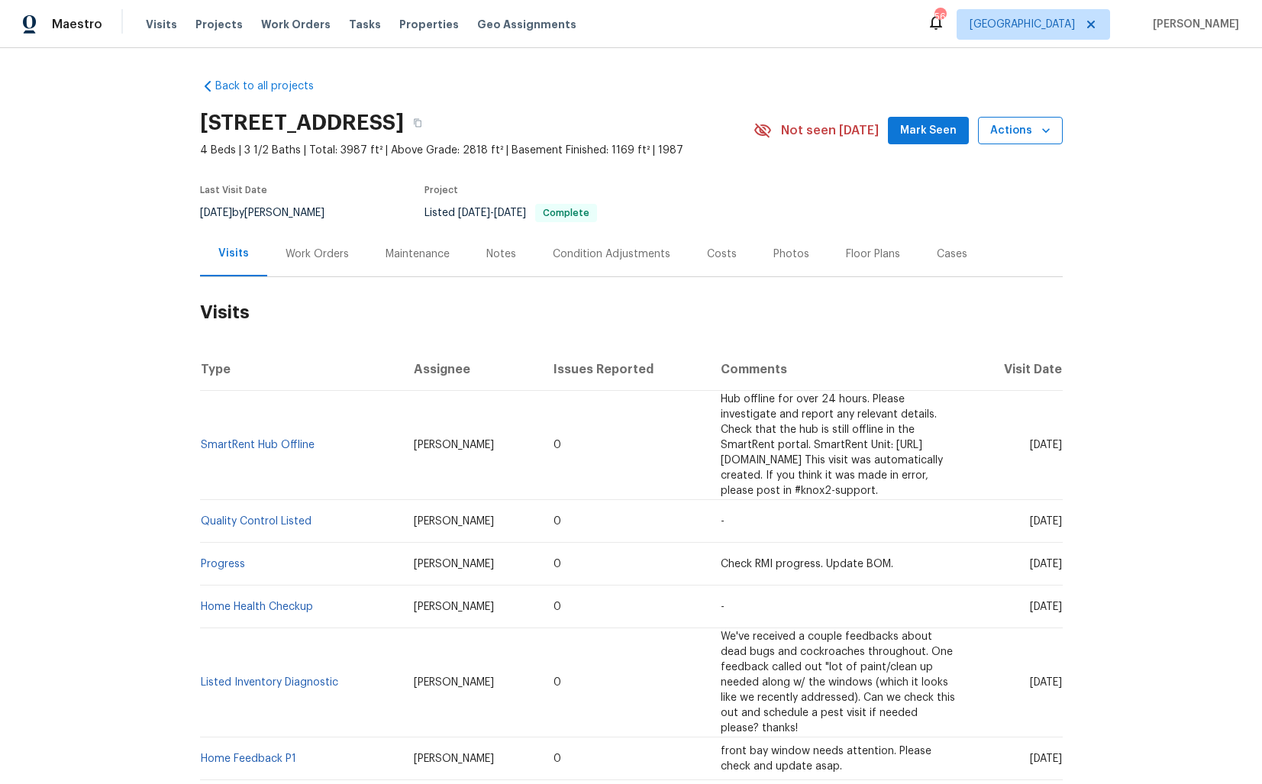
click at [1020, 136] on span "Actions" at bounding box center [1021, 130] width 60 height 19
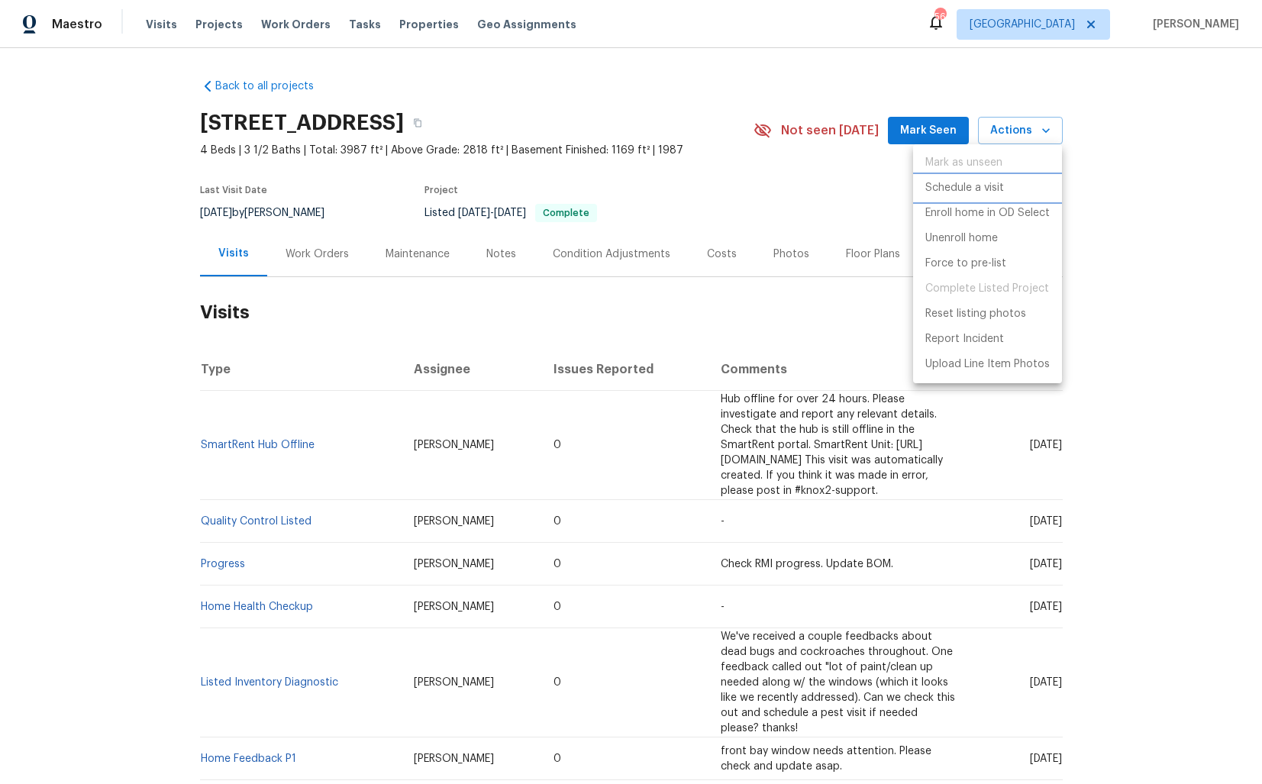
click at [940, 187] on p "Schedule a visit" at bounding box center [965, 188] width 79 height 16
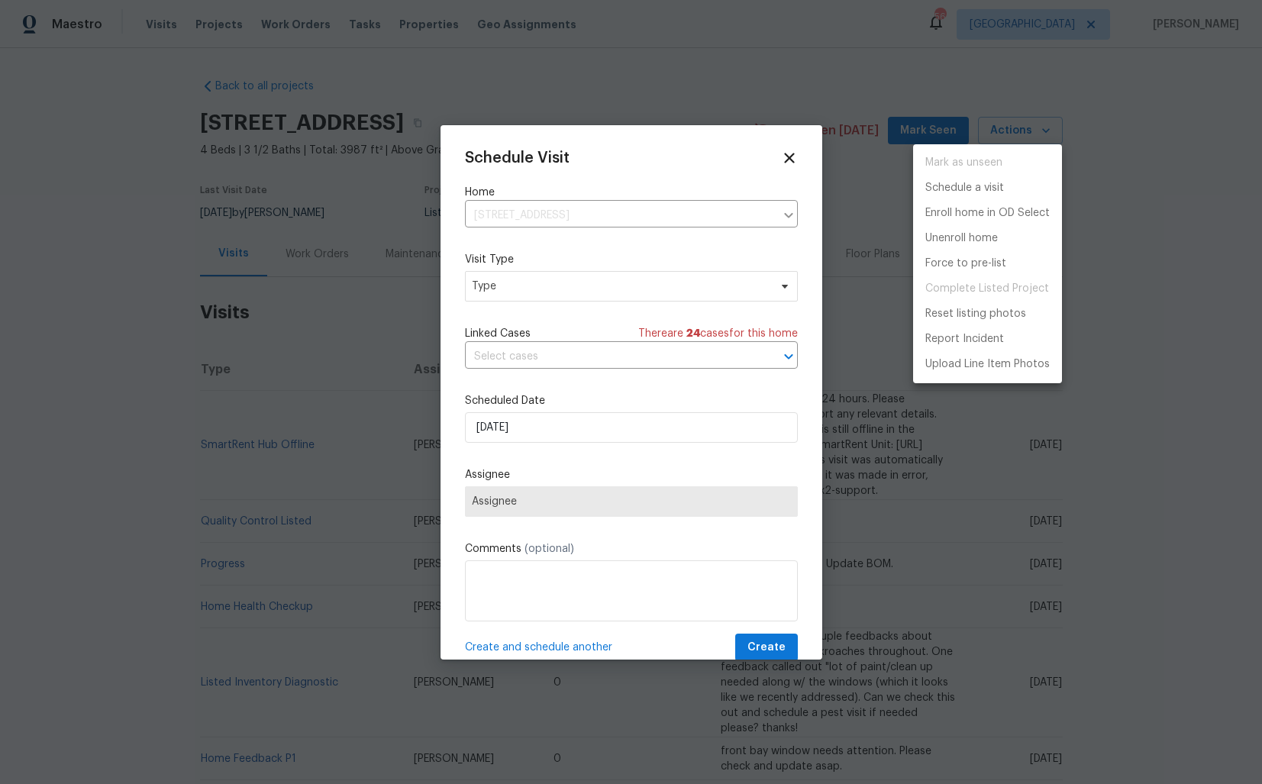
click at [487, 288] on div at bounding box center [631, 392] width 1262 height 784
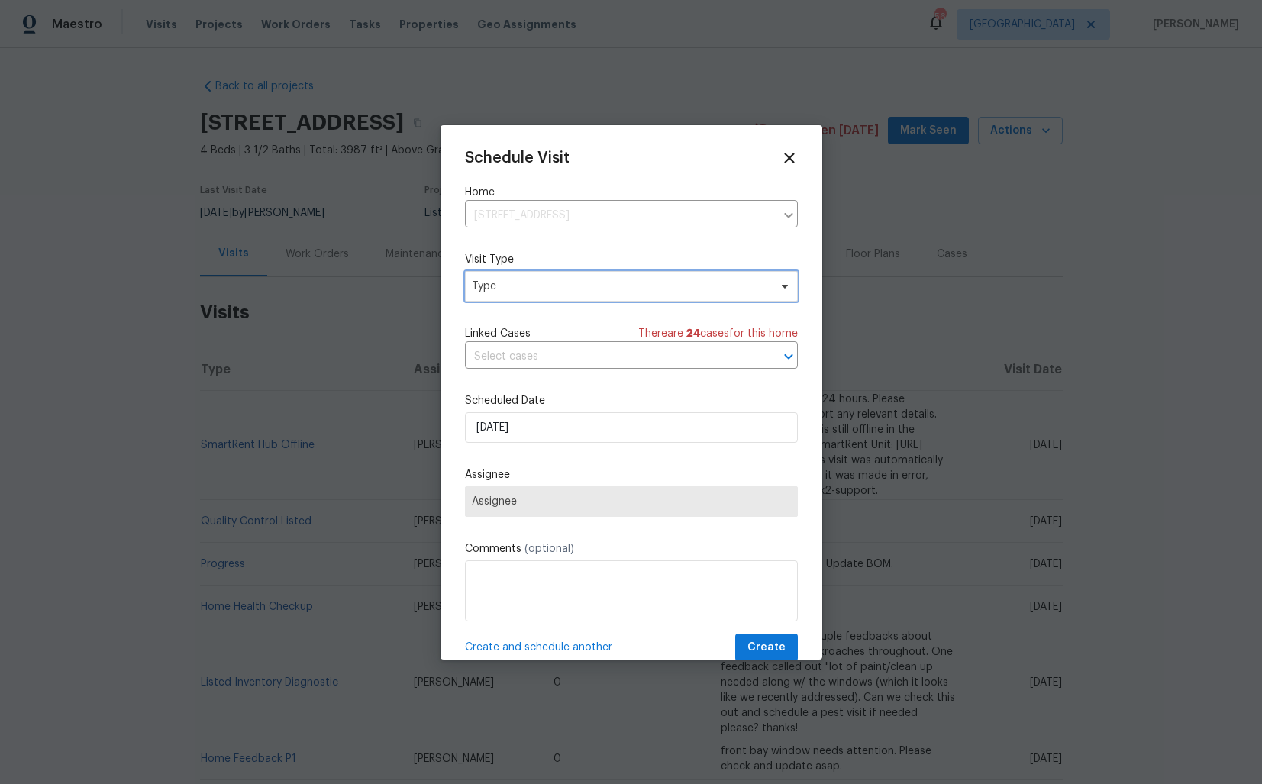
click at [521, 285] on span "Type" at bounding box center [620, 286] width 297 height 15
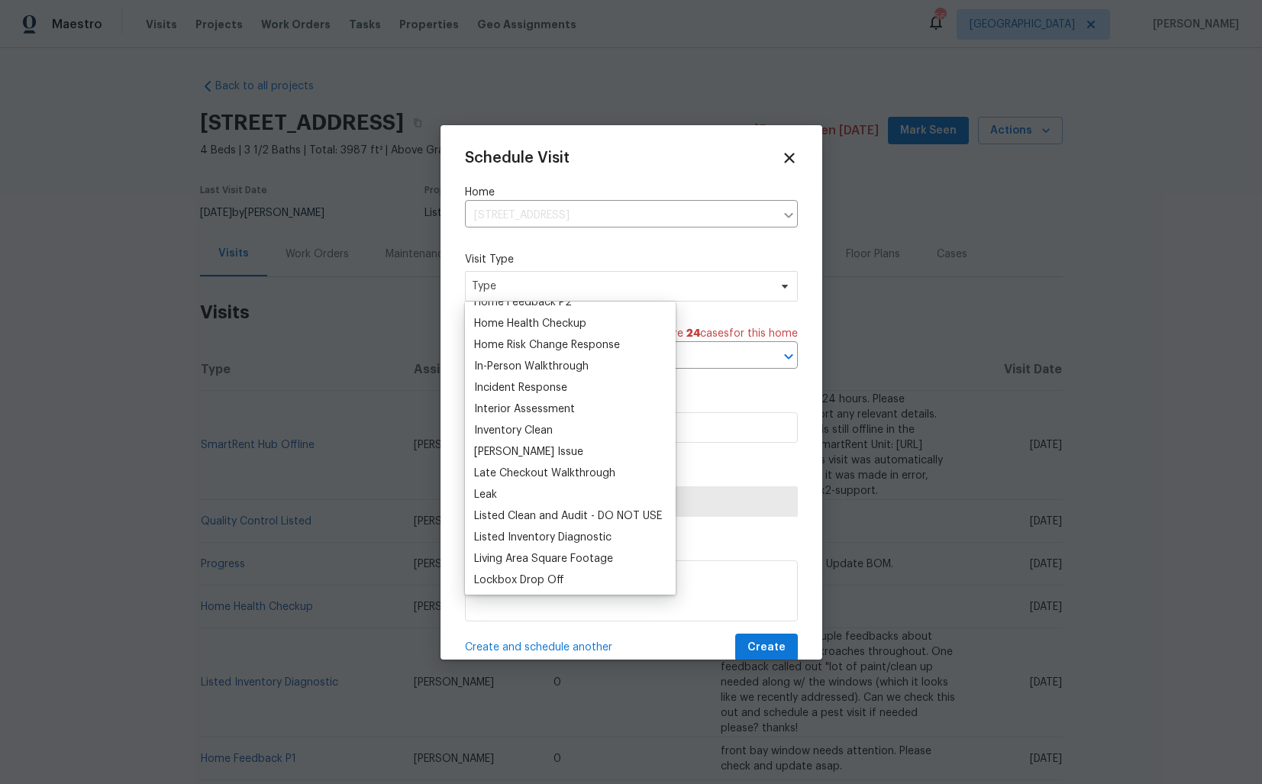
scroll to position [658, 0]
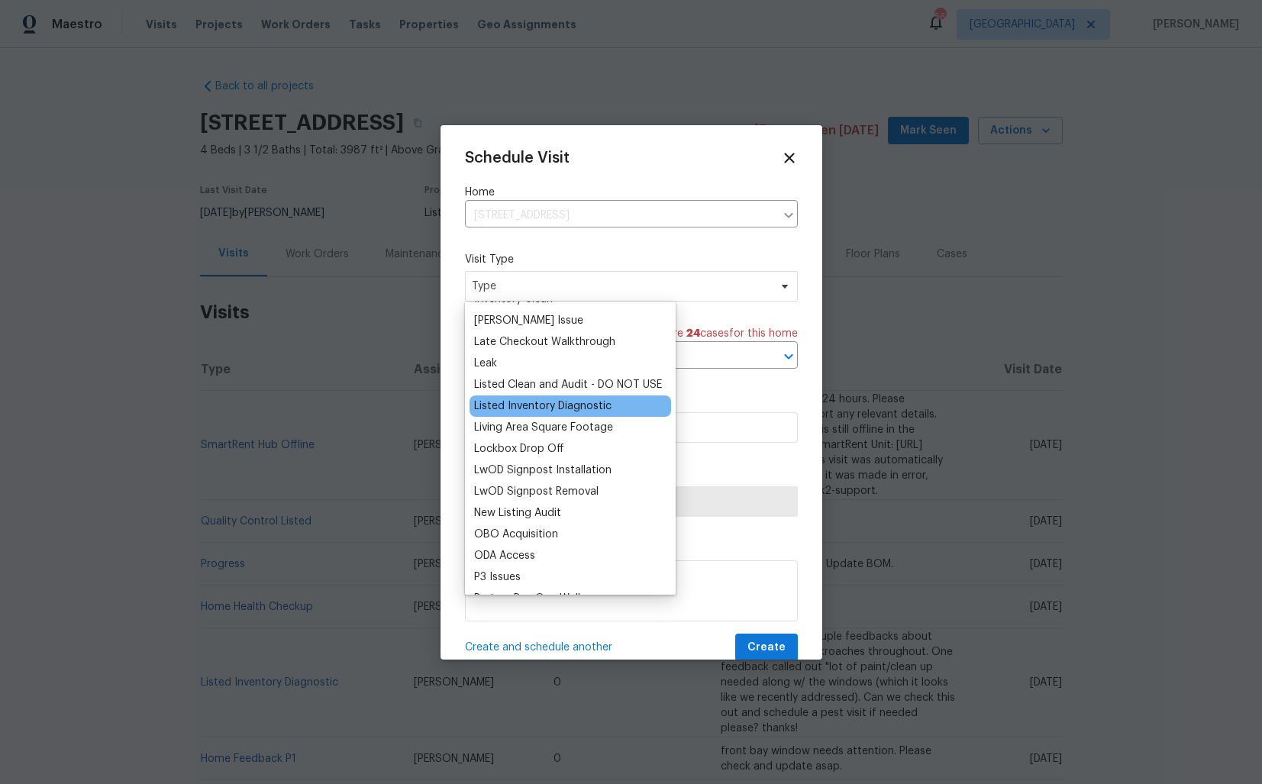
click at [527, 405] on div "Listed Inventory Diagnostic" at bounding box center [542, 406] width 137 height 15
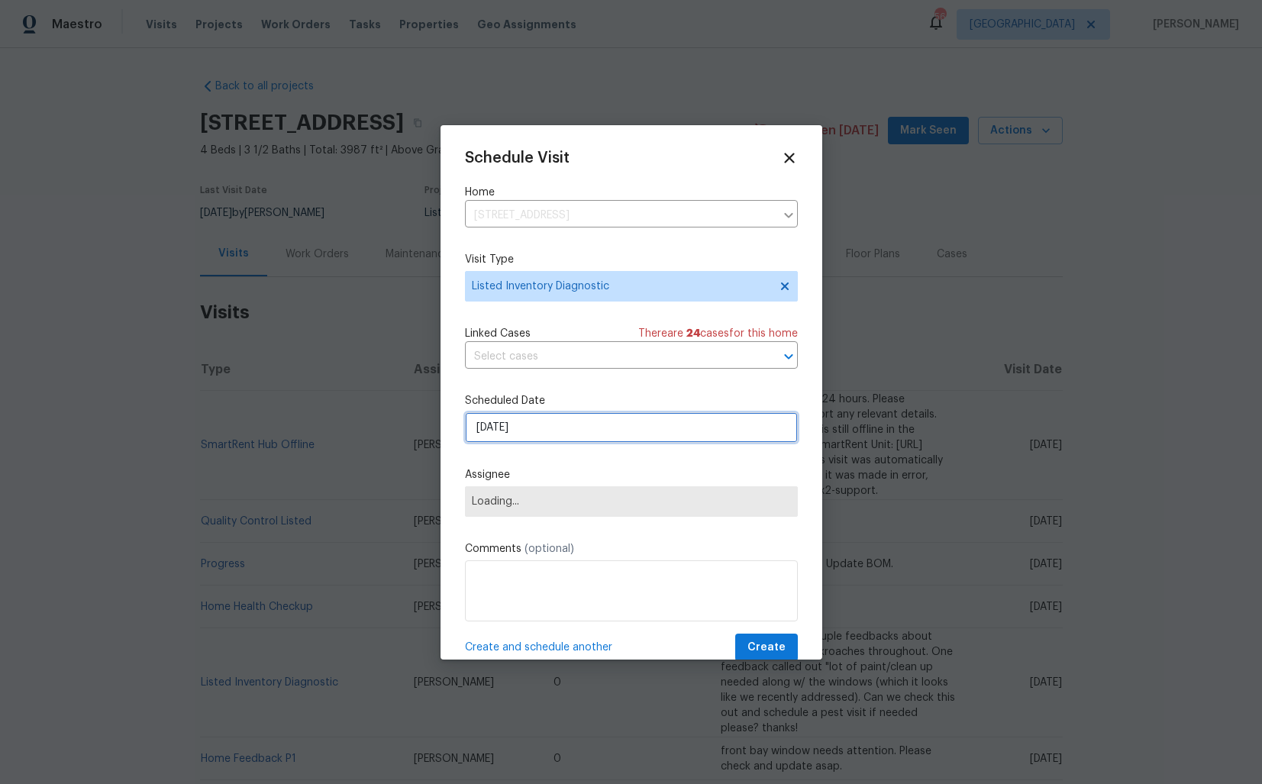
click at [571, 424] on input "[DATE]" at bounding box center [631, 427] width 333 height 31
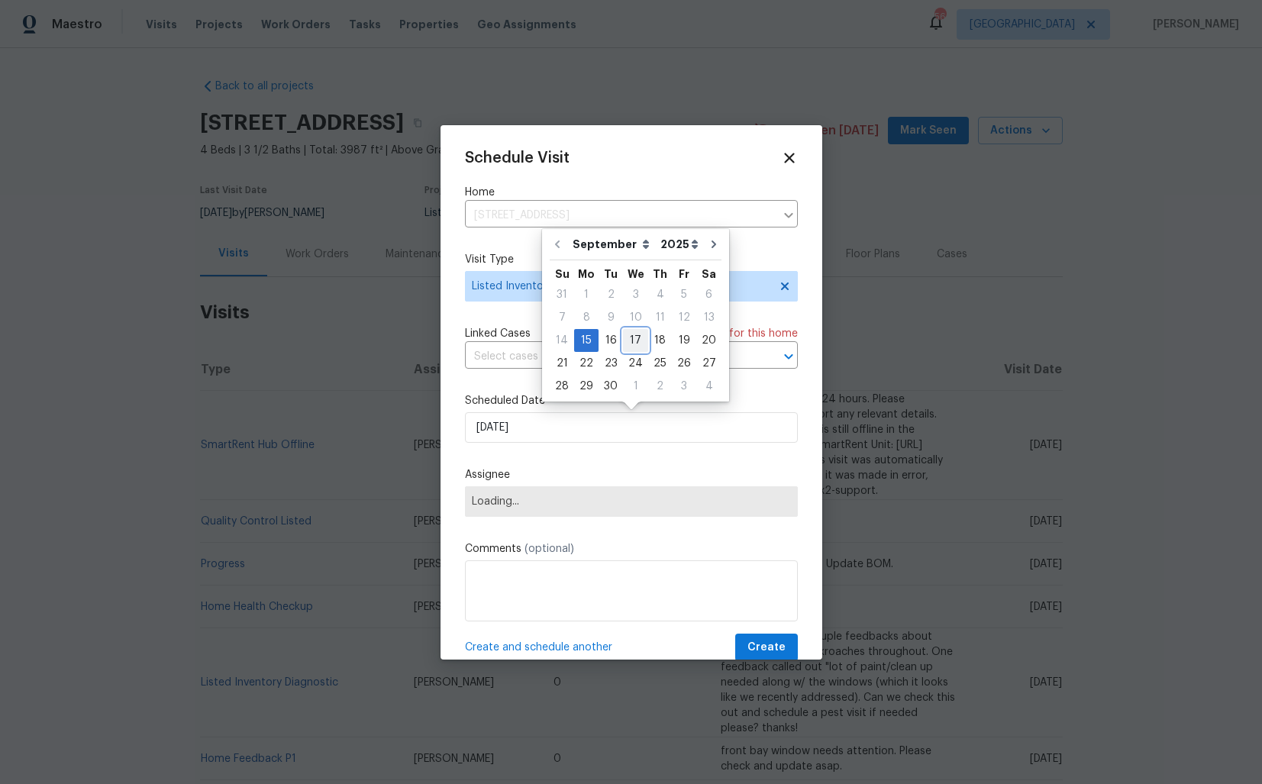
click at [634, 339] on div "17" at bounding box center [635, 340] width 25 height 21
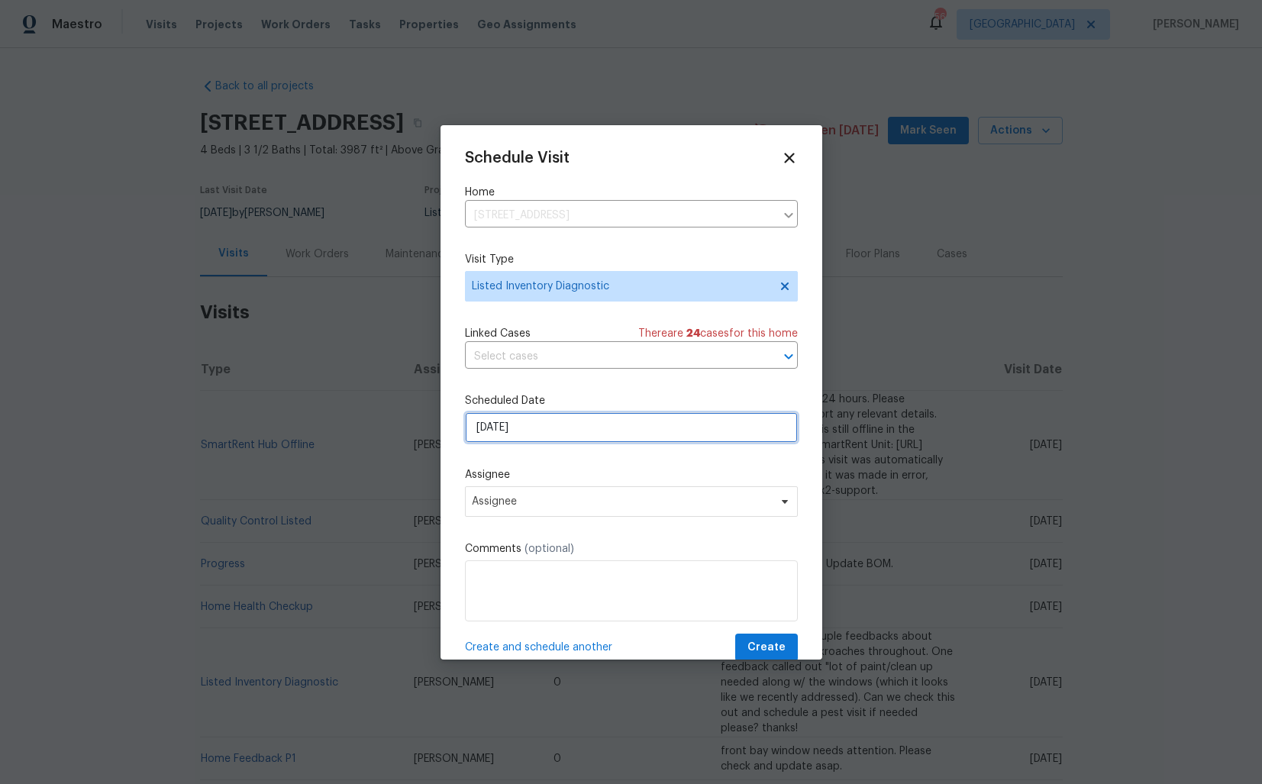
click at [704, 432] on input "17/09/2025" at bounding box center [631, 427] width 333 height 31
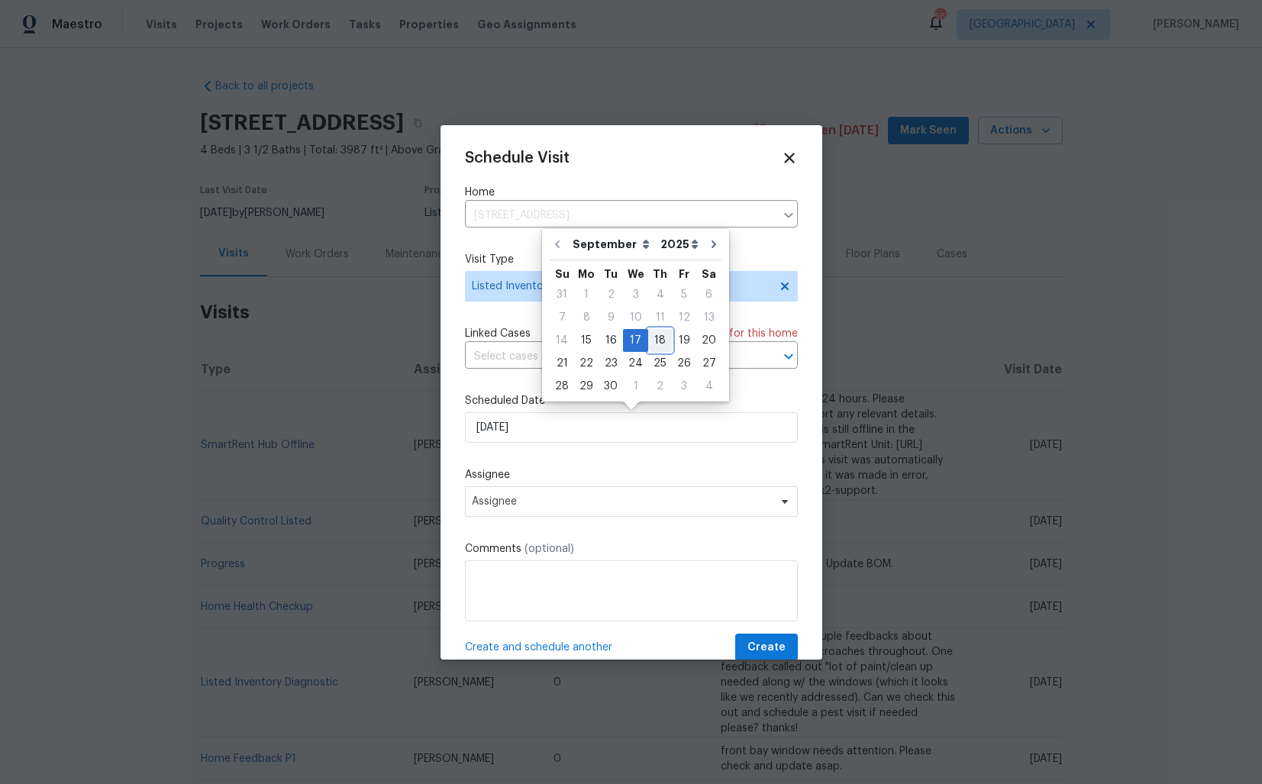
click at [650, 341] on div "18" at bounding box center [660, 340] width 24 height 21
type input "[DATE]"
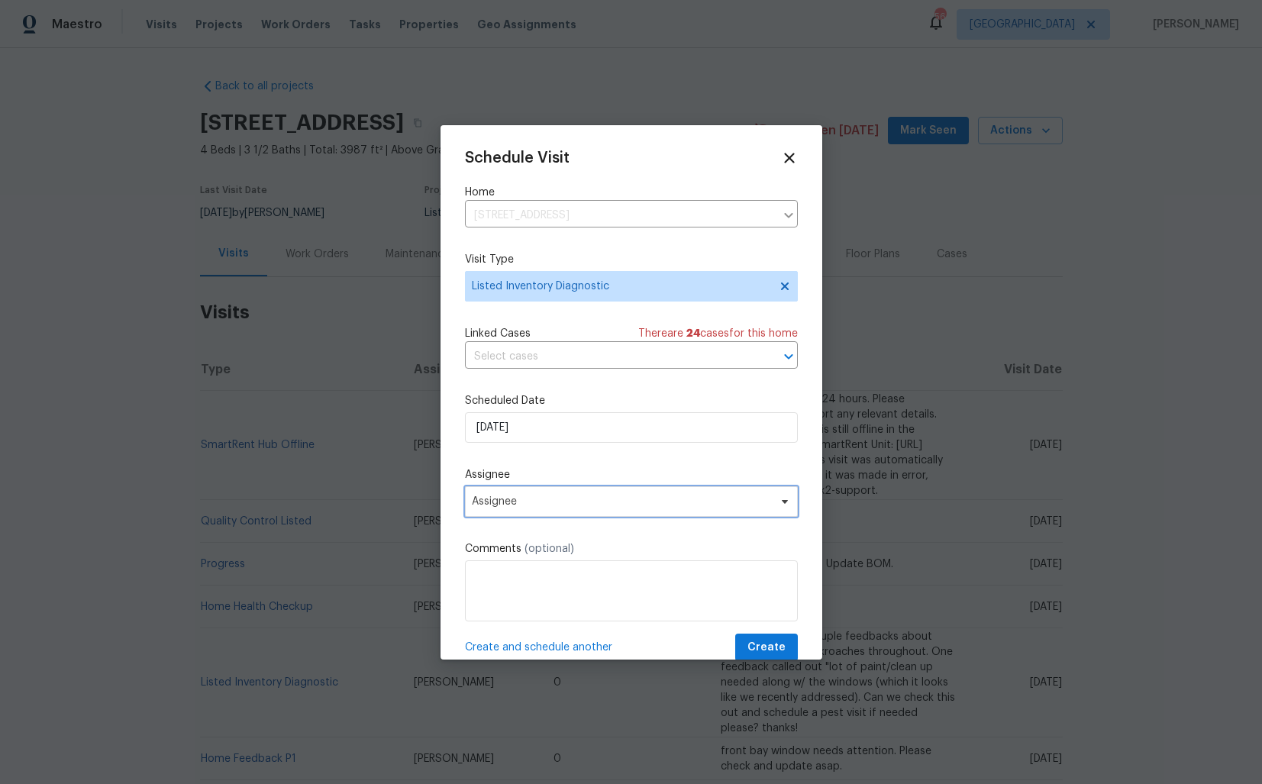
click at [627, 505] on span "Assignee" at bounding box center [621, 502] width 299 height 12
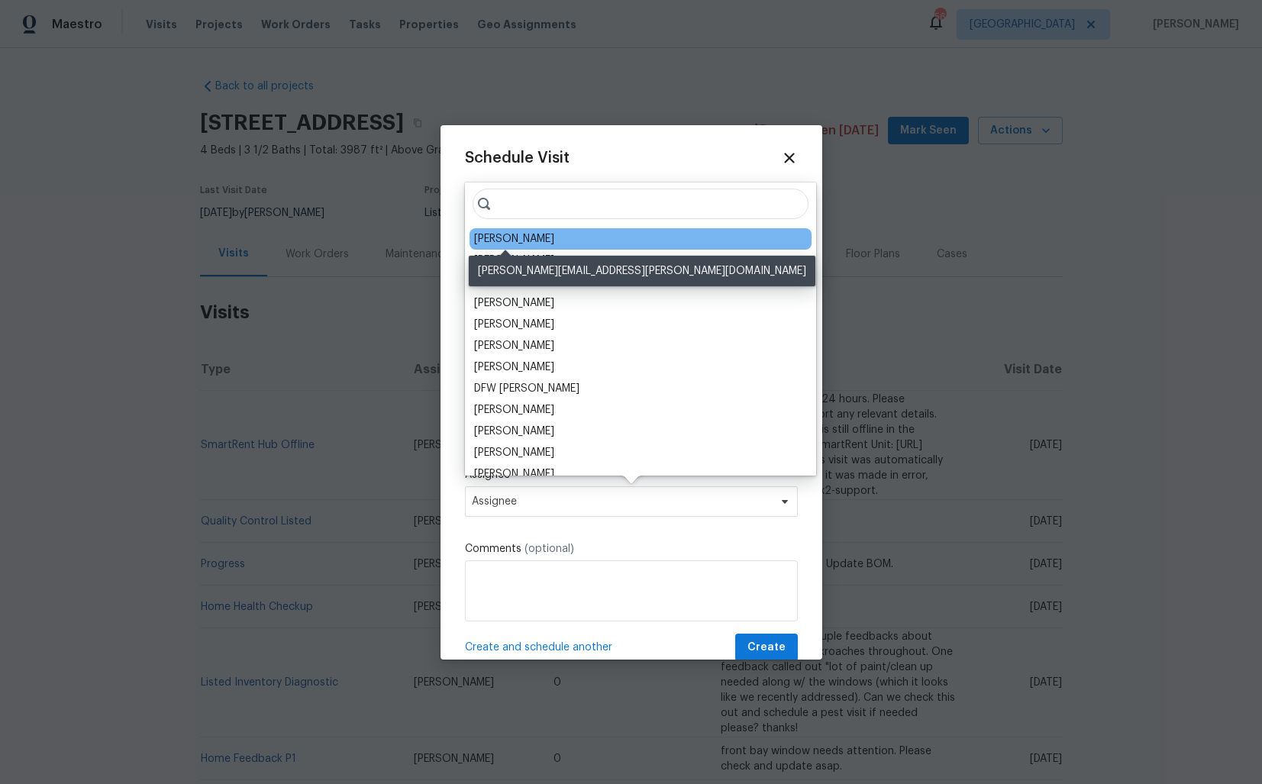
click at [496, 241] on div "[PERSON_NAME]" at bounding box center [514, 238] width 80 height 15
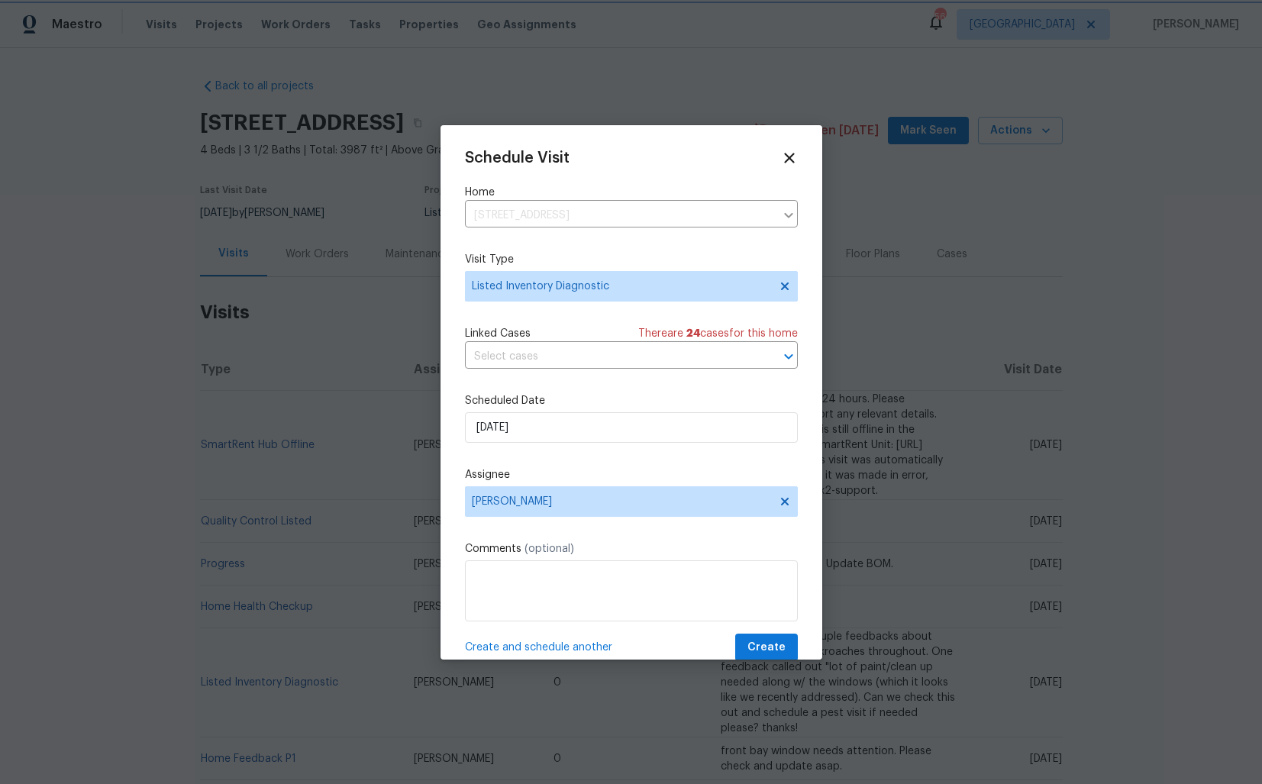
scroll to position [27, 0]
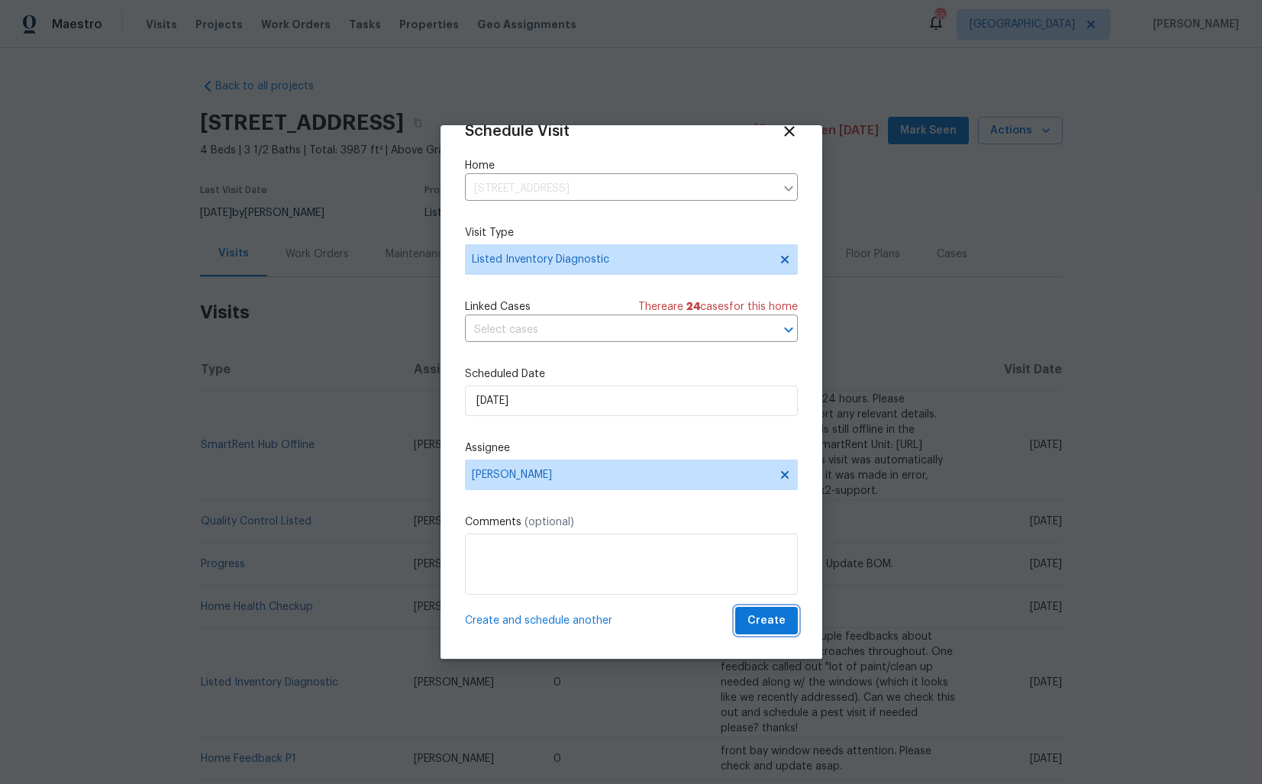
click at [762, 613] on span "Create" at bounding box center [767, 621] width 38 height 19
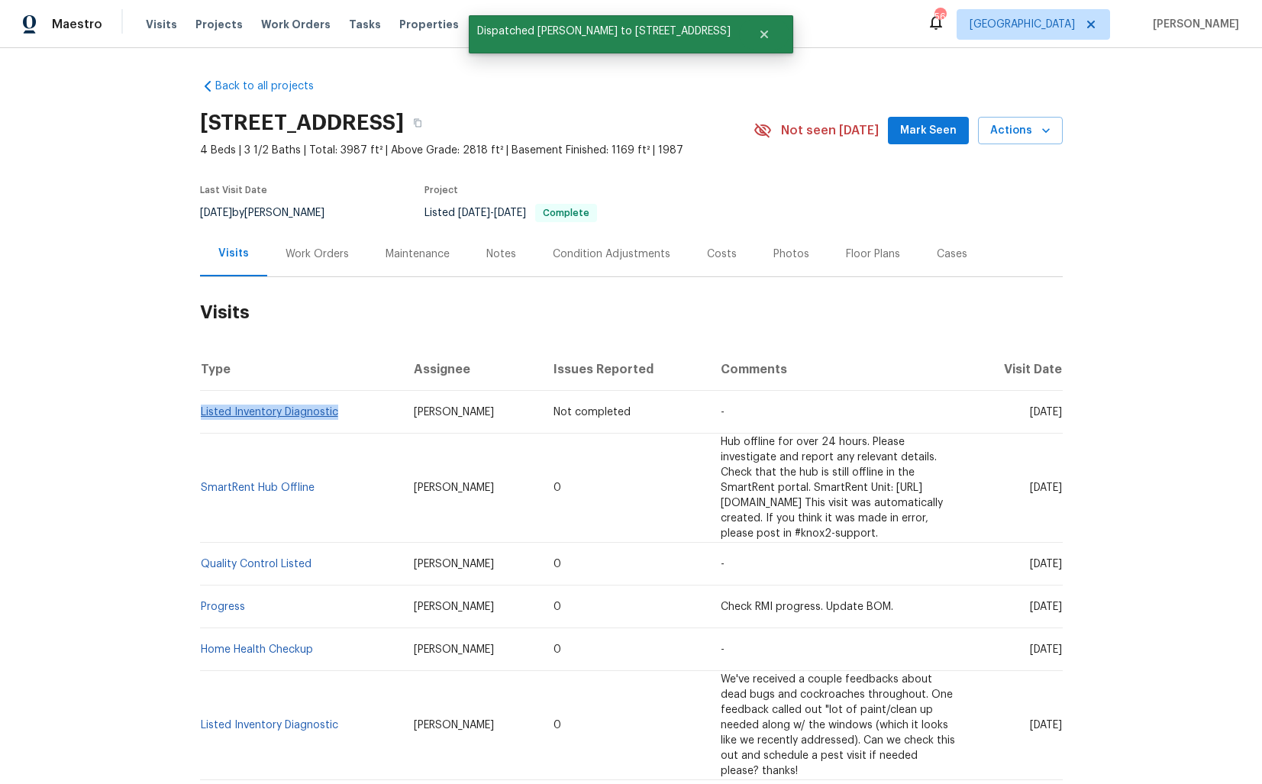
drag, startPoint x: 341, startPoint y: 413, endPoint x: 201, endPoint y: 414, distance: 140.5
click at [201, 414] on td "Listed Inventory Diagnostic" at bounding box center [301, 412] width 202 height 43
copy link "Listed Inventory Diagnostic"
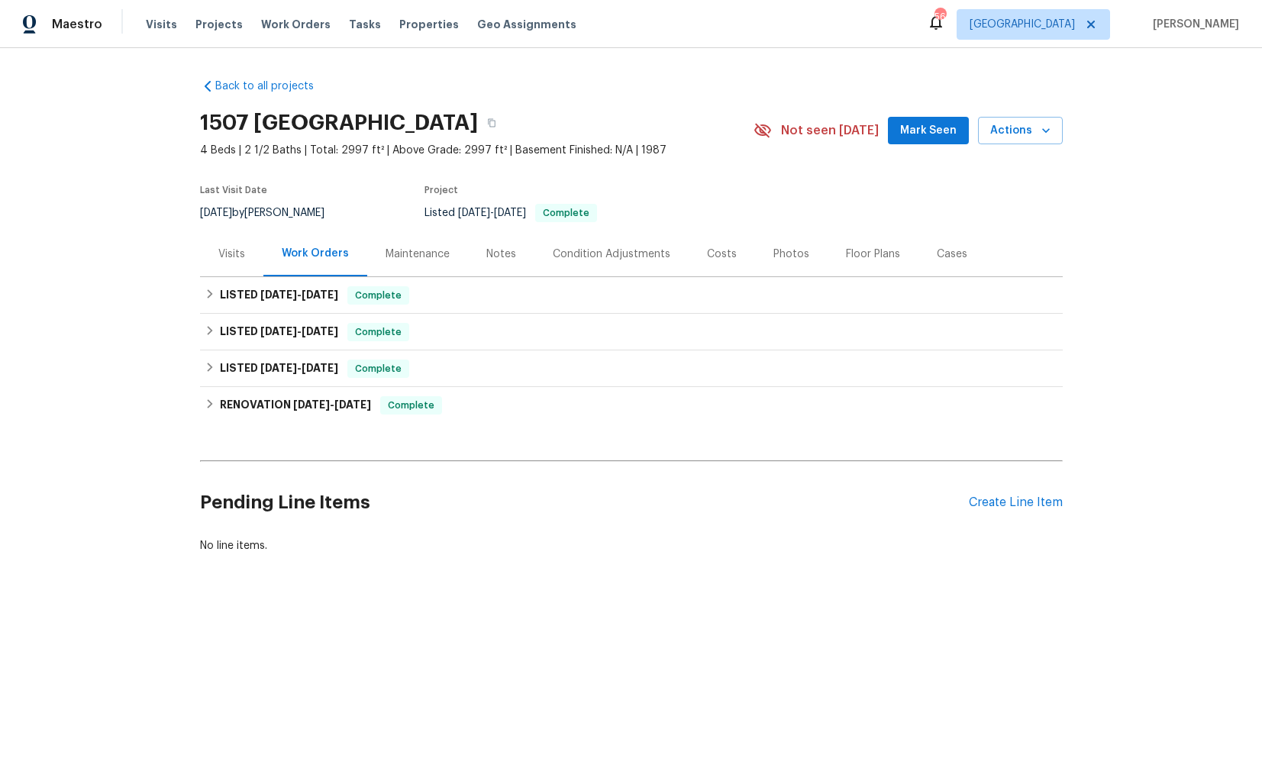
click at [230, 254] on div "Visits" at bounding box center [231, 254] width 27 height 15
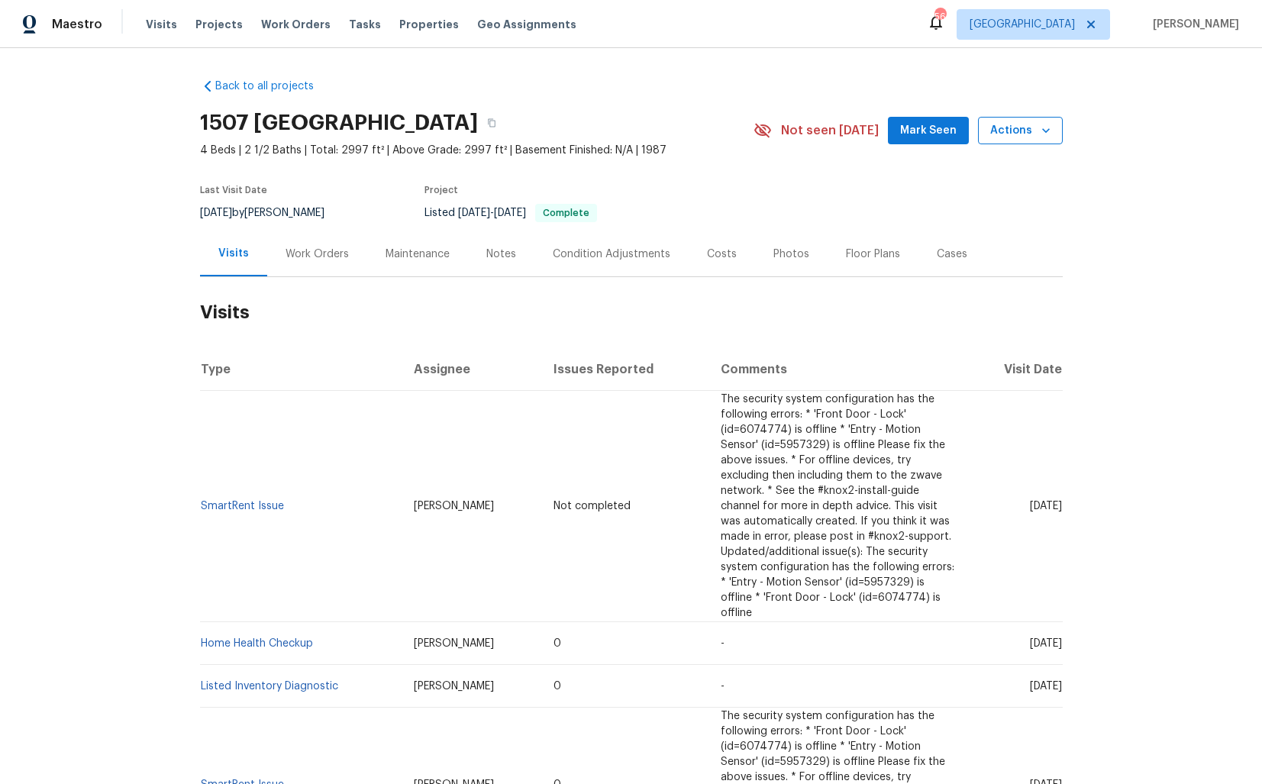
click at [1010, 131] on span "Actions" at bounding box center [1021, 130] width 60 height 19
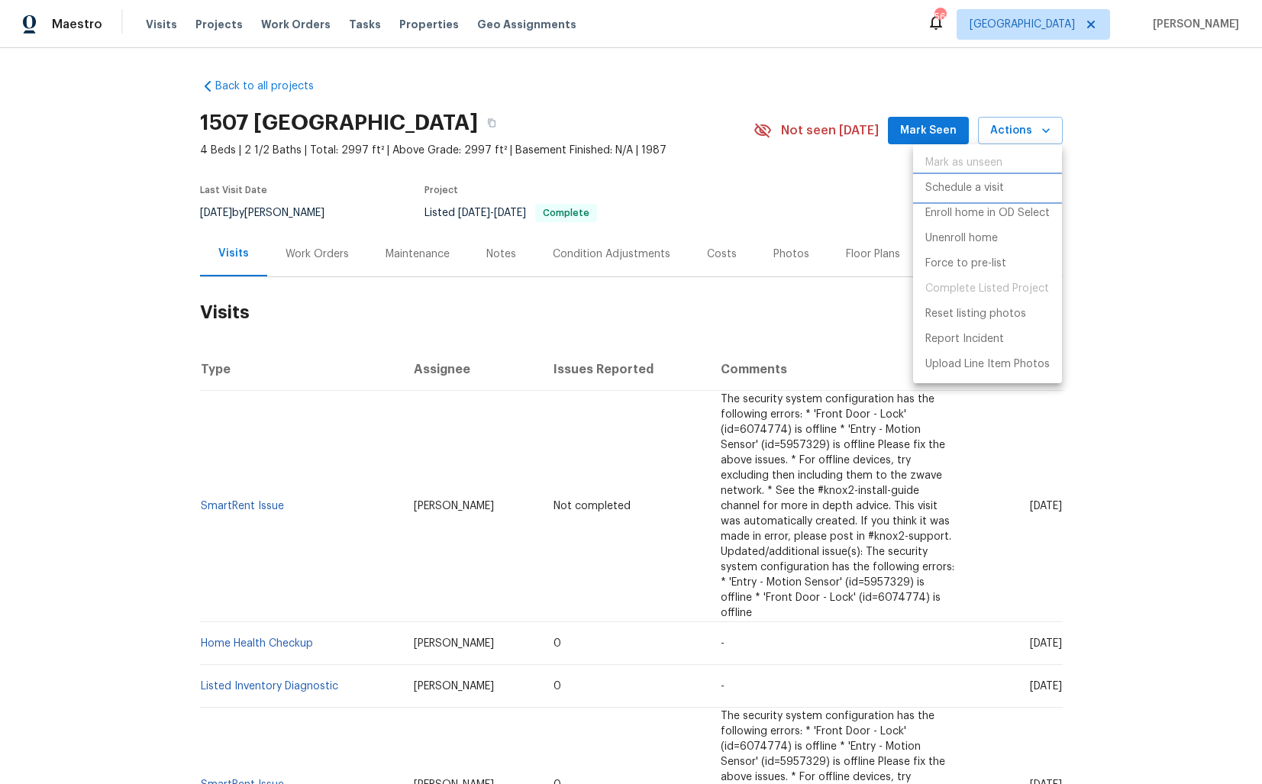
click at [939, 188] on p "Schedule a visit" at bounding box center [965, 188] width 79 height 16
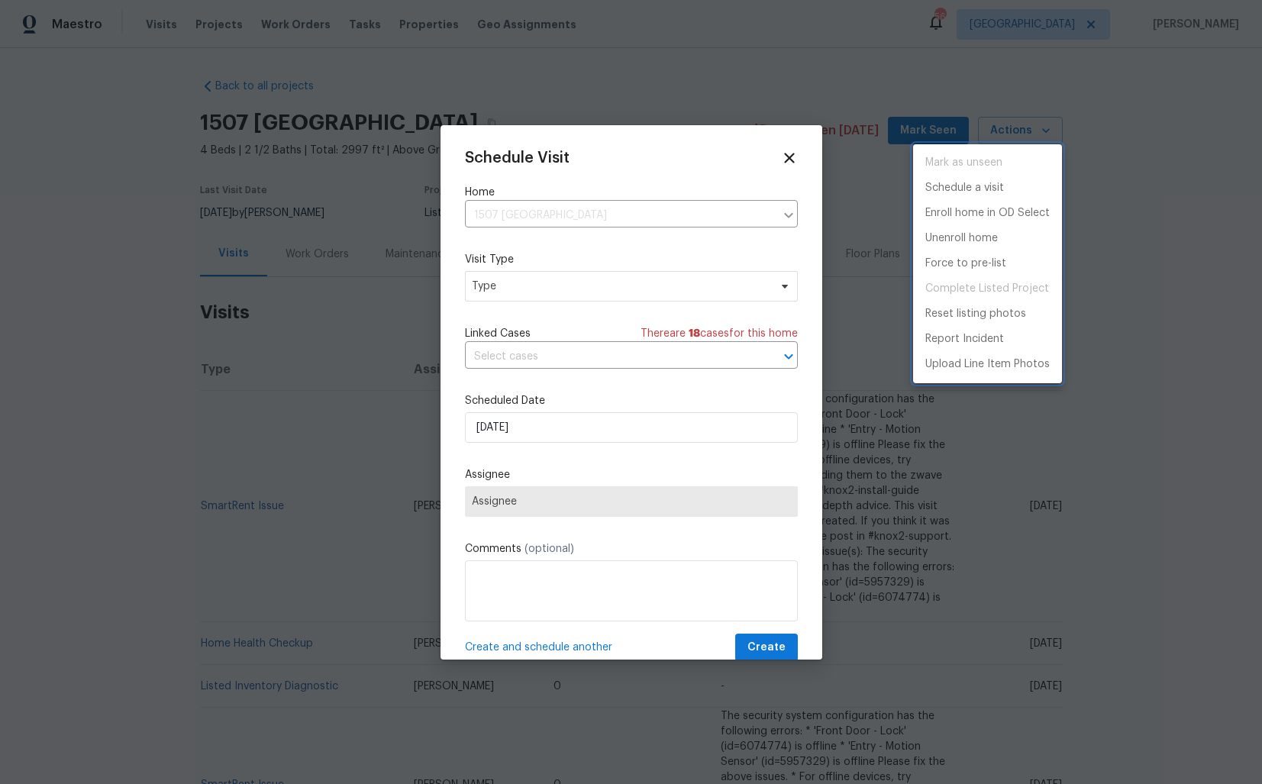
click at [499, 283] on div at bounding box center [631, 392] width 1262 height 784
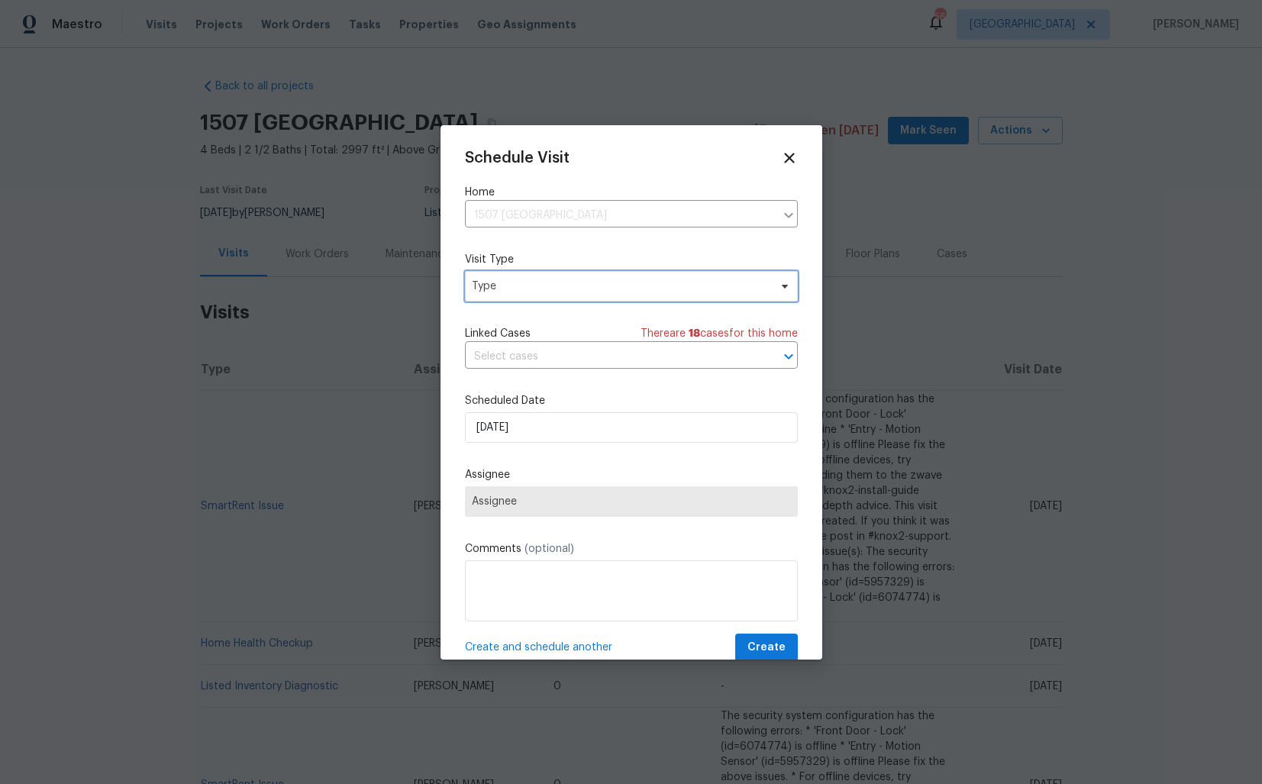
click at [490, 286] on span "Type" at bounding box center [620, 286] width 297 height 15
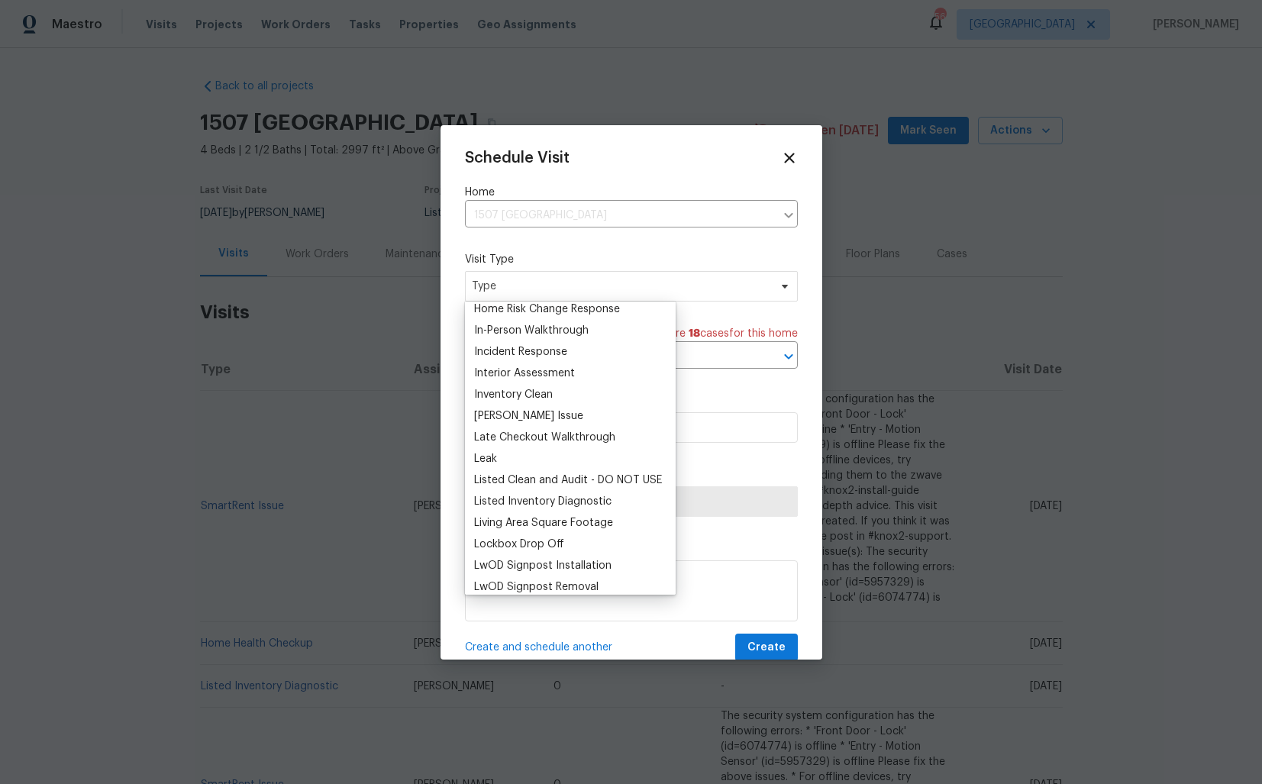
scroll to position [619, 0]
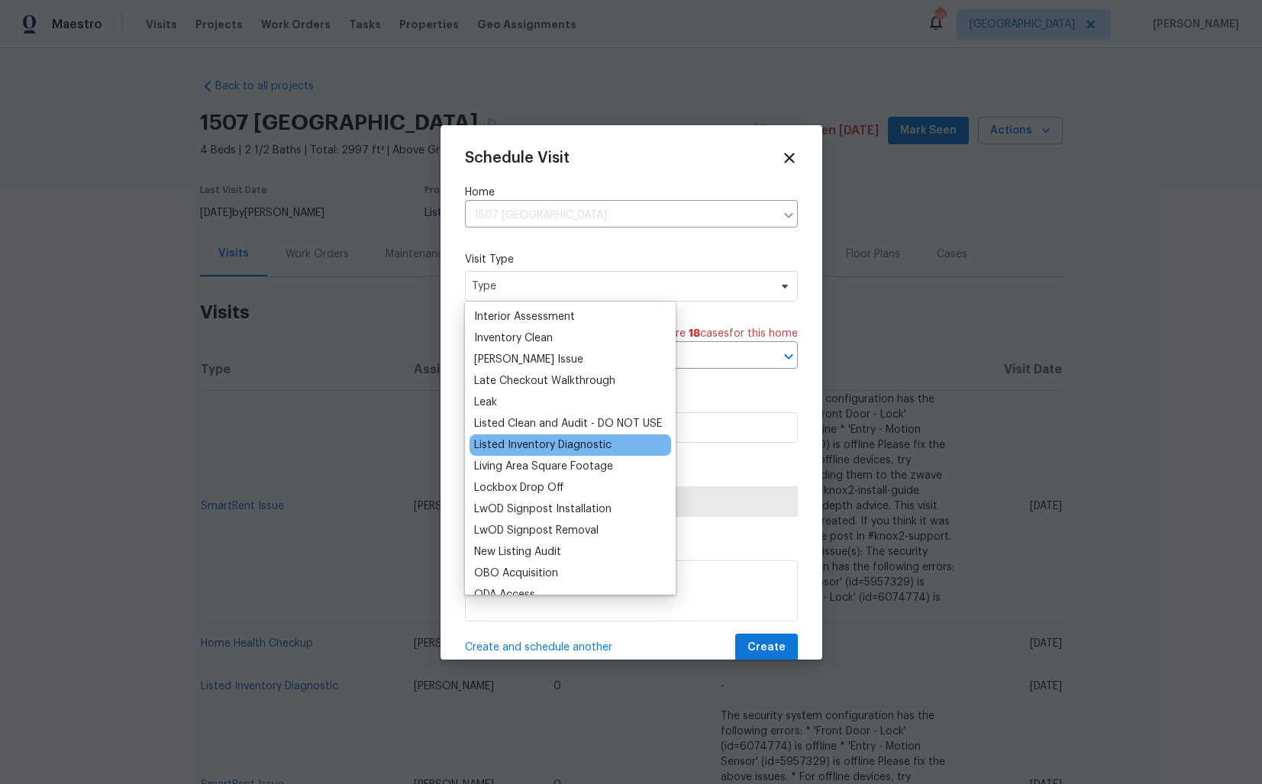
click at [517, 445] on div "Listed Inventory Diagnostic" at bounding box center [542, 445] width 137 height 15
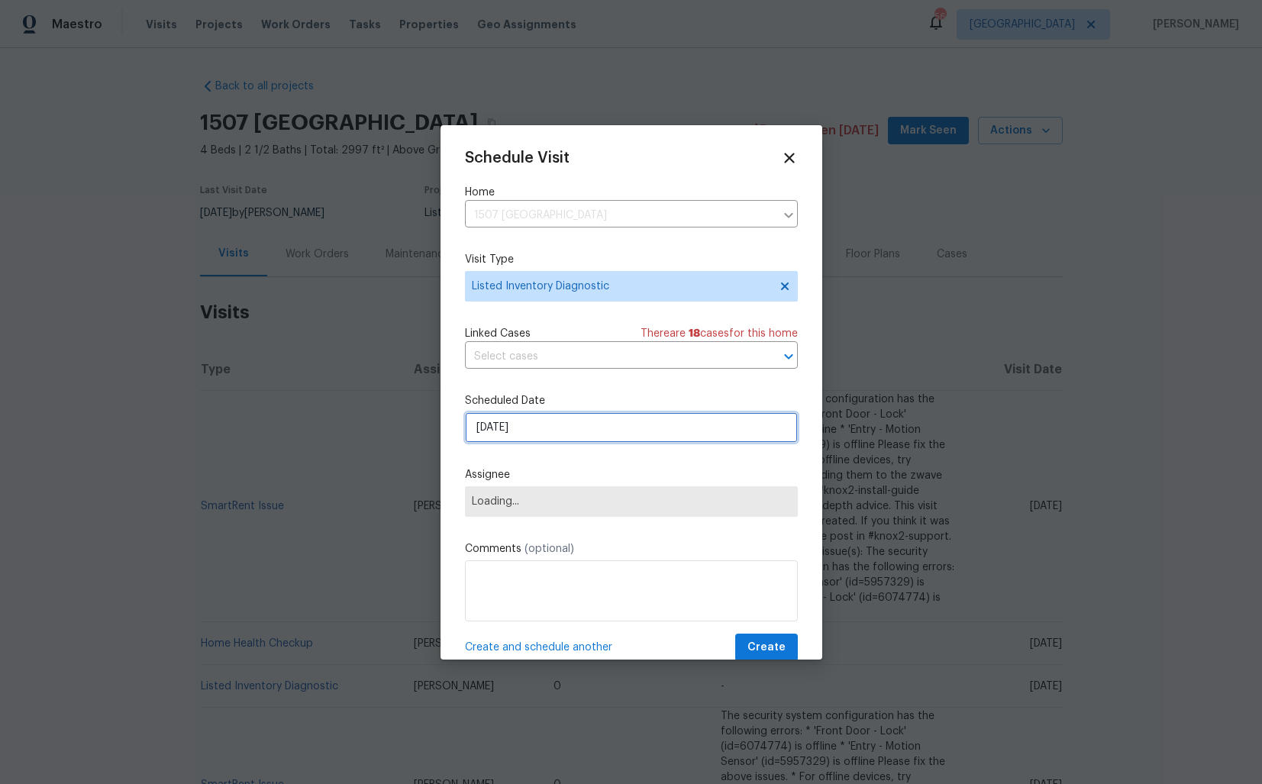
click at [532, 428] on input "[DATE]" at bounding box center [631, 427] width 333 height 31
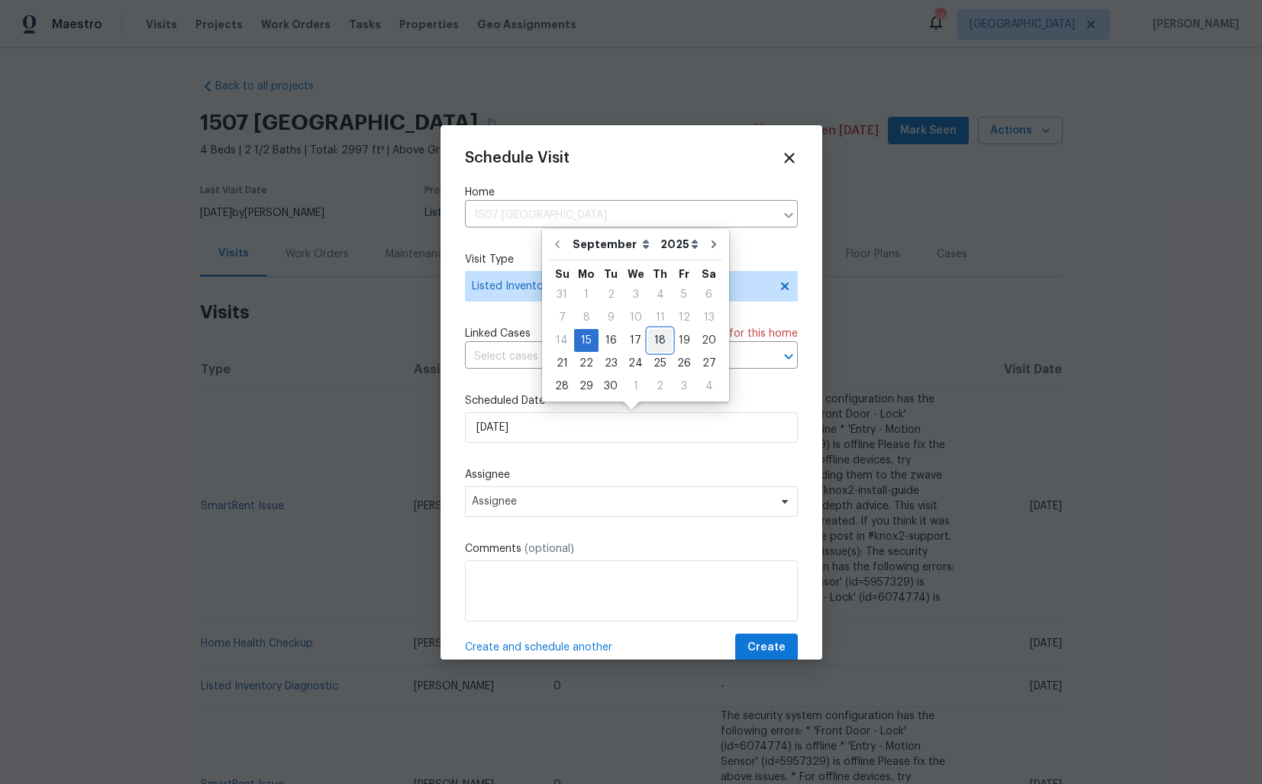
click at [661, 339] on div "18" at bounding box center [660, 340] width 24 height 21
type input "[DATE]"
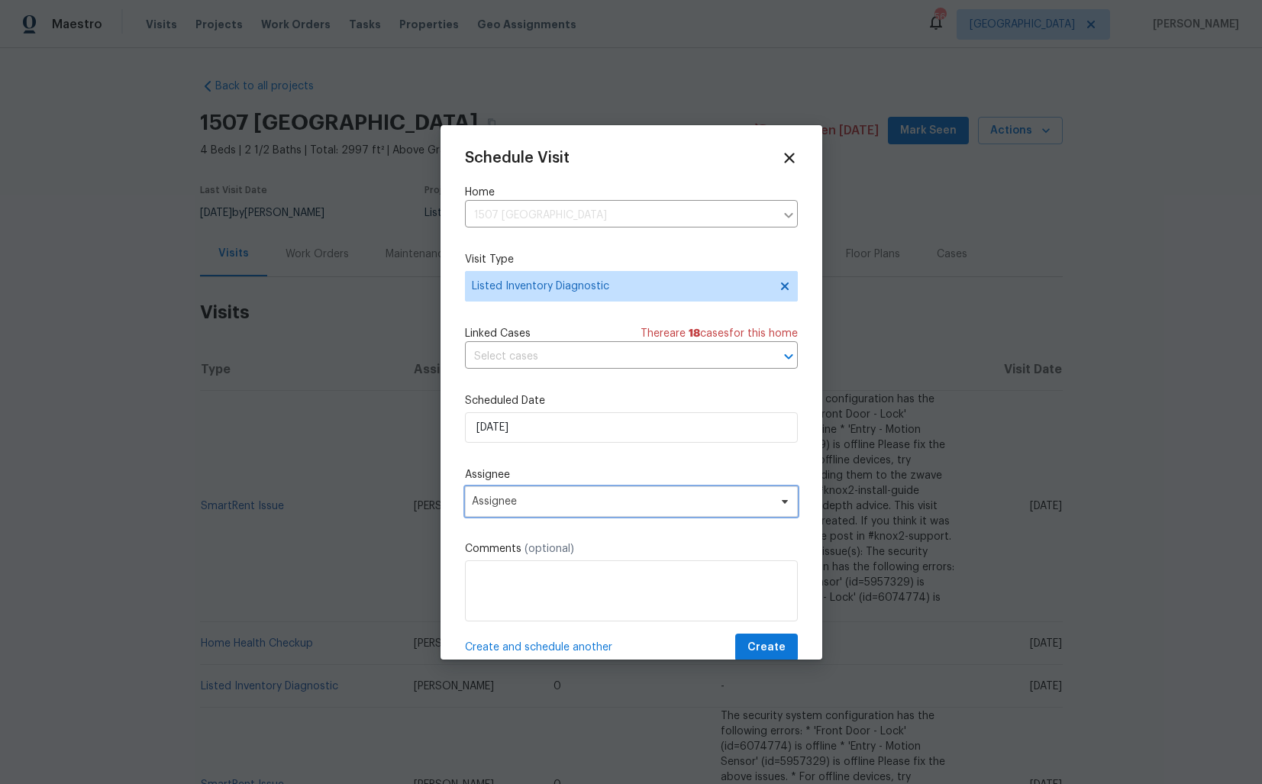
click at [592, 508] on span "Assignee" at bounding box center [621, 502] width 299 height 12
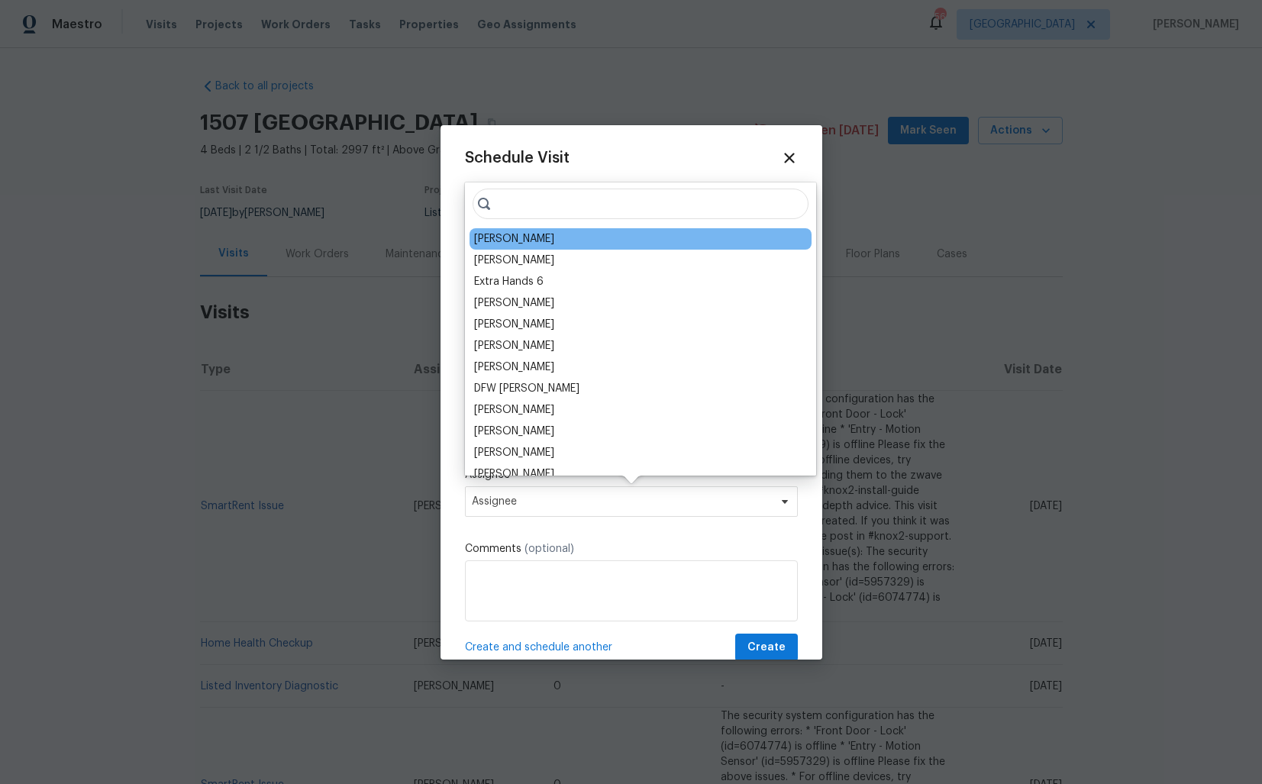
click at [490, 230] on div "[PERSON_NAME]" at bounding box center [641, 238] width 342 height 21
click at [494, 238] on div "[PERSON_NAME]" at bounding box center [514, 238] width 80 height 15
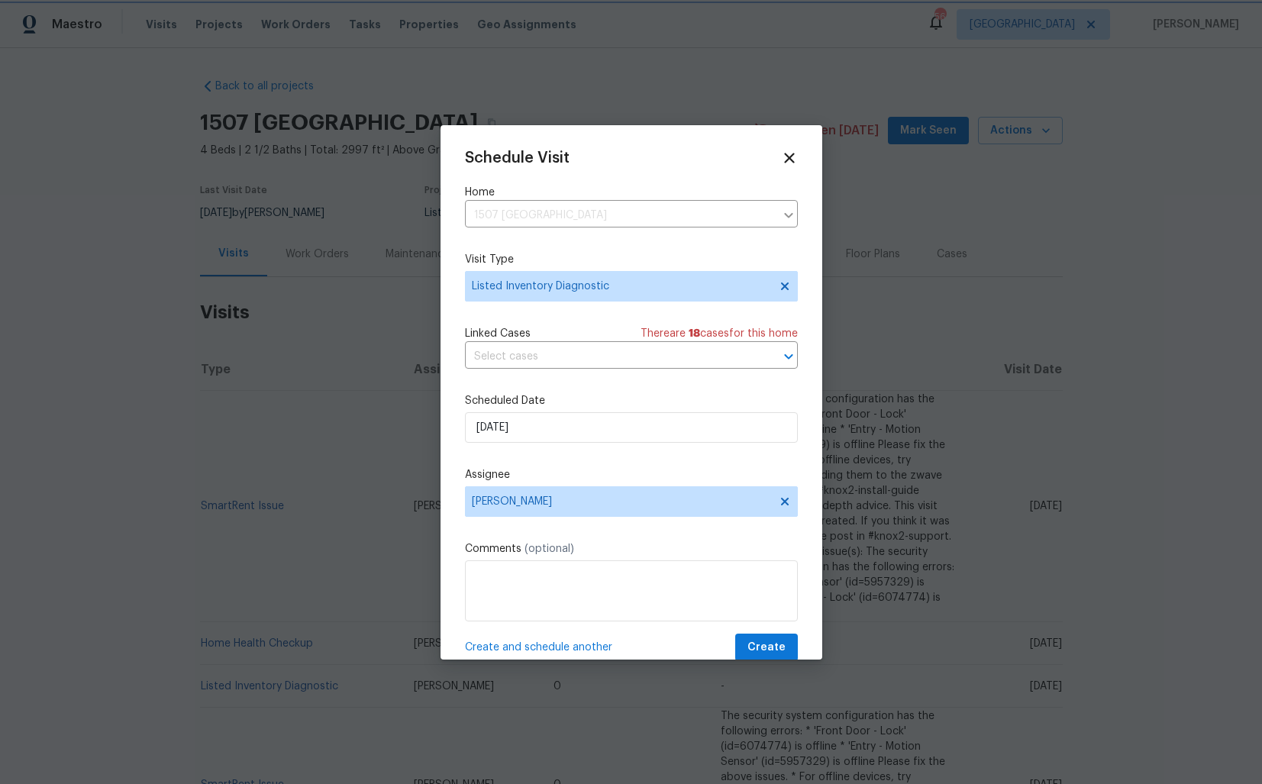
scroll to position [27, 0]
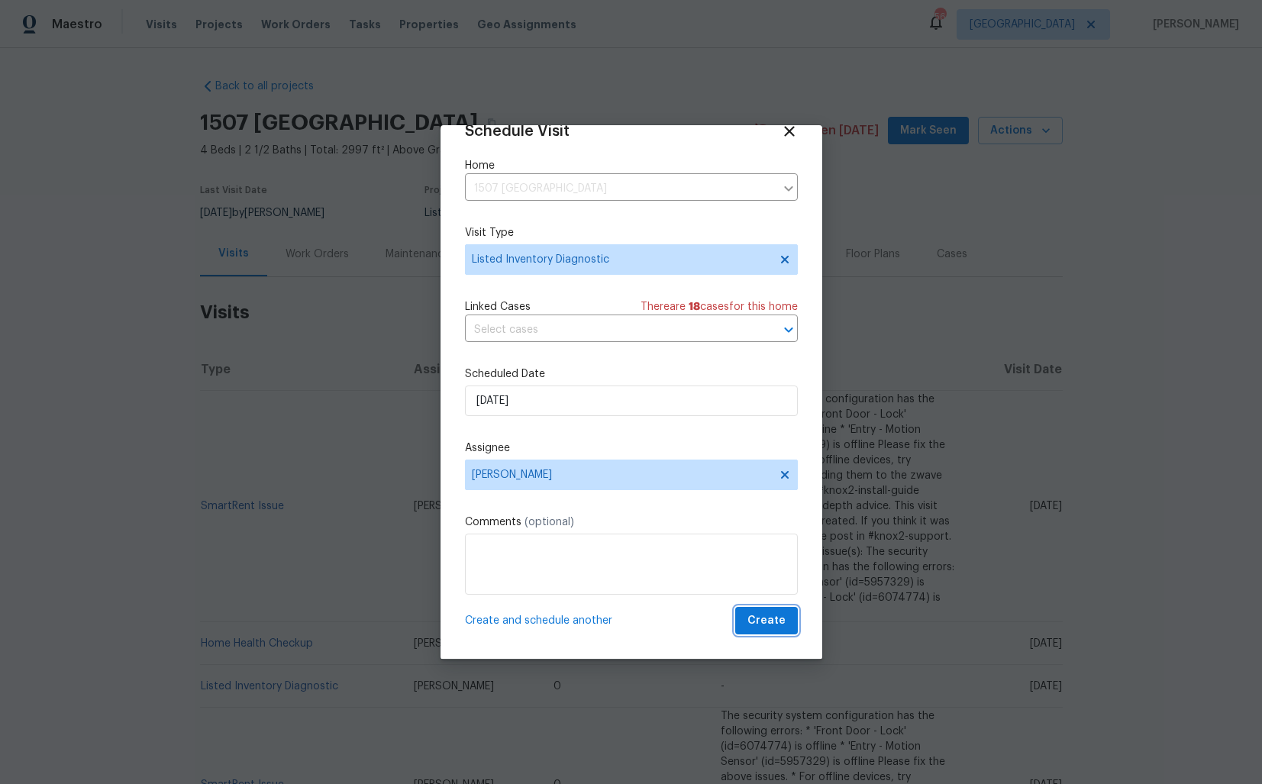
click at [761, 619] on span "Create" at bounding box center [767, 621] width 38 height 19
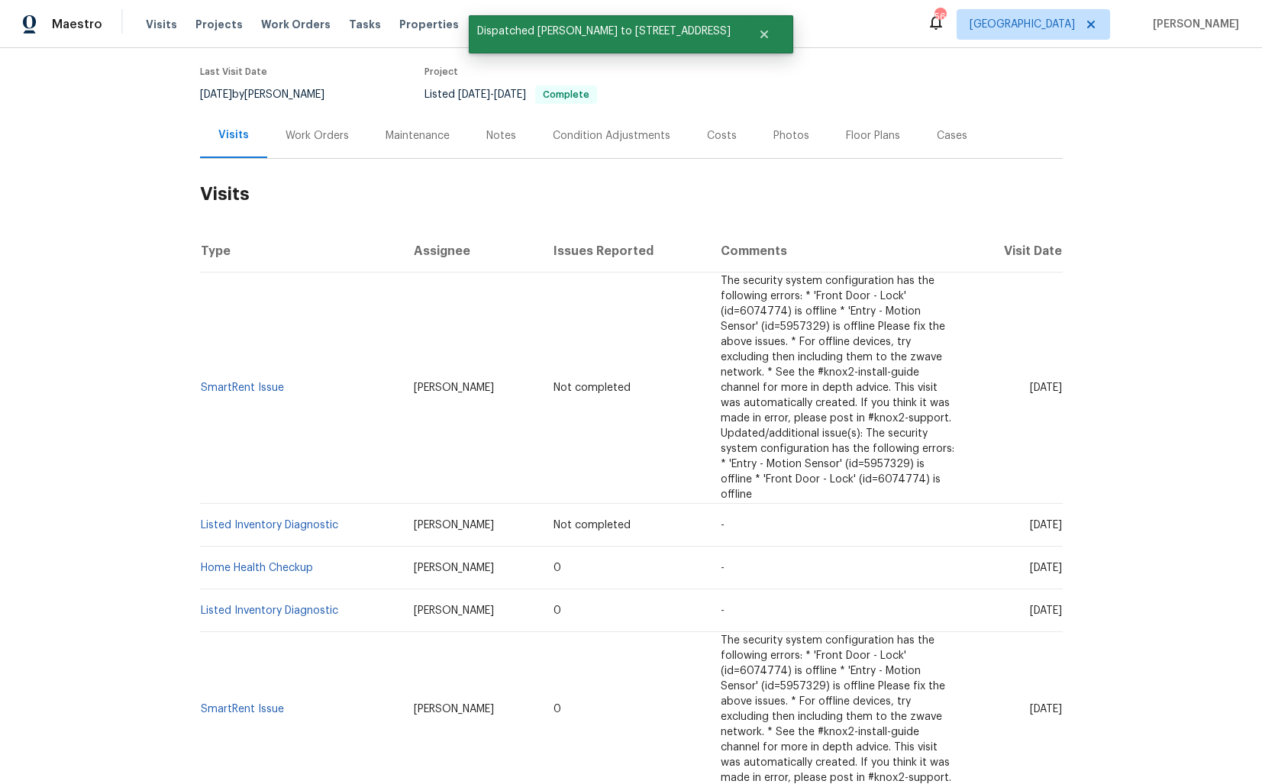
scroll to position [121, 0]
drag, startPoint x: 338, startPoint y: 448, endPoint x: 202, endPoint y: 451, distance: 136.7
click at [202, 502] on td "Listed Inventory Diagnostic" at bounding box center [301, 523] width 202 height 43
copy link "Listed Inventory Diagnostic"
